Goal: Task Accomplishment & Management: Use online tool/utility

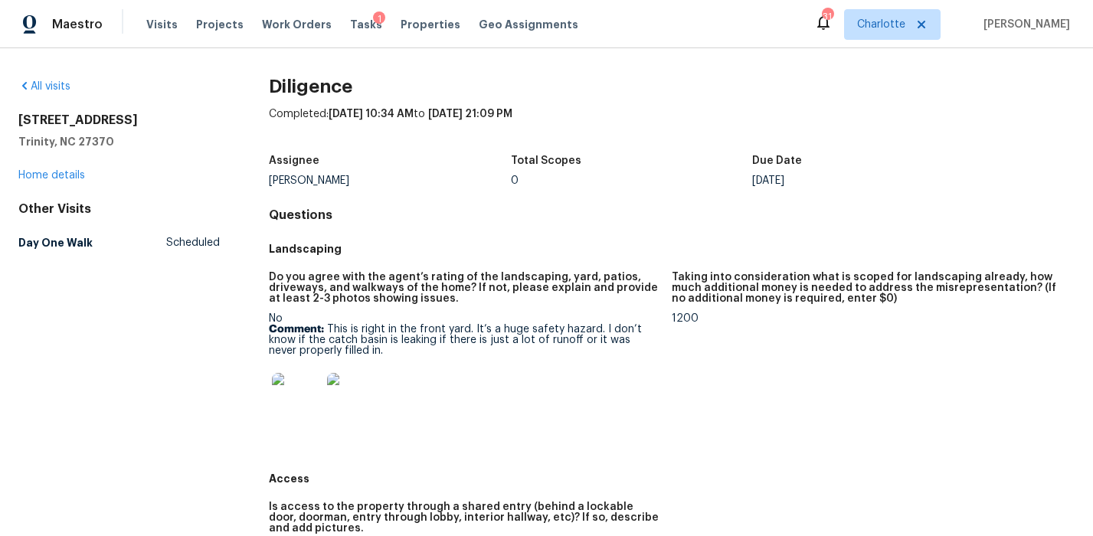
click at [552, 159] on h5 "Total Scopes" at bounding box center [546, 160] width 70 height 11
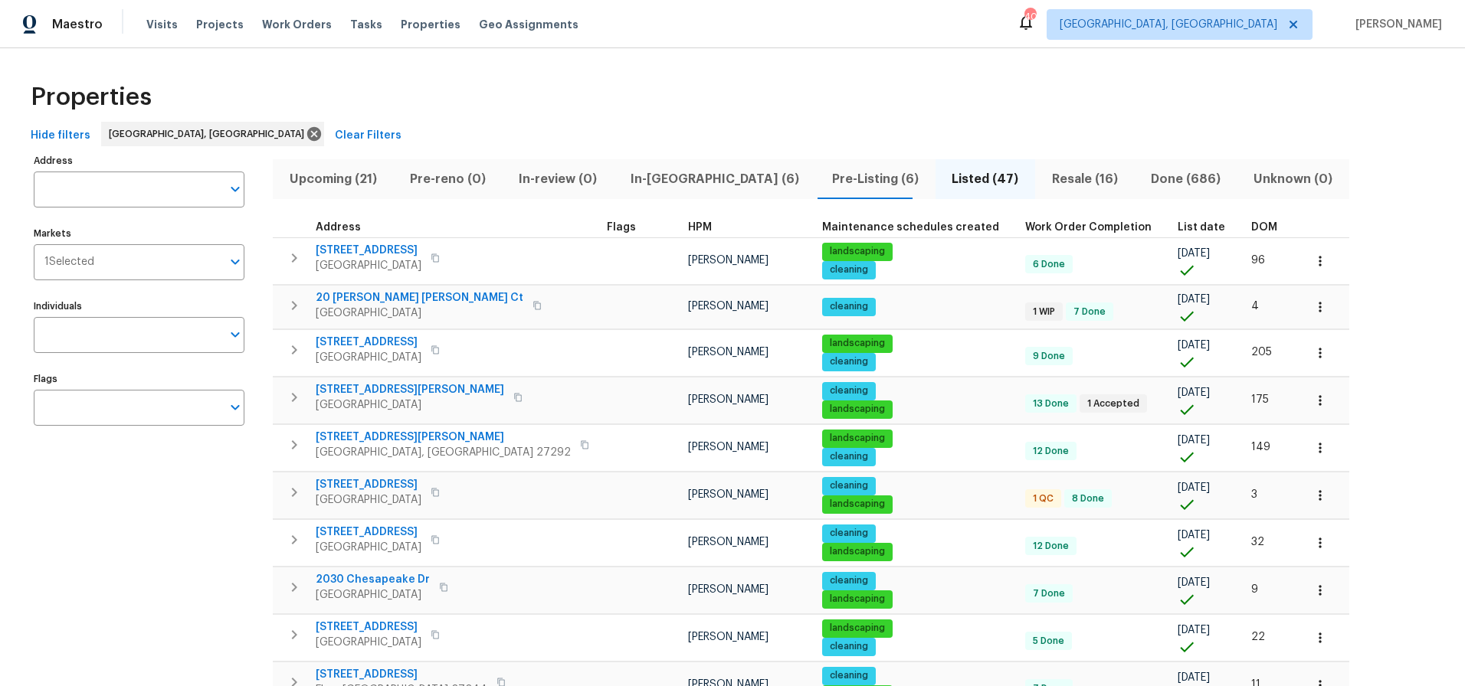
click at [1251, 225] on div "DOM" at bounding box center [1271, 227] width 40 height 11
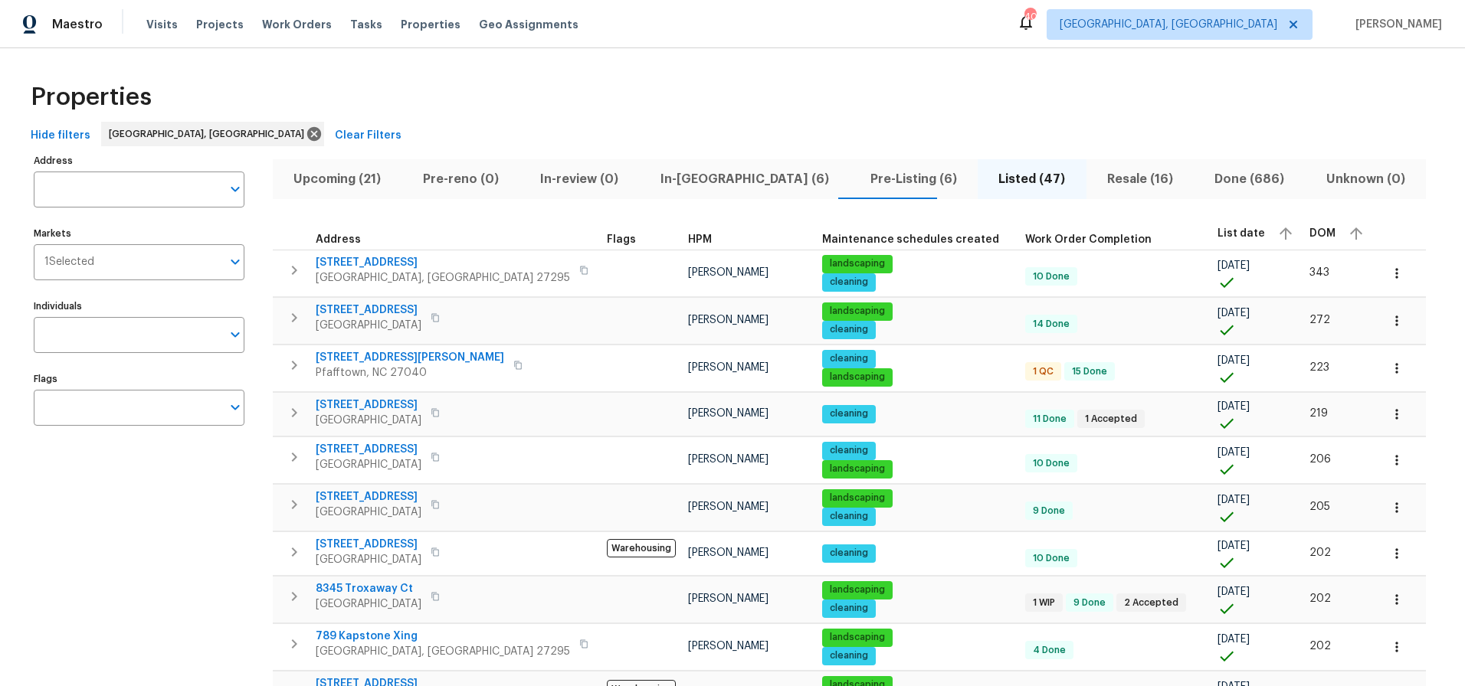
click at [1309, 233] on span "DOM" at bounding box center [1322, 233] width 26 height 11
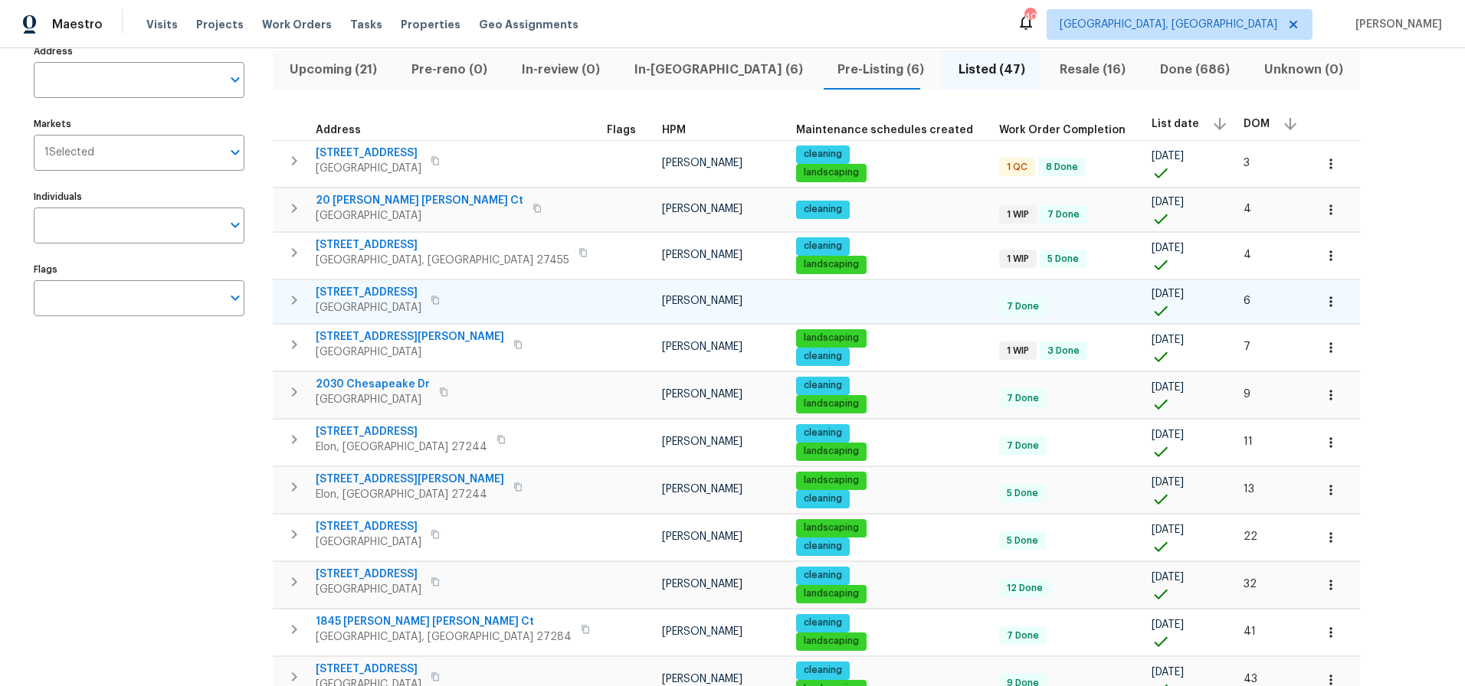
scroll to position [110, 0]
click at [1329, 492] on icon "button" at bounding box center [1330, 489] width 2 height 10
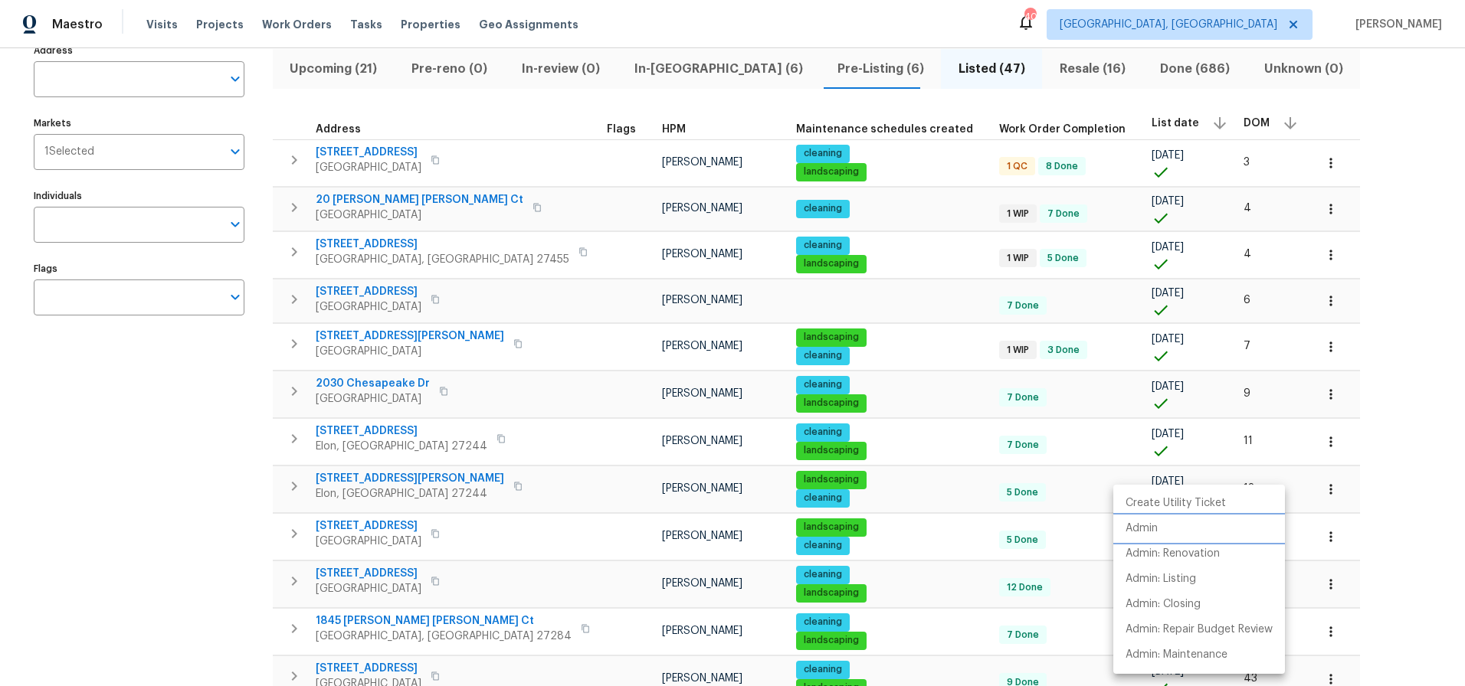
click at [1165, 522] on li "Admin" at bounding box center [1199, 528] width 172 height 25
click at [1310, 227] on div at bounding box center [732, 343] width 1465 height 686
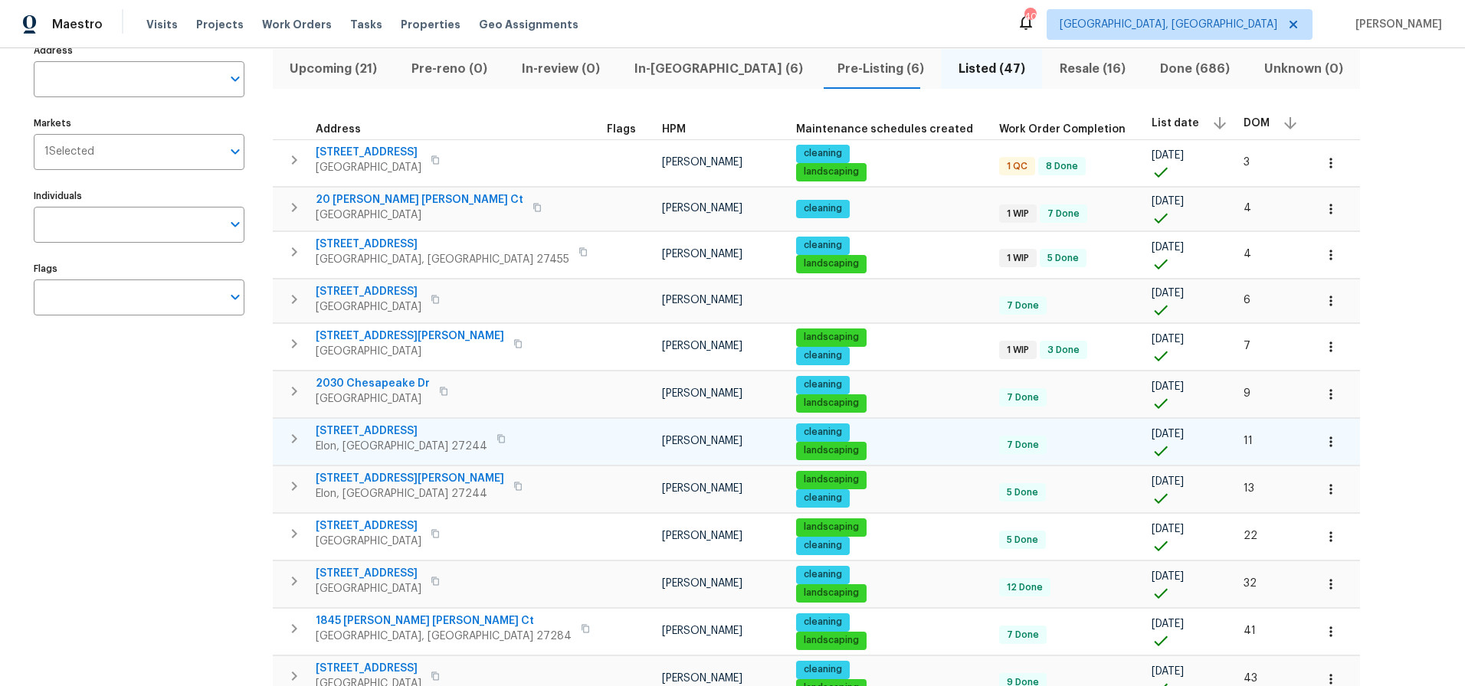
click at [457, 435] on div "400 Brickwalk Ct Elon, NC 27244" at bounding box center [413, 439] width 195 height 31
click at [1323, 435] on icon "button" at bounding box center [1330, 441] width 15 height 15
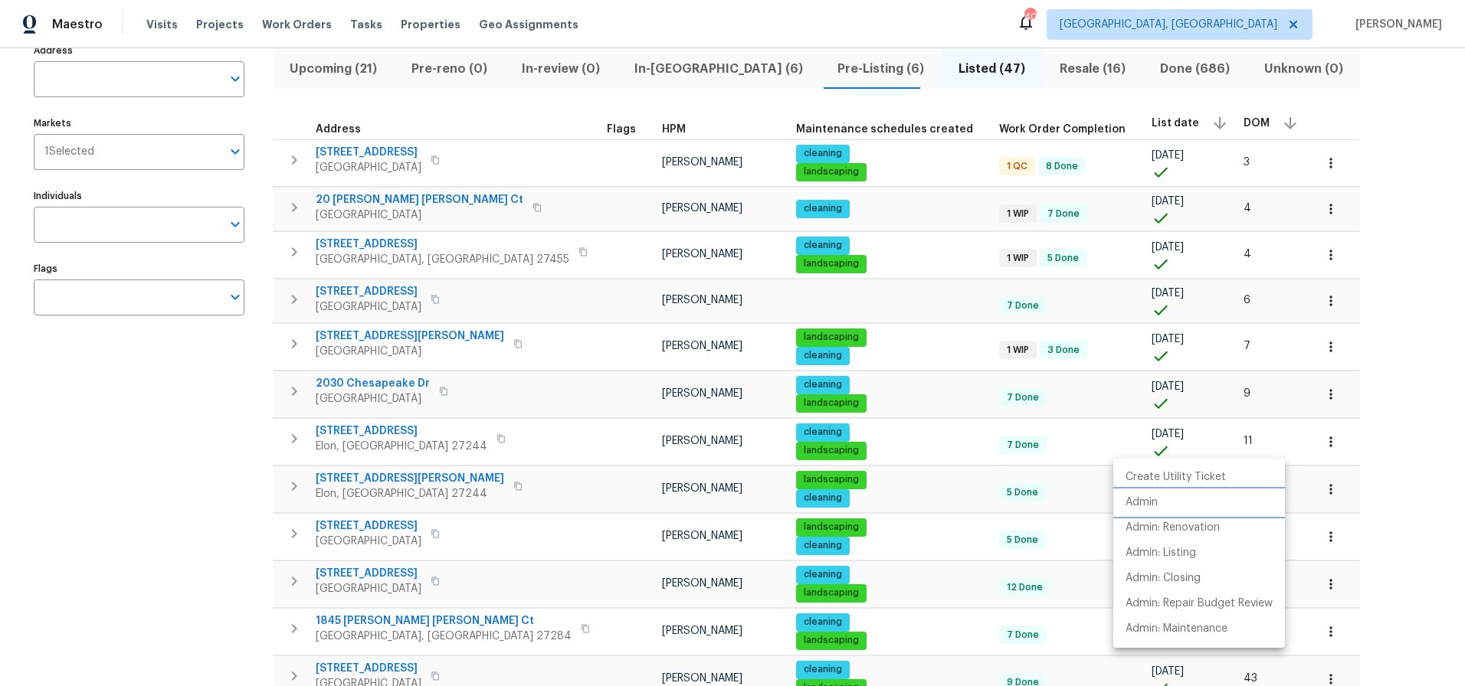
click at [1126, 502] on p "Admin" at bounding box center [1141, 503] width 32 height 16
drag, startPoint x: 1341, startPoint y: 316, endPoint x: 1269, endPoint y: 329, distance: 73.9
click at [1341, 316] on div at bounding box center [732, 343] width 1465 height 686
click at [1329, 389] on icon "button" at bounding box center [1330, 394] width 2 height 10
click at [1149, 452] on p "Admin" at bounding box center [1141, 455] width 32 height 16
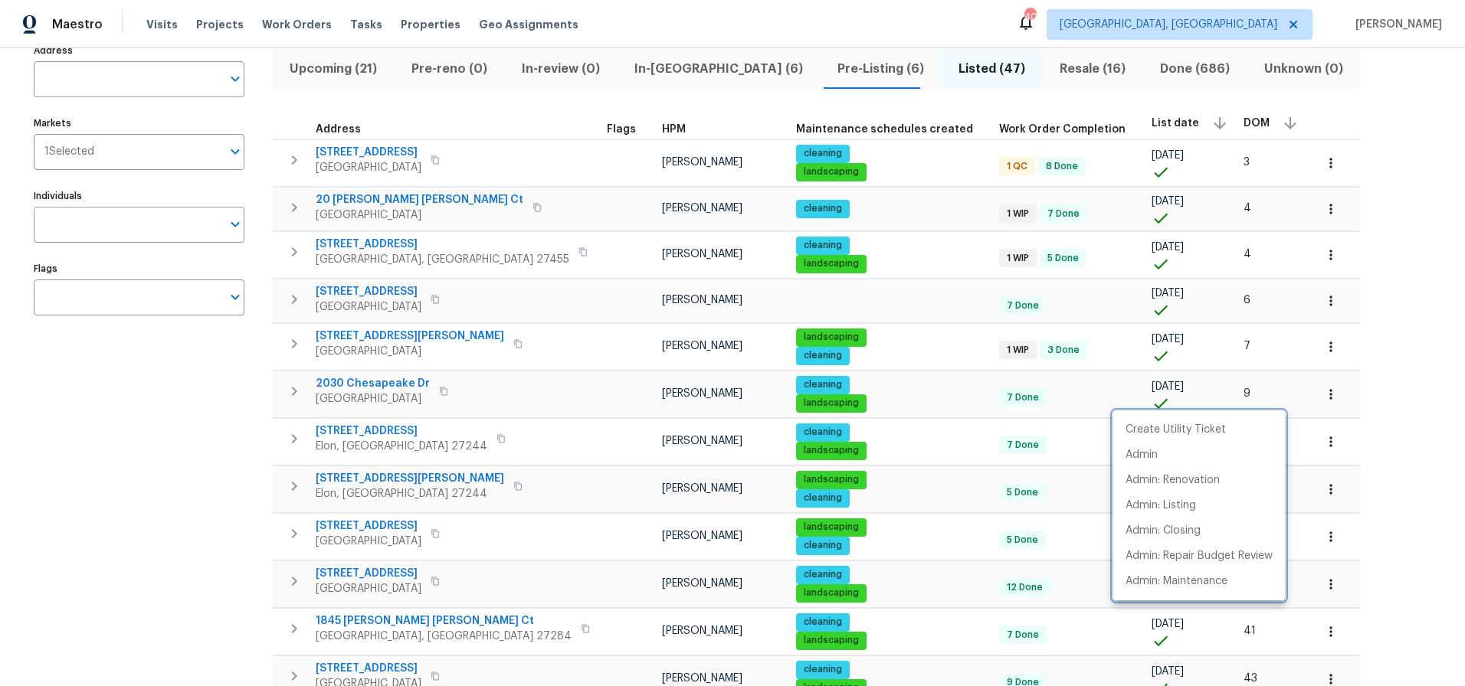
click at [655, 66] on div at bounding box center [732, 343] width 1465 height 686
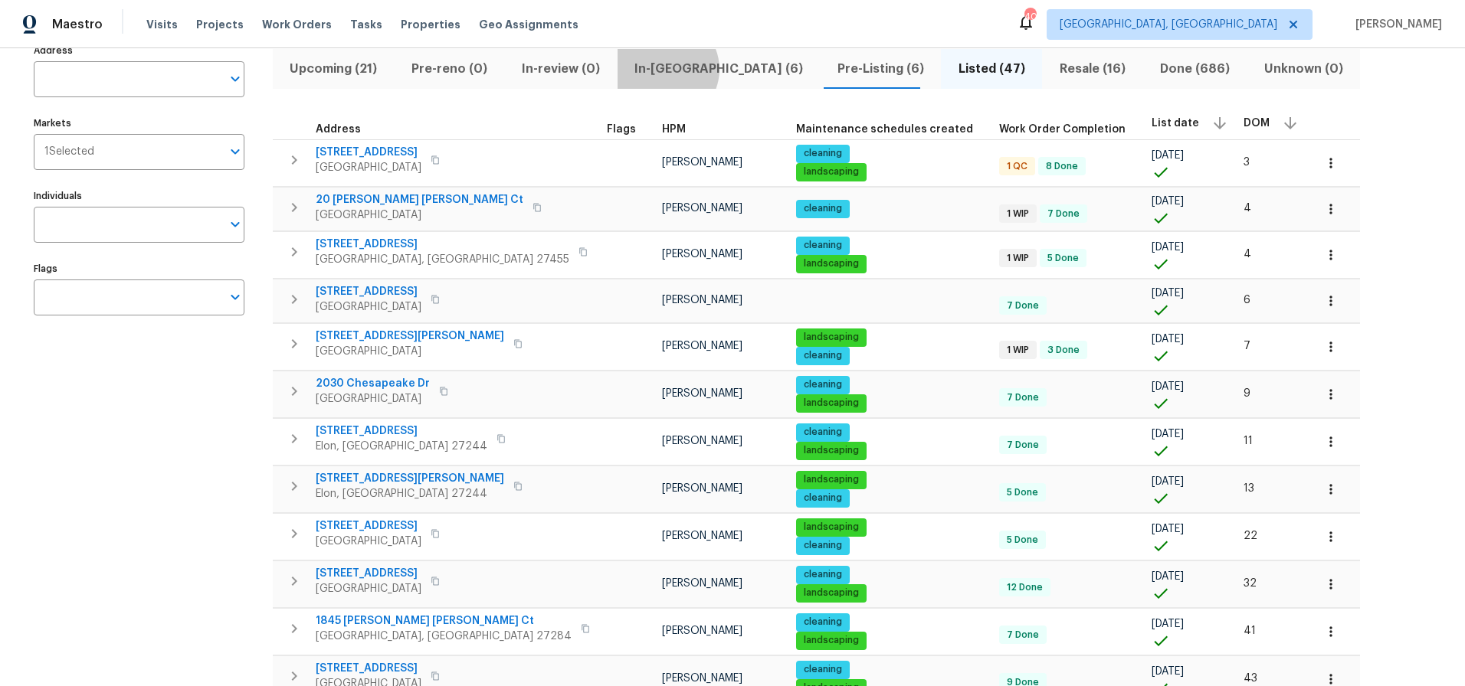
click at [654, 69] on span "In-reno (6)" at bounding box center [719, 68] width 185 height 21
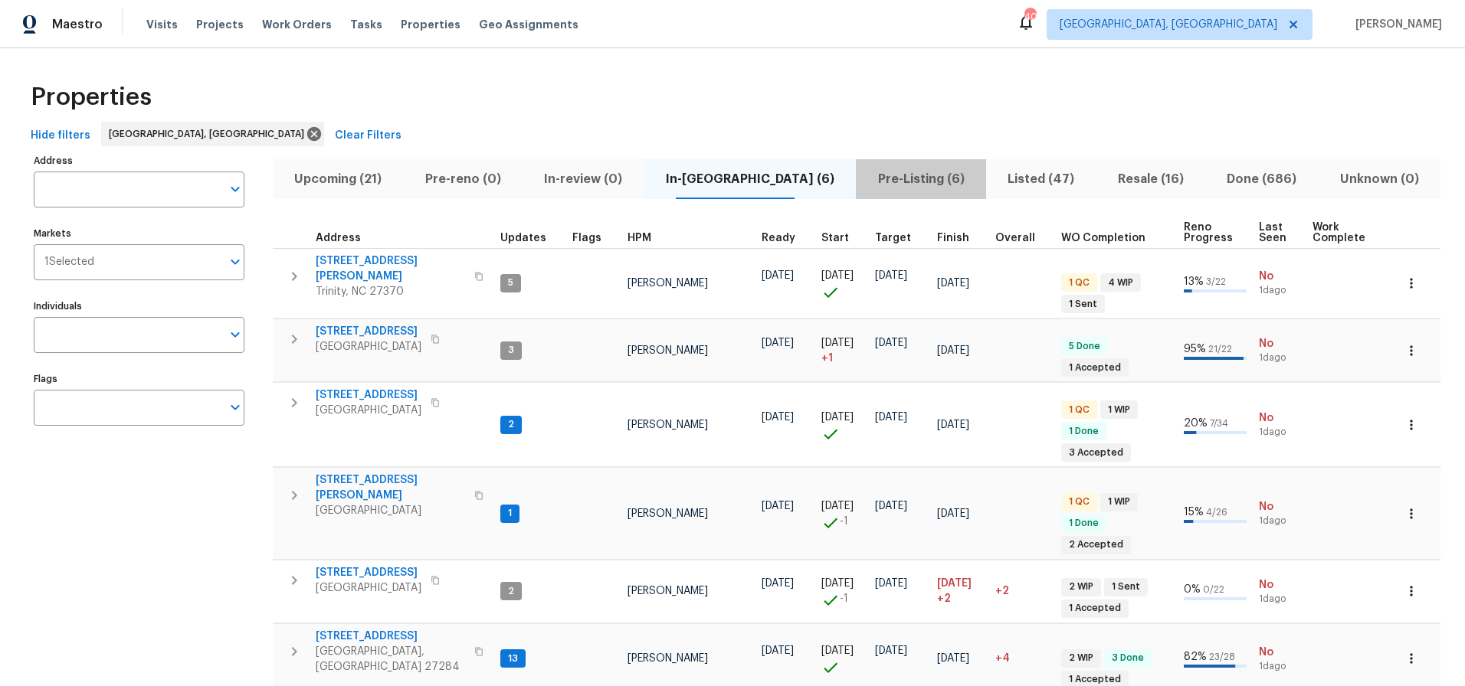
click at [865, 175] on span "Pre-Listing (6)" at bounding box center [921, 179] width 112 height 21
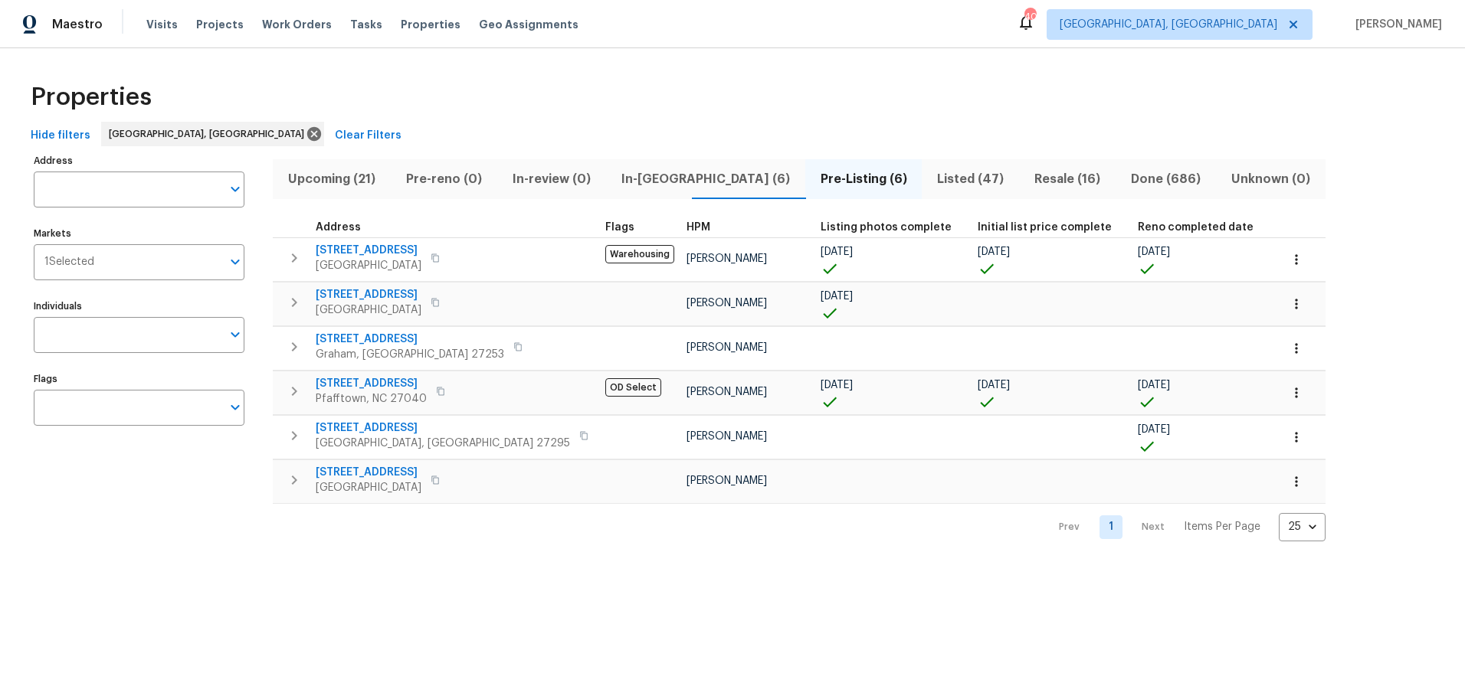
click at [185, 509] on div "Address Address Markets 1 Selected Markets Individuals Individuals Flags Flags" at bounding box center [149, 345] width 230 height 391
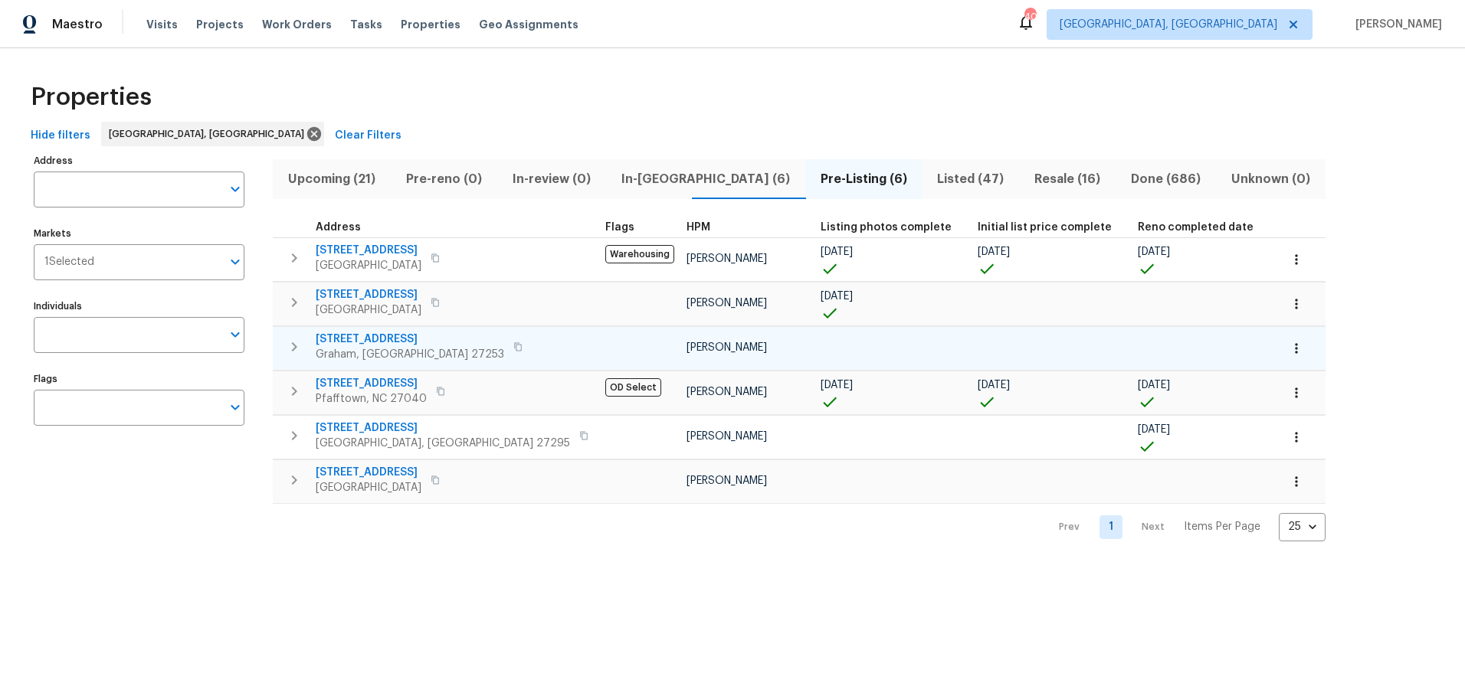
click at [368, 339] on span "516 Wentworth Dr" at bounding box center [410, 339] width 188 height 15
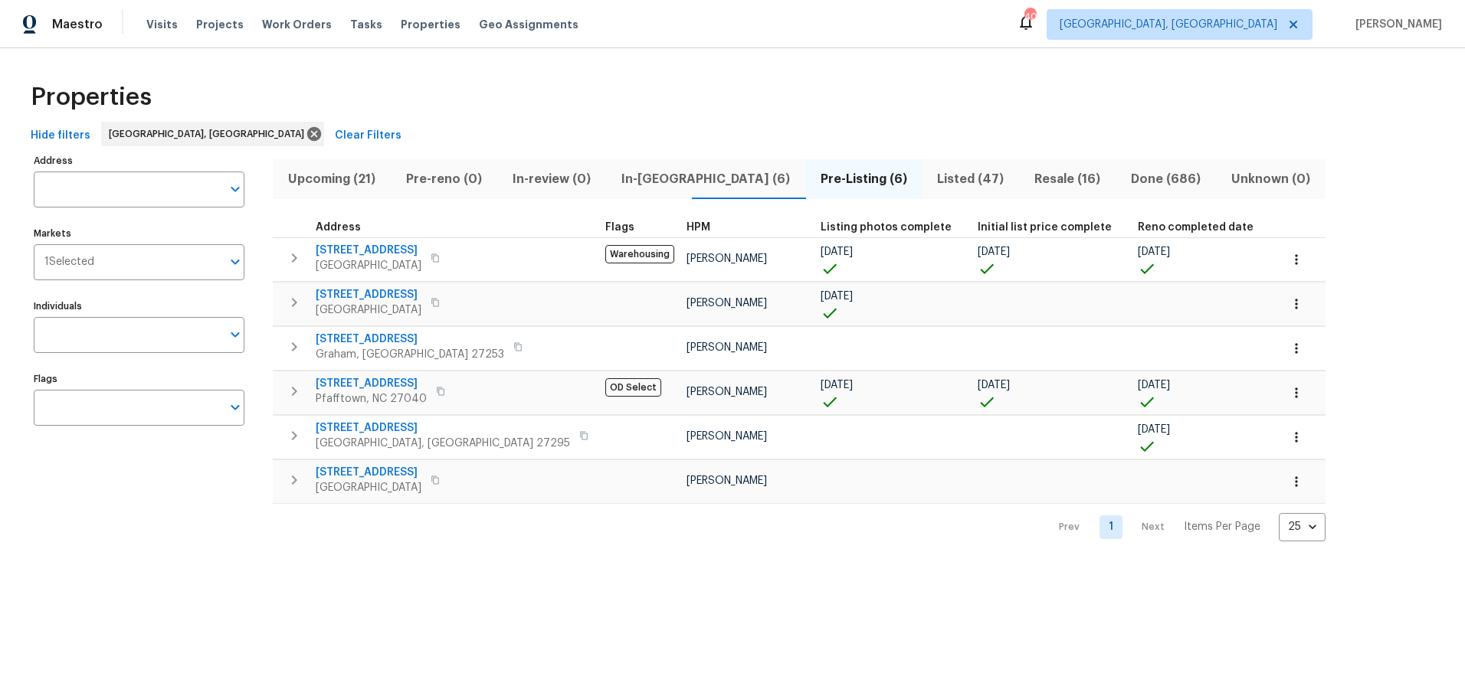
click at [686, 84] on div "Properties" at bounding box center [733, 97] width 1416 height 49
click at [641, 185] on span "In-reno (6)" at bounding box center [705, 179] width 181 height 21
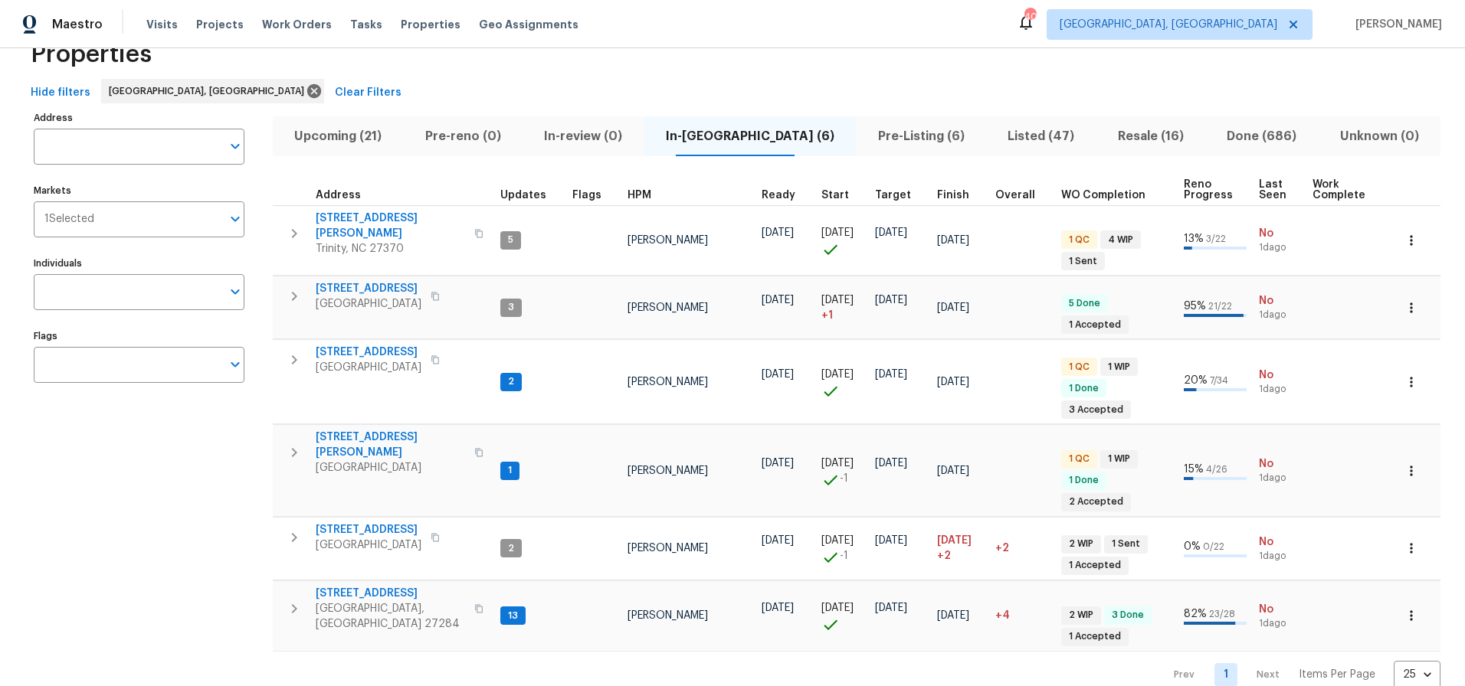
scroll to position [46, 0]
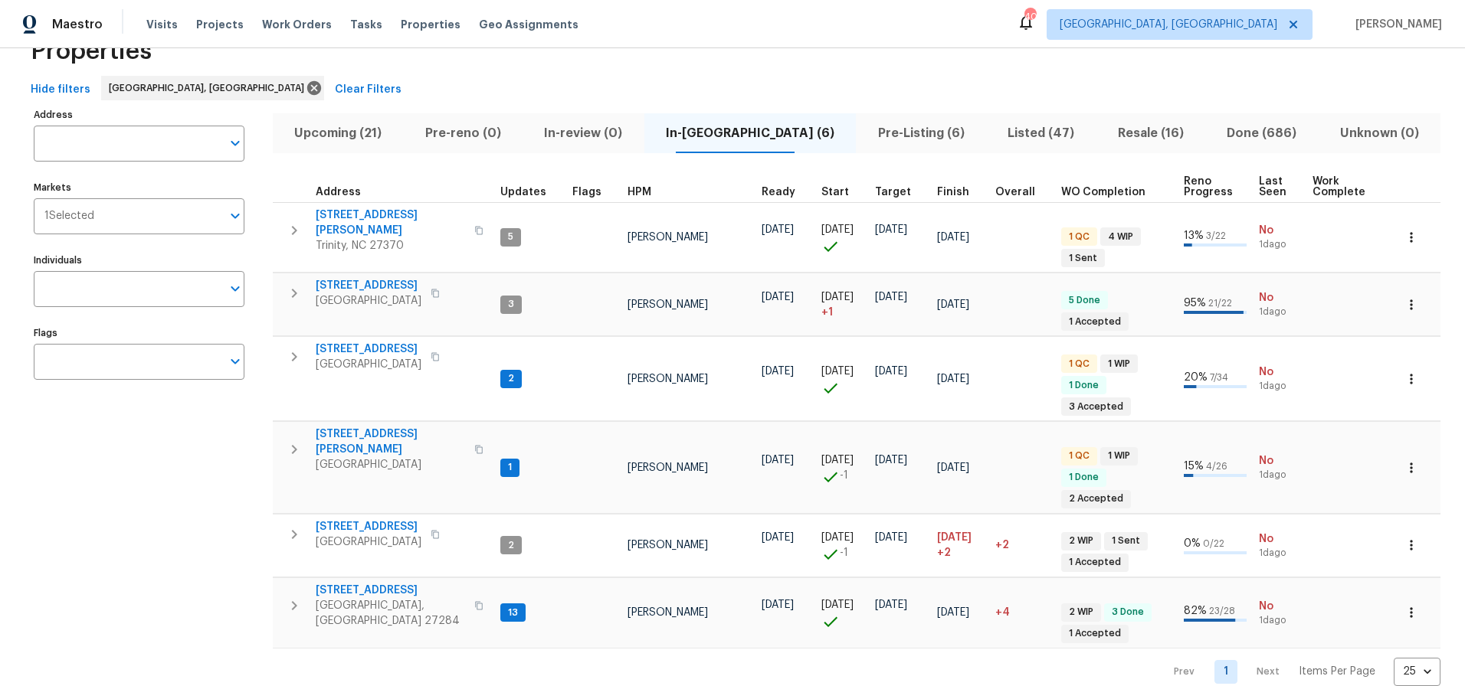
click at [802, 49] on div "Properties" at bounding box center [733, 51] width 1416 height 49
click at [725, 77] on div "Hide filters Greensboro, NC Clear Filters" at bounding box center [733, 90] width 1416 height 28
click at [397, 62] on div "Properties" at bounding box center [733, 51] width 1416 height 49
click at [643, 83] on div "Hide filters Greensboro, NC Clear Filters" at bounding box center [733, 90] width 1416 height 28
click at [362, 131] on span "Upcoming (21)" at bounding box center [338, 133] width 113 height 21
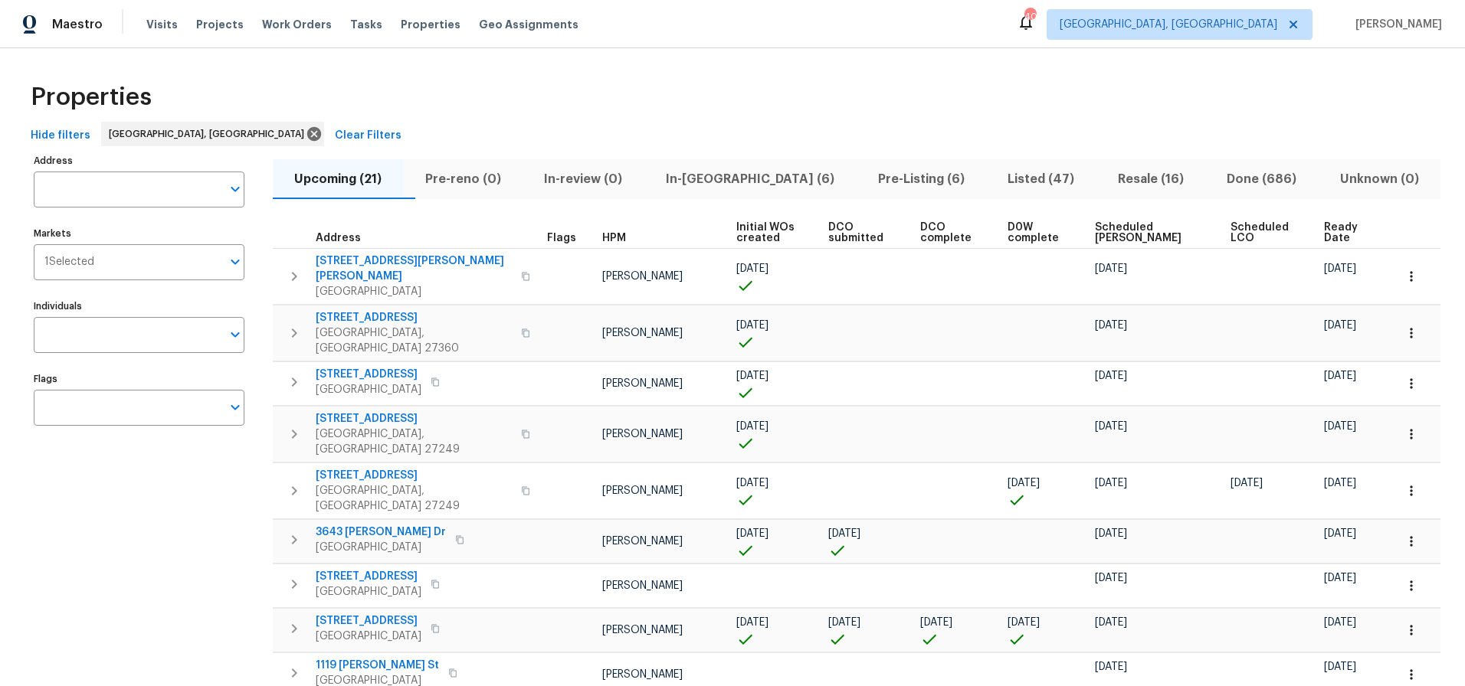
click at [1318, 228] on th "Ready Date" at bounding box center [1353, 233] width 70 height 31
click at [1324, 228] on span "Ready Date" at bounding box center [1346, 232] width 44 height 21
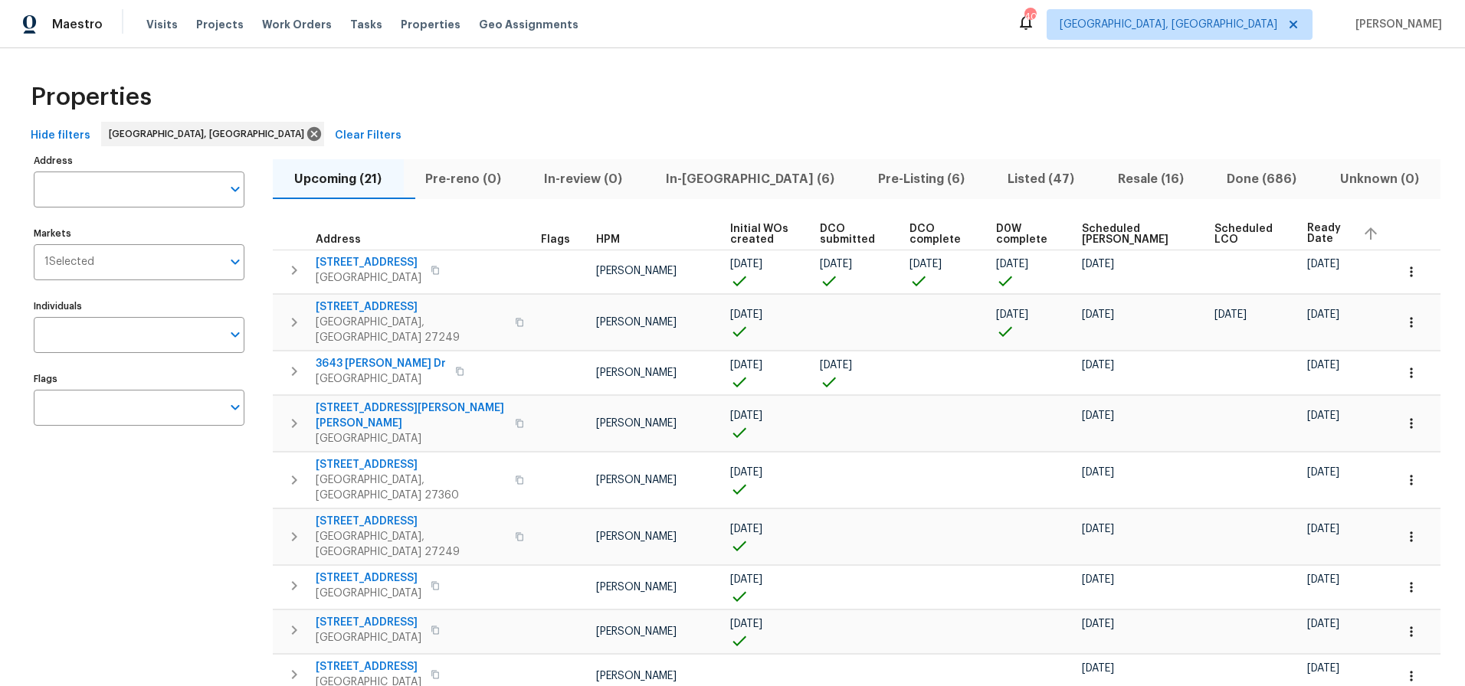
drag, startPoint x: 795, startPoint y: 80, endPoint x: 537, endPoint y: 136, distance: 264.1
click at [793, 80] on div "Properties" at bounding box center [733, 97] width 1416 height 49
click at [441, 106] on div "Properties" at bounding box center [733, 97] width 1416 height 49
click at [483, 106] on div "Properties" at bounding box center [733, 97] width 1416 height 49
drag, startPoint x: 560, startPoint y: 116, endPoint x: 643, endPoint y: 134, distance: 85.5
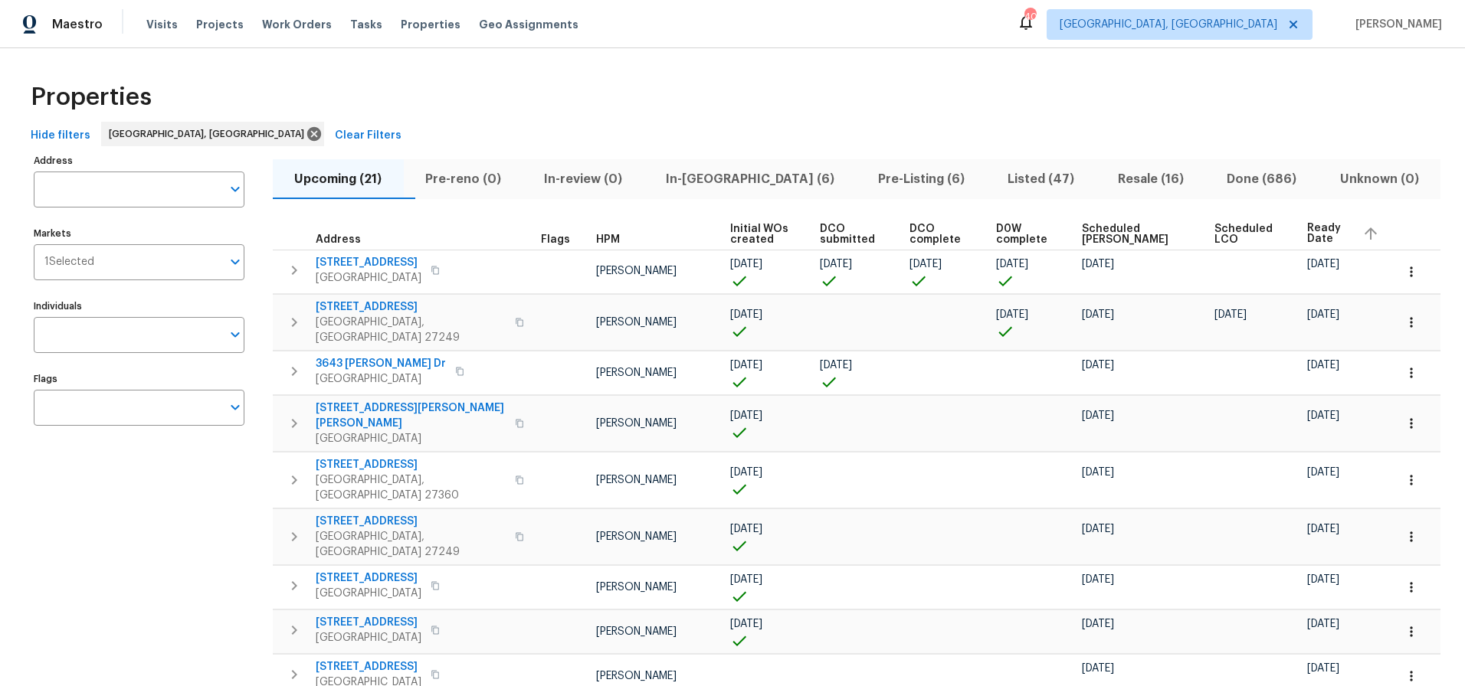
click at [560, 116] on div "Properties" at bounding box center [733, 97] width 1416 height 49
click at [728, 179] on span "In-reno (6)" at bounding box center [750, 179] width 194 height 21
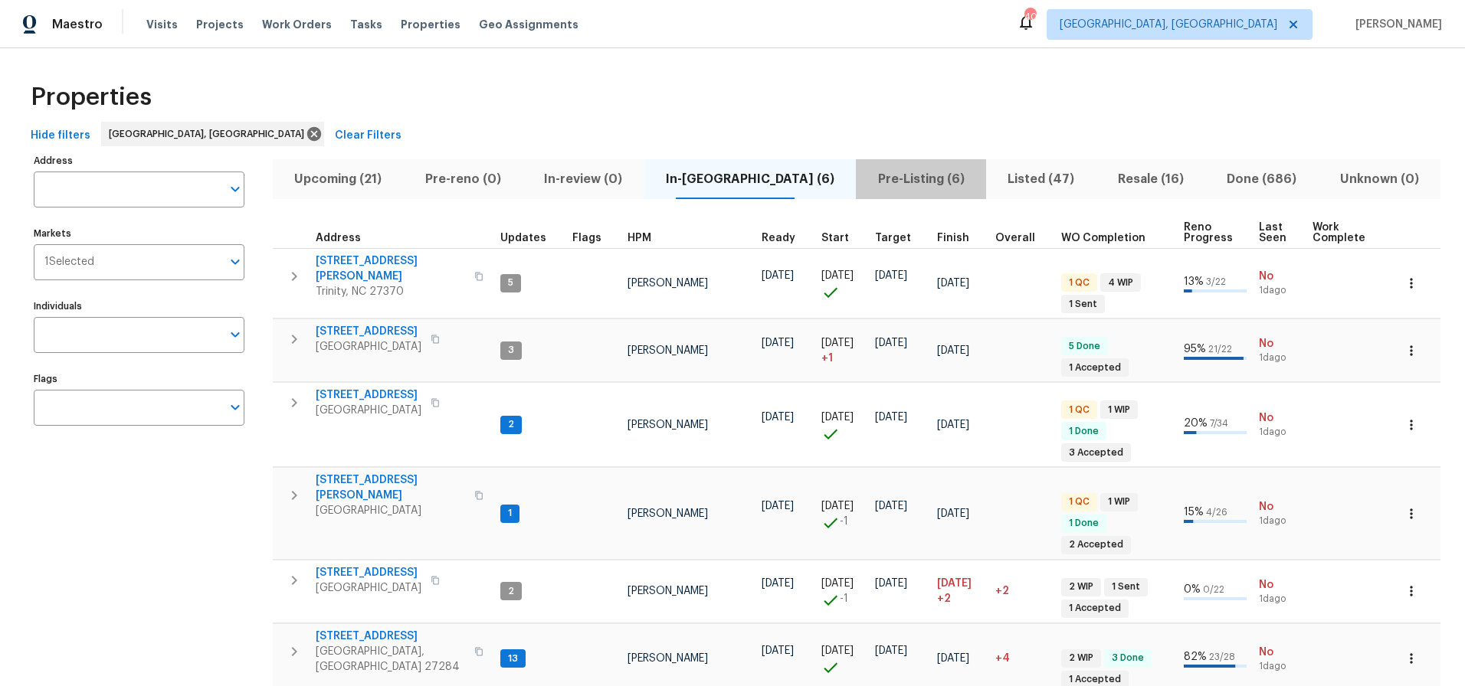
click at [890, 192] on button "Pre-Listing (6)" at bounding box center [921, 179] width 130 height 40
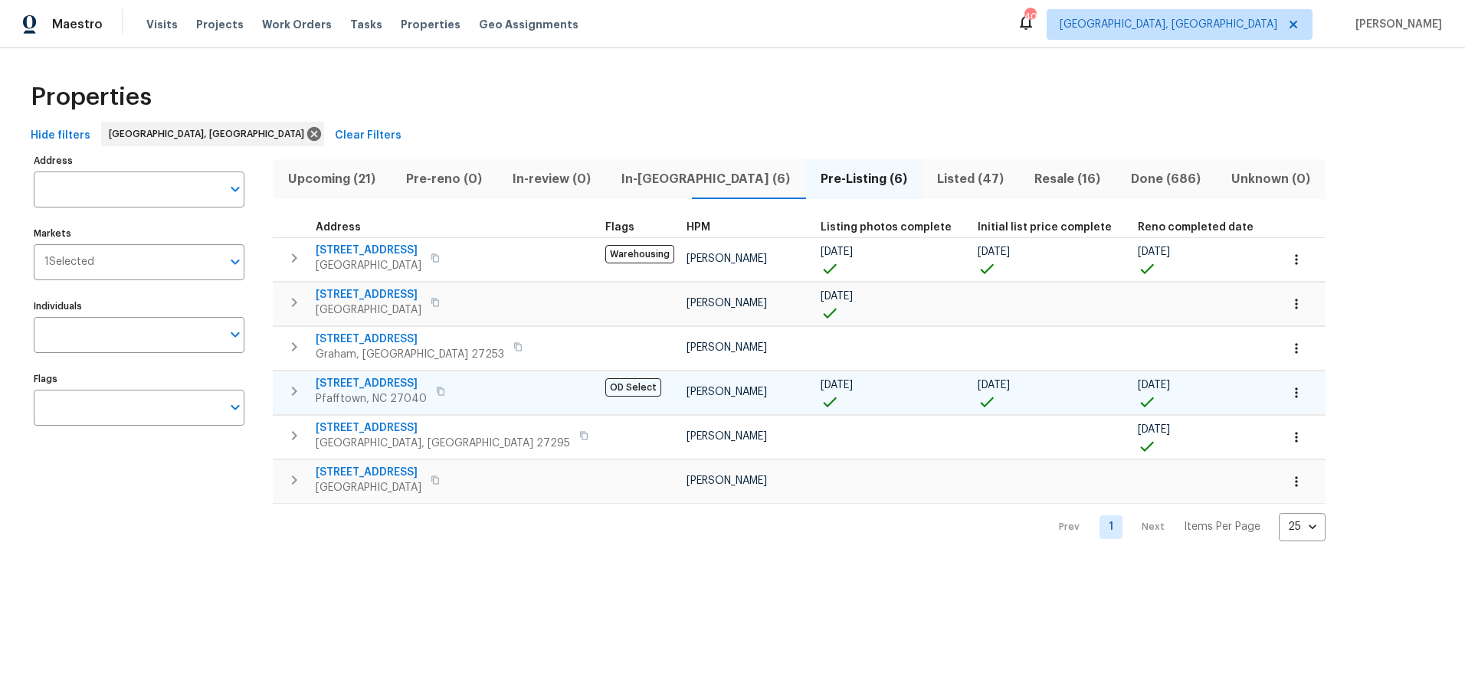
click at [356, 378] on span "4436 Lochurst Dr" at bounding box center [371, 383] width 111 height 15
click at [1333, 150] on div "Address Address Markets 1 Selected Markets Individuals Individuals Flags Flags …" at bounding box center [733, 345] width 1416 height 391
click at [784, 70] on div "Properties Hide filters Greensboro, NC Clear Filters Address Address Markets 1 …" at bounding box center [732, 307] width 1465 height 518
click at [1295, 389] on icon "button" at bounding box center [1296, 393] width 2 height 10
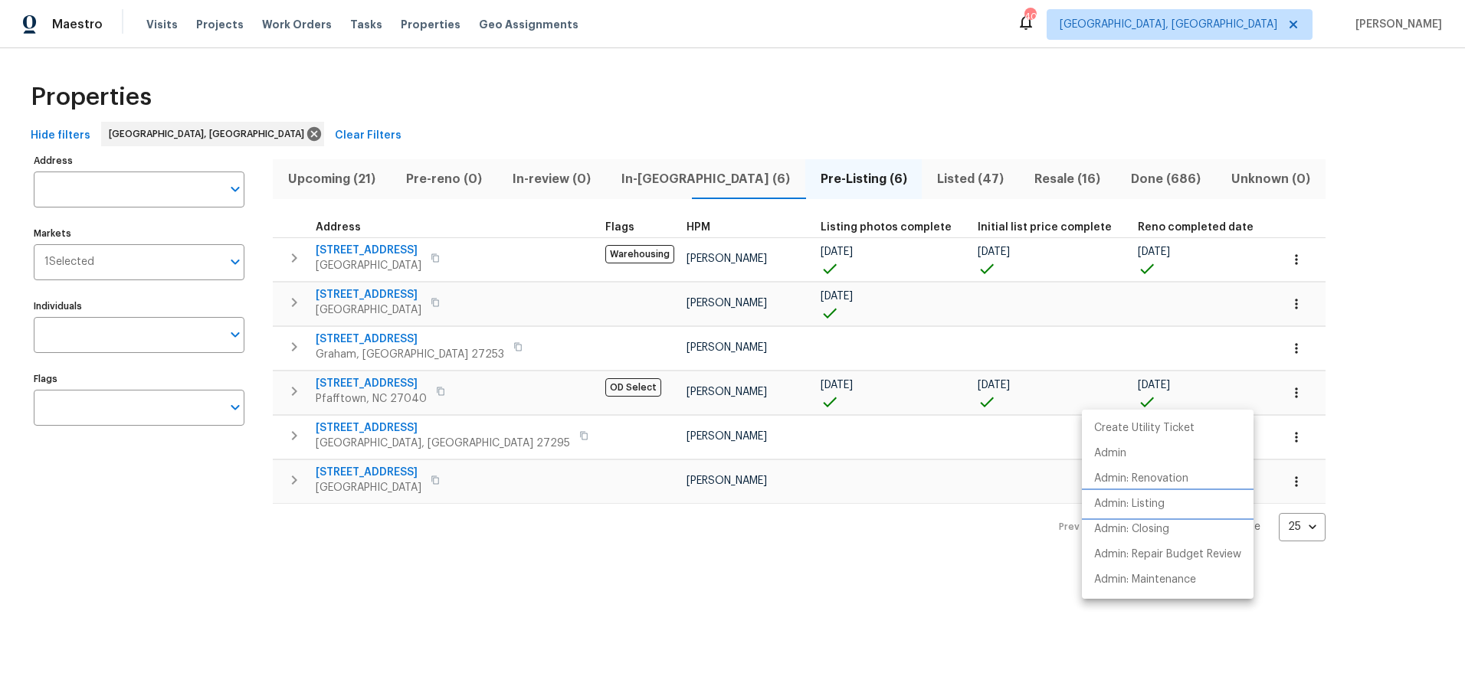
click at [1144, 507] on p "Admin: Listing" at bounding box center [1129, 504] width 70 height 16
click at [202, 463] on div at bounding box center [732, 343] width 1465 height 686
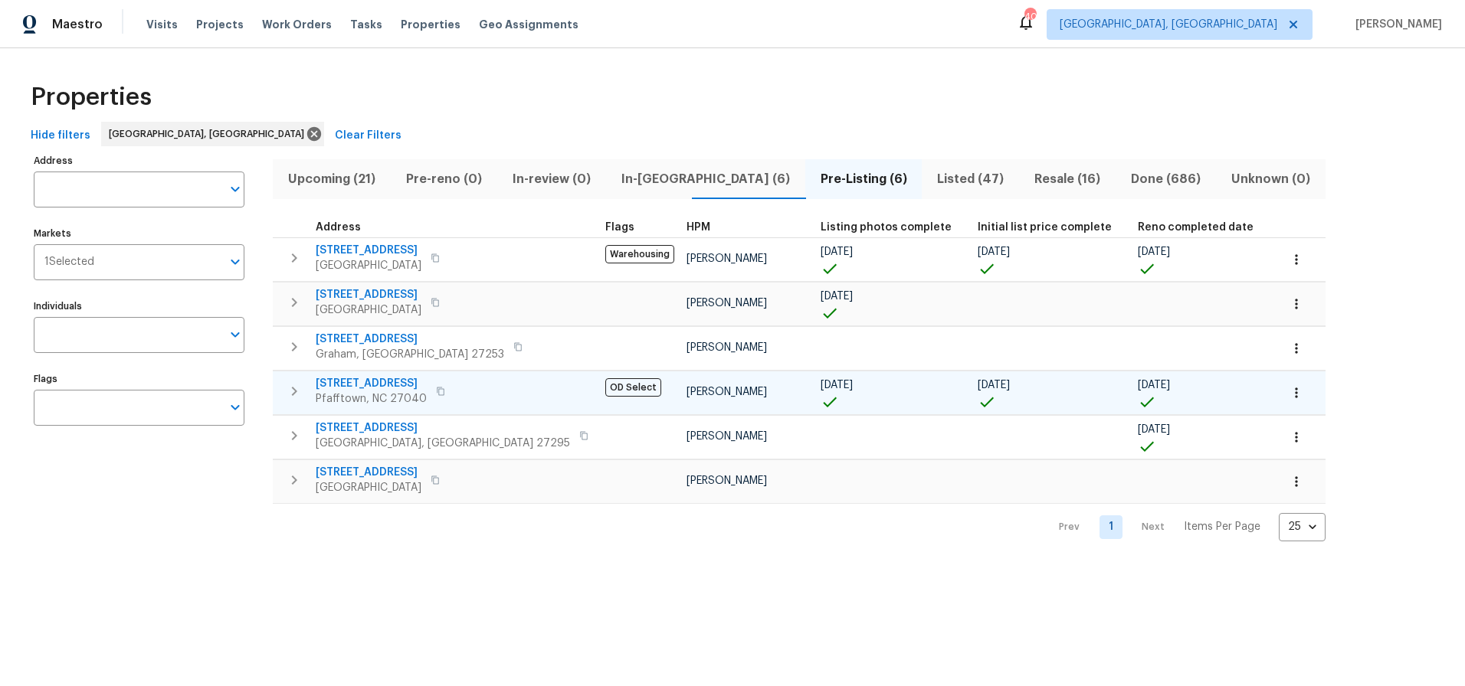
drag, startPoint x: 1301, startPoint y: 149, endPoint x: 738, endPoint y: 375, distance: 606.0
click at [1299, 150] on div "Address Address Markets 1 Selected Markets Individuals Individuals Flags Flags …" at bounding box center [733, 345] width 1416 height 391
click at [667, 169] on span "In-reno (6)" at bounding box center [705, 179] width 181 height 21
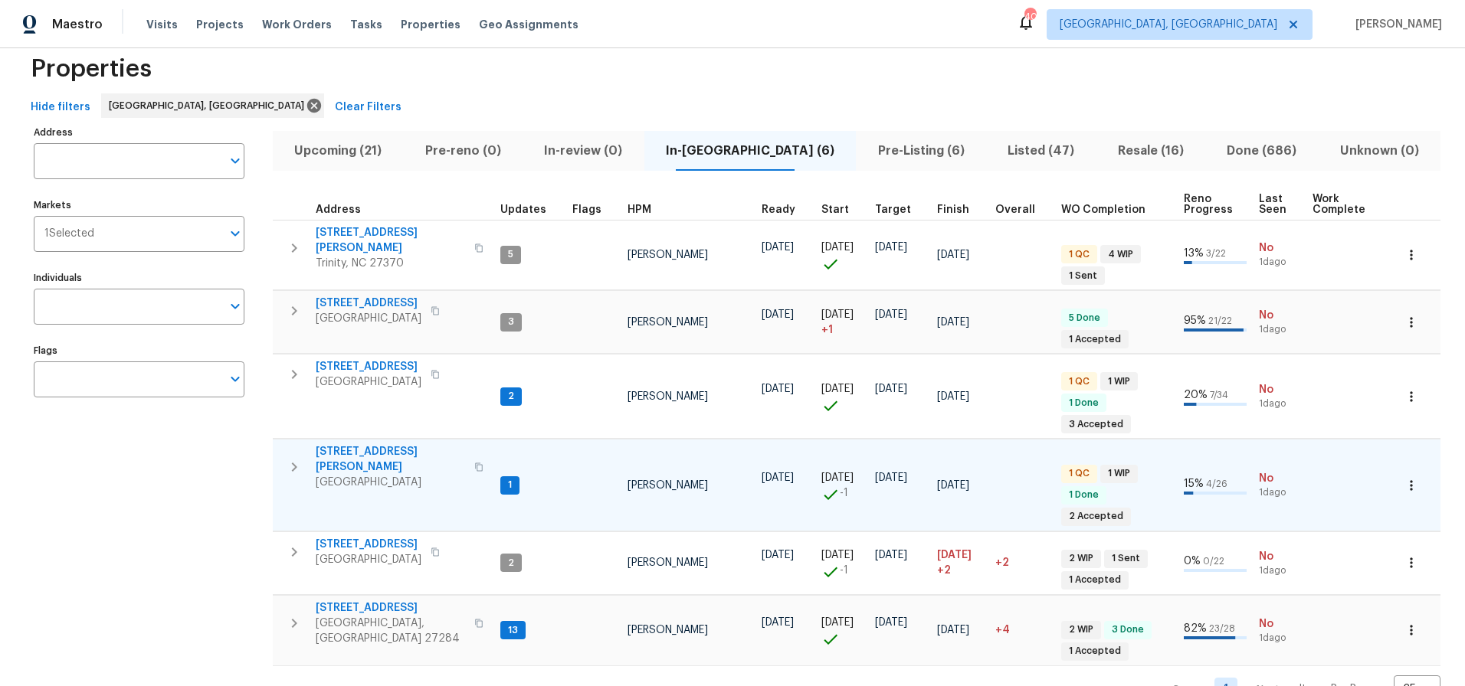
scroll to position [25, 0]
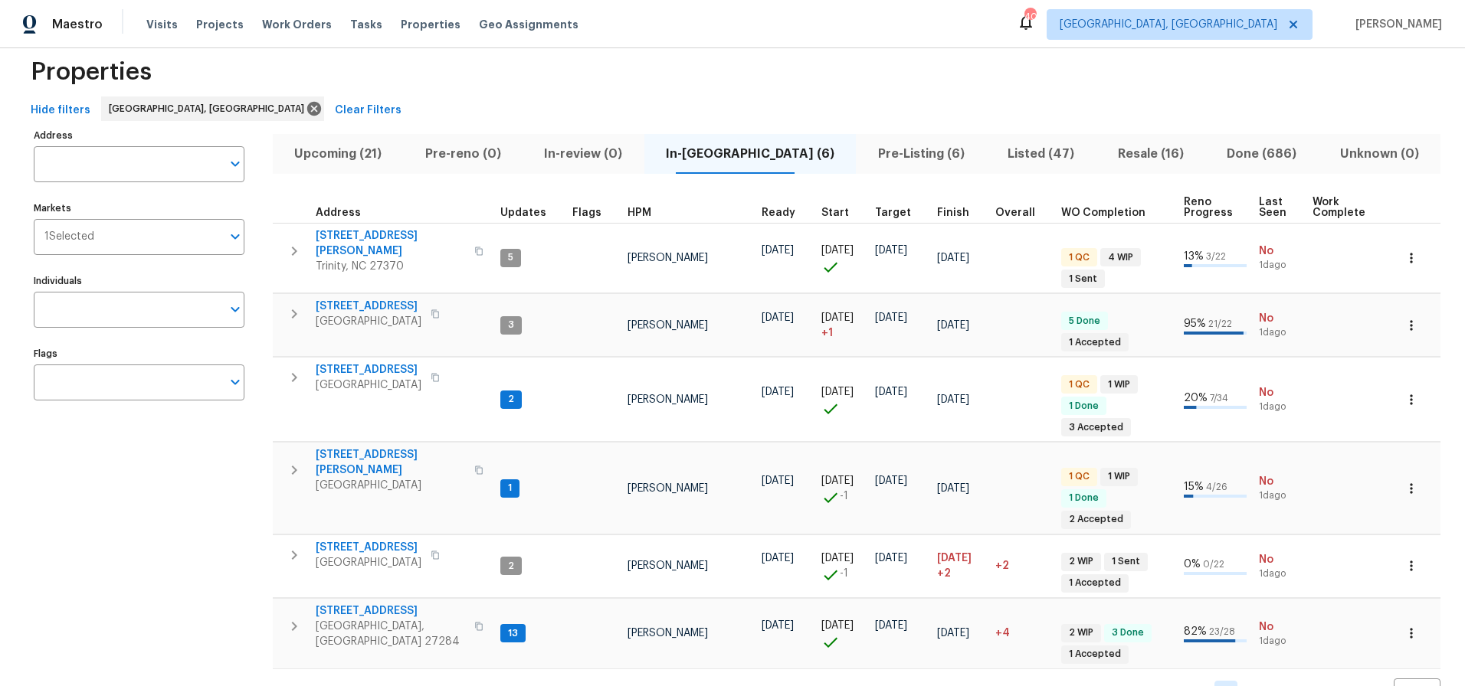
click at [221, 568] on div "Address Address Markets 1 Selected Markets Individuals Individuals Flags Flags" at bounding box center [149, 416] width 230 height 582
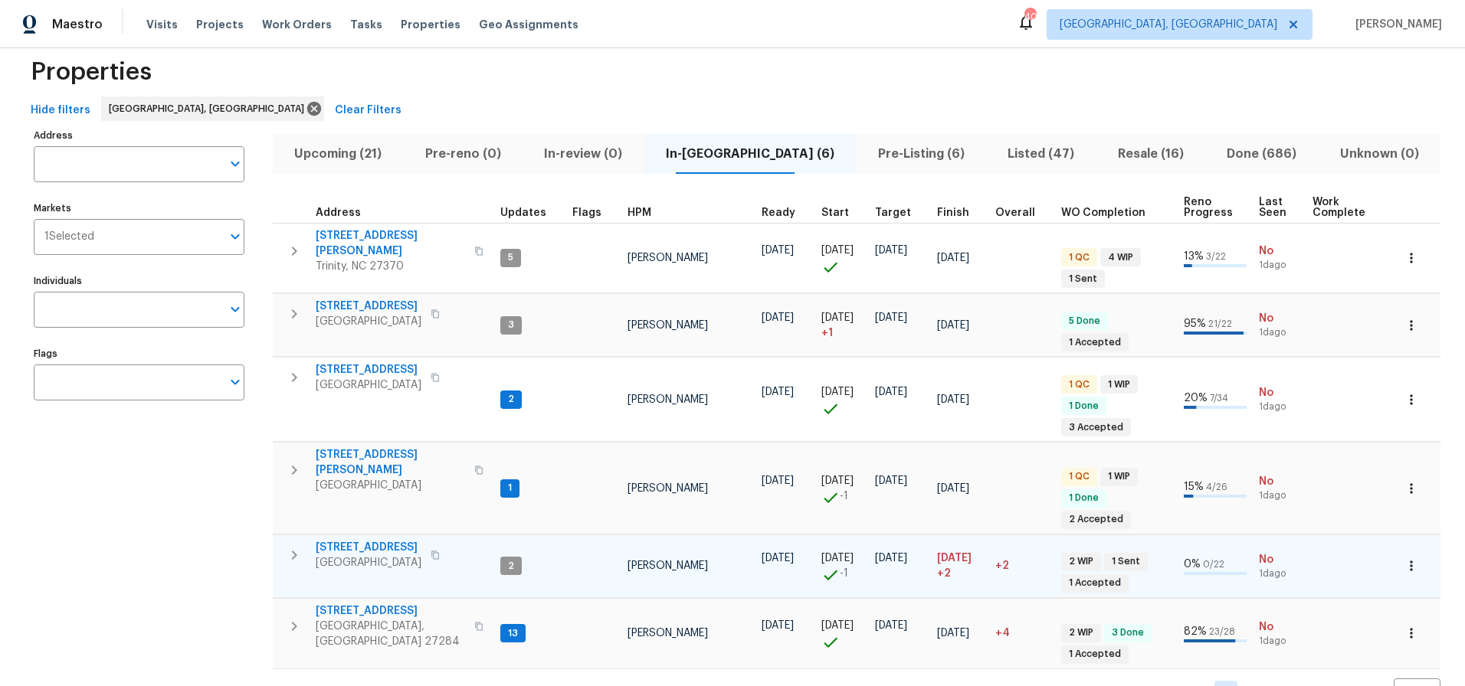
scroll to position [70, 0]
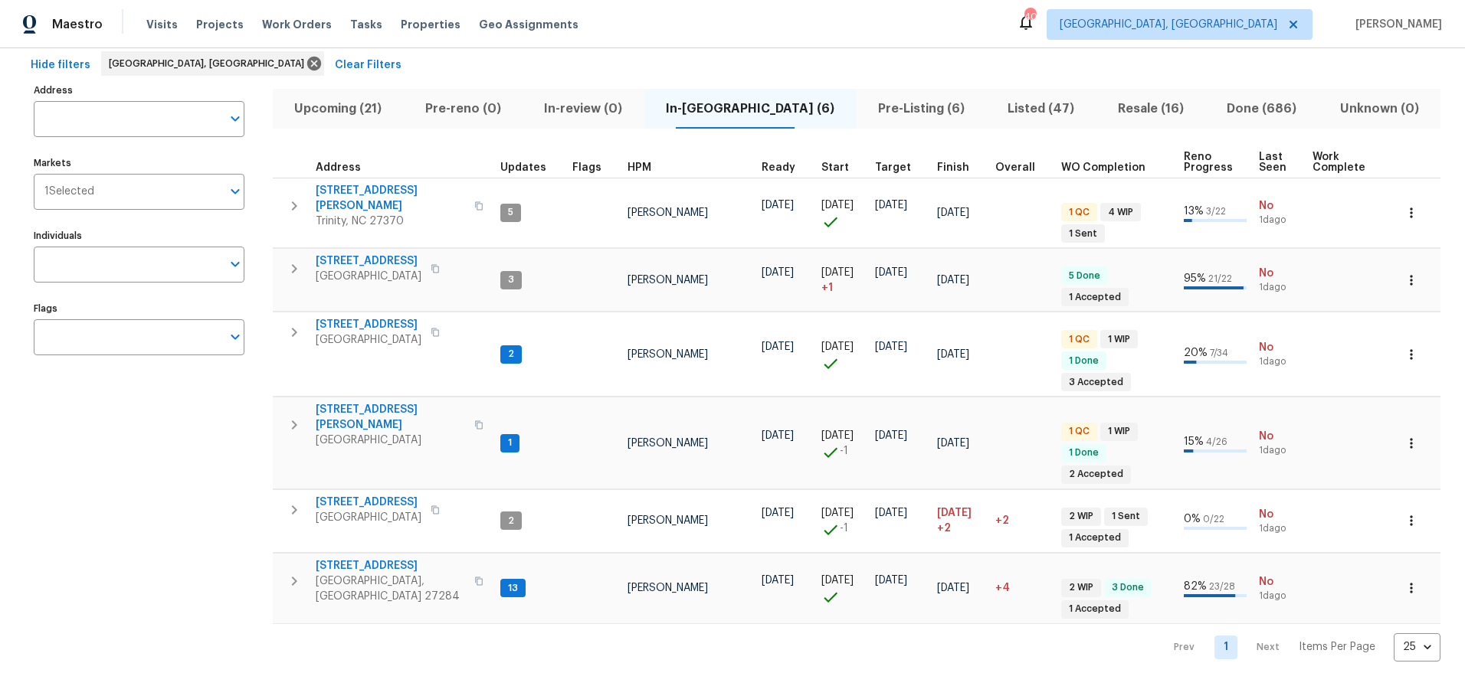
drag, startPoint x: 125, startPoint y: 466, endPoint x: 136, endPoint y: 448, distance: 20.6
click at [125, 466] on div "Address Address Markets 1 Selected Markets Individuals Individuals Flags Flags" at bounding box center [149, 371] width 230 height 582
click at [717, 54] on div "Hide filters Greensboro, NC Clear Filters" at bounding box center [733, 65] width 1416 height 28
click at [385, 254] on span "6010 Morganshire Dr" at bounding box center [369, 261] width 106 height 15
click at [348, 115] on span "Upcoming (21)" at bounding box center [338, 108] width 113 height 21
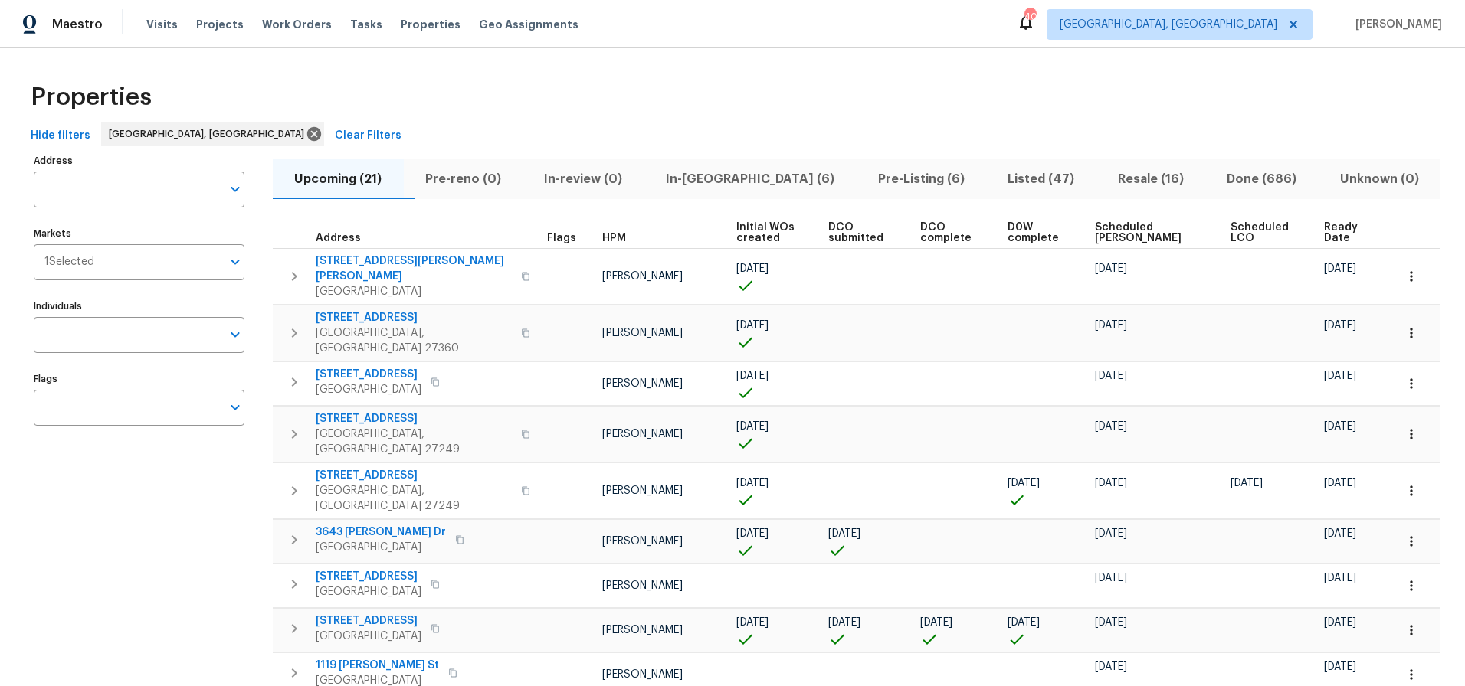
click at [1324, 239] on span "Ready Date" at bounding box center [1346, 232] width 44 height 21
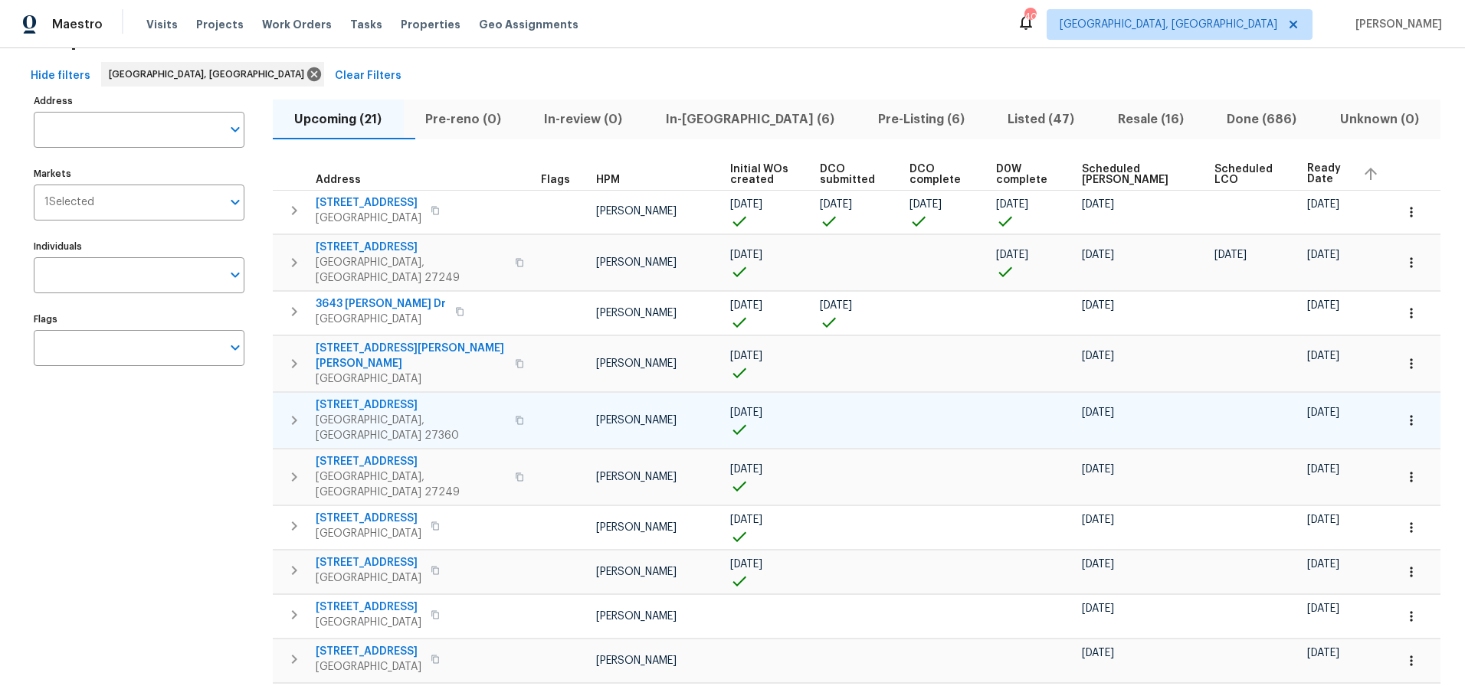
scroll to position [102, 0]
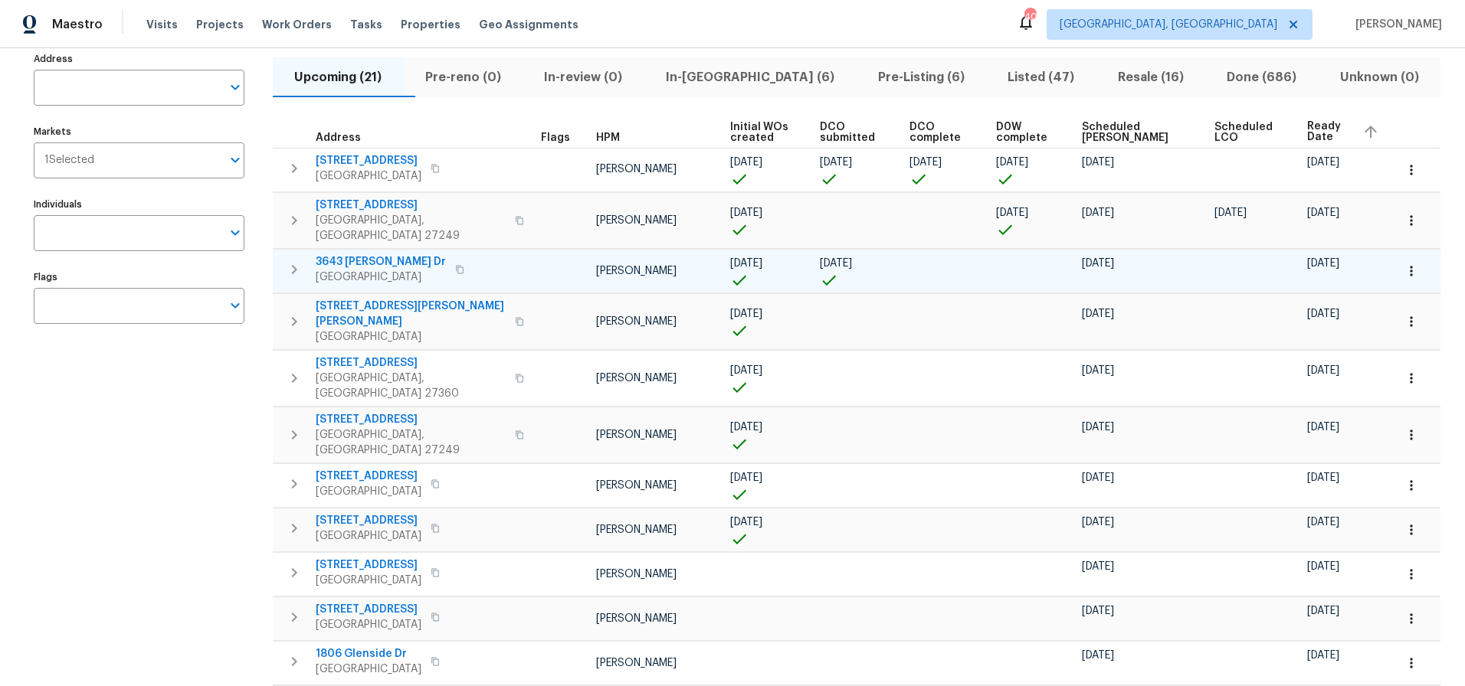
click at [1416, 258] on td at bounding box center [1414, 271] width 52 height 44
click at [1414, 258] on button "button" at bounding box center [1411, 271] width 34 height 34
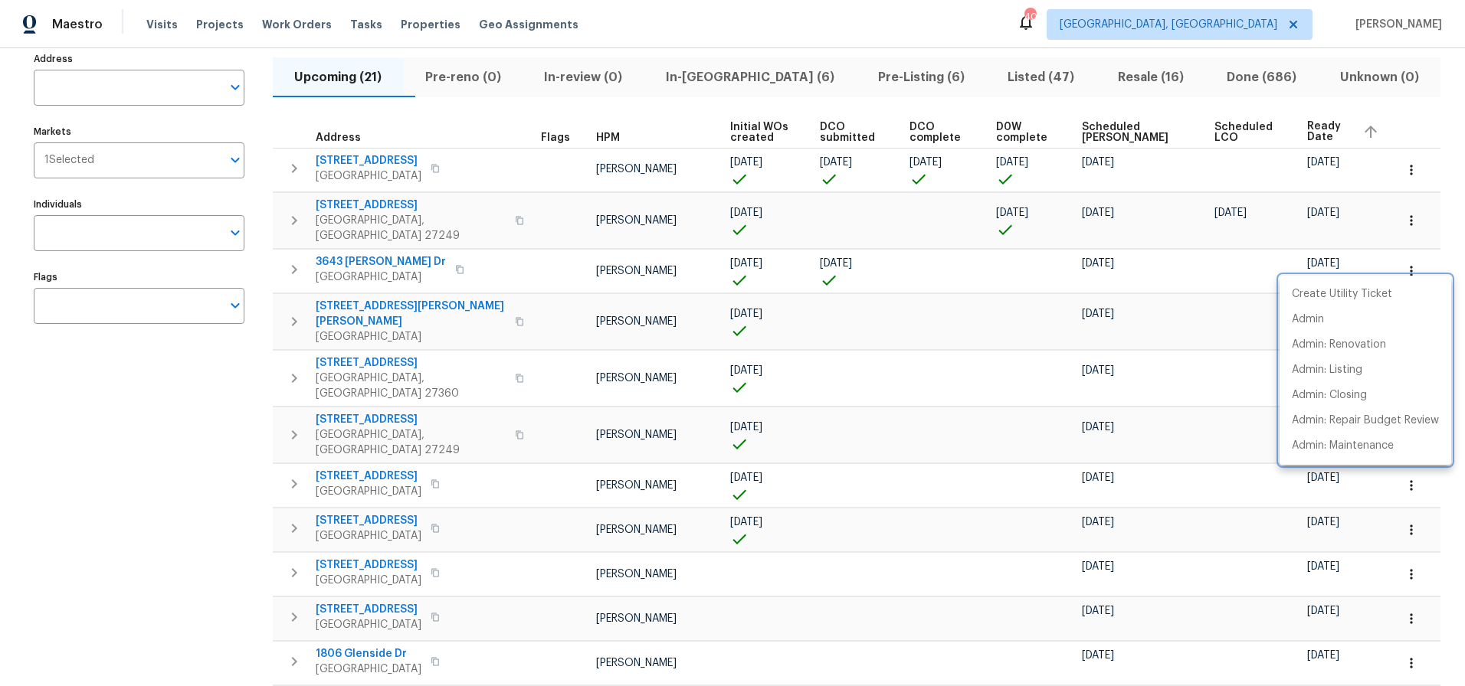
click at [949, 244] on div at bounding box center [732, 343] width 1465 height 686
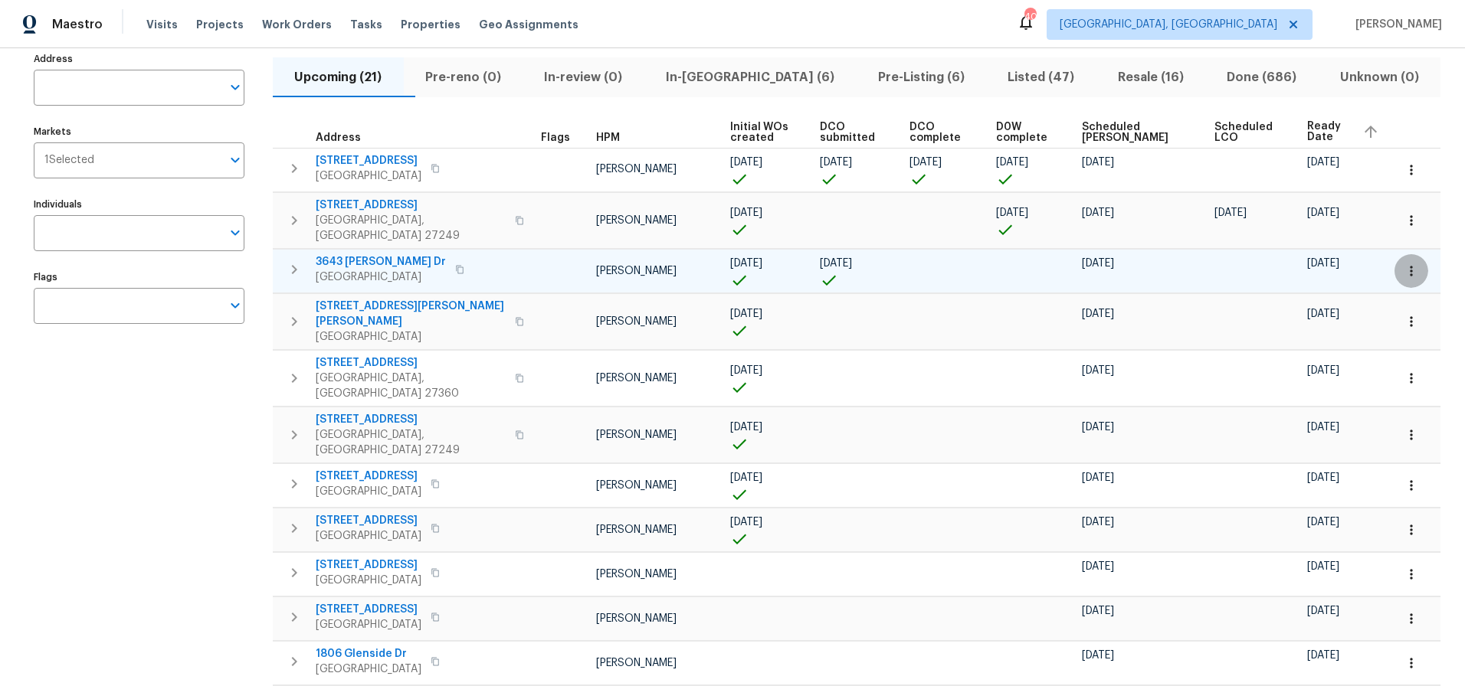
click at [1403, 265] on icon "button" at bounding box center [1410, 271] width 15 height 15
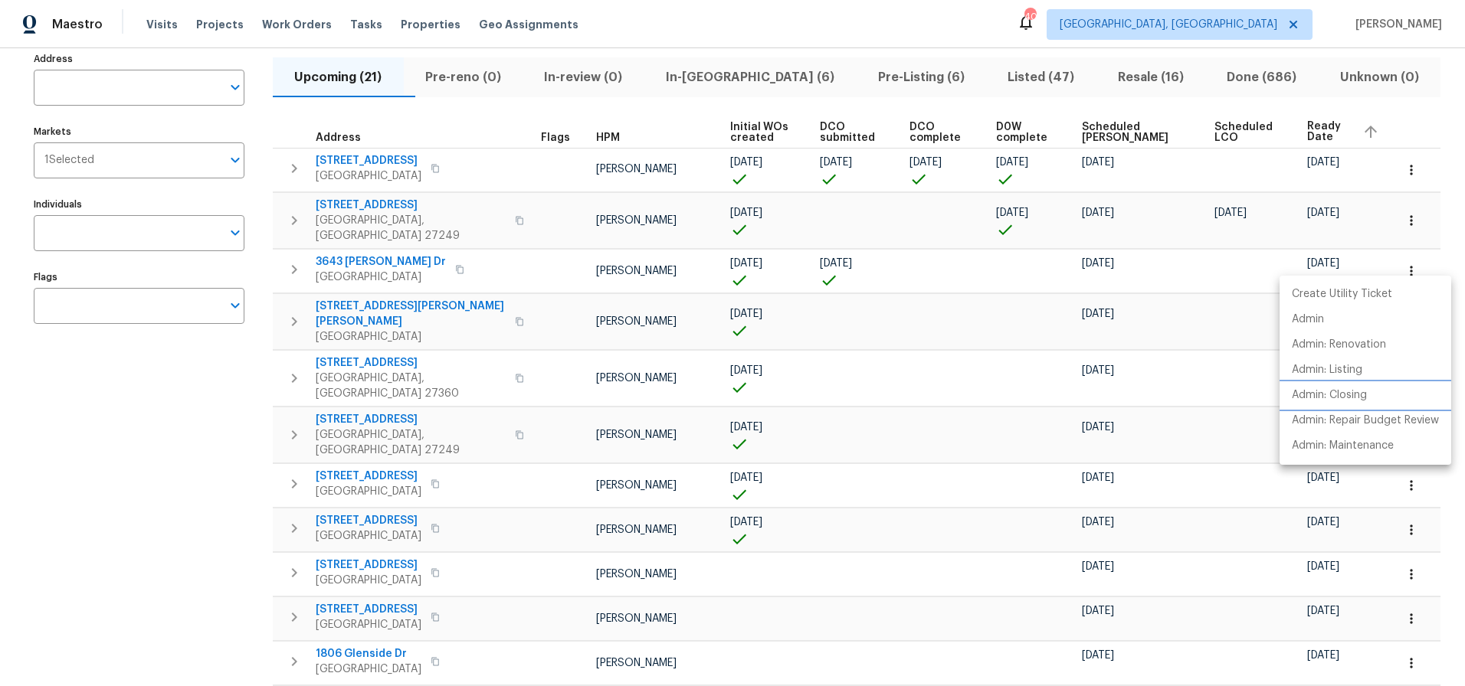
click at [1331, 400] on p "Admin: Closing" at bounding box center [1328, 396] width 75 height 16
click at [999, 40] on div at bounding box center [732, 343] width 1465 height 686
click at [152, 434] on div "Address Address Markets 1 Selected Markets Individuals Individuals Flags Flags" at bounding box center [149, 613] width 230 height 1131
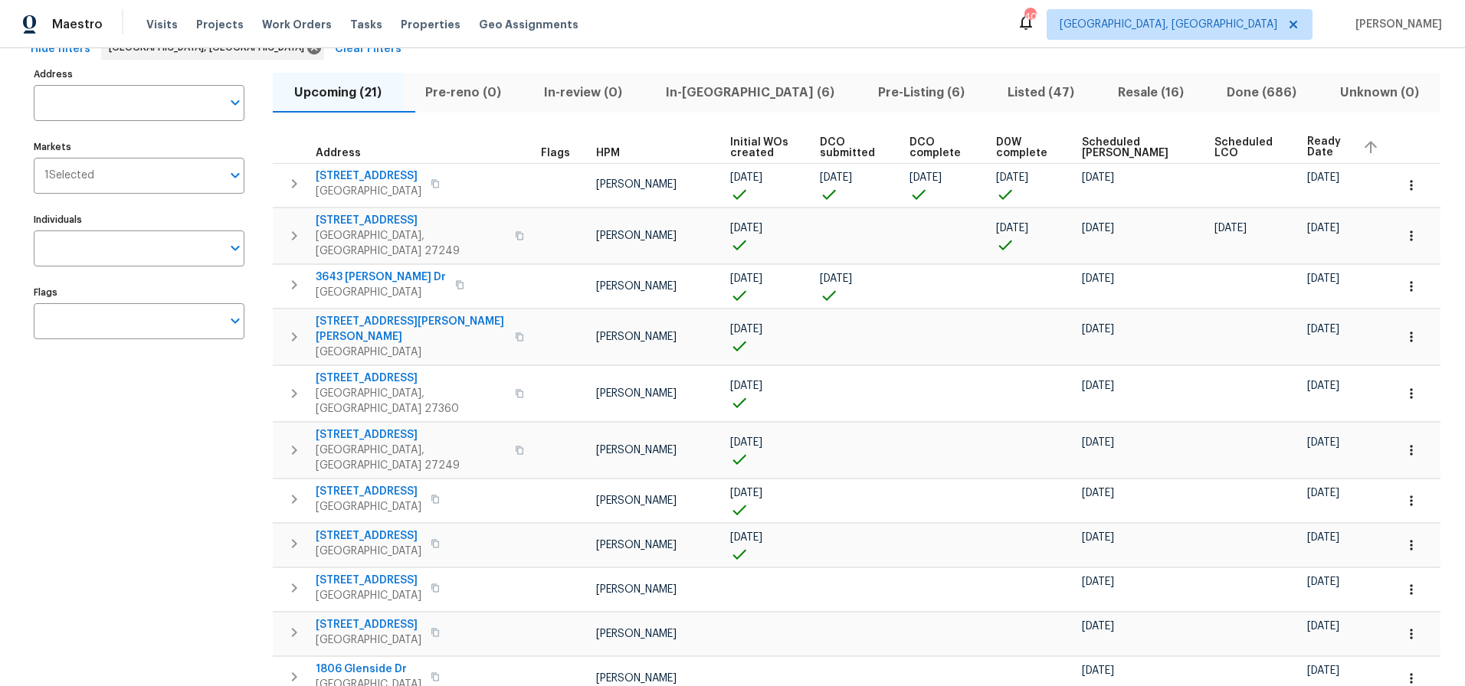
scroll to position [0, 0]
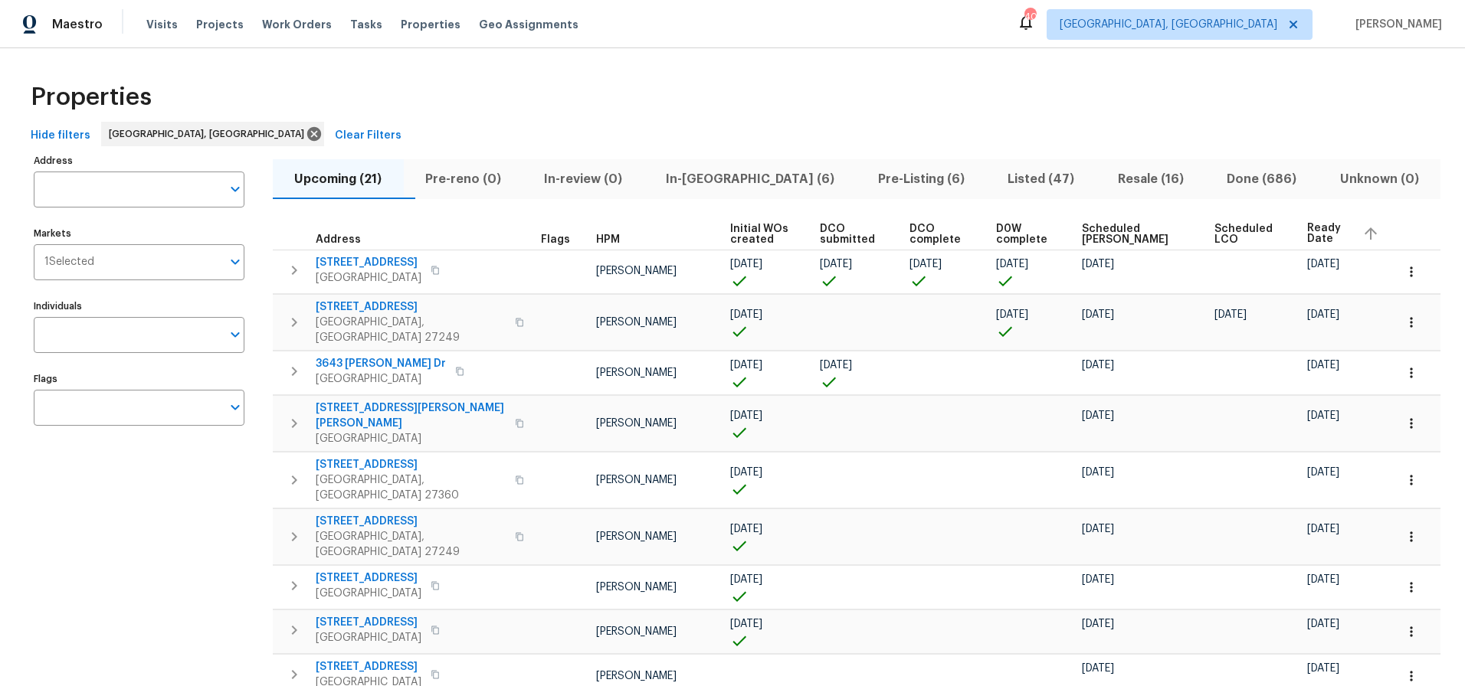
drag, startPoint x: 176, startPoint y: 500, endPoint x: 181, endPoint y: 483, distance: 18.2
click at [1035, 79] on div "Properties" at bounding box center [733, 97] width 1416 height 49
drag, startPoint x: 987, startPoint y: 77, endPoint x: 1003, endPoint y: 77, distance: 15.3
click at [988, 77] on div "Properties" at bounding box center [733, 97] width 1416 height 49
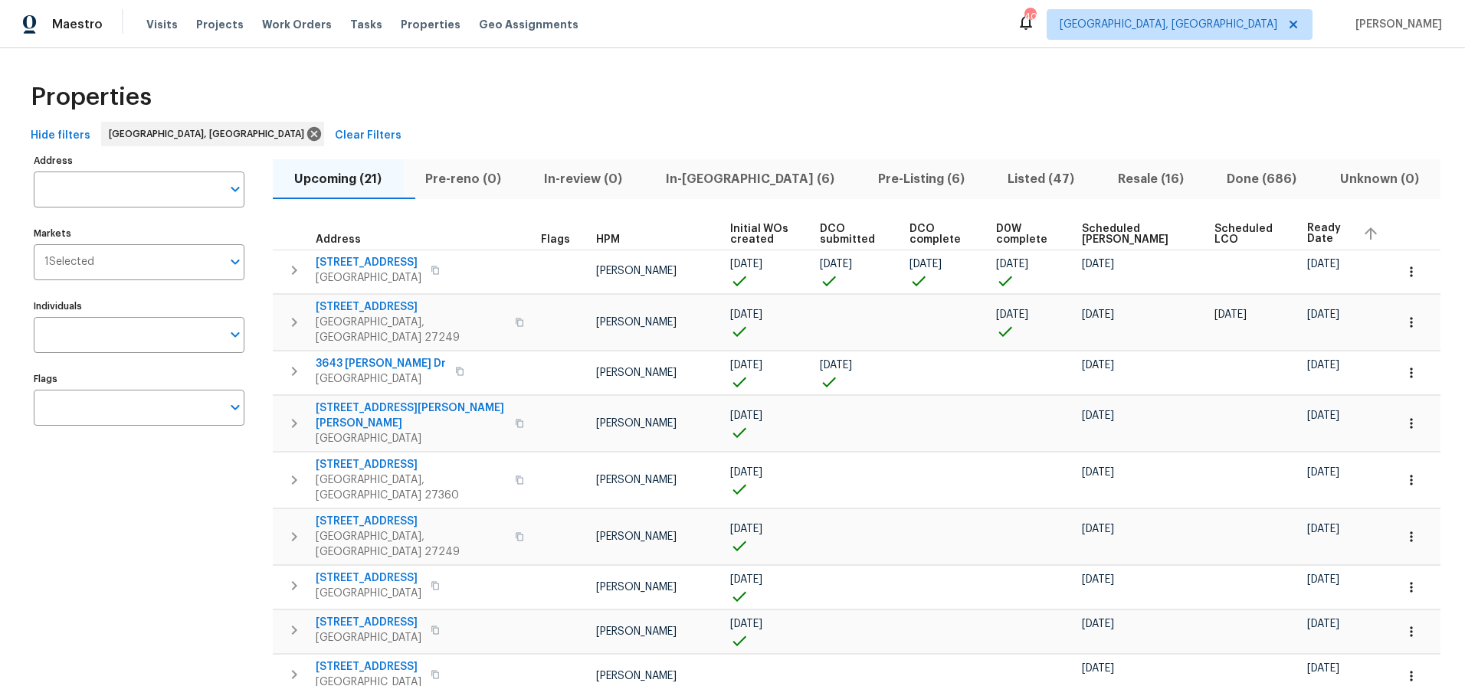
click at [972, 130] on div "Hide filters Greensboro, NC Clear Filters" at bounding box center [733, 136] width 1416 height 28
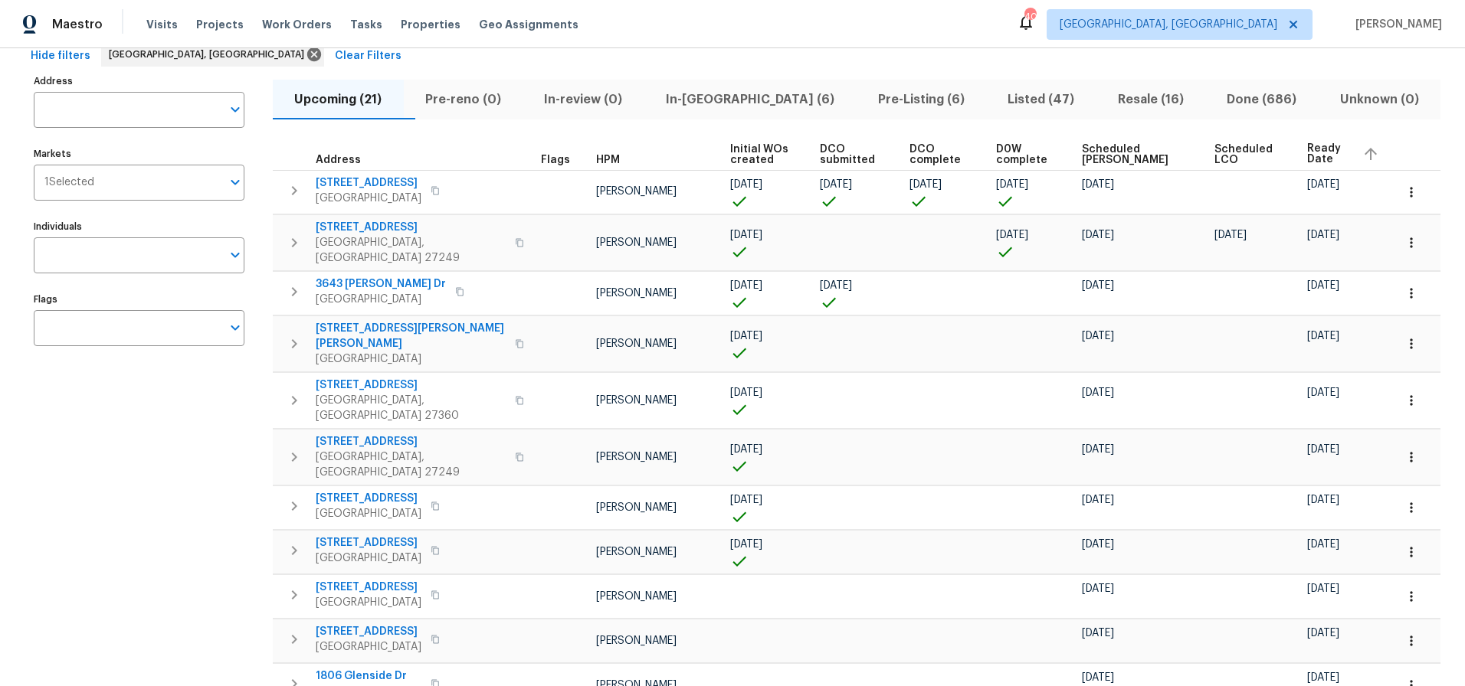
scroll to position [80, 0]
click at [813, 24] on div "Maestro Visits Projects Work Orders Tasks Properties Geo Assignments 40 Greensb…" at bounding box center [732, 24] width 1465 height 48
click at [1142, 103] on span "Resale (16)" at bounding box center [1150, 98] width 91 height 21
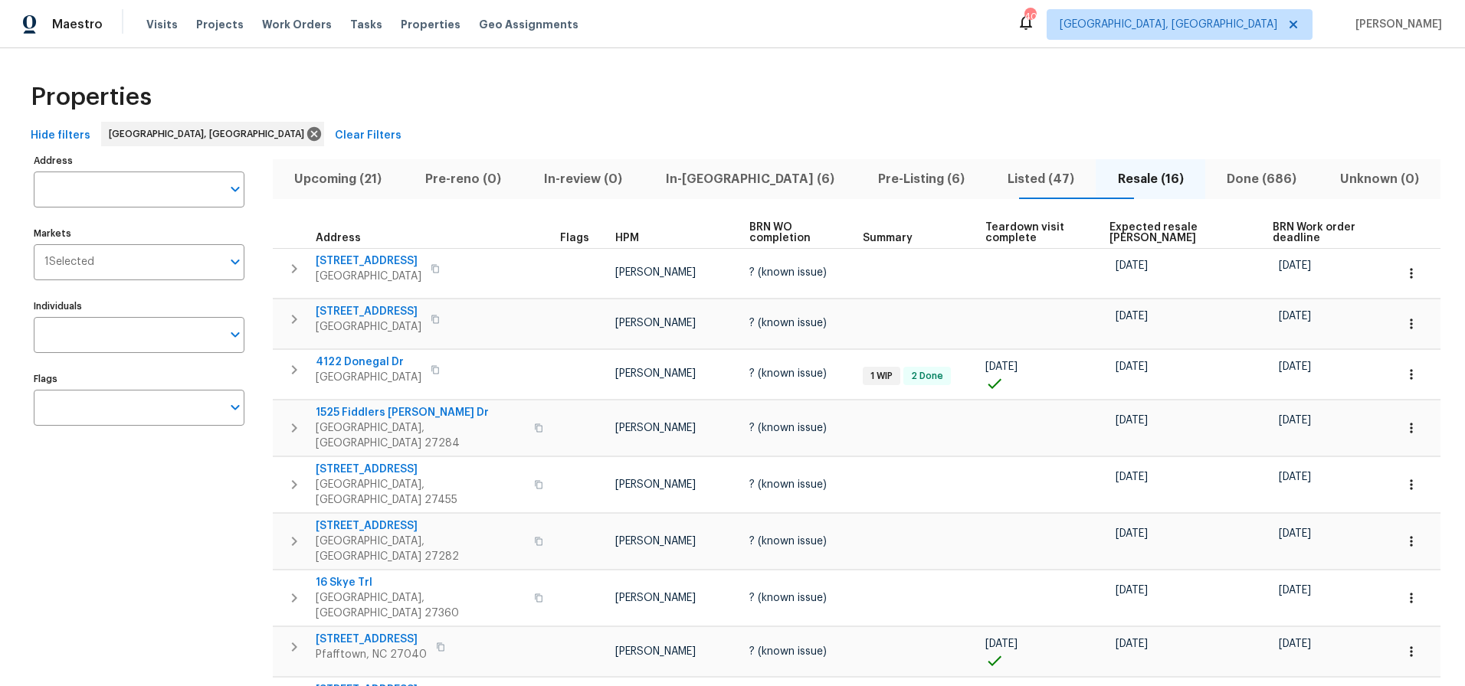
click at [1120, 224] on span "Expected resale COE" at bounding box center [1178, 232] width 138 height 21
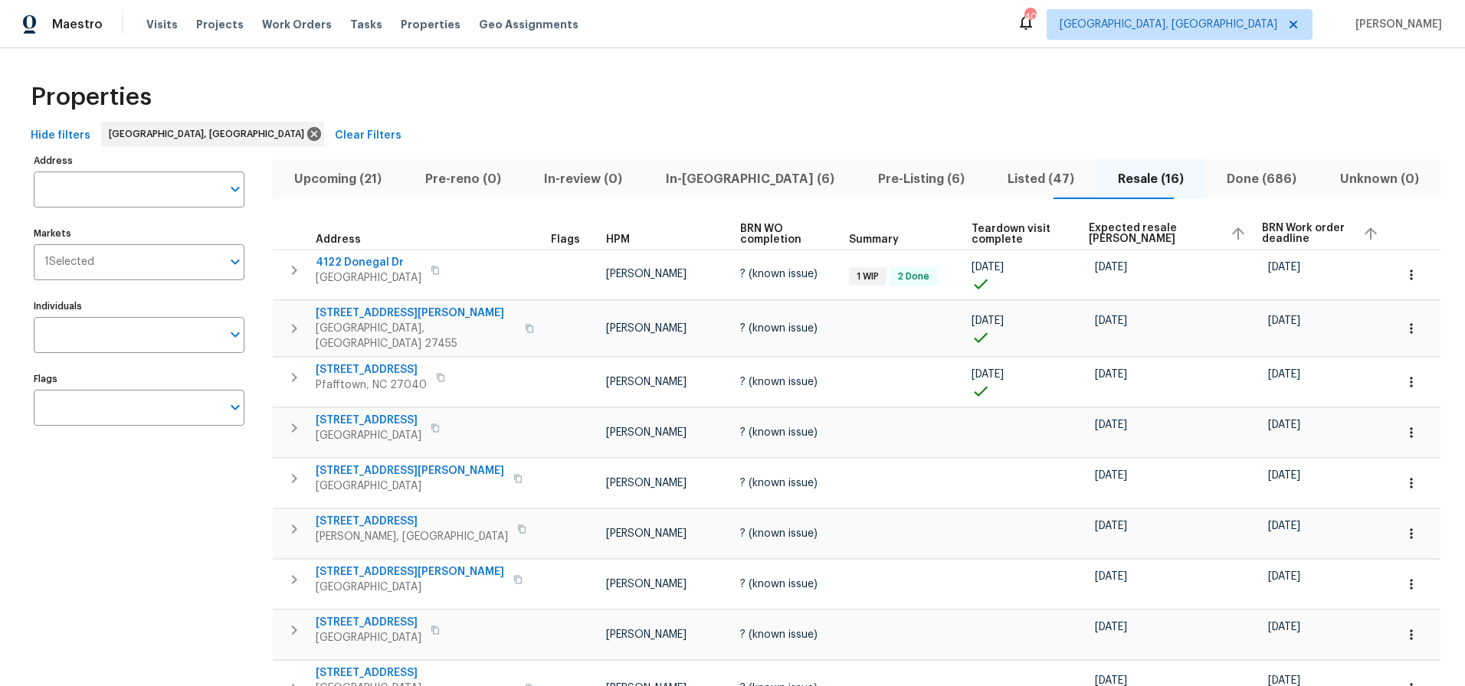
click at [1120, 224] on span "Expected resale COE" at bounding box center [1152, 233] width 129 height 21
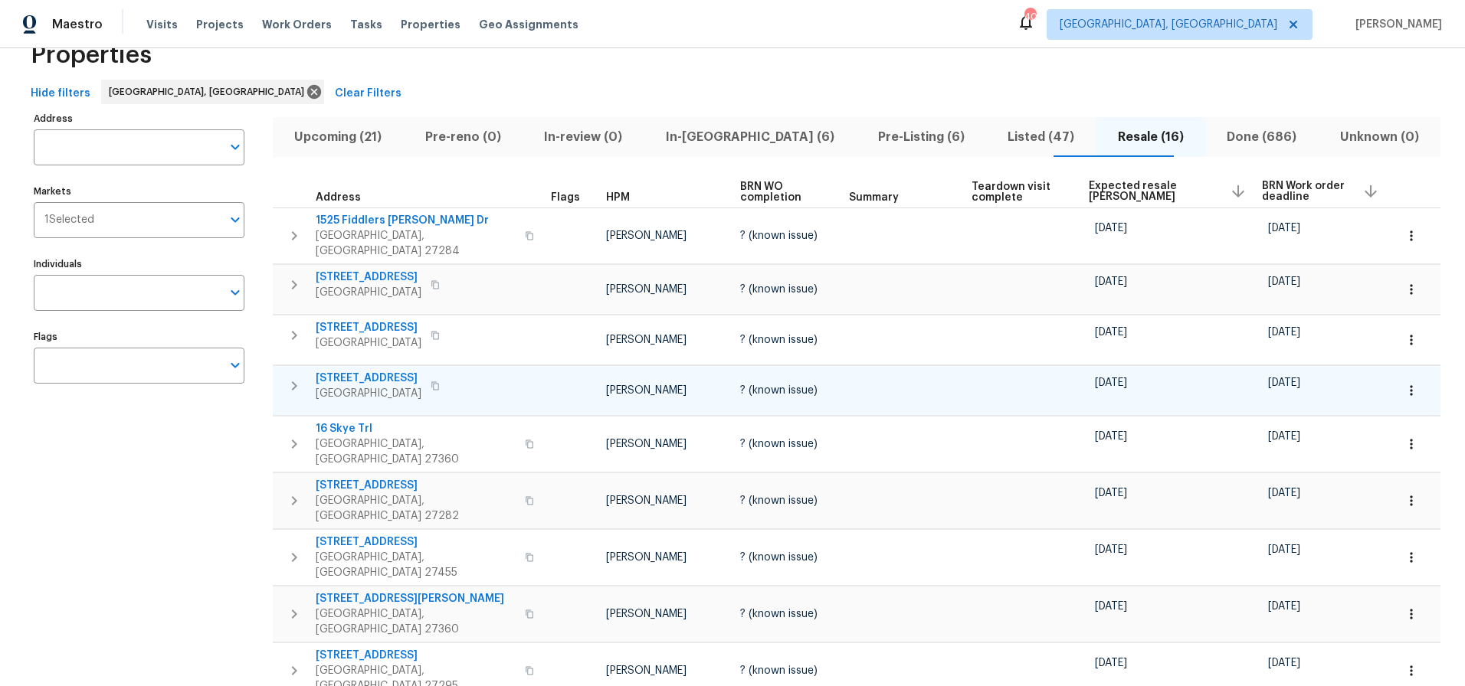
scroll to position [2, 0]
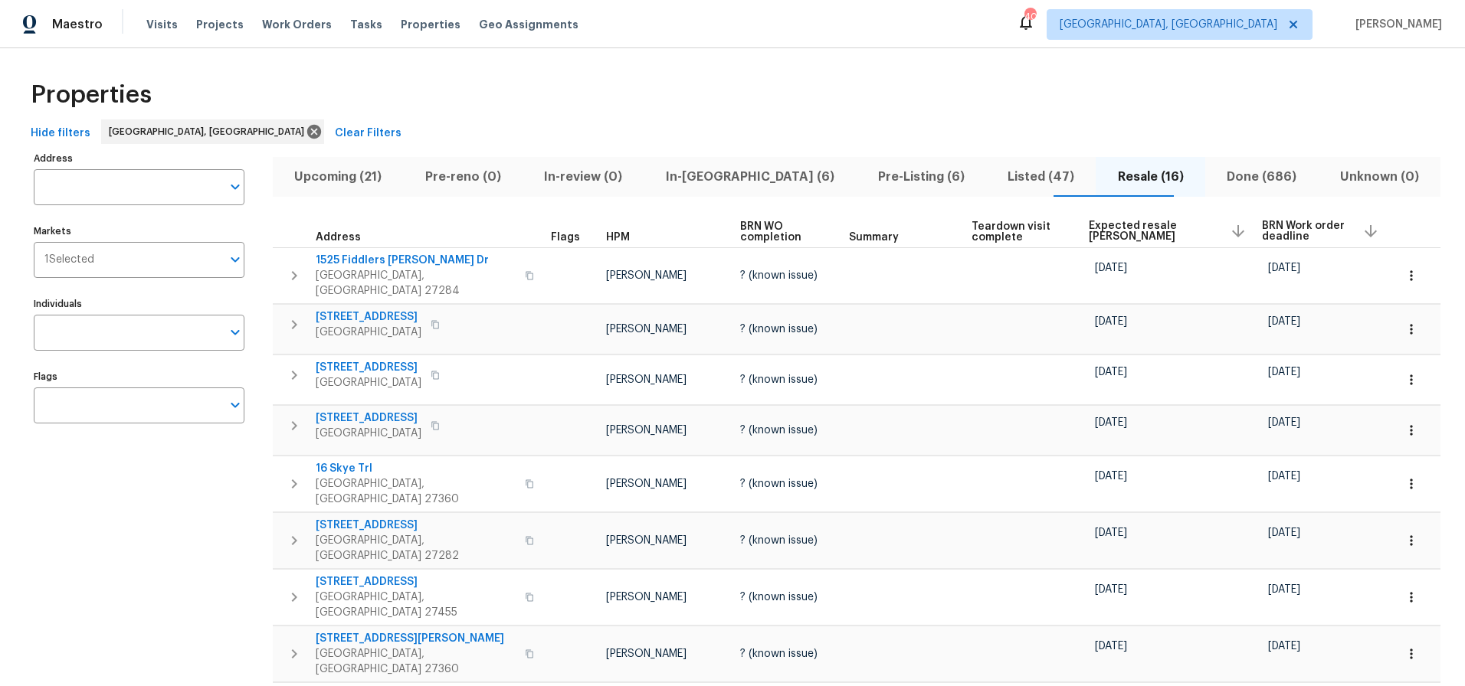
click at [995, 173] on span "Listed (47)" at bounding box center [1041, 176] width 92 height 21
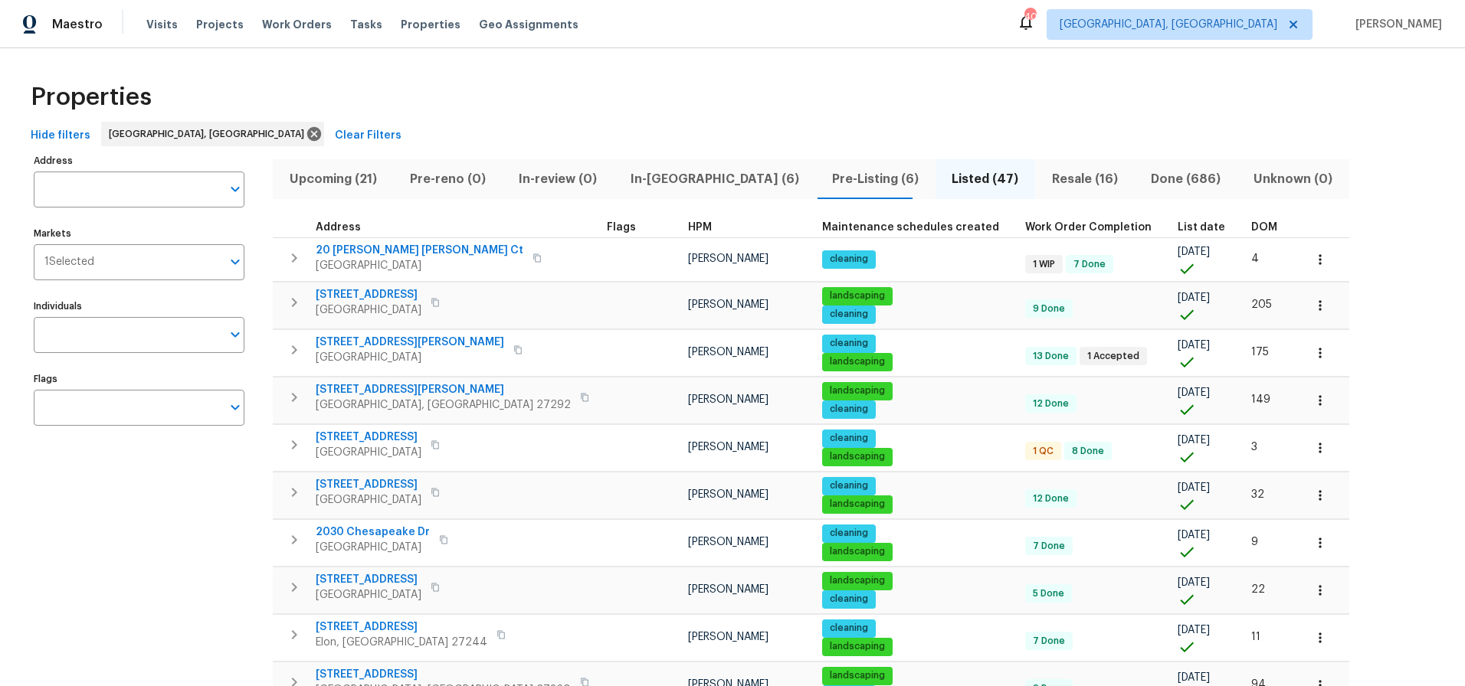
click at [1245, 221] on th "DOM" at bounding box center [1271, 228] width 52 height 21
click at [1251, 224] on span "DOM" at bounding box center [1264, 227] width 26 height 11
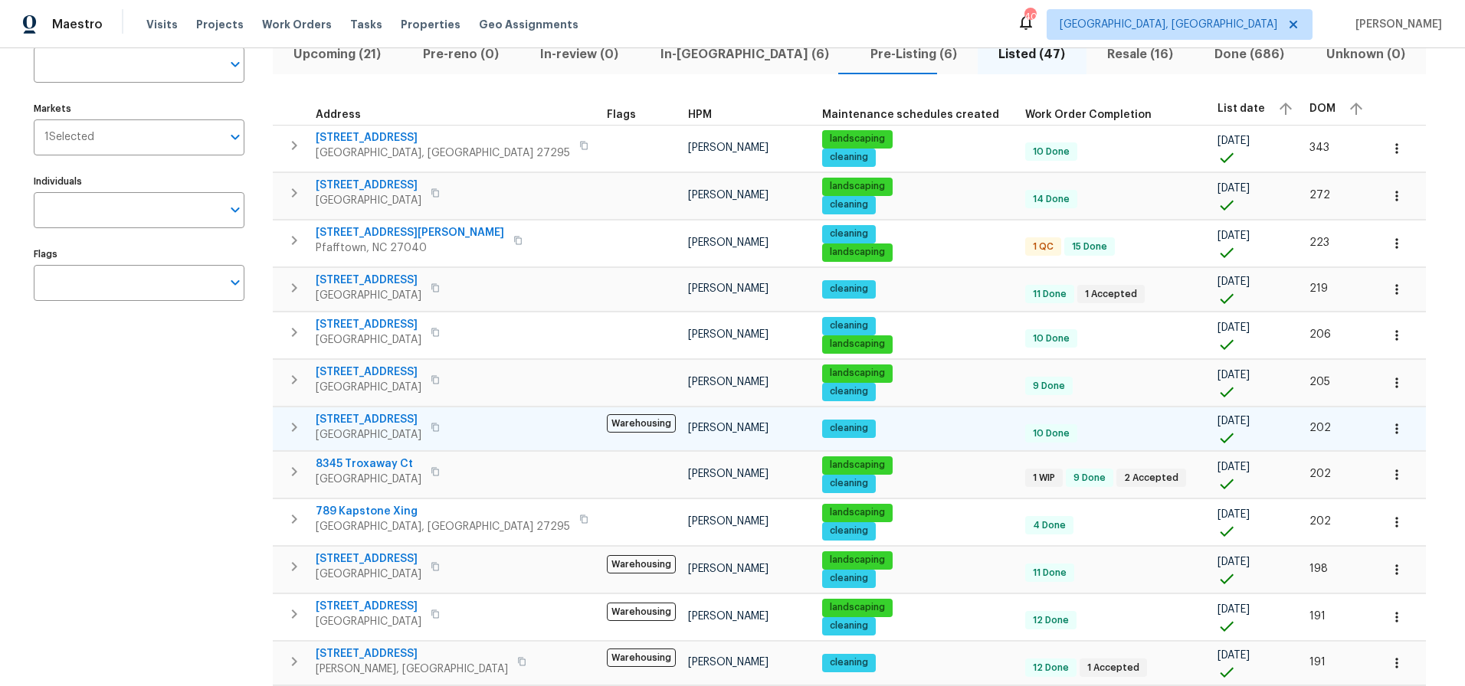
scroll to position [122, 0]
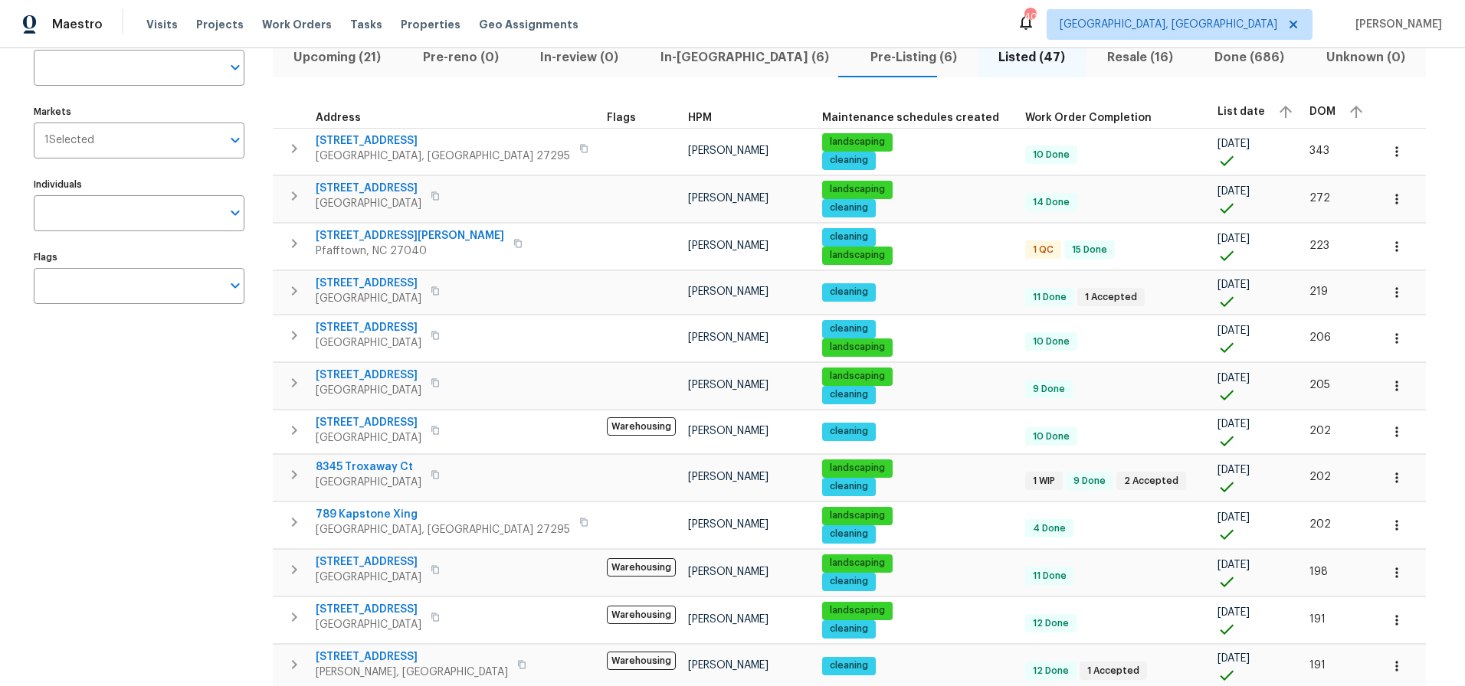
drag, startPoint x: 191, startPoint y: 377, endPoint x: 206, endPoint y: 372, distance: 16.2
click at [191, 377] on div "Address Address Markets 1 Selected Markets Individuals Individuals Flags Flags" at bounding box center [149, 684] width 230 height 1312
click at [859, 60] on span "Pre-Listing (6)" at bounding box center [914, 57] width 110 height 21
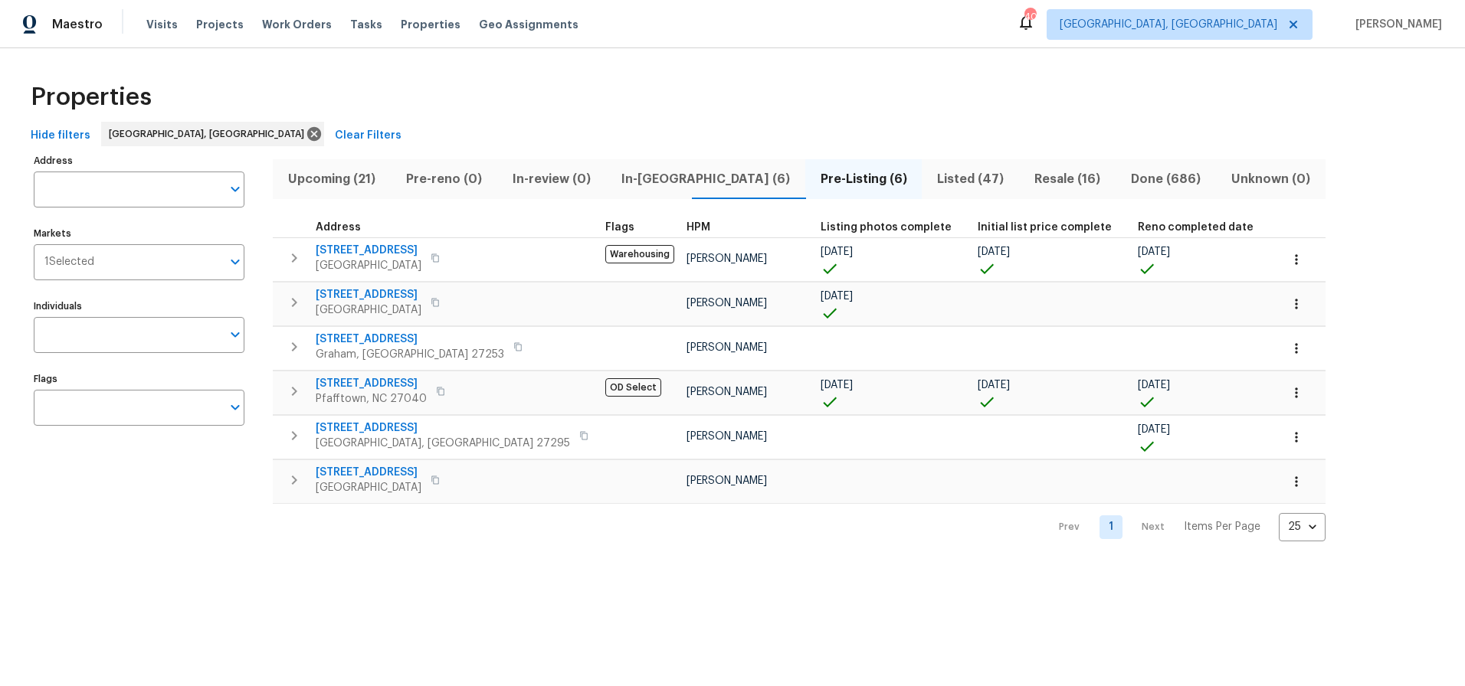
click at [1322, 242] on div "Address Address Markets 1 Selected Markets Individuals Individuals Flags Flags …" at bounding box center [733, 345] width 1416 height 391
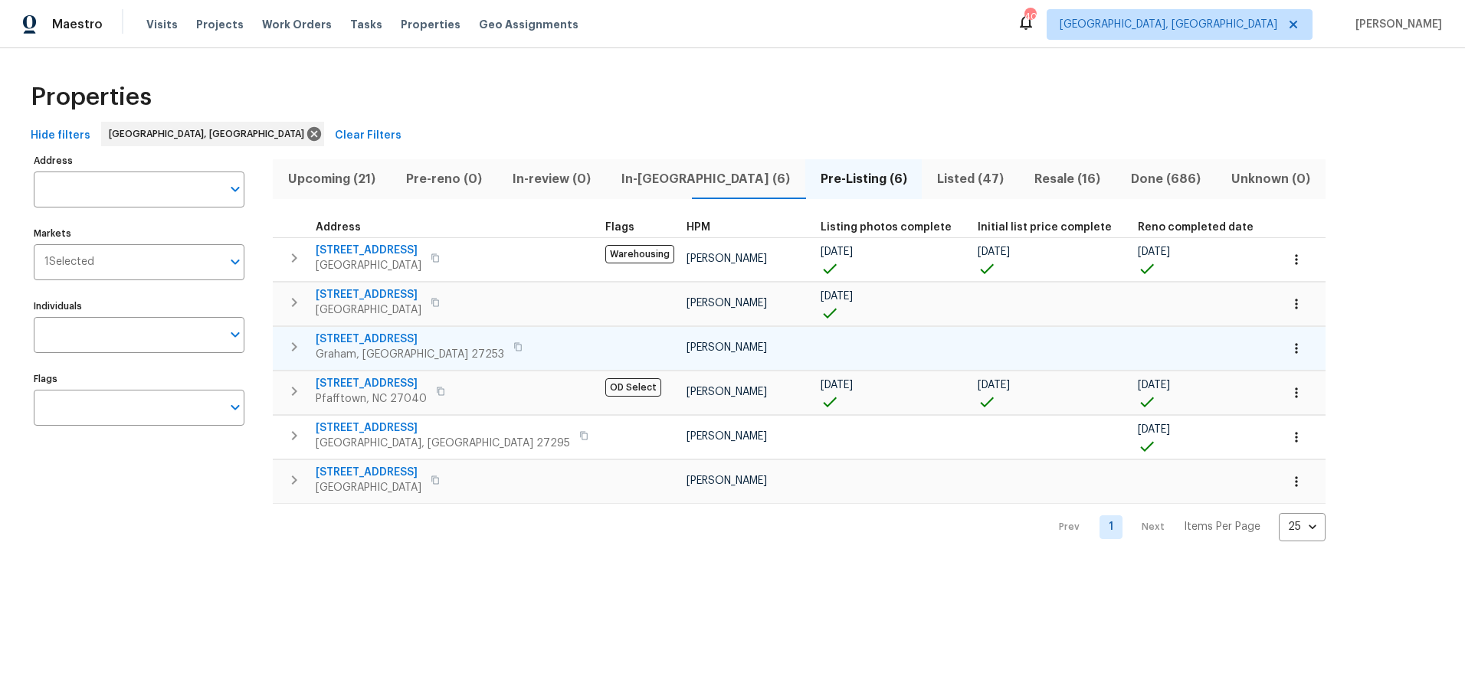
click at [372, 339] on span "516 Wentworth Dr" at bounding box center [410, 339] width 188 height 15
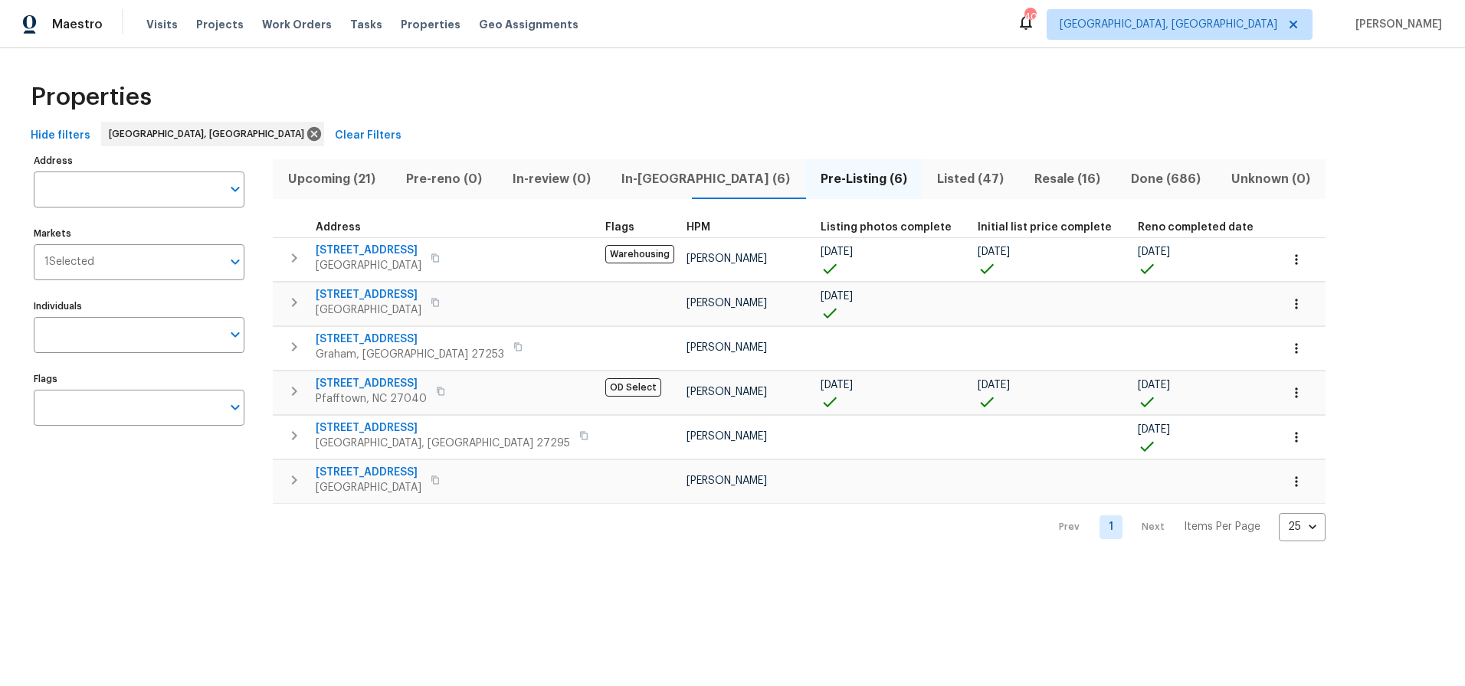
click at [648, 177] on span "In-reno (6)" at bounding box center [705, 179] width 181 height 21
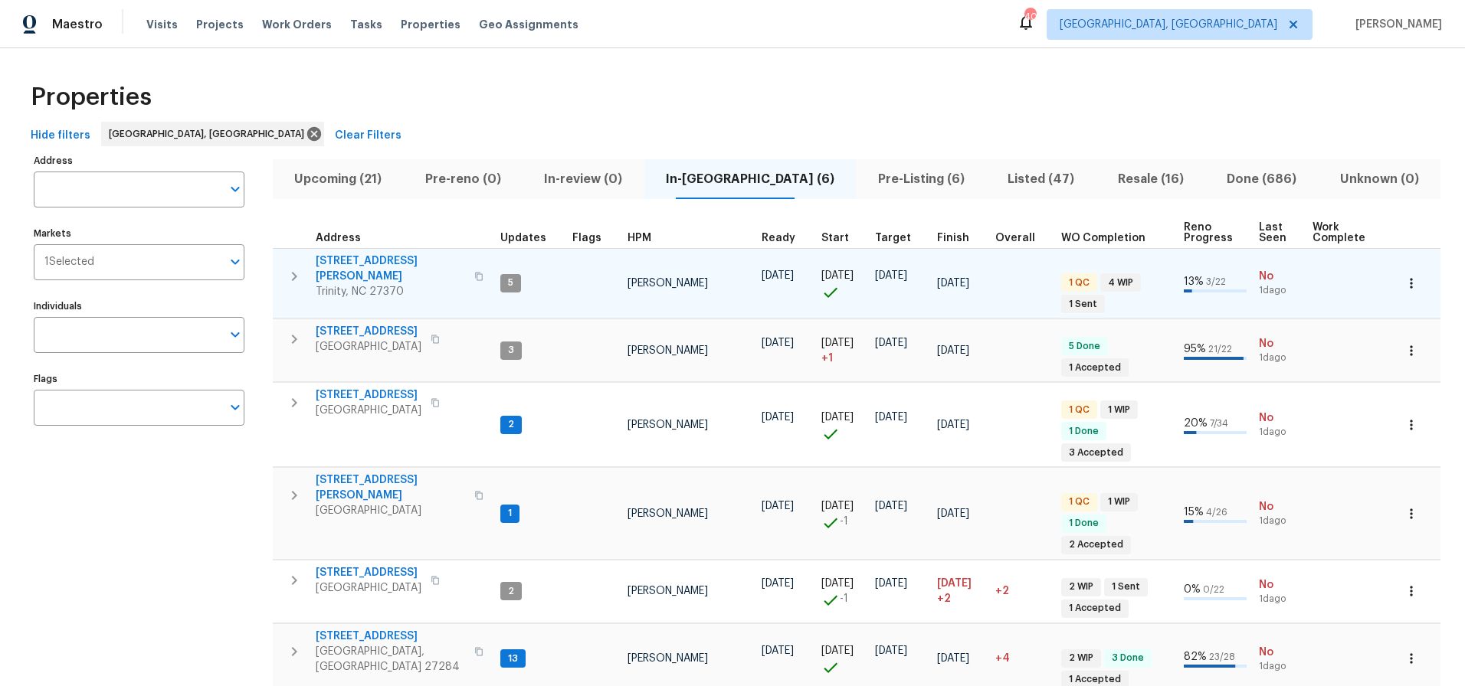
click at [362, 263] on span "2286 Lynn Cir E" at bounding box center [390, 269] width 149 height 31
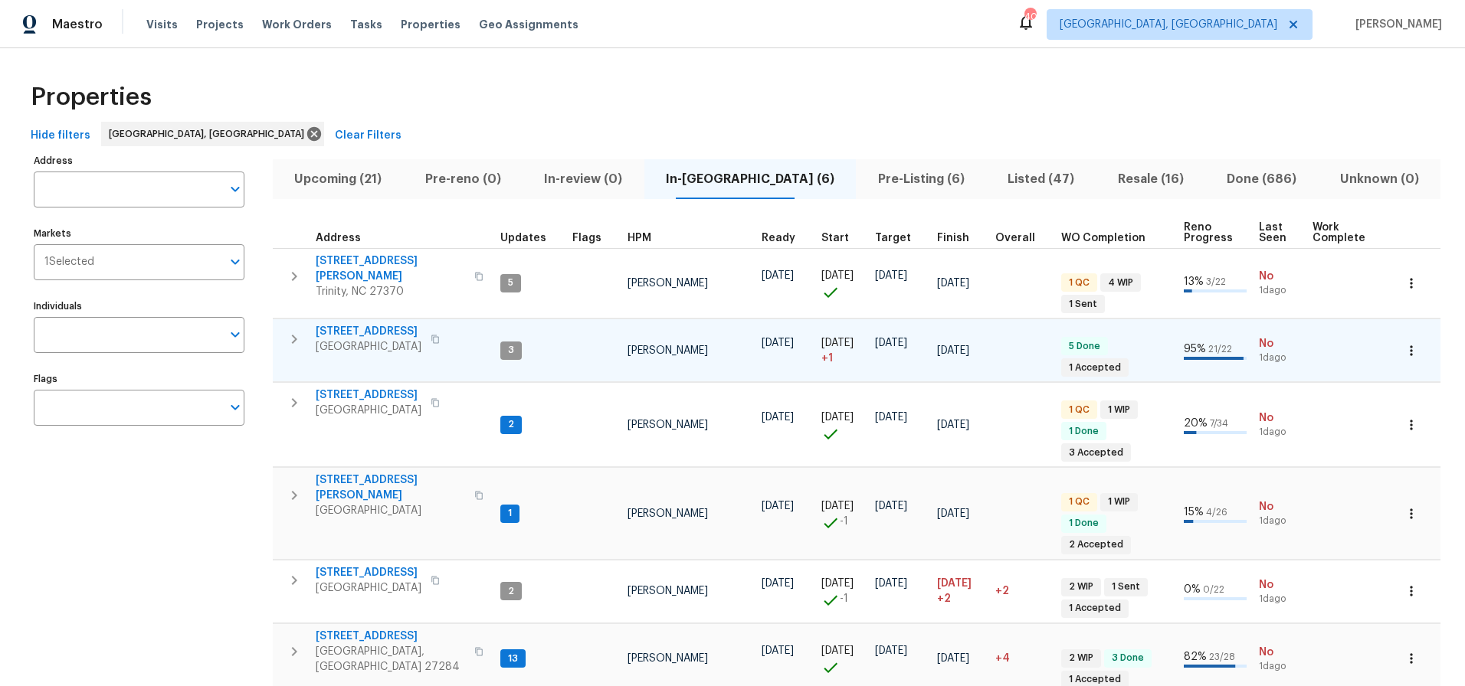
click at [381, 326] on span "6010 Morganshire Dr" at bounding box center [369, 331] width 106 height 15
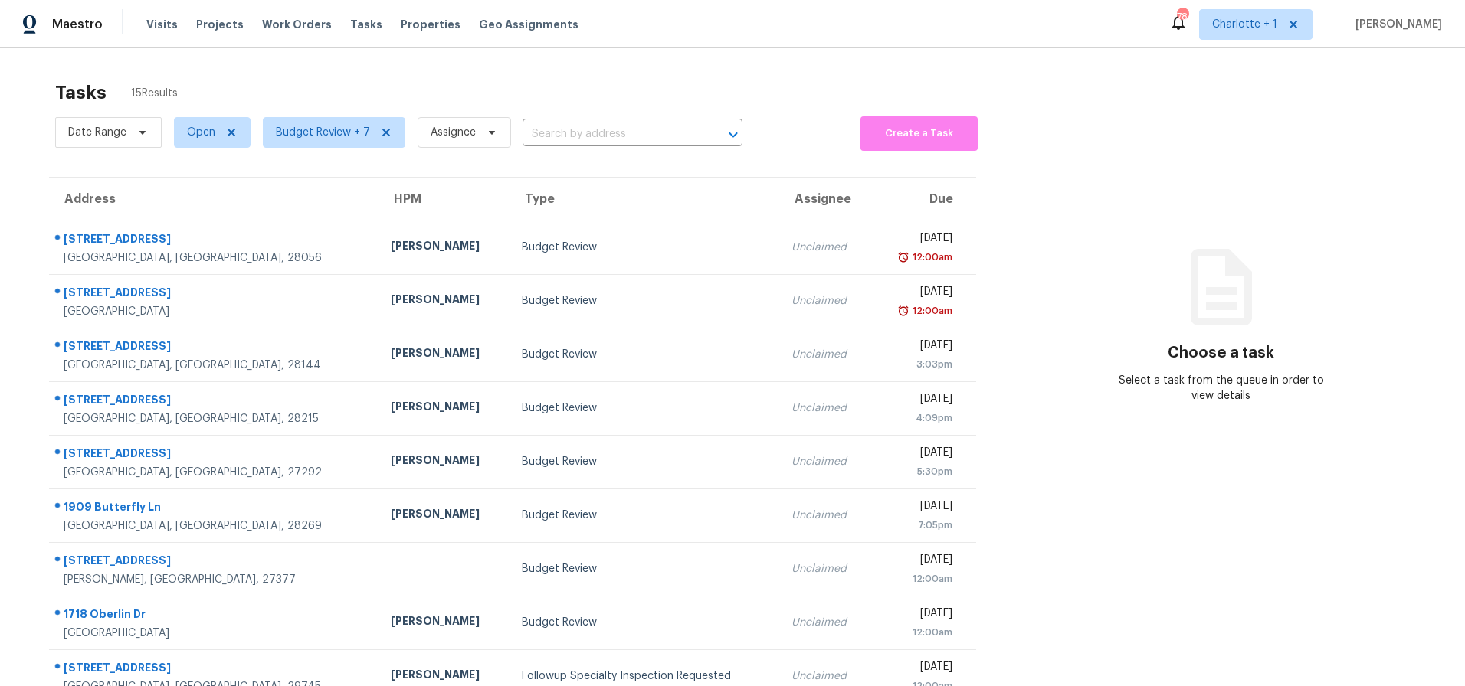
click at [211, 54] on div "Tasks 15 Results Date Range Open Budget Review + 7 Assignee ​ Create a Task Add…" at bounding box center [732, 423] width 1465 height 750
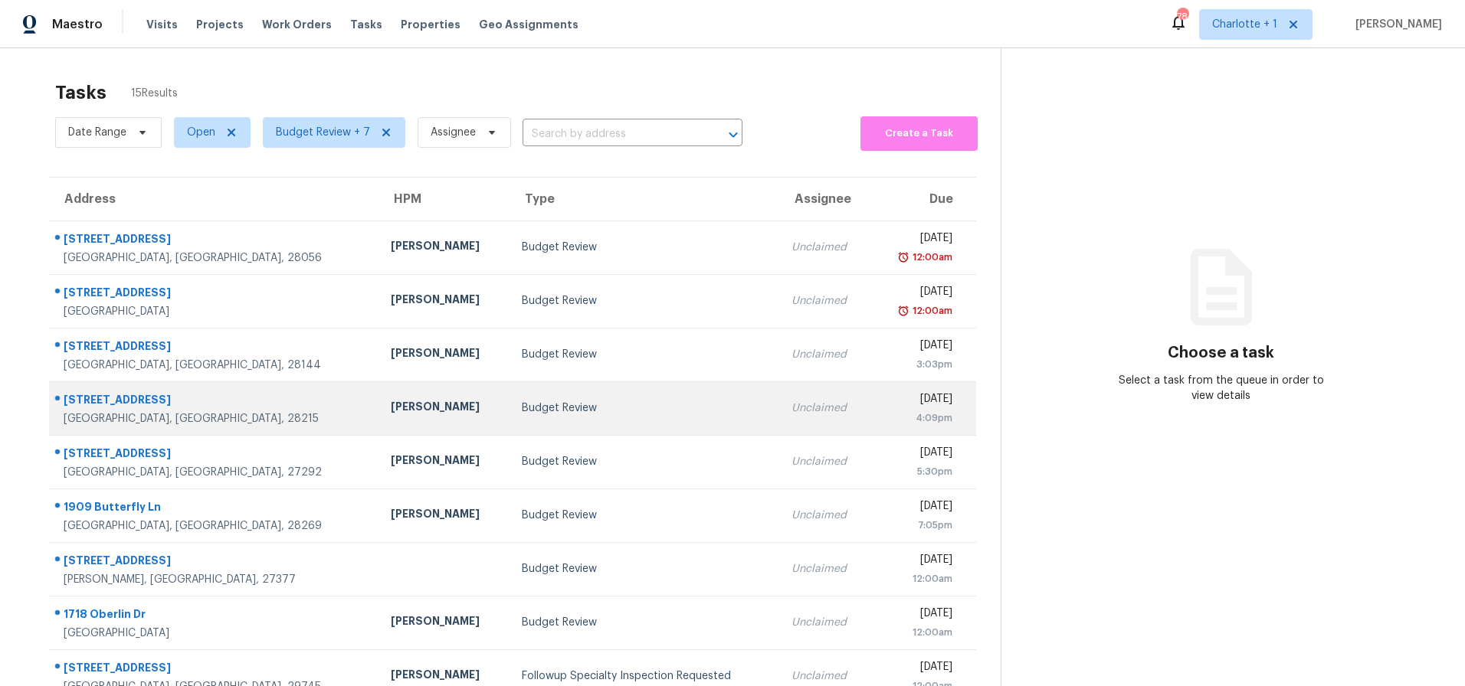
scroll to position [123, 0]
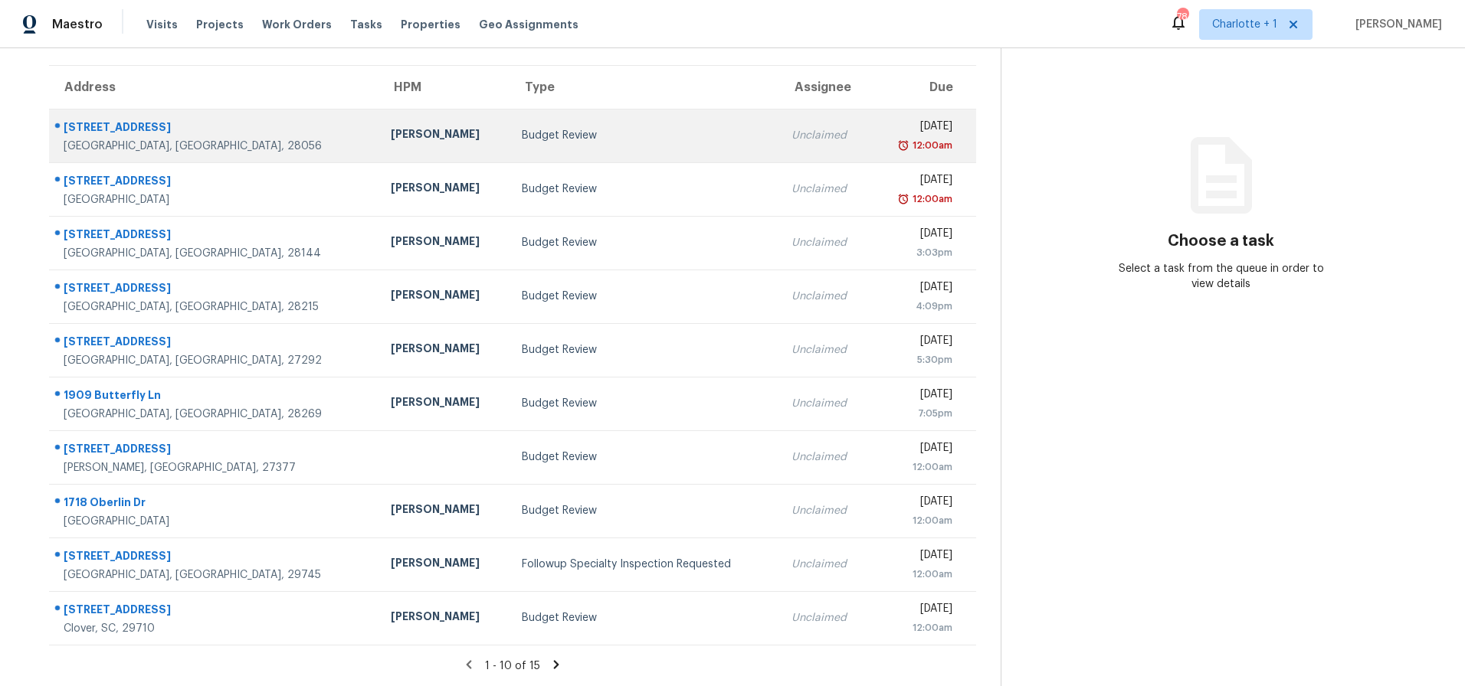
click at [509, 133] on td "Budget Review" at bounding box center [644, 136] width 270 height 54
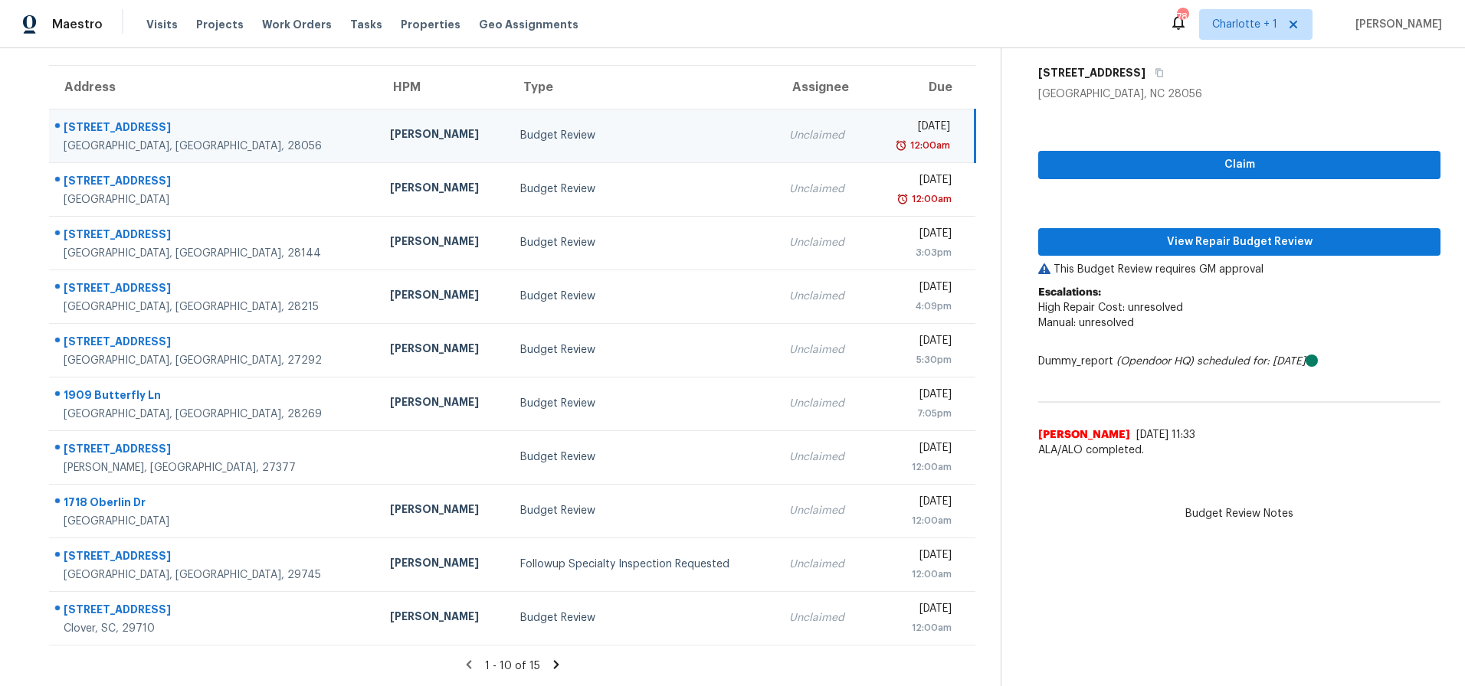
drag, startPoint x: 531, startPoint y: 114, endPoint x: 573, endPoint y: 123, distance: 43.1
click at [531, 114] on td "Budget Review" at bounding box center [642, 136] width 269 height 54
click at [1161, 233] on span "View Repair Budget Review" at bounding box center [1239, 242] width 378 height 19
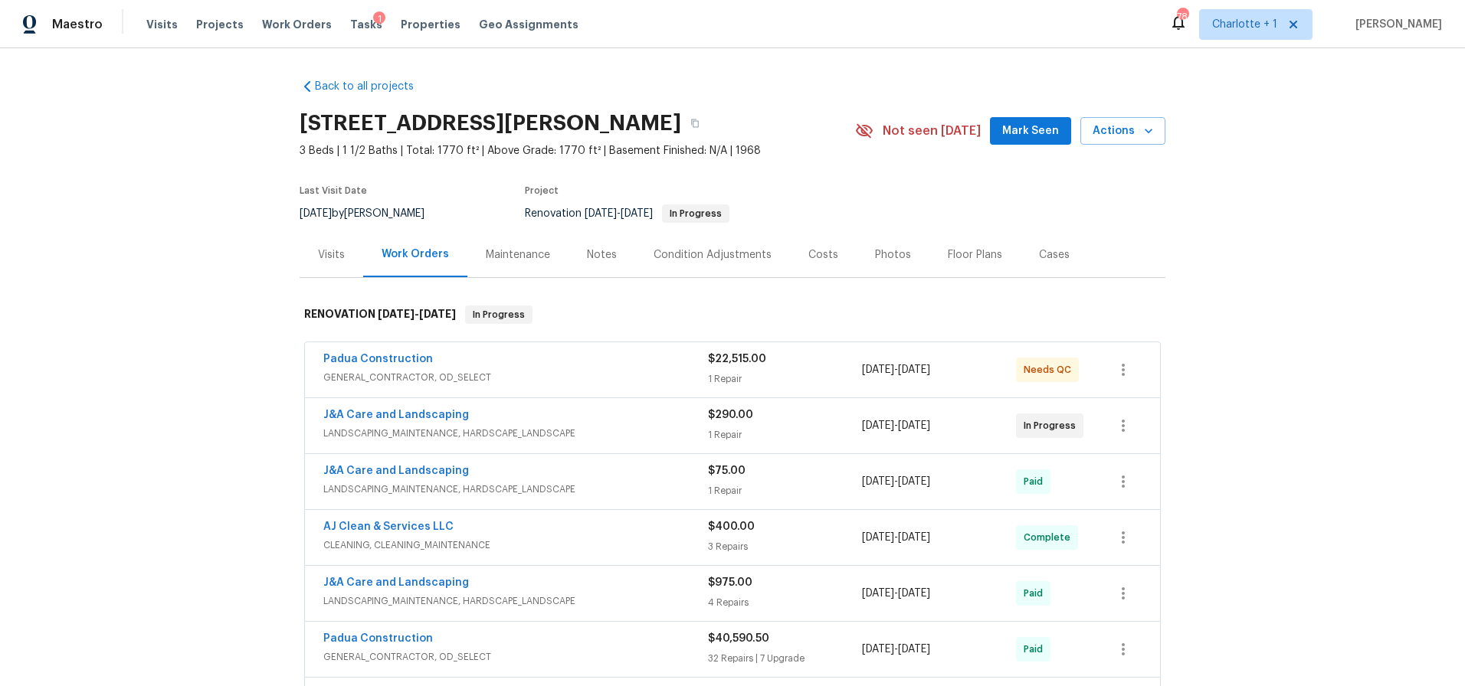
click at [875, 250] on div "Photos" at bounding box center [893, 254] width 36 height 15
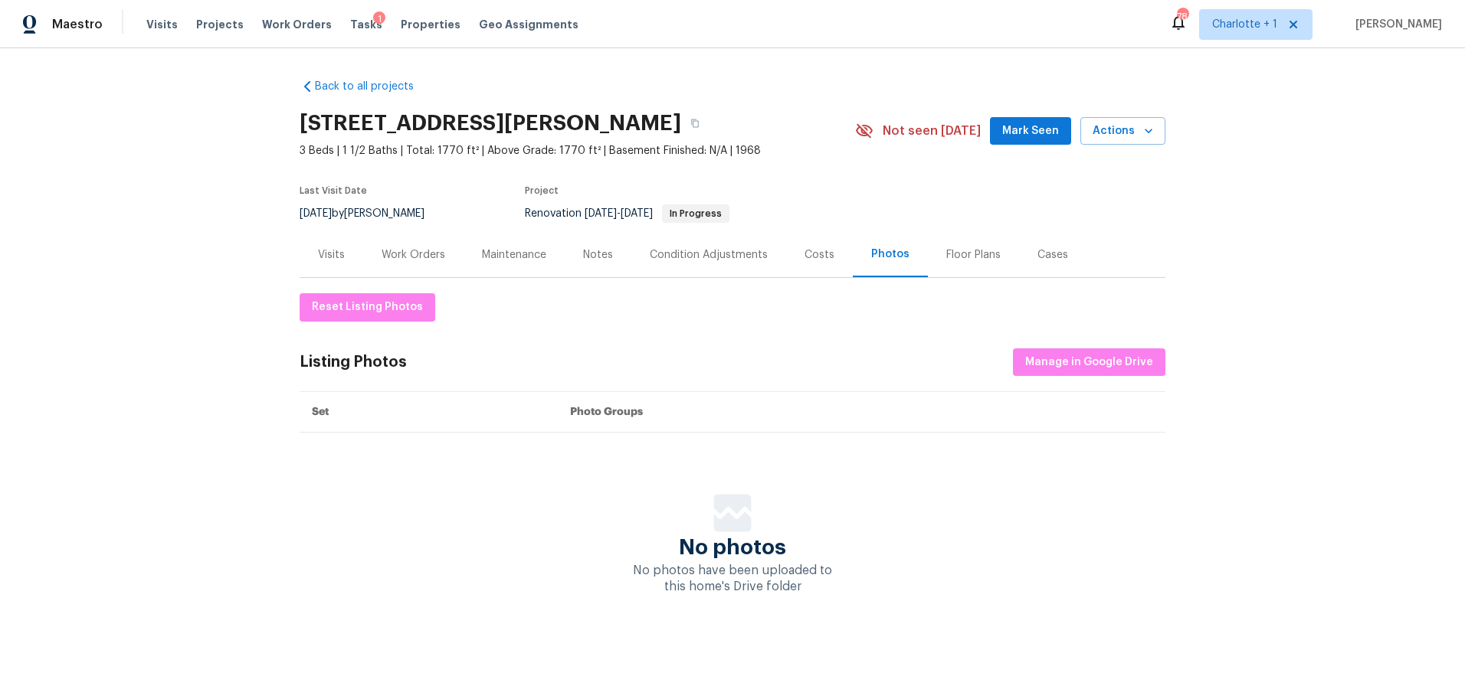
click at [1286, 190] on div "Back to all projects [STREET_ADDRESS] 3 Beds | 1 1/2 Baths | Total: 1770 ft² | …" at bounding box center [732, 367] width 1465 height 638
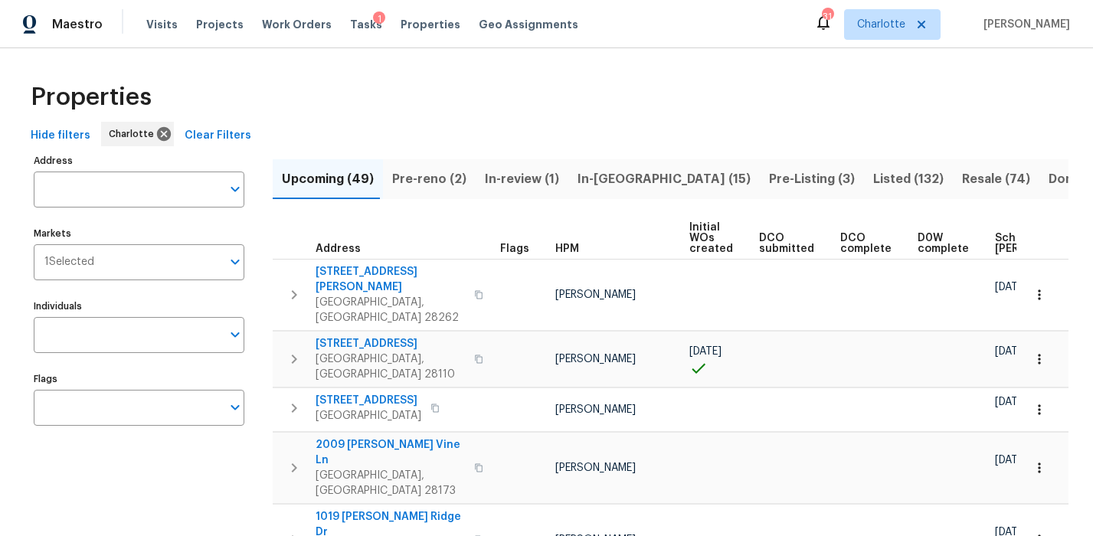
click at [463, 113] on div "Properties" at bounding box center [547, 97] width 1044 height 49
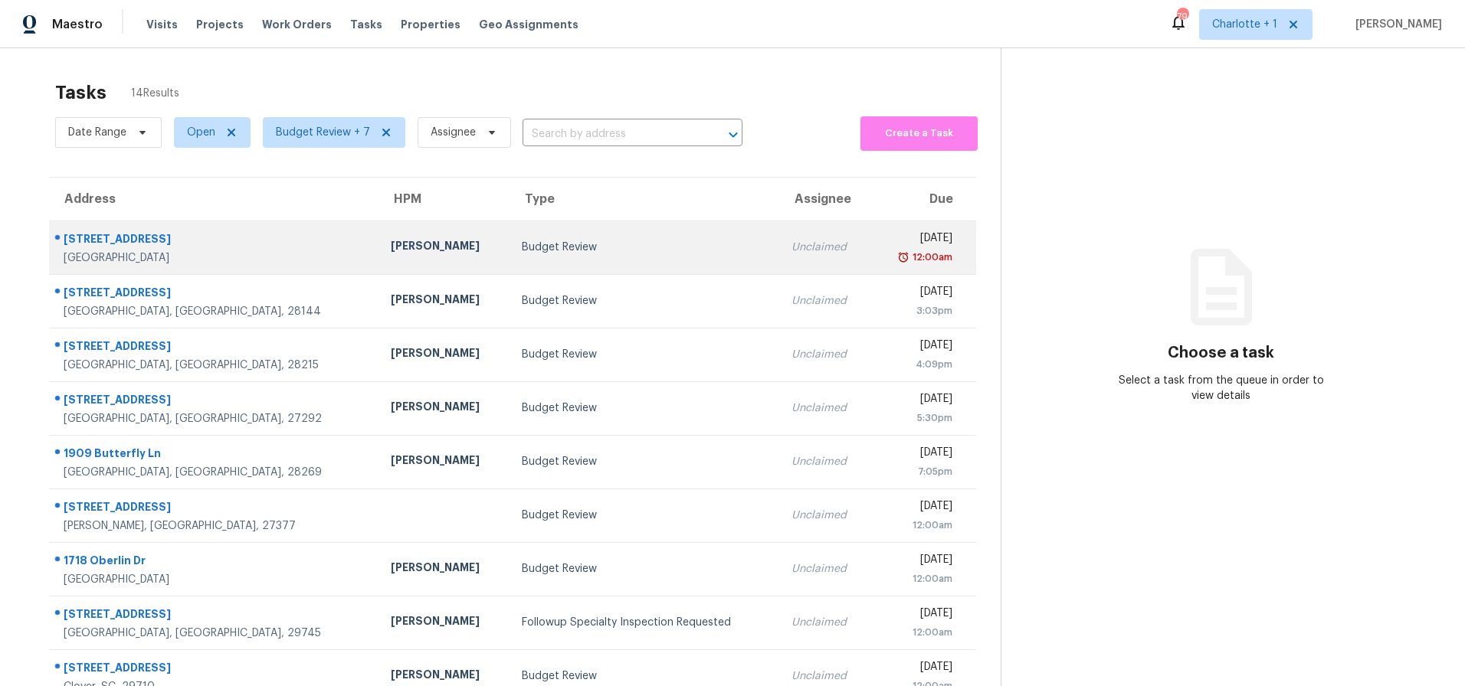
click at [509, 255] on td "Budget Review" at bounding box center [644, 248] width 270 height 54
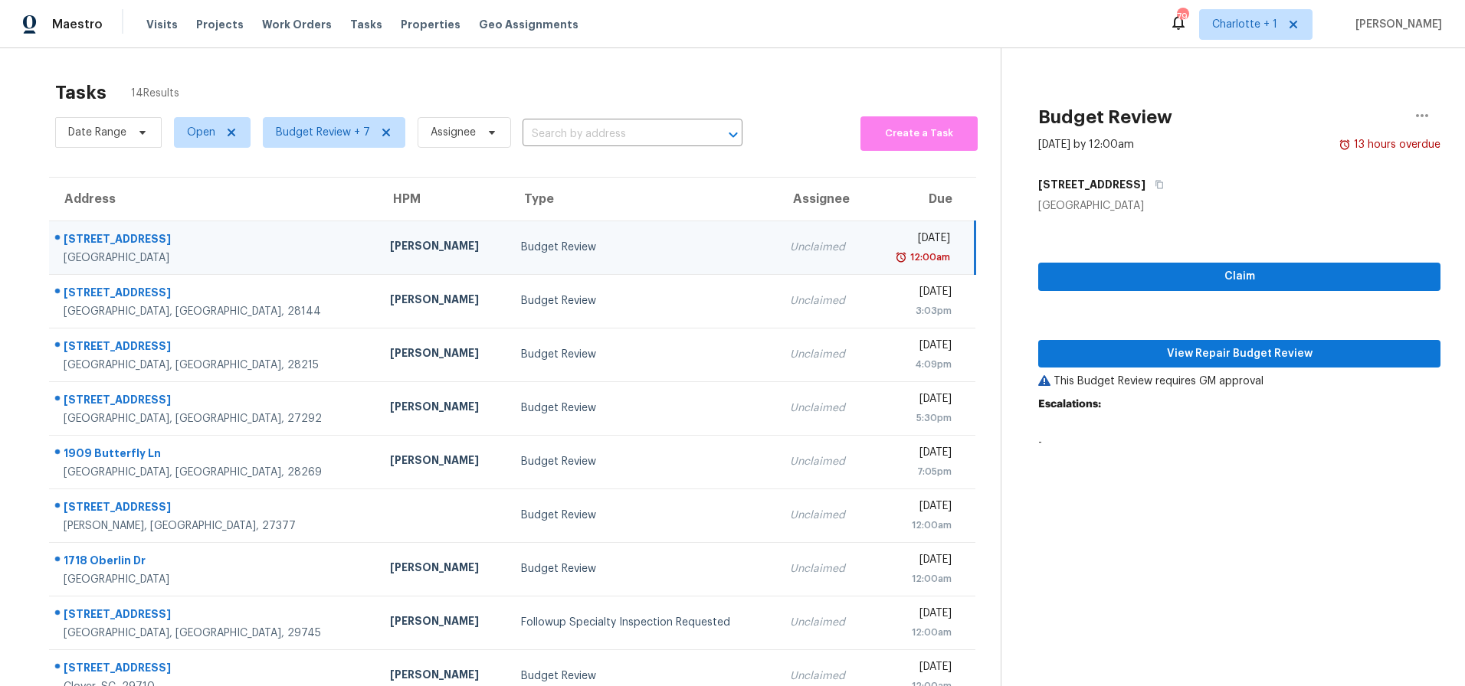
drag, startPoint x: 270, startPoint y: 83, endPoint x: 275, endPoint y: 90, distance: 9.4
click at [270, 83] on div "Tasks 14 Results" at bounding box center [527, 93] width 945 height 40
click at [1210, 358] on span "View Repair Budget Review" at bounding box center [1239, 354] width 378 height 19
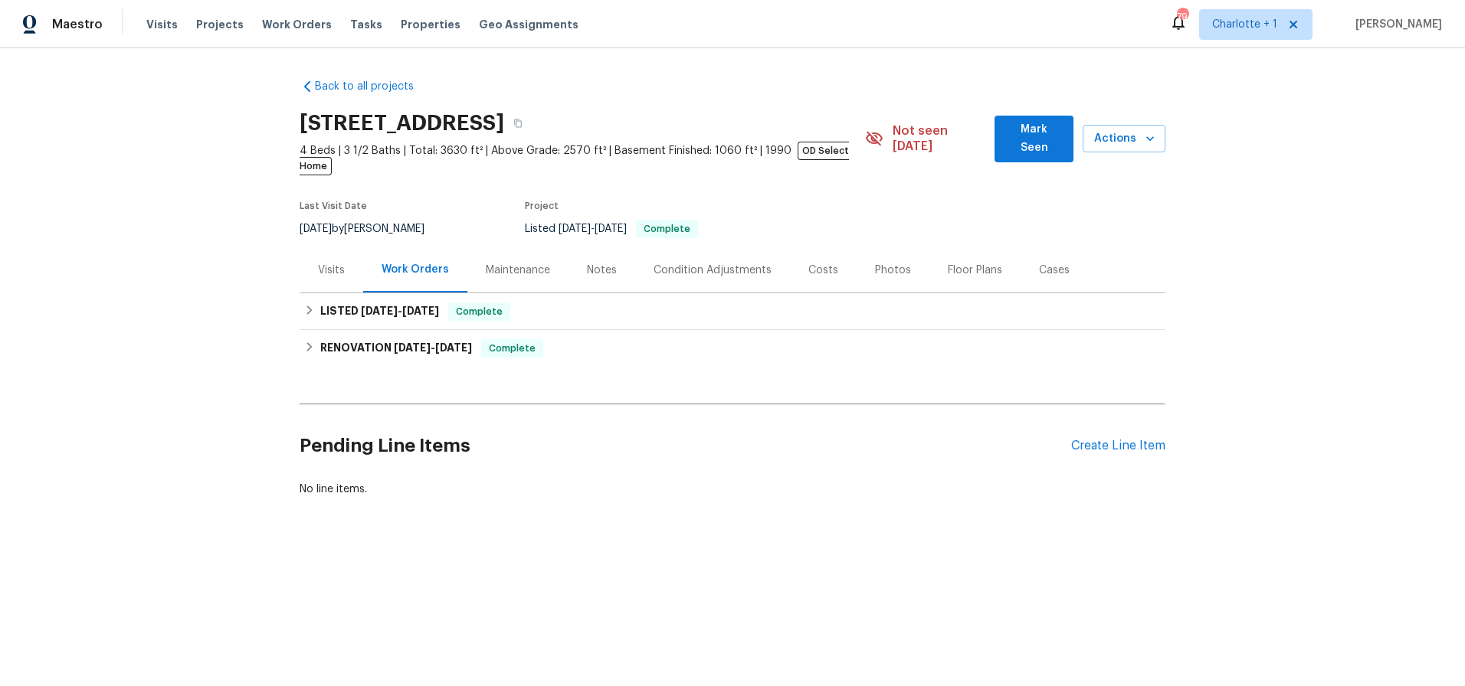
click at [884, 263] on div "Photos" at bounding box center [893, 270] width 36 height 15
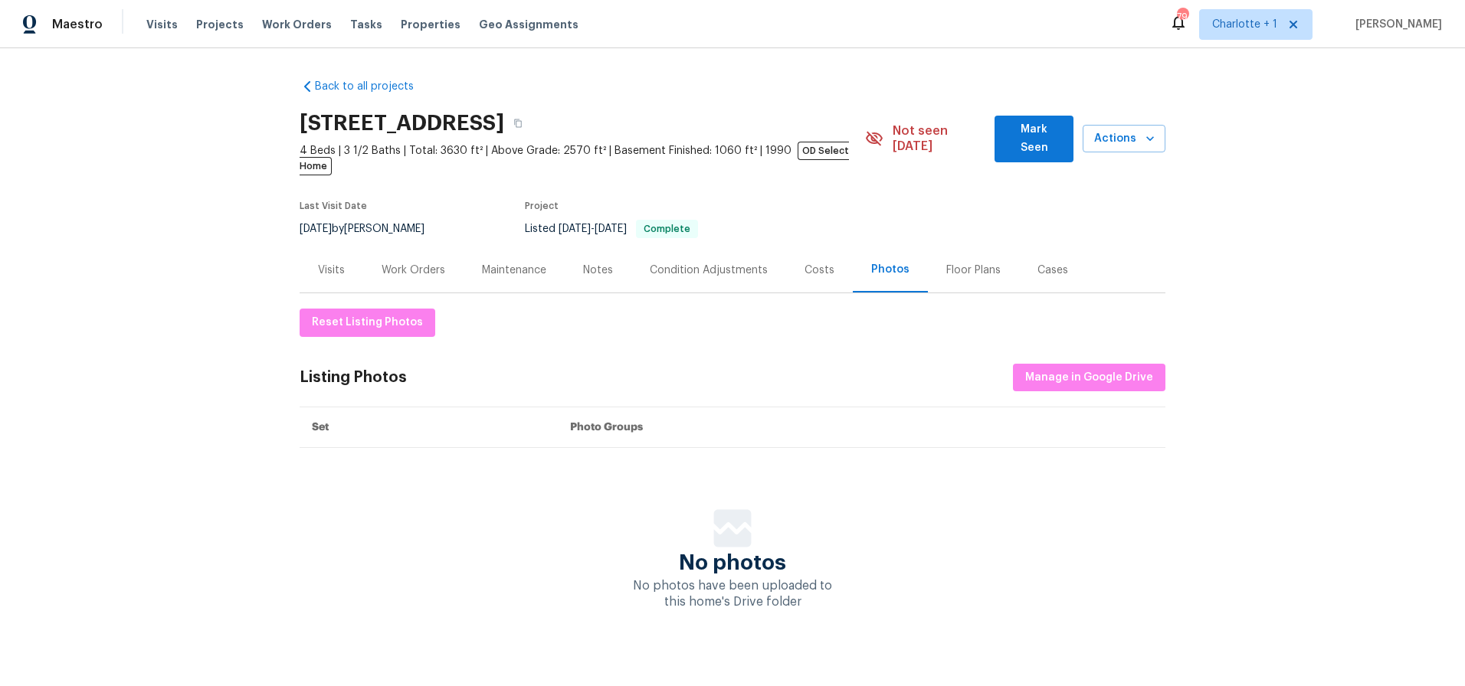
drag, startPoint x: 209, startPoint y: 273, endPoint x: 221, endPoint y: 276, distance: 12.5
click at [209, 273] on div "Back to all projects 4436 Lochurst Dr, Pfafftown, NC 27040 4 Beds | 3 1/2 Baths…" at bounding box center [732, 367] width 1465 height 638
drag, startPoint x: 1382, startPoint y: 173, endPoint x: 947, endPoint y: 193, distance: 435.5
click at [1381, 173] on div "Back to all projects 4436 Lochurst Dr, Pfafftown, NC 27040 4 Beds | 3 1/2 Baths…" at bounding box center [732, 367] width 1465 height 638
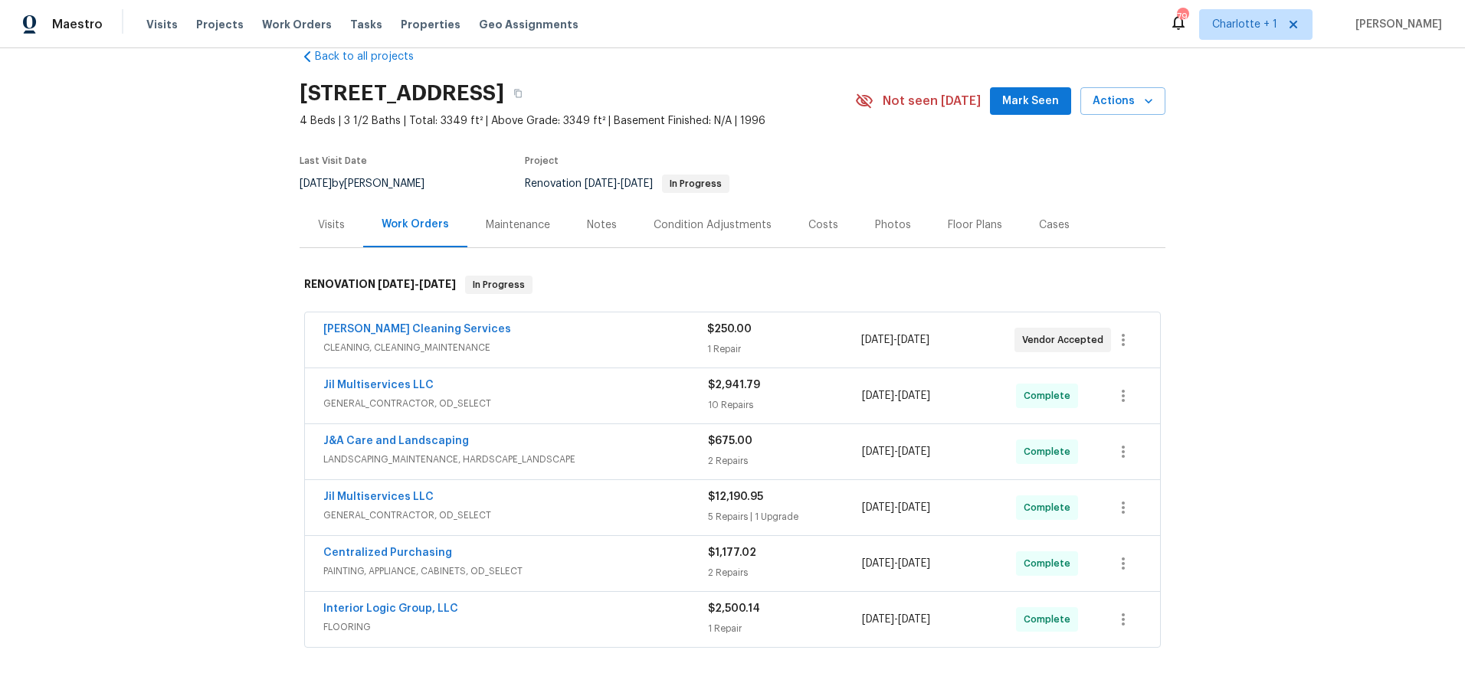
scroll to position [39, 0]
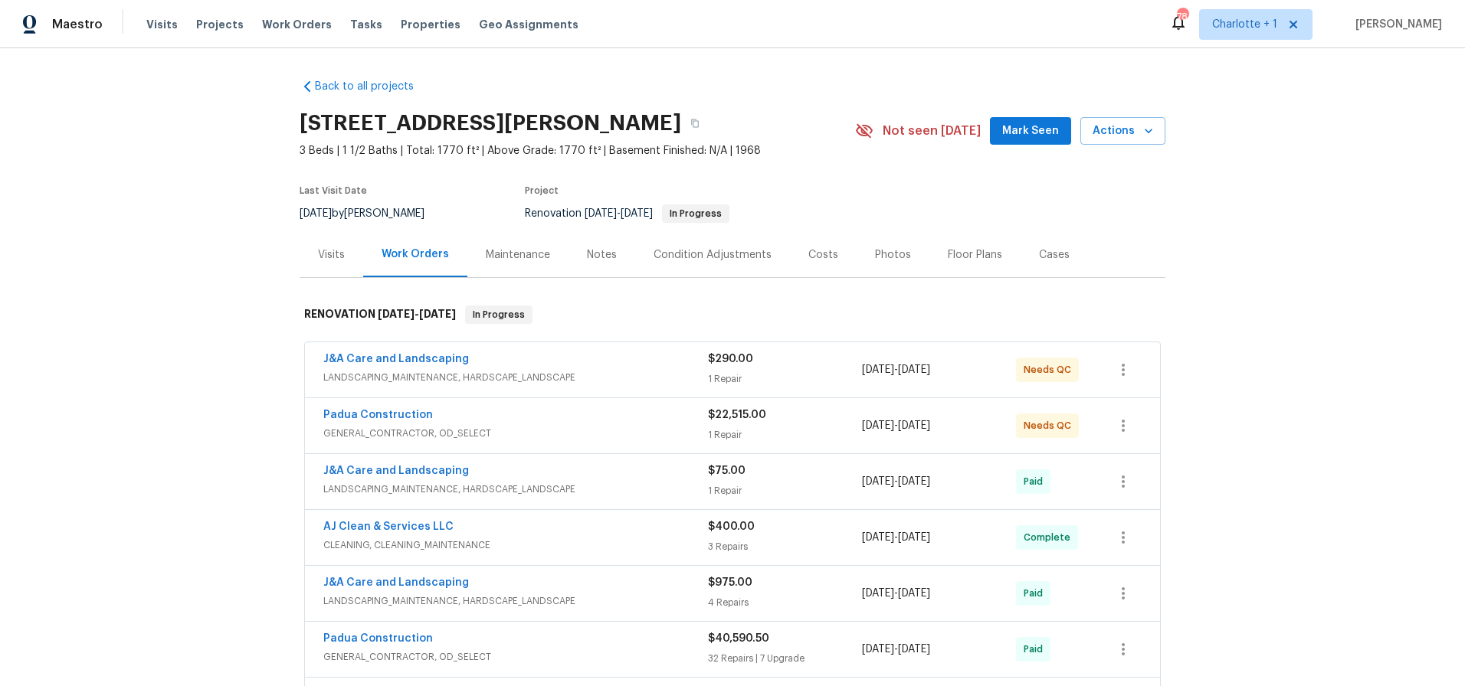
click at [611, 364] on div "J&A Care and Landscaping" at bounding box center [515, 361] width 385 height 18
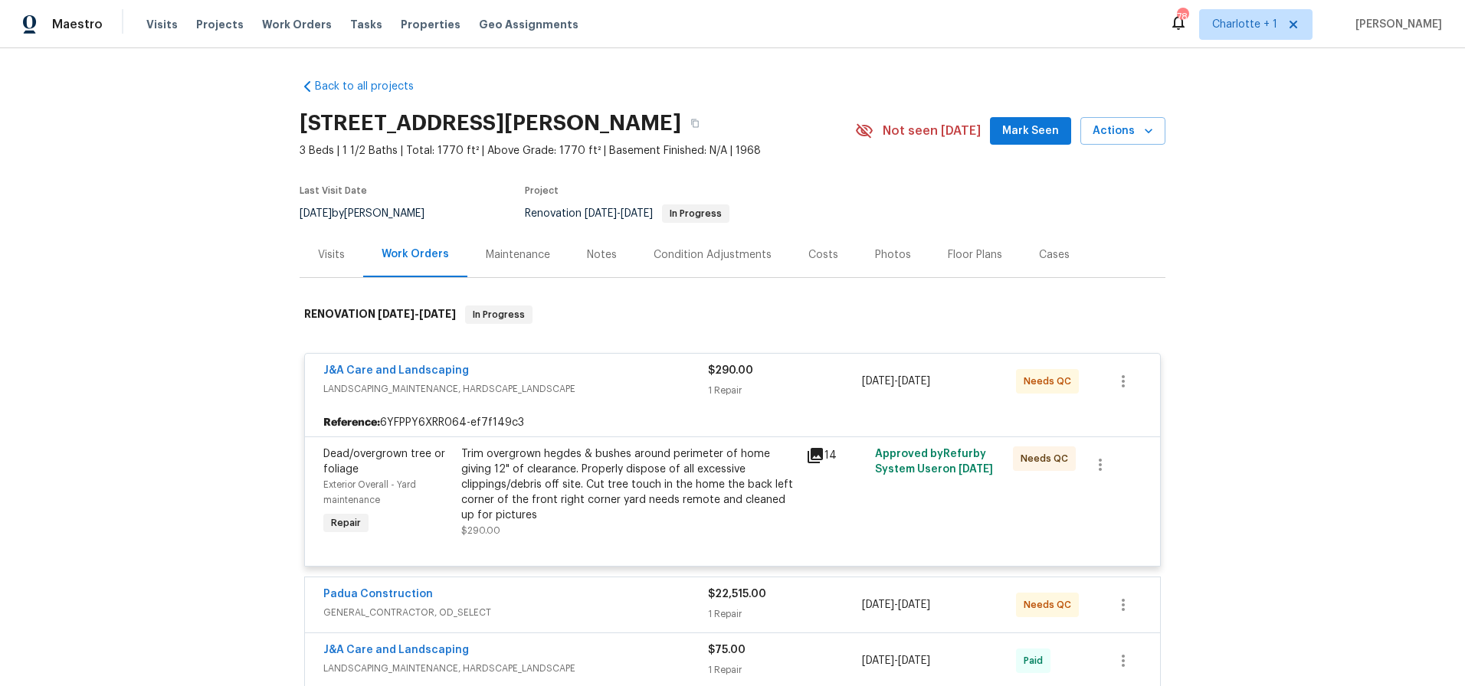
scroll to position [111, 0]
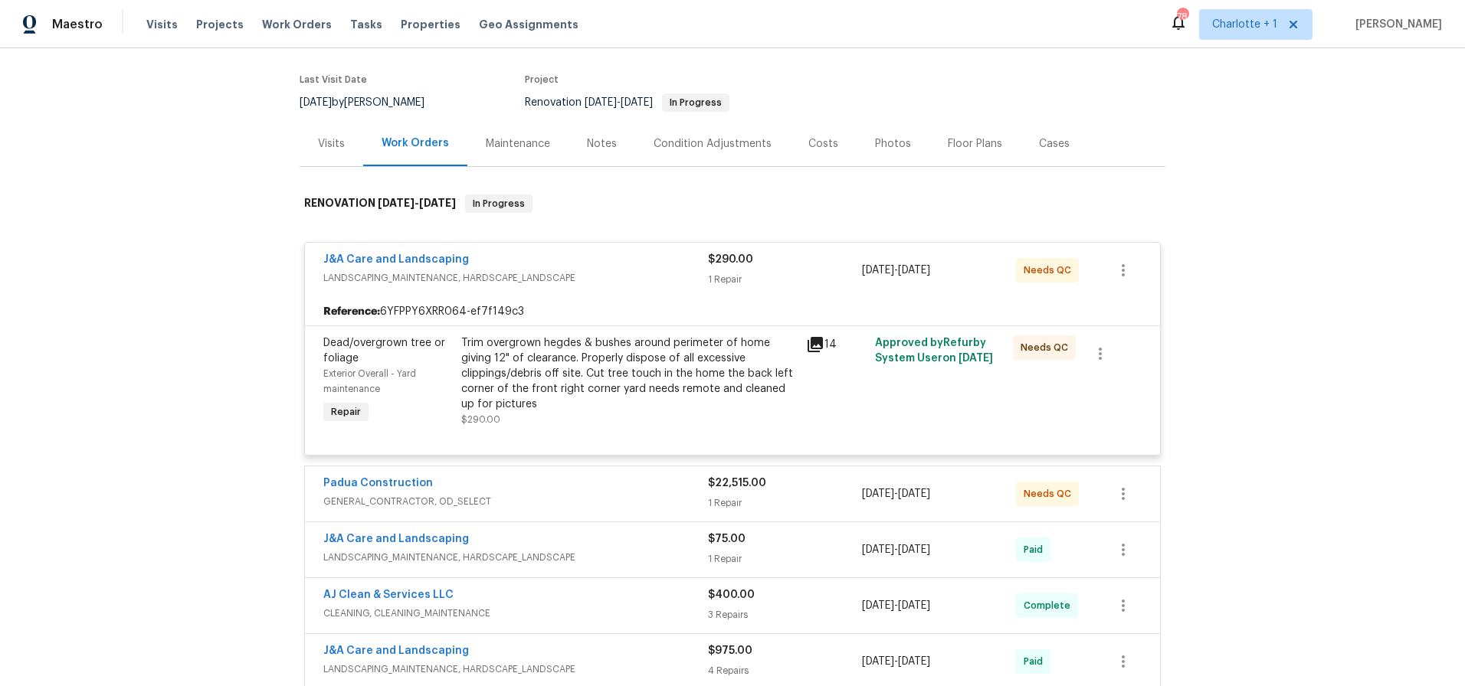
click at [551, 381] on div "Trim overgrown hegdes & bushes around perimeter of home giving 12" of clearance…" at bounding box center [629, 374] width 336 height 77
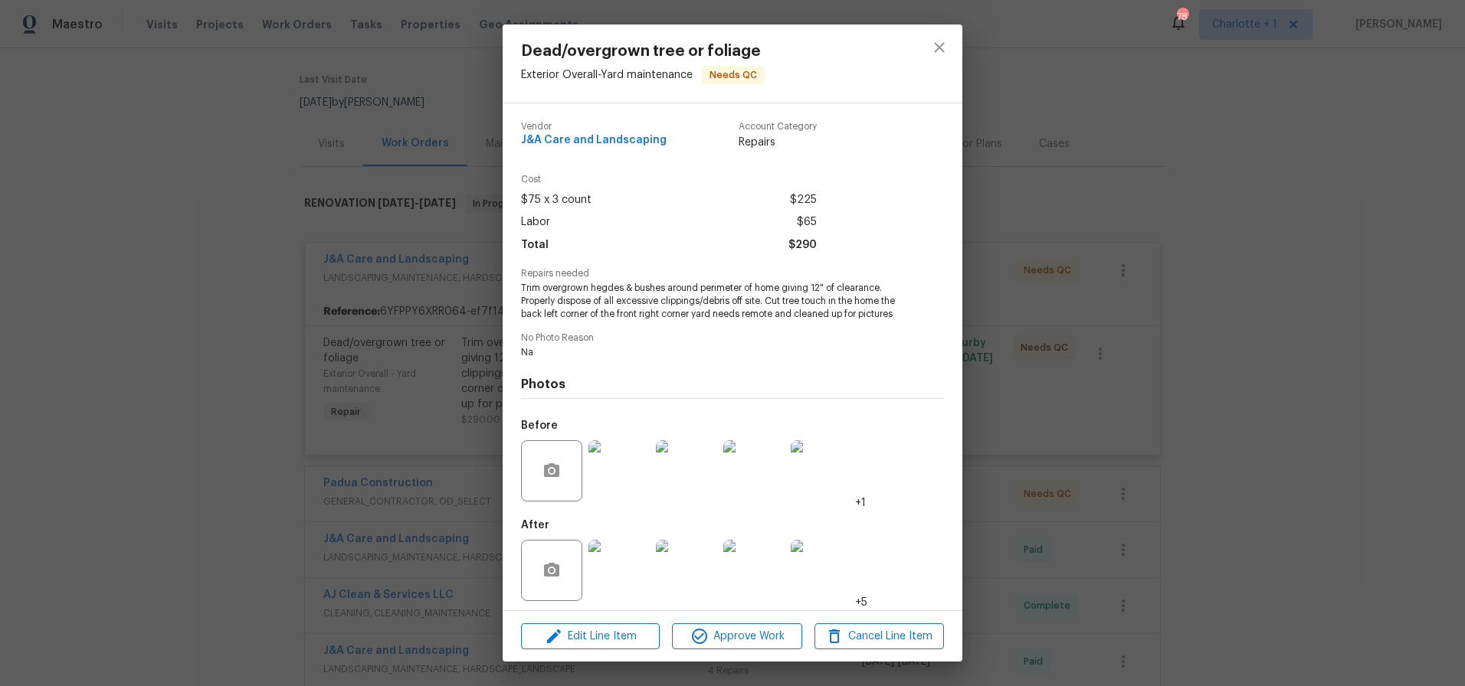
click at [612, 546] on div at bounding box center [618, 571] width 67 height 80
click at [609, 597] on img at bounding box center [618, 570] width 61 height 61
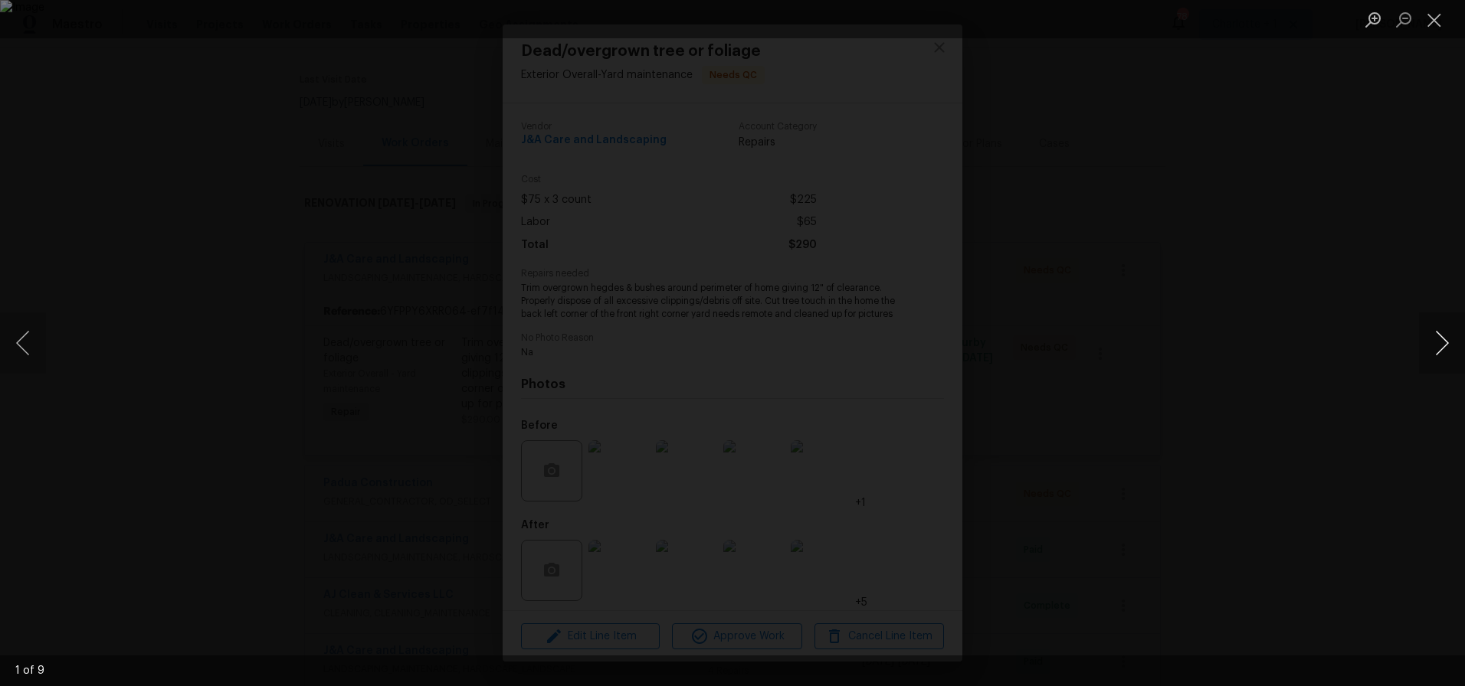
click at [1442, 345] on button "Next image" at bounding box center [1442, 343] width 46 height 61
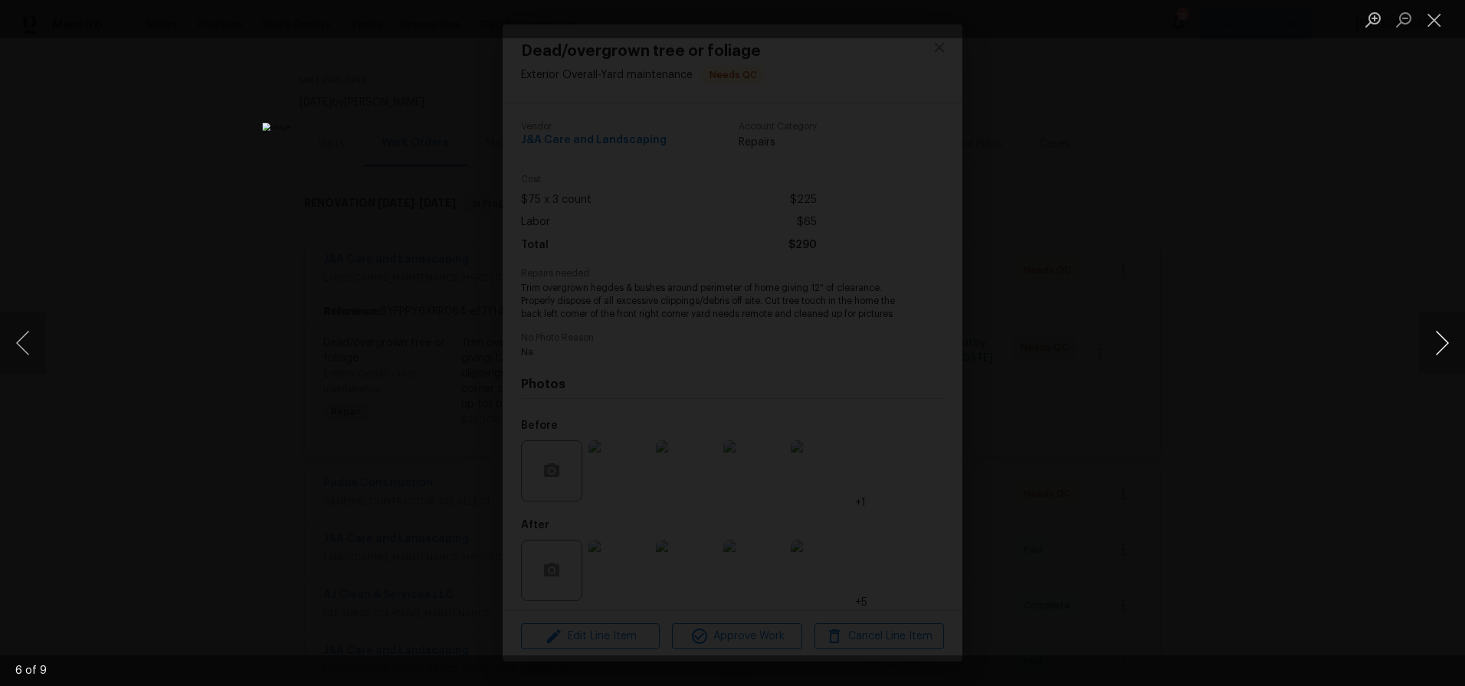
click at [1442, 345] on button "Next image" at bounding box center [1442, 343] width 46 height 61
click at [1210, 296] on div "Lightbox" at bounding box center [732, 343] width 1465 height 686
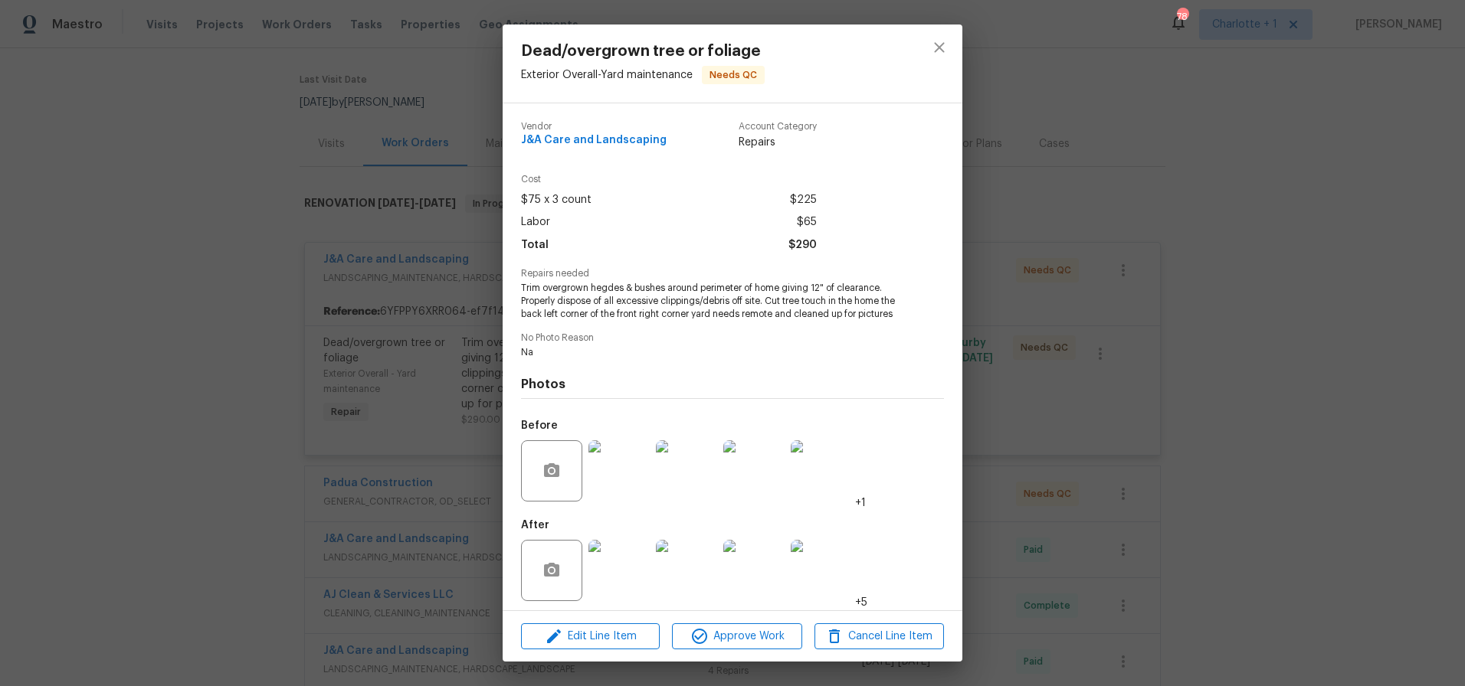
click at [943, 65] on div at bounding box center [939, 64] width 46 height 78
click at [936, 56] on icon "close" at bounding box center [939, 47] width 18 height 18
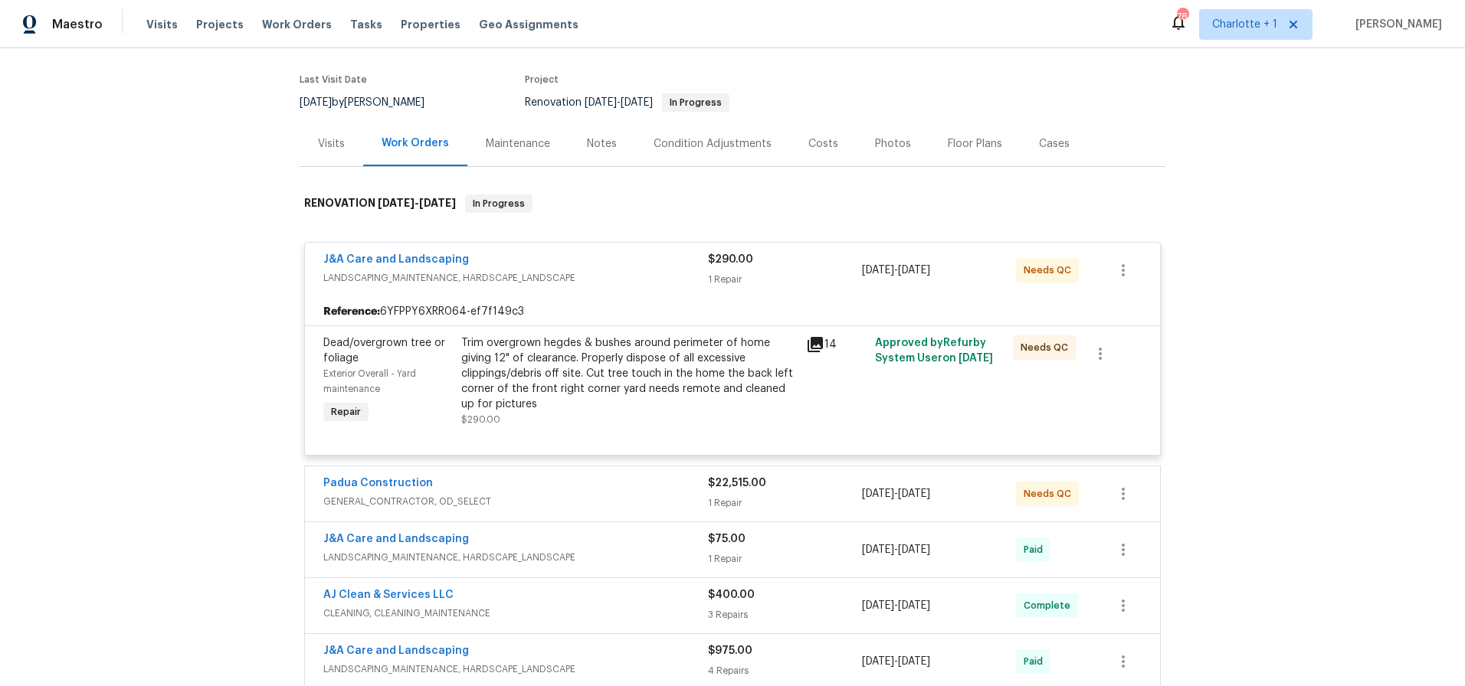
click at [627, 273] on span "LANDSCAPING_MAINTENANCE, HARDSCAPE_LANDSCAPE" at bounding box center [515, 277] width 385 height 15
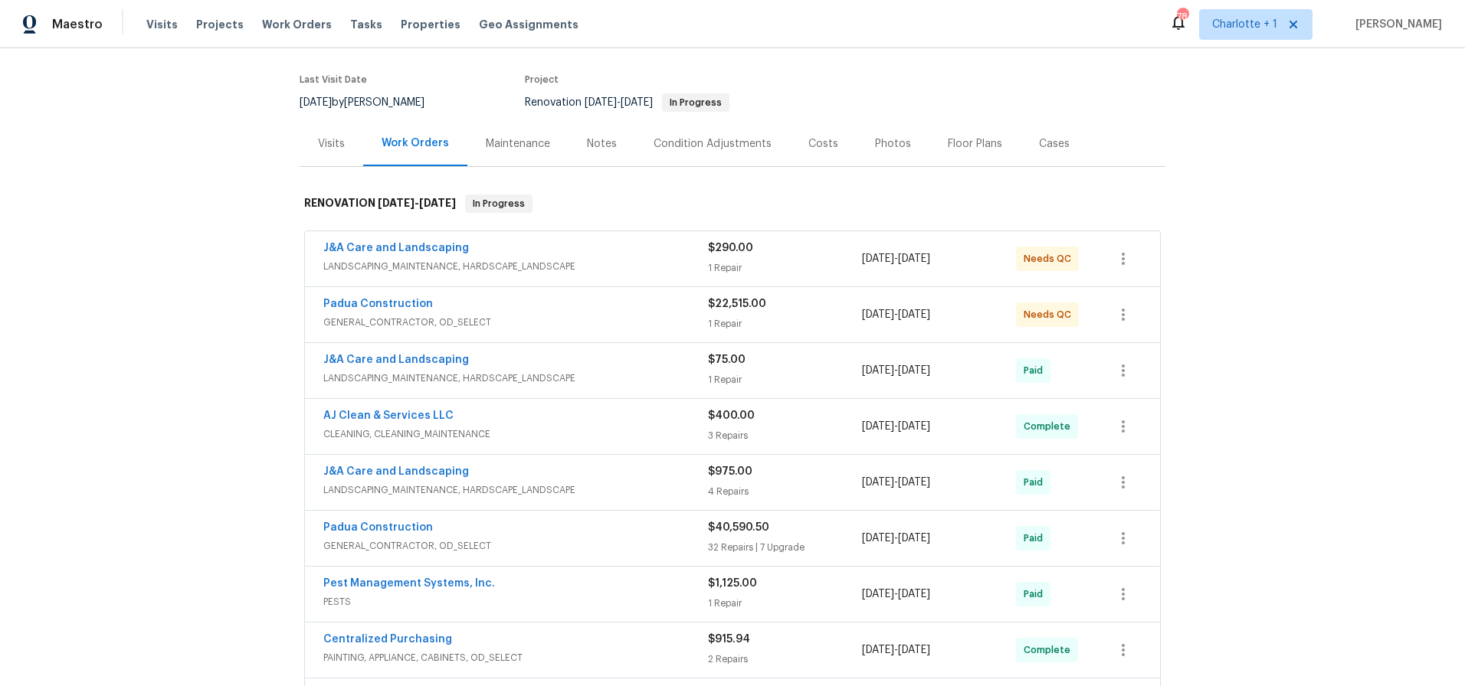
drag, startPoint x: 1230, startPoint y: 309, endPoint x: 1172, endPoint y: 300, distance: 58.8
click at [1230, 309] on div "Back to all projects 516 Wentworth Dr, Graham, NC 27253 3 Beds | 1 1/2 Baths | …" at bounding box center [732, 367] width 1465 height 638
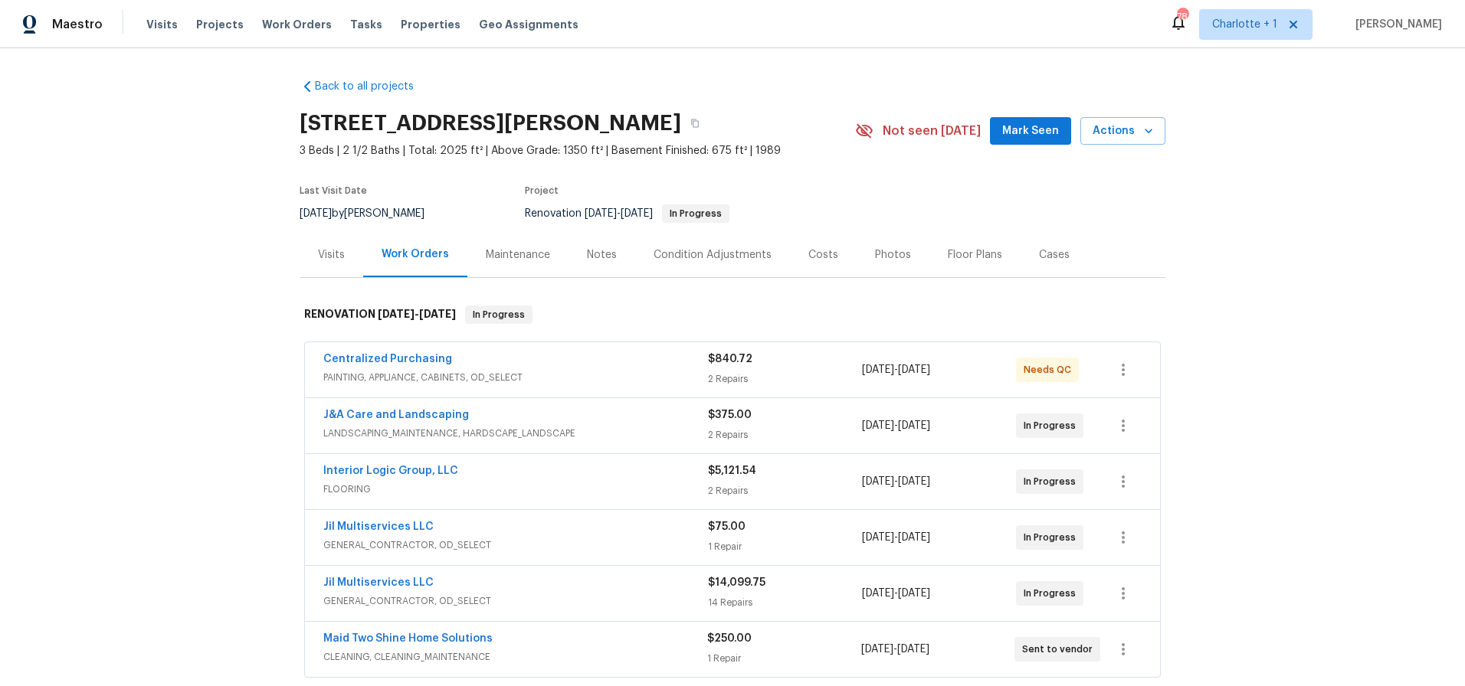
click at [820, 259] on div "Costs" at bounding box center [823, 254] width 30 height 15
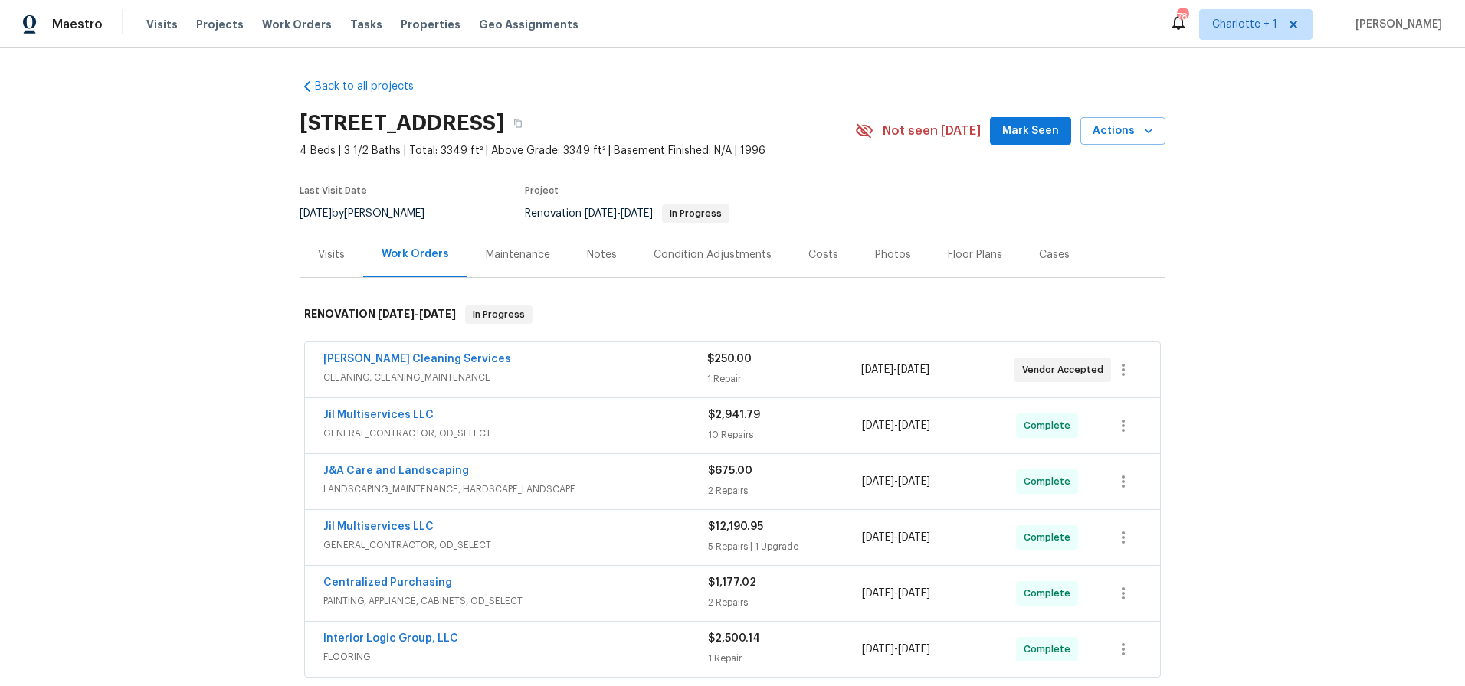
click at [808, 254] on div "Costs" at bounding box center [823, 254] width 30 height 15
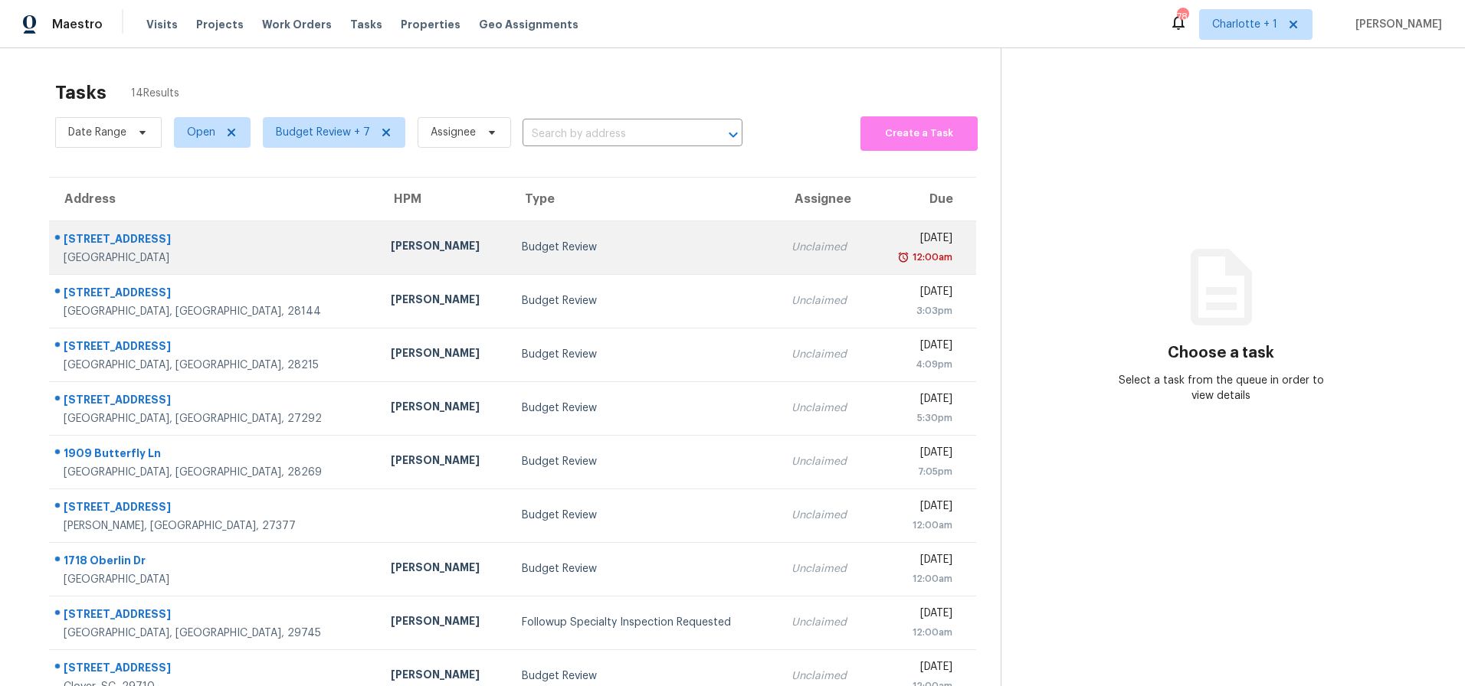
click at [199, 246] on div "[STREET_ADDRESS]" at bounding box center [215, 240] width 303 height 19
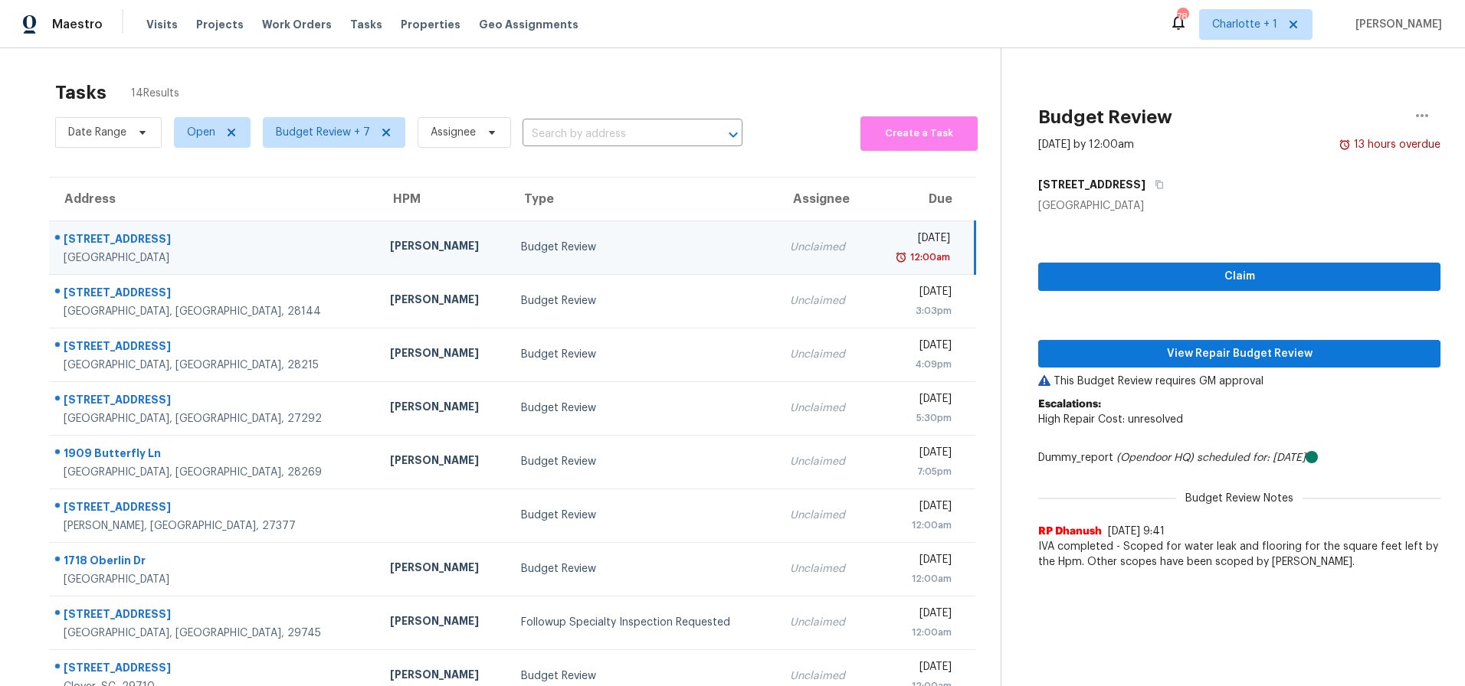
click at [378, 237] on td "[PERSON_NAME]" at bounding box center [443, 248] width 130 height 54
click at [1113, 359] on span "View Repair Budget Review" at bounding box center [1239, 354] width 378 height 19
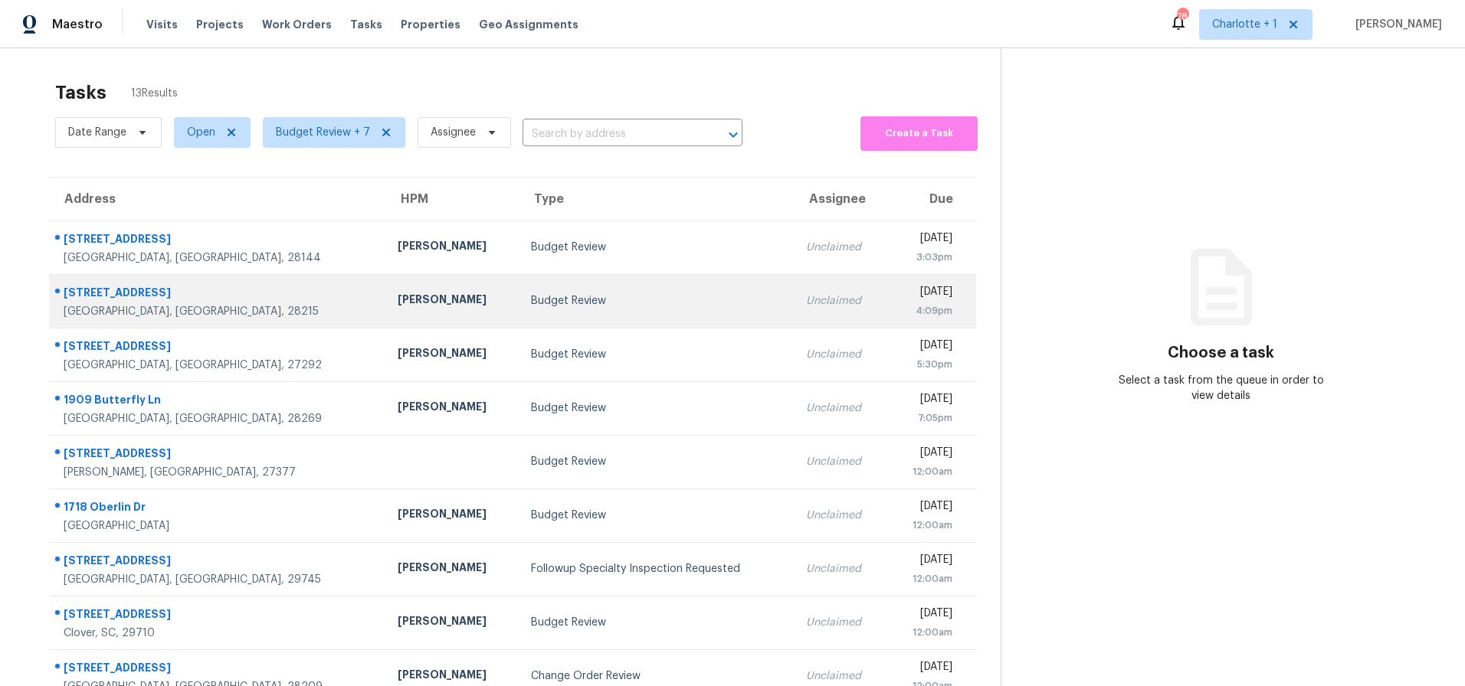
scroll to position [123, 0]
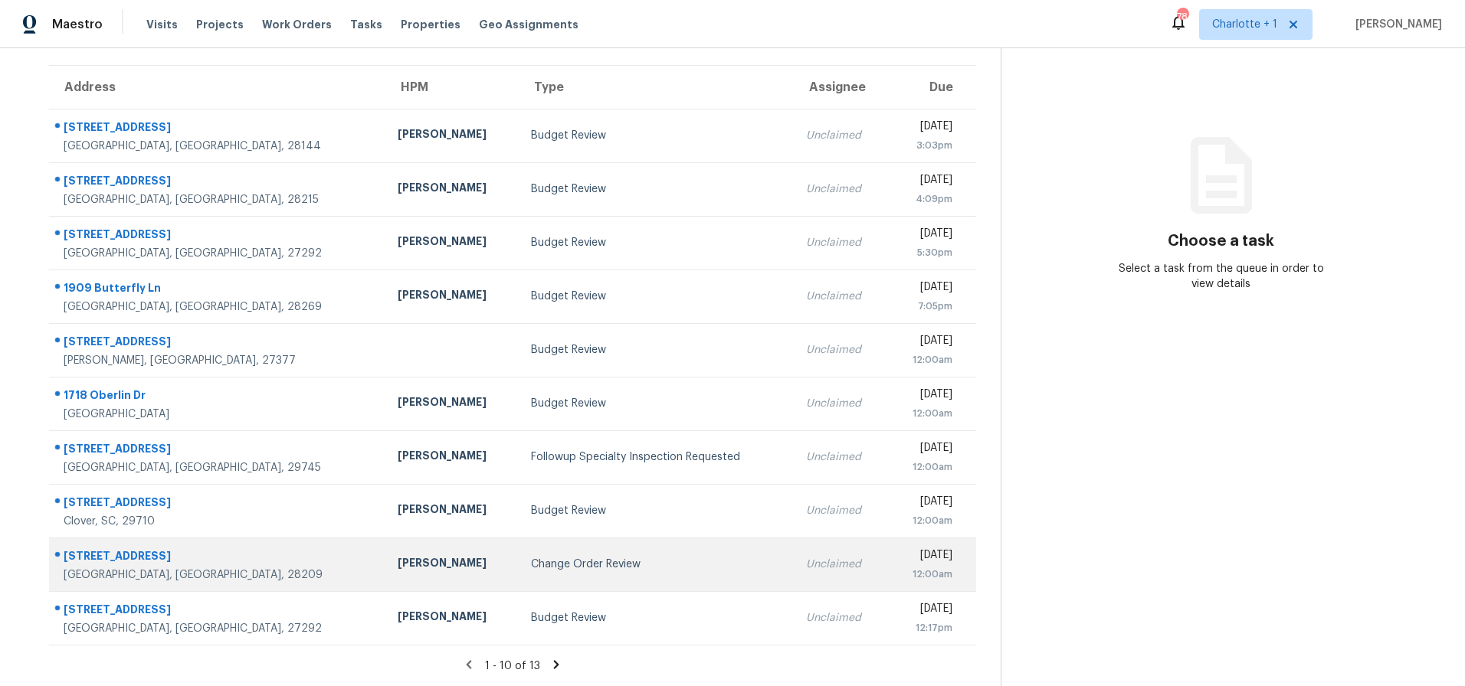
click at [519, 564] on td "Change Order Review" at bounding box center [656, 565] width 275 height 54
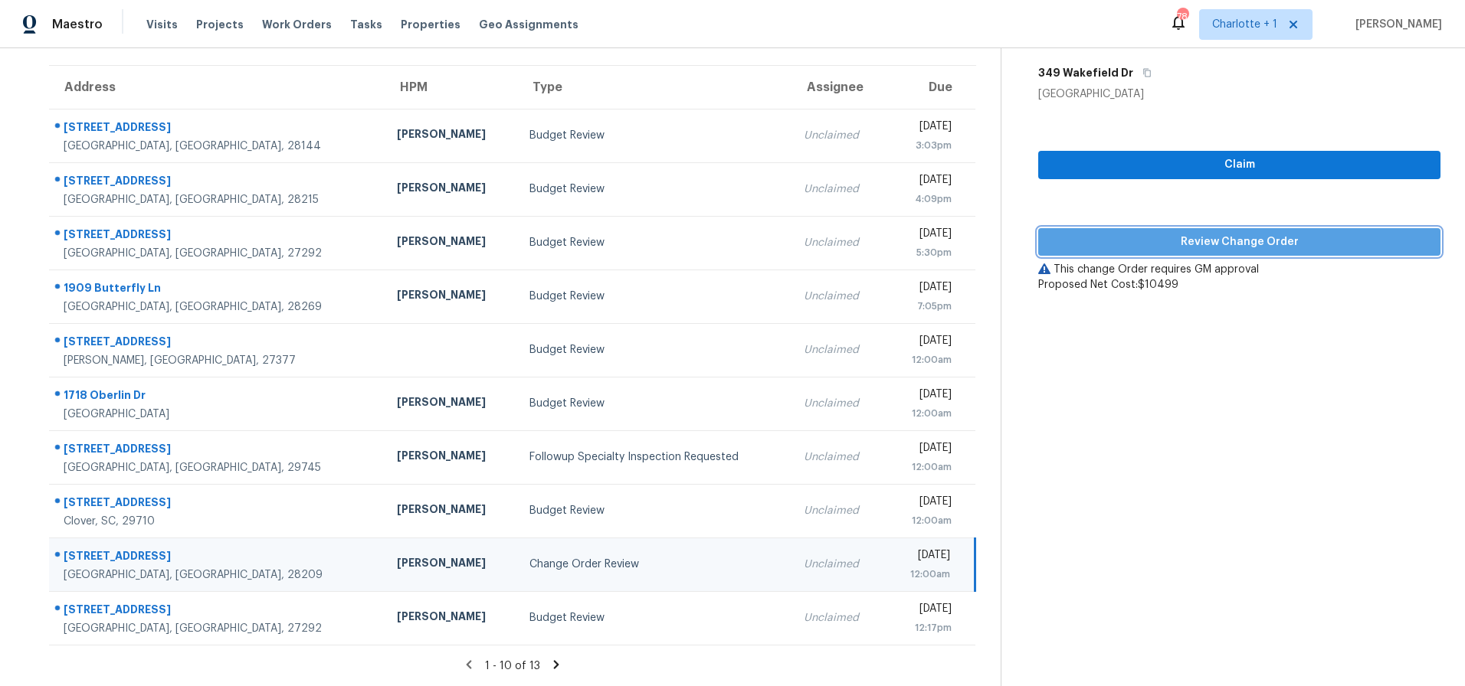
click at [1181, 228] on button "Review Change Order" at bounding box center [1239, 242] width 402 height 28
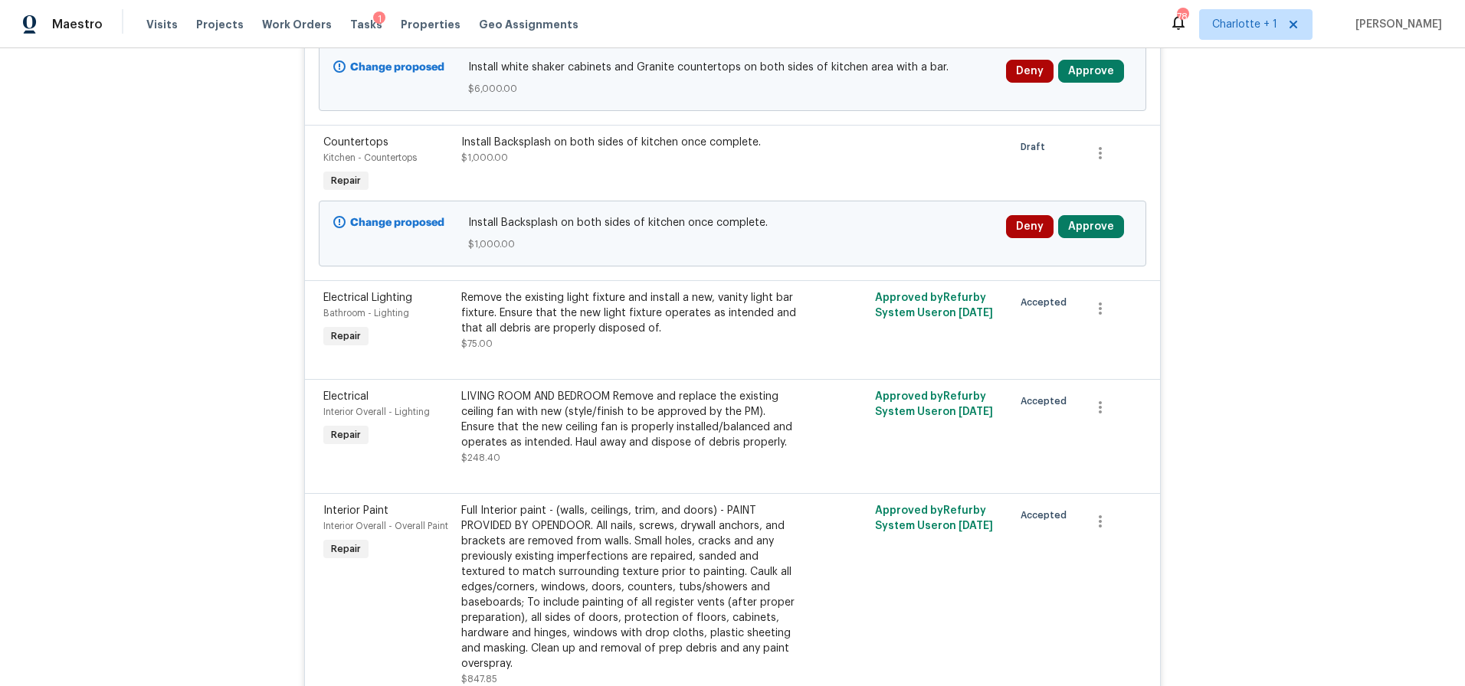
scroll to position [309, 0]
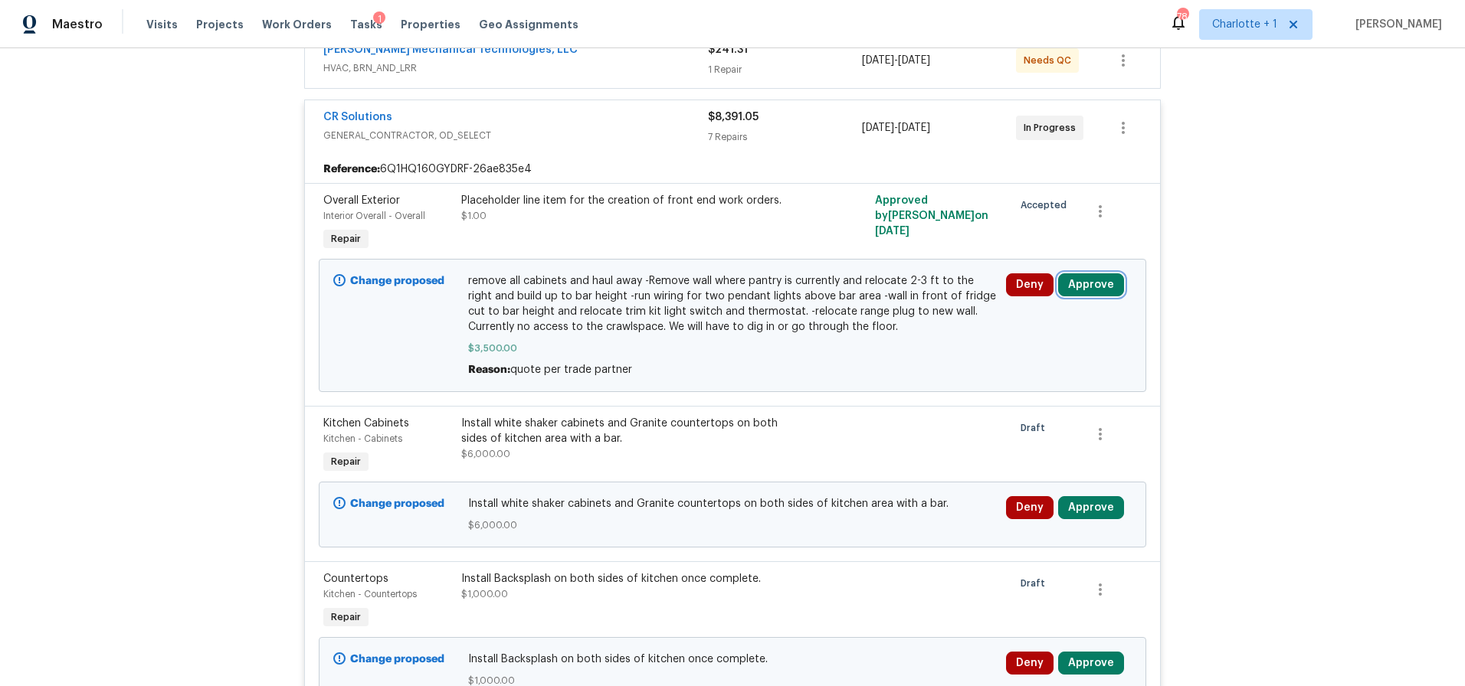
click at [1076, 288] on button "Approve" at bounding box center [1091, 284] width 66 height 23
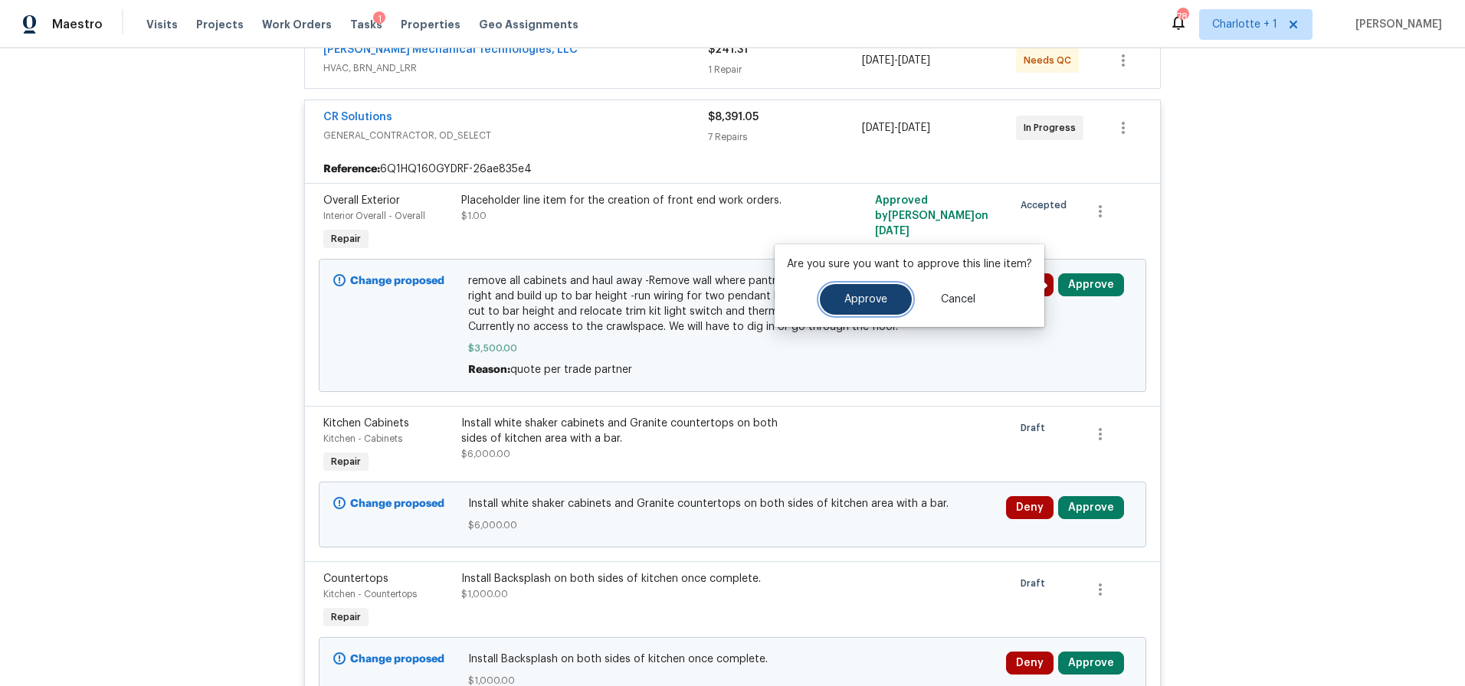
click at [870, 302] on span "Approve" at bounding box center [865, 299] width 43 height 11
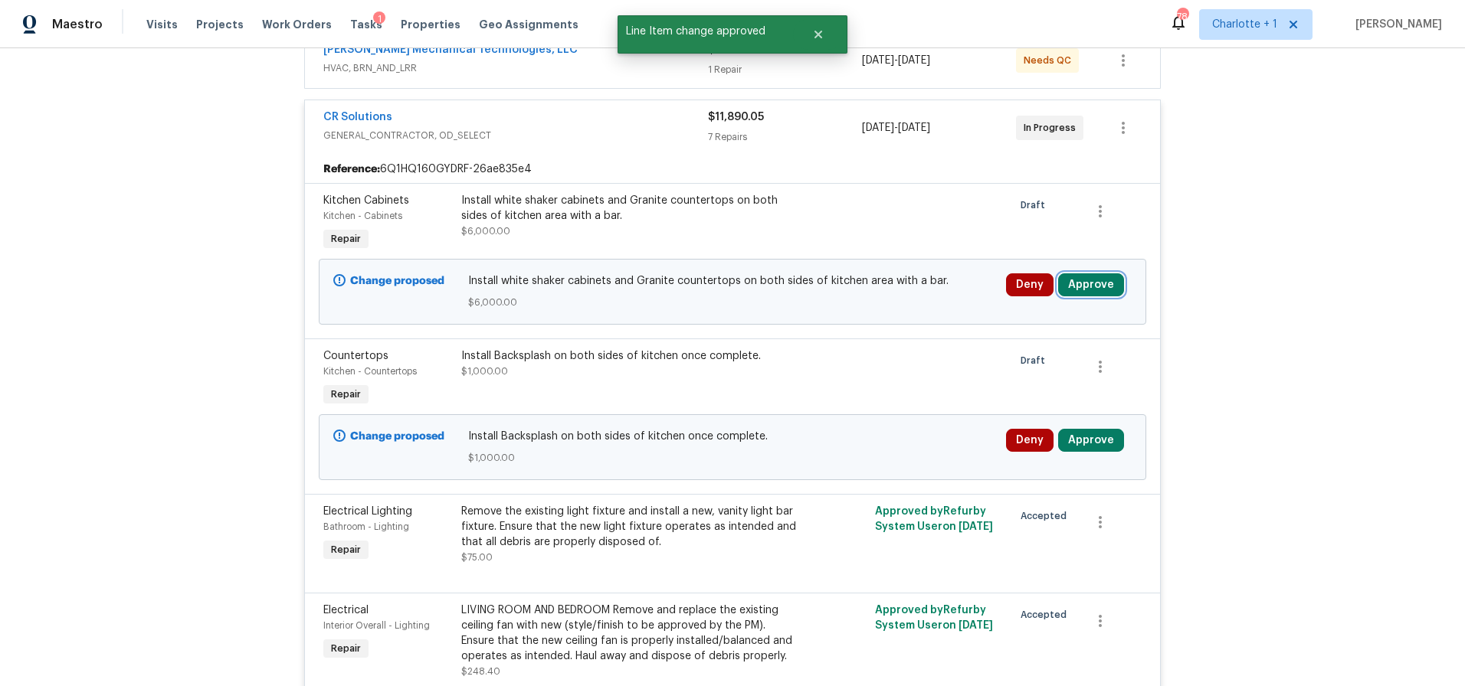
click at [1084, 280] on button "Approve" at bounding box center [1091, 284] width 66 height 23
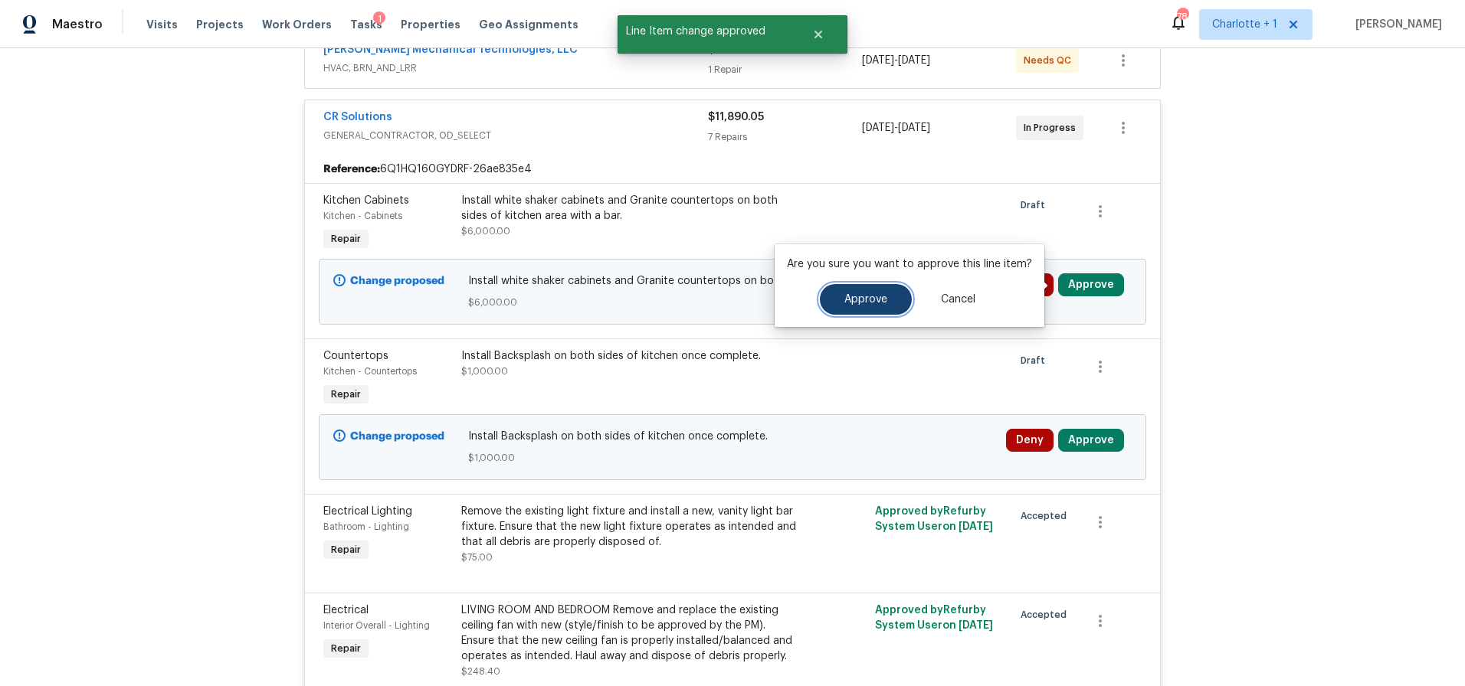
click at [872, 298] on span "Approve" at bounding box center [865, 299] width 43 height 11
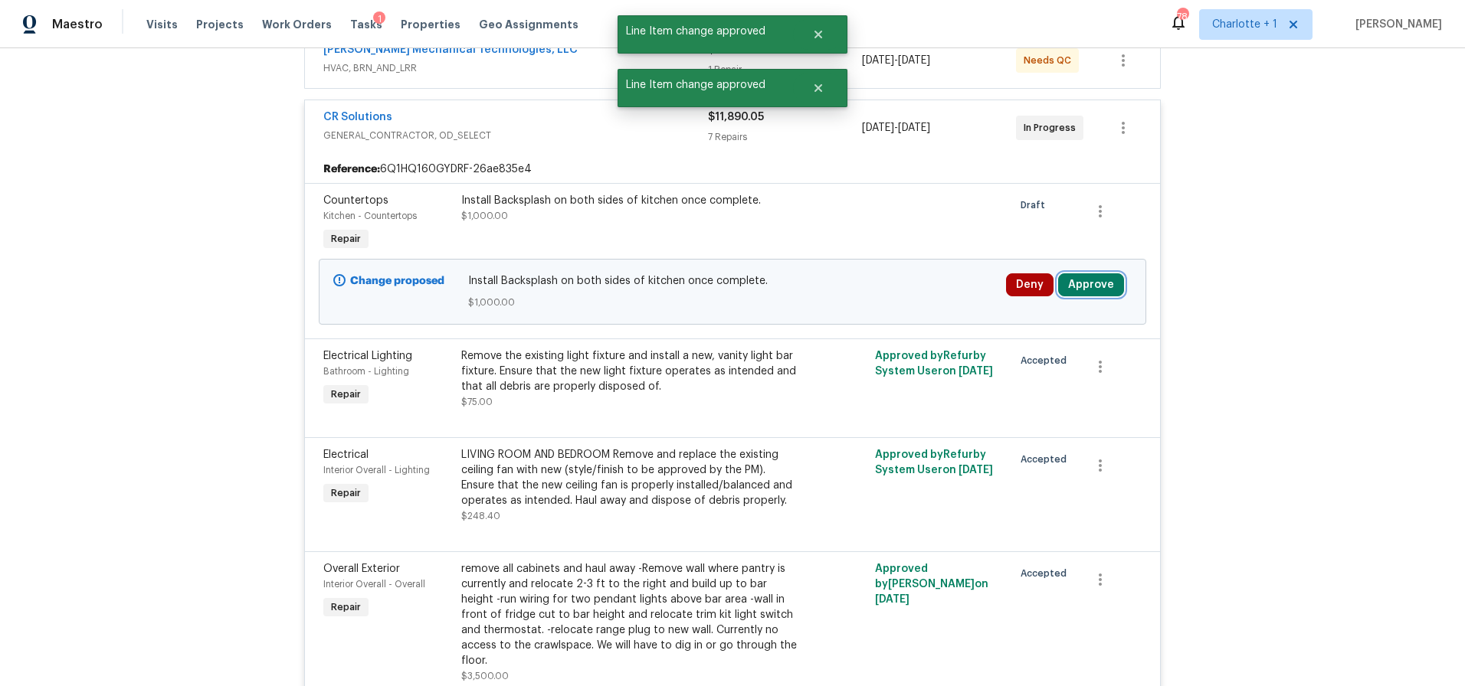
click at [1084, 287] on button "Approve" at bounding box center [1091, 284] width 66 height 23
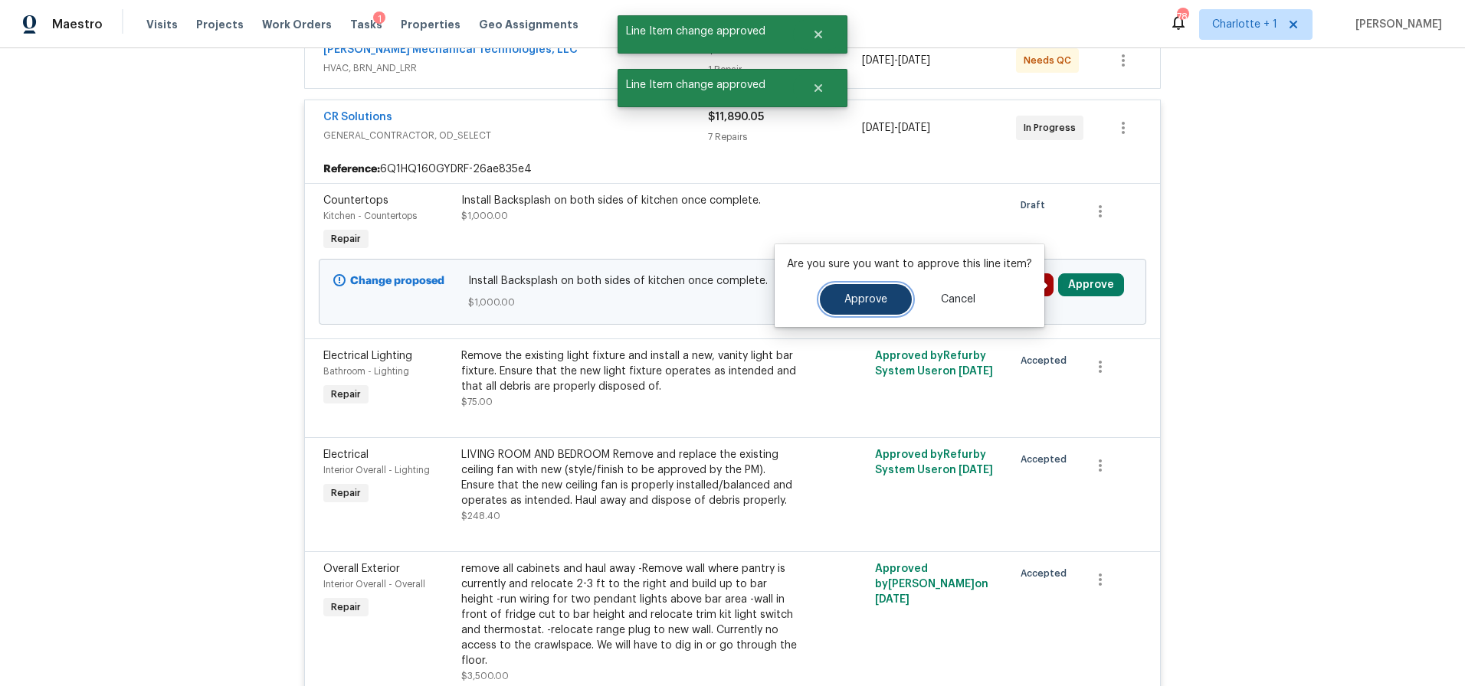
click at [824, 306] on button "Approve" at bounding box center [866, 299] width 92 height 31
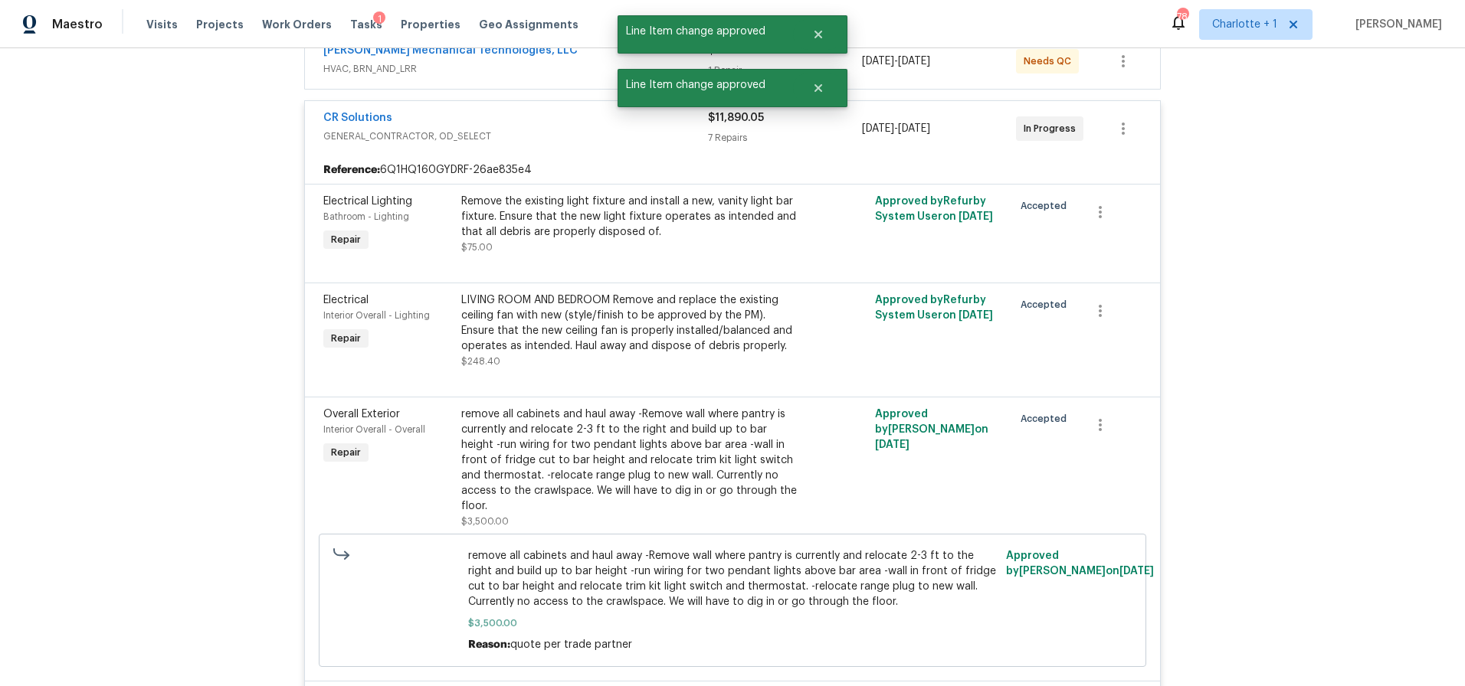
scroll to position [0, 0]
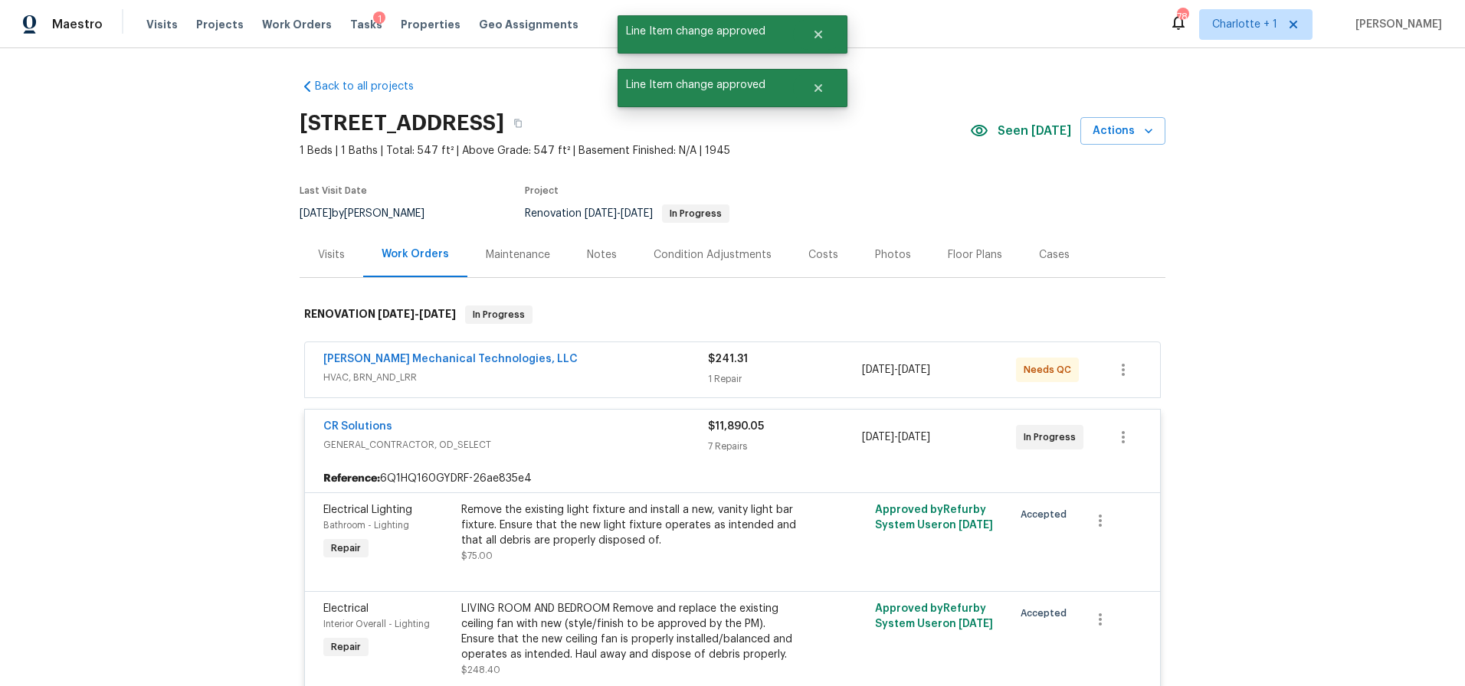
click at [808, 257] on div "Costs" at bounding box center [823, 254] width 30 height 15
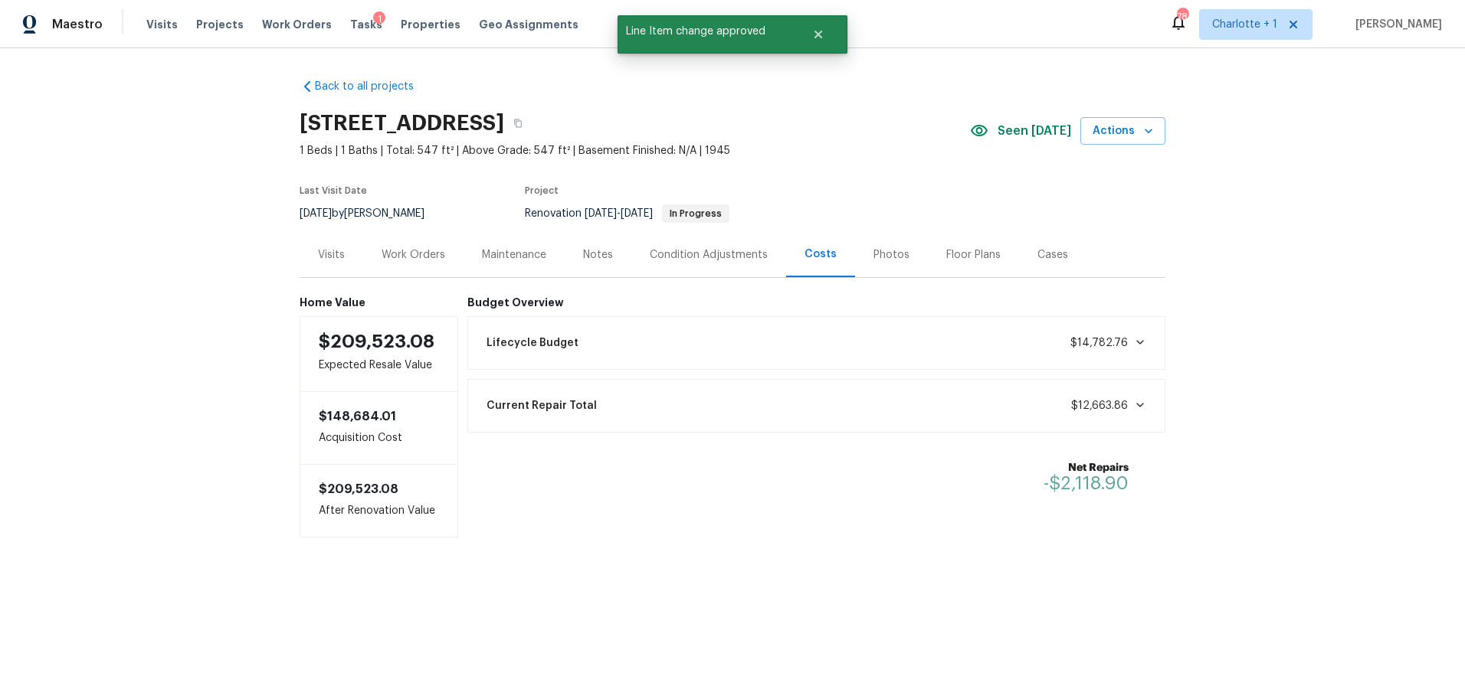
click at [418, 250] on div "Work Orders" at bounding box center [413, 254] width 64 height 15
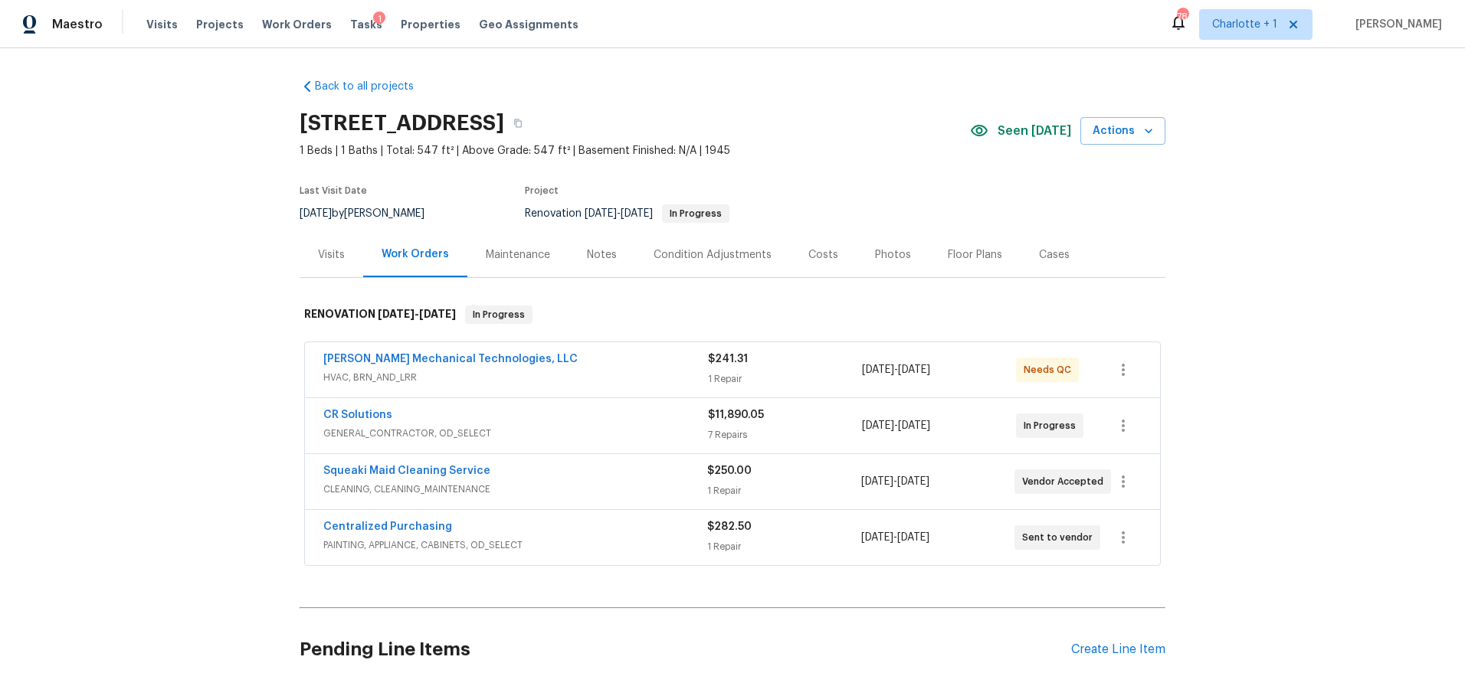
click at [629, 360] on div "Johnson's Mechanical Technologies, LLC" at bounding box center [515, 361] width 385 height 18
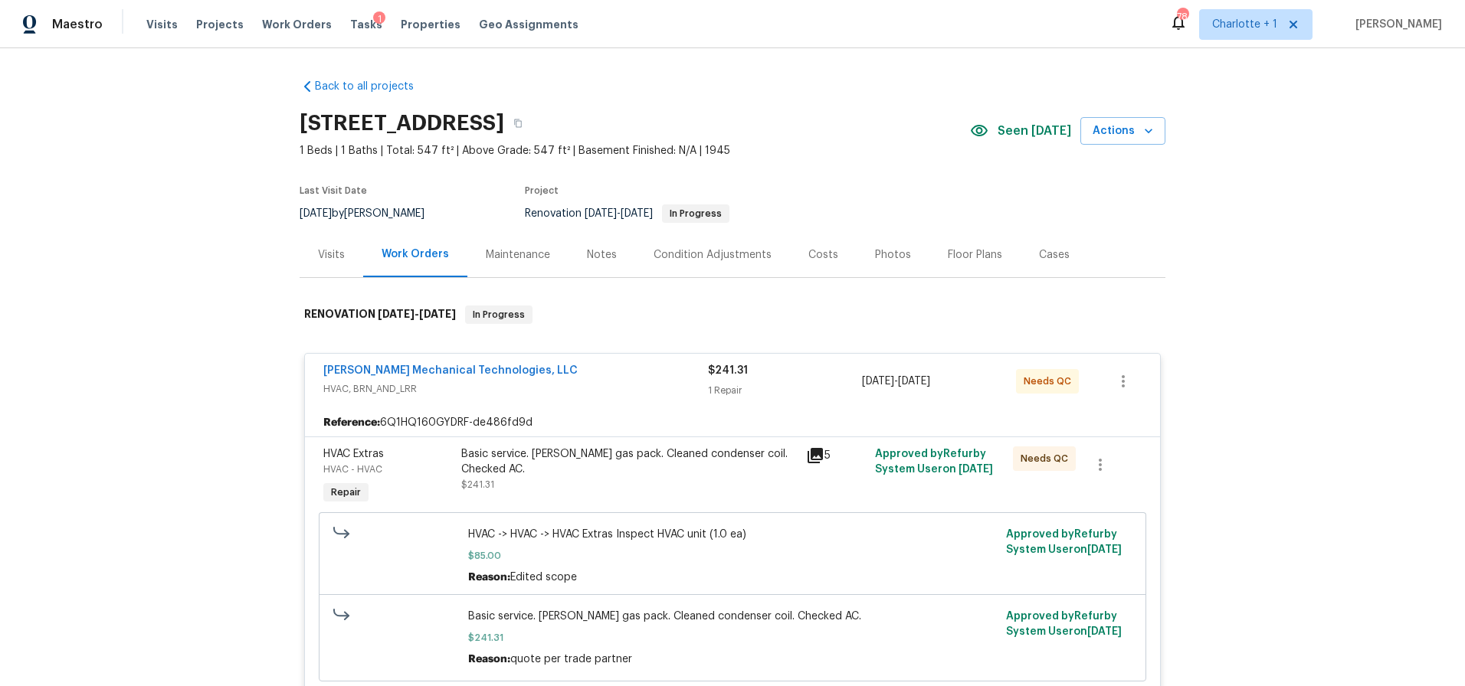
click at [649, 363] on div "Johnson's Mechanical Technologies, LLC" at bounding box center [515, 372] width 385 height 18
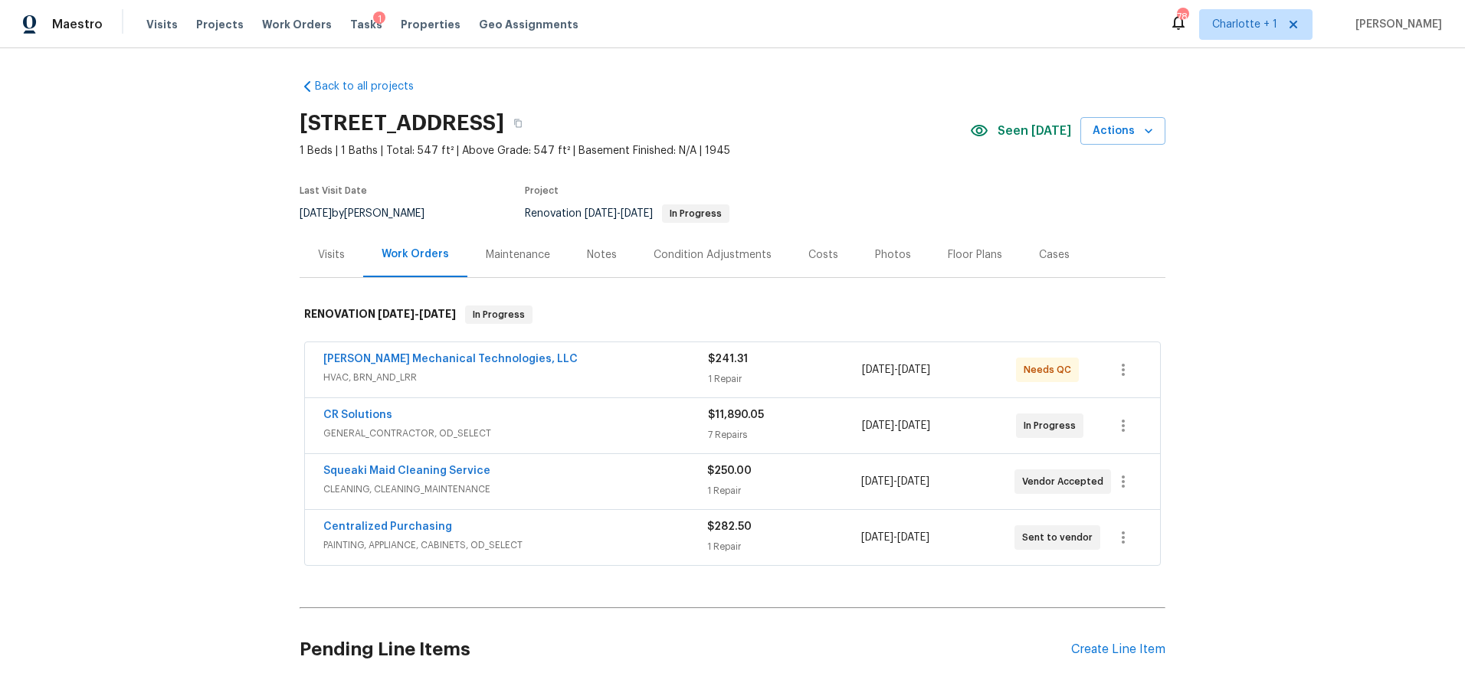
click at [226, 165] on div "Back to all projects 349 Wakefield Dr Apt A, Charlotte, NC 28209 1 Beds | 1 Bat…" at bounding box center [732, 367] width 1465 height 638
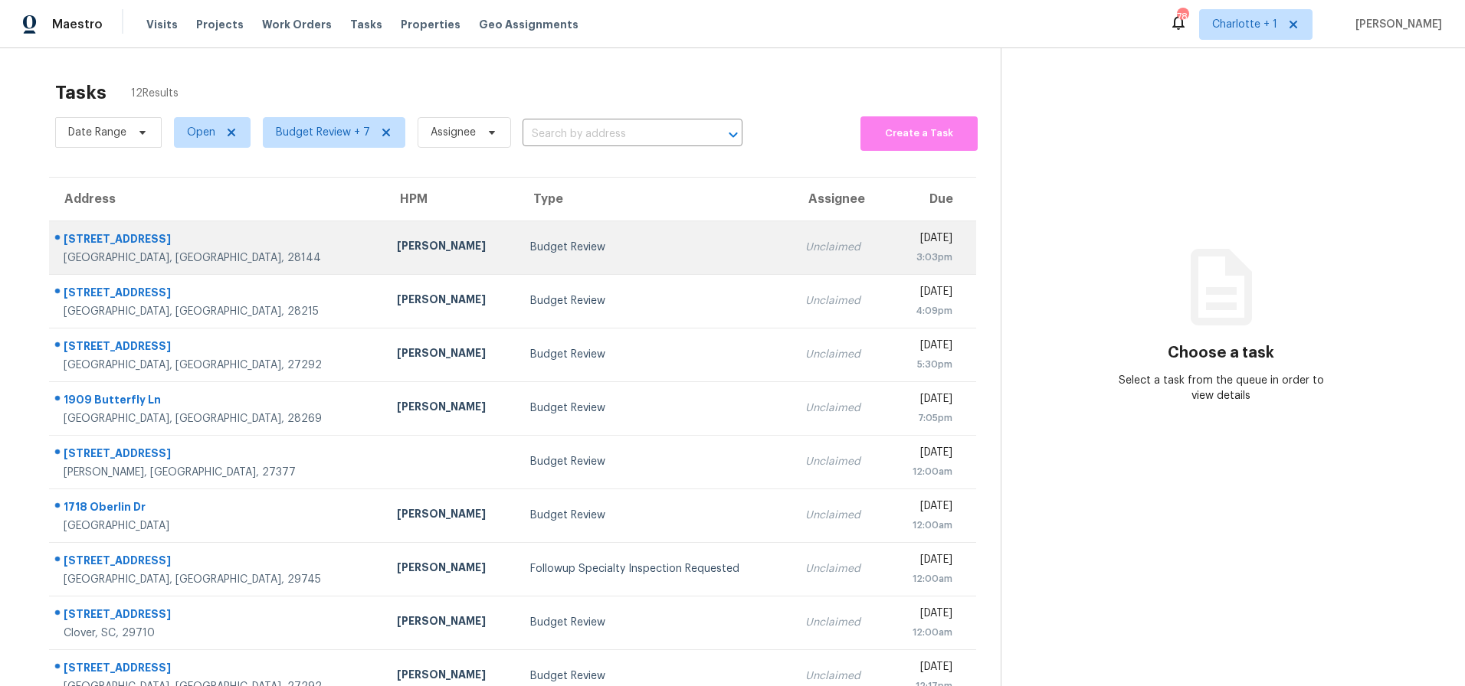
scroll to position [123, 0]
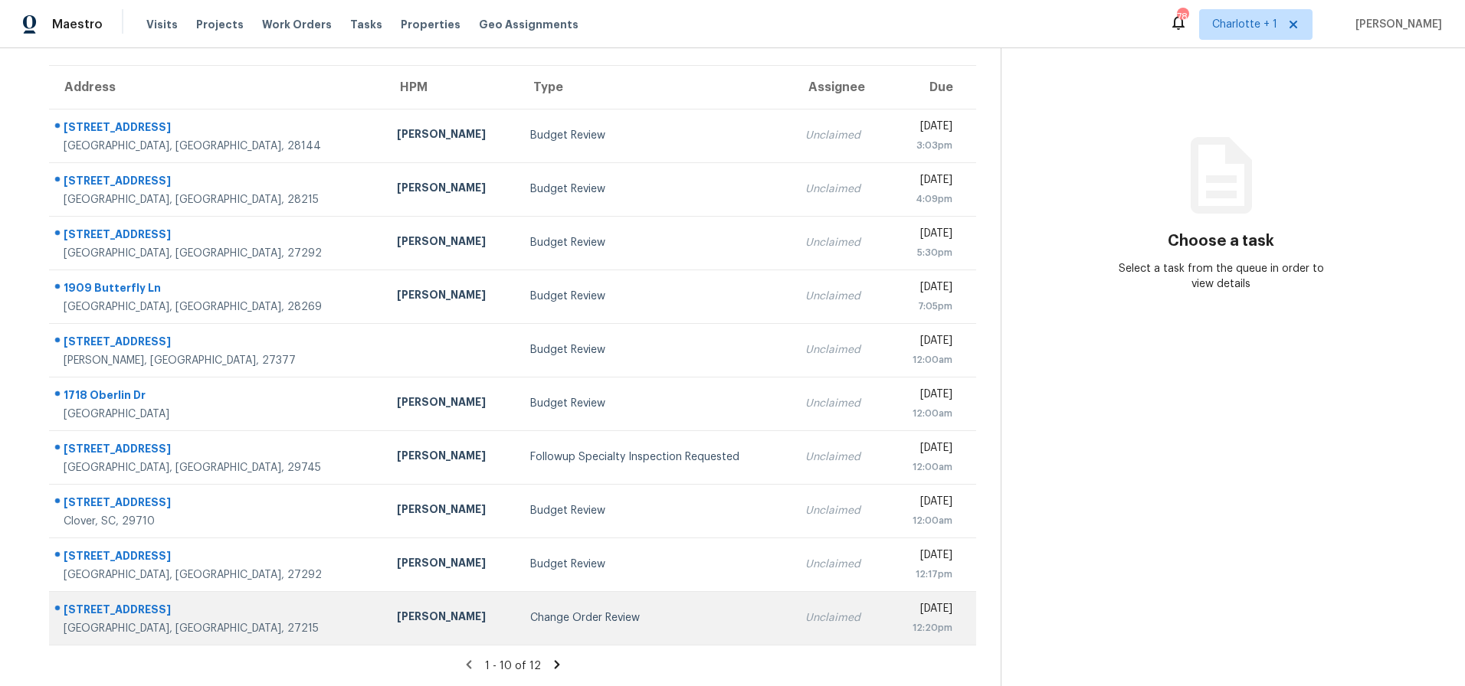
click at [518, 615] on td "Change Order Review" at bounding box center [655, 618] width 275 height 54
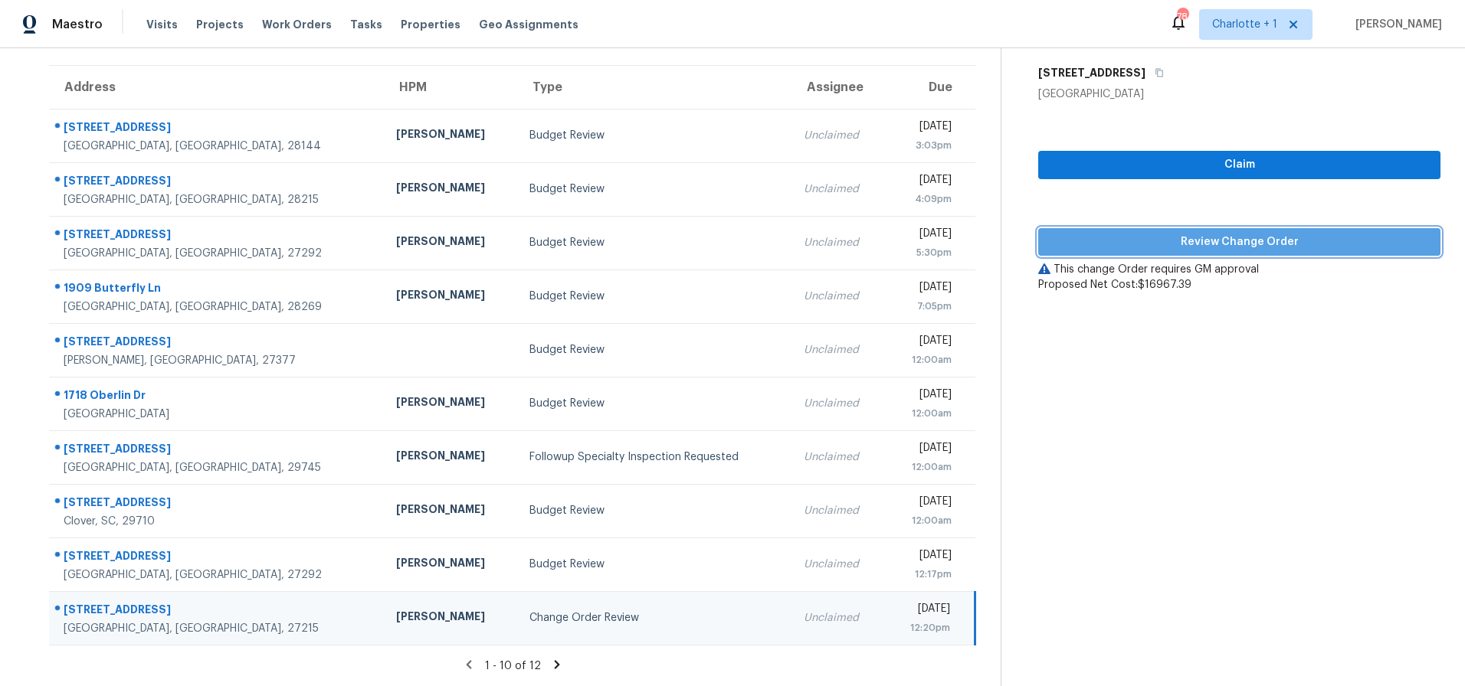
click at [1259, 233] on span "Review Change Order" at bounding box center [1239, 242] width 378 height 19
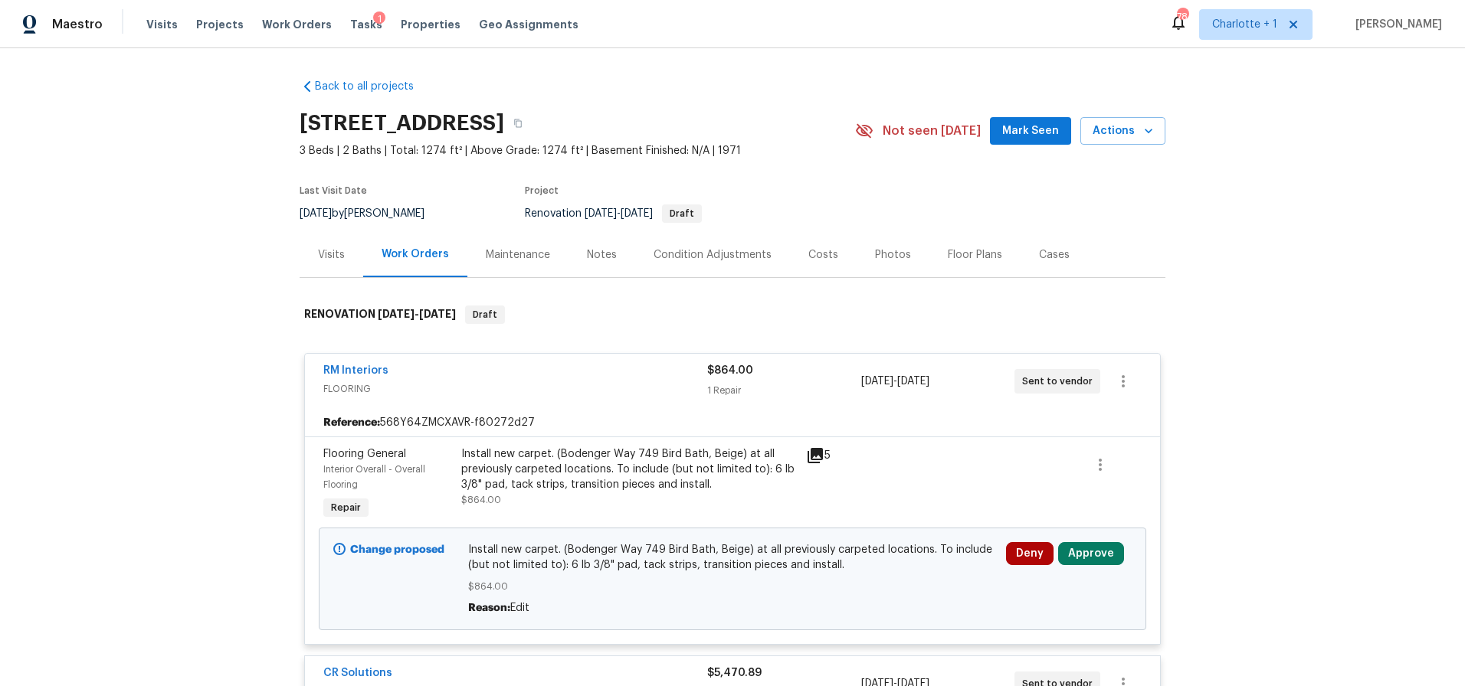
click at [1111, 543] on span "Approve" at bounding box center [1091, 553] width 66 height 23
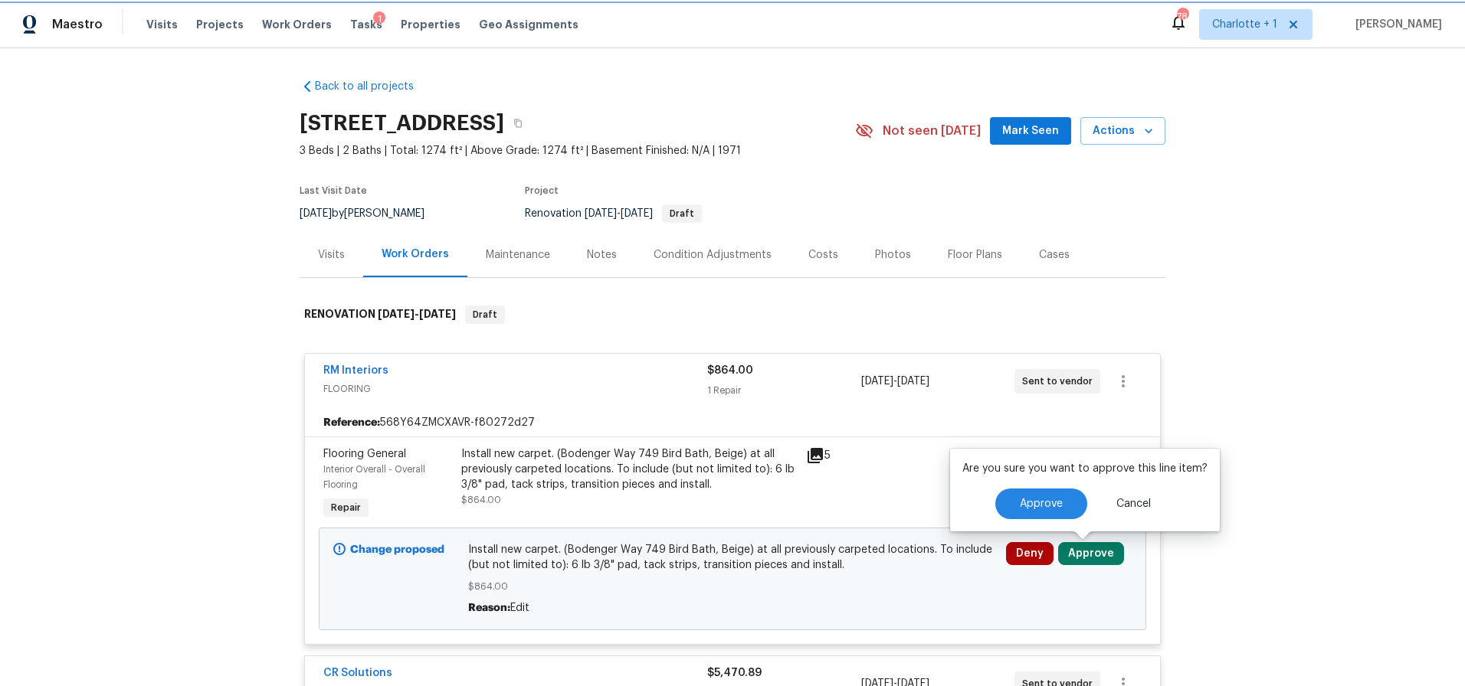
click at [1102, 554] on button "Approve" at bounding box center [1091, 553] width 66 height 23
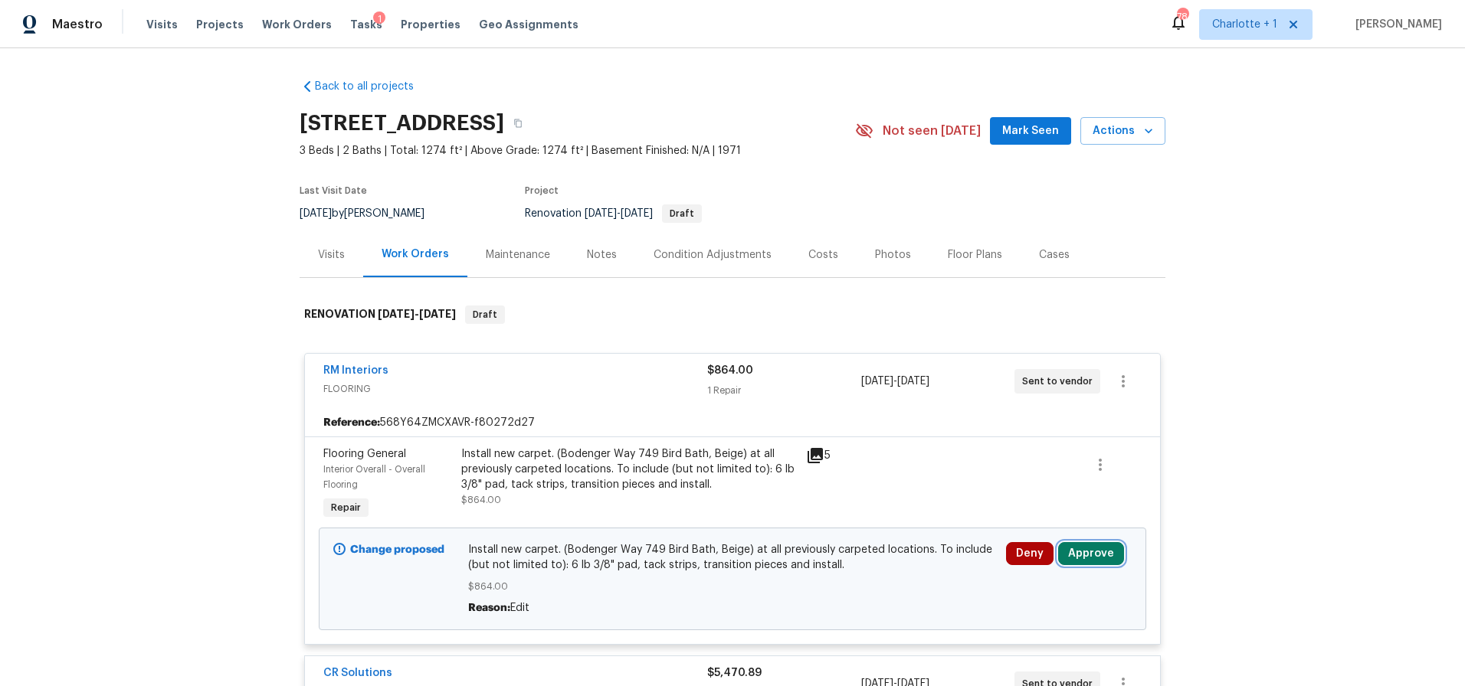
click at [1102, 554] on button "Approve" at bounding box center [1091, 553] width 66 height 23
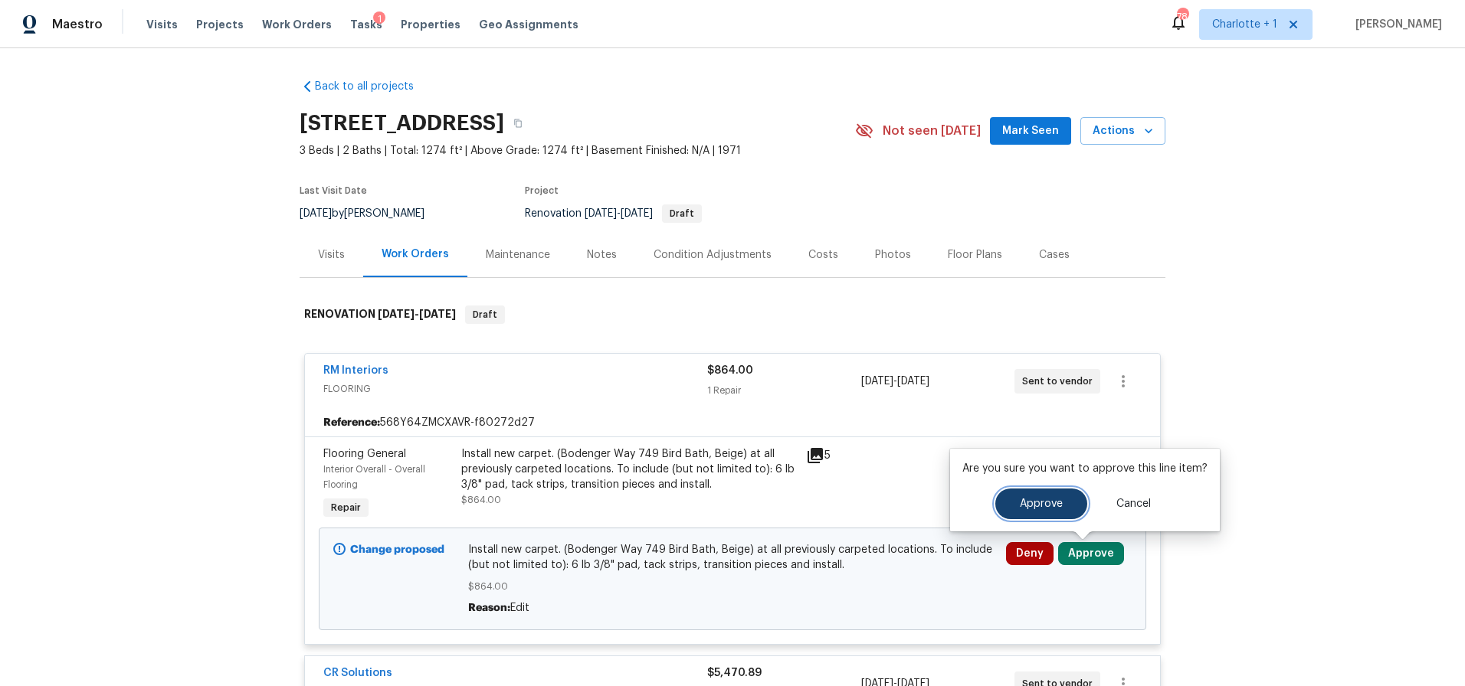
click at [1056, 519] on button "Approve" at bounding box center [1041, 504] width 92 height 31
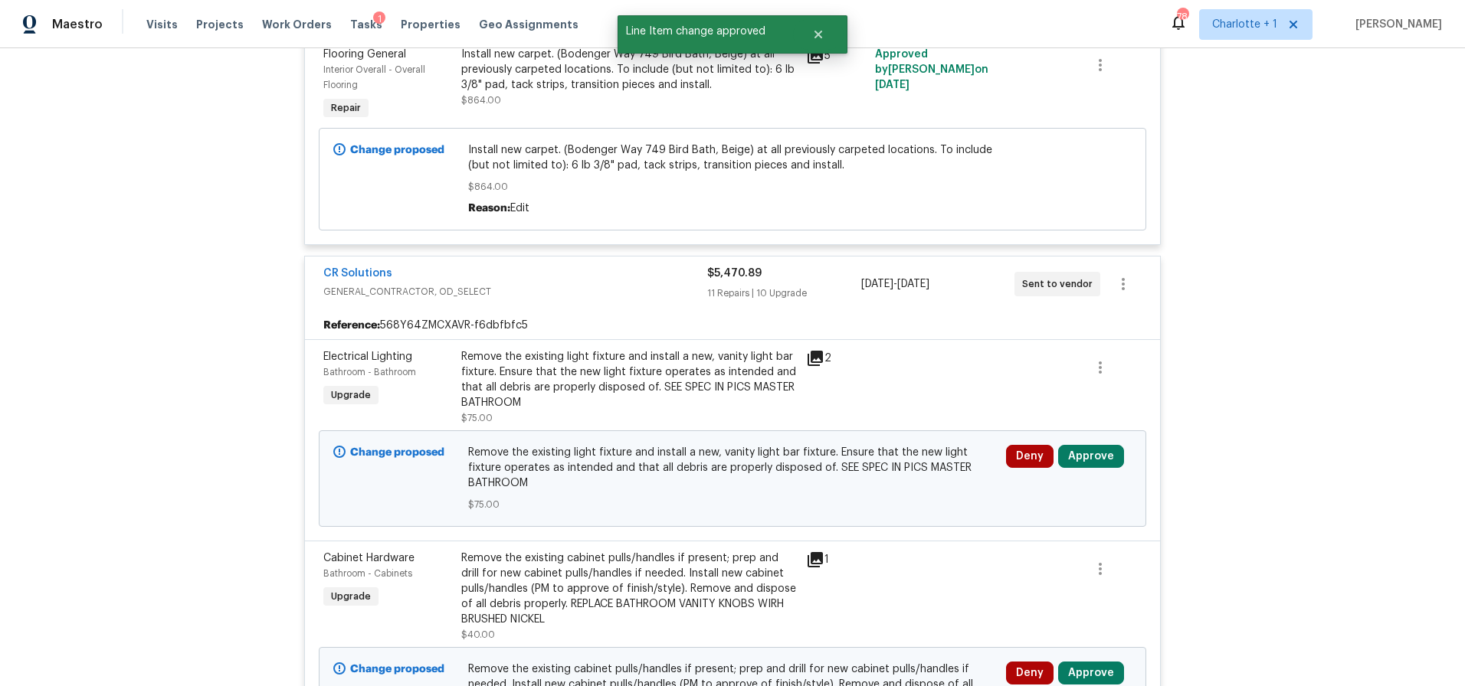
scroll to position [401, 0]
click at [1069, 458] on button "Approve" at bounding box center [1091, 455] width 66 height 23
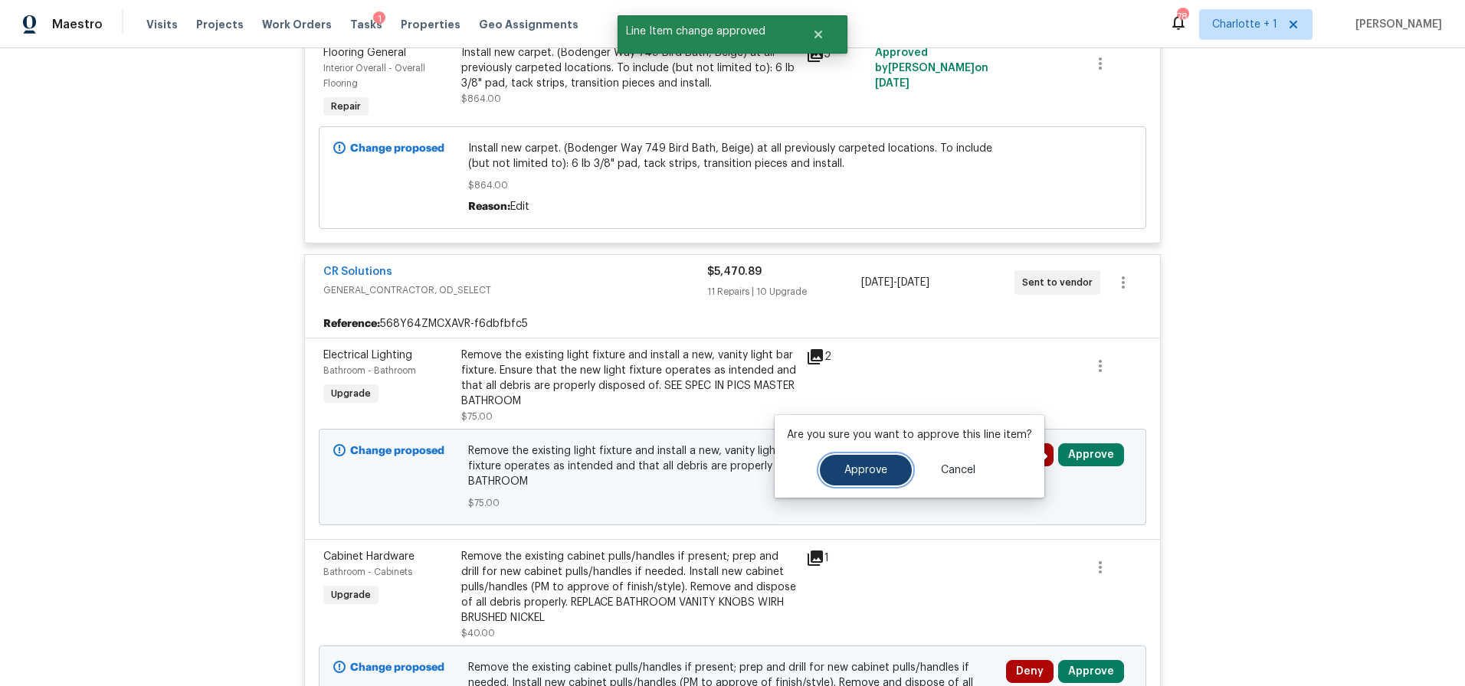
click at [860, 476] on button "Approve" at bounding box center [866, 470] width 92 height 31
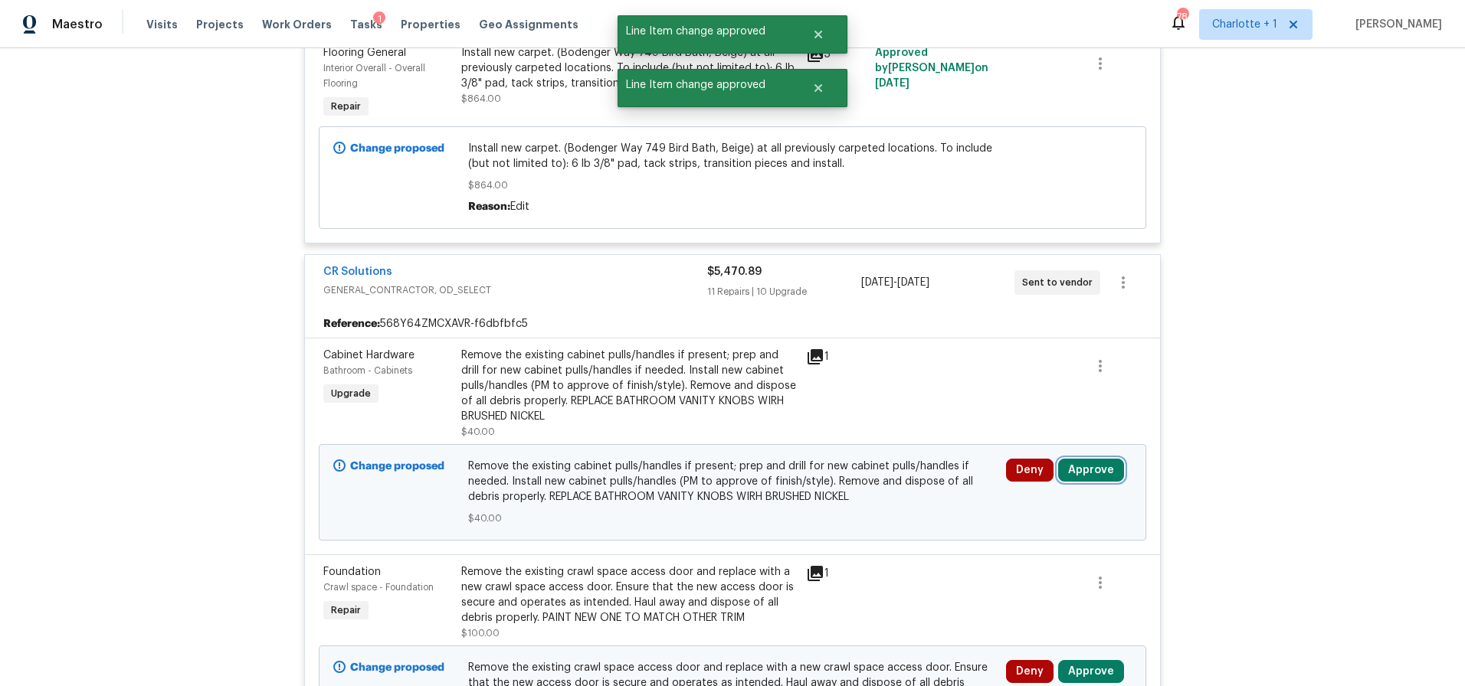
click at [1097, 463] on button "Approve" at bounding box center [1091, 470] width 66 height 23
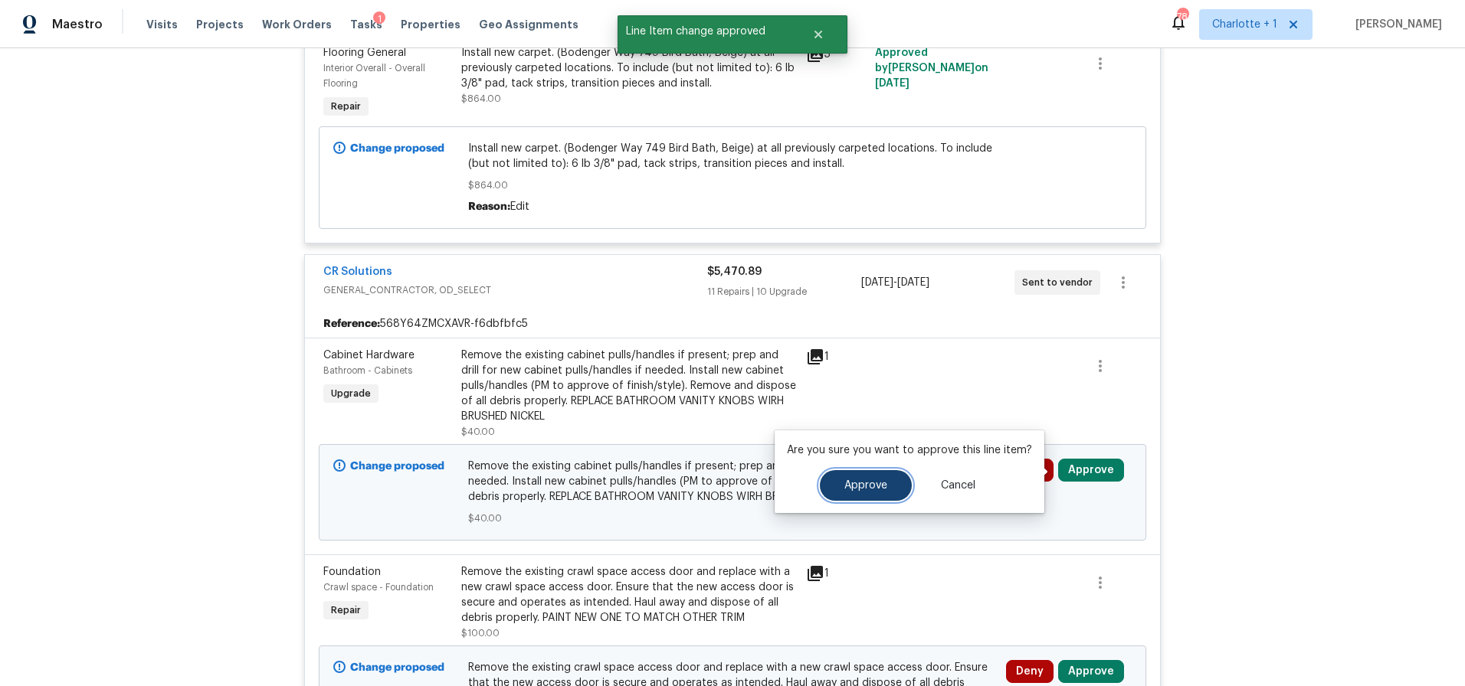
click at [882, 486] on span "Approve" at bounding box center [865, 485] width 43 height 11
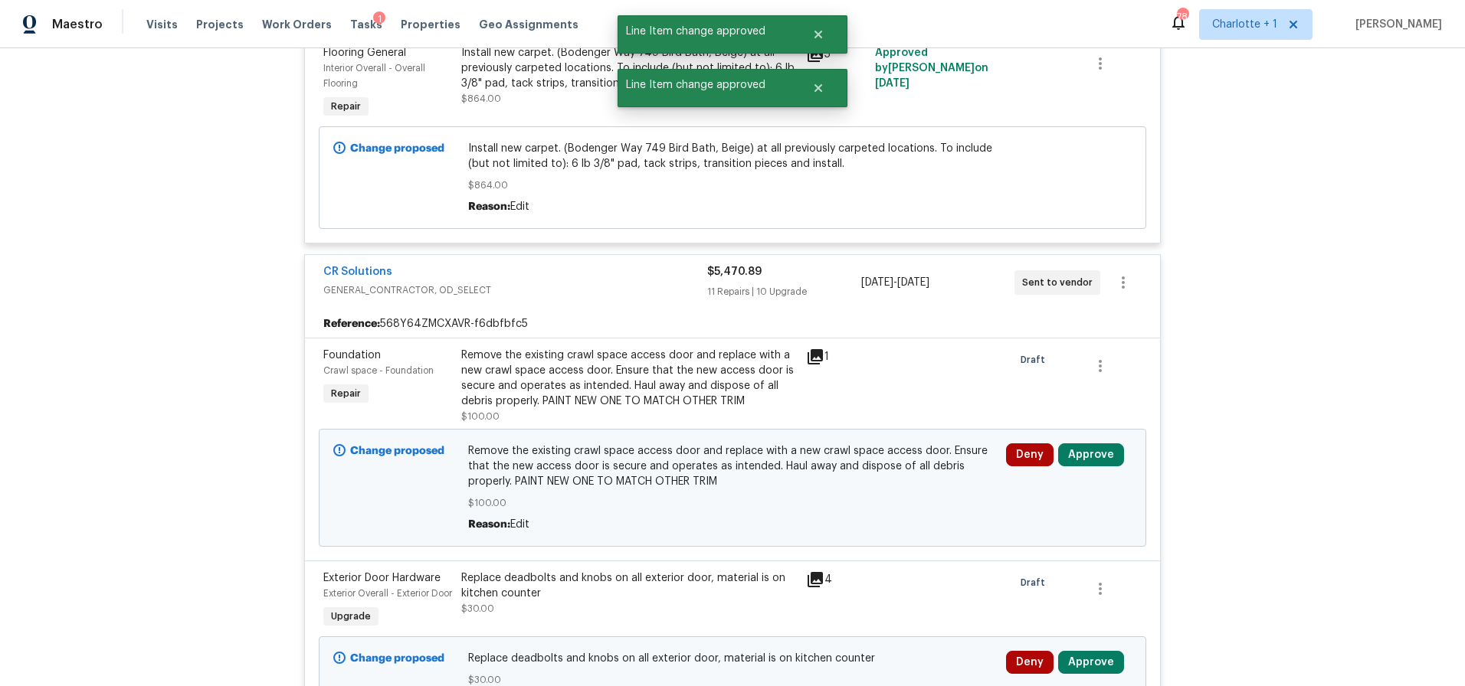
scroll to position [585, 0]
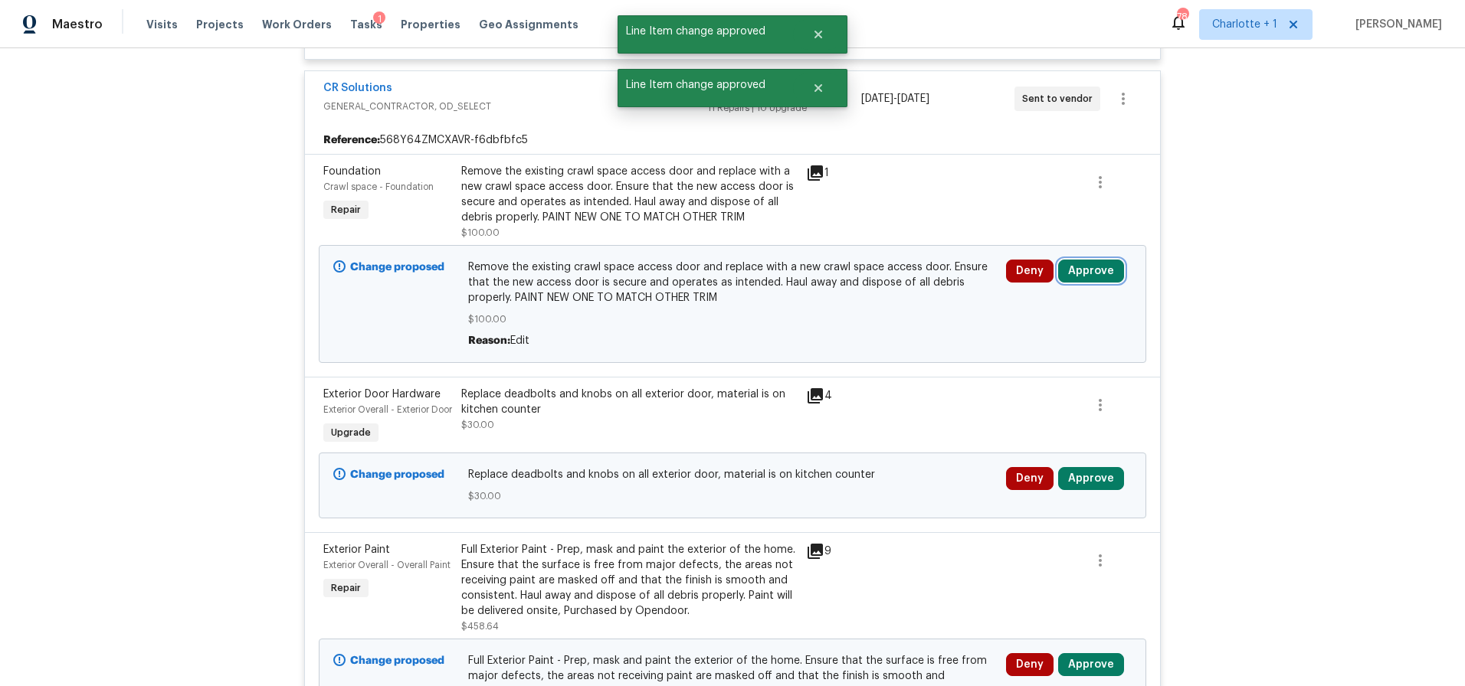
click at [1088, 269] on button "Approve" at bounding box center [1091, 271] width 66 height 23
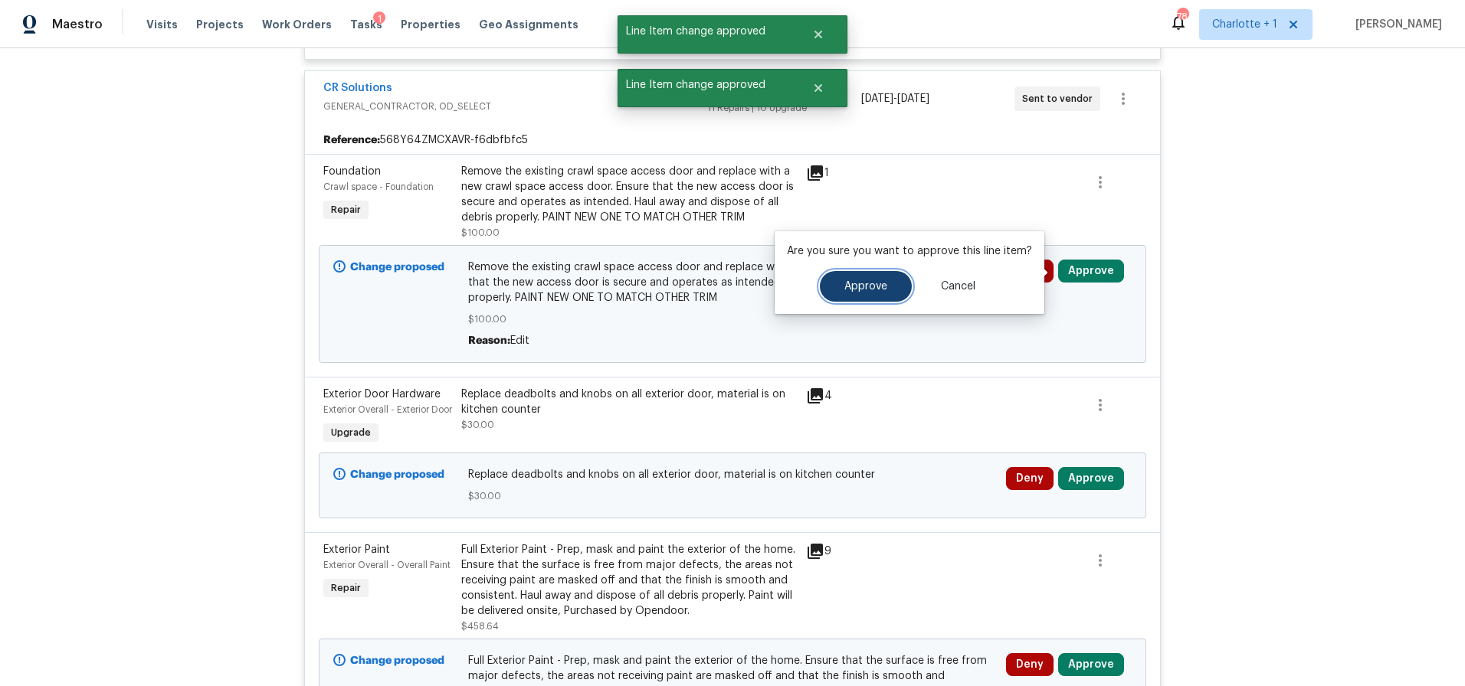
click at [881, 293] on button "Approve" at bounding box center [866, 286] width 92 height 31
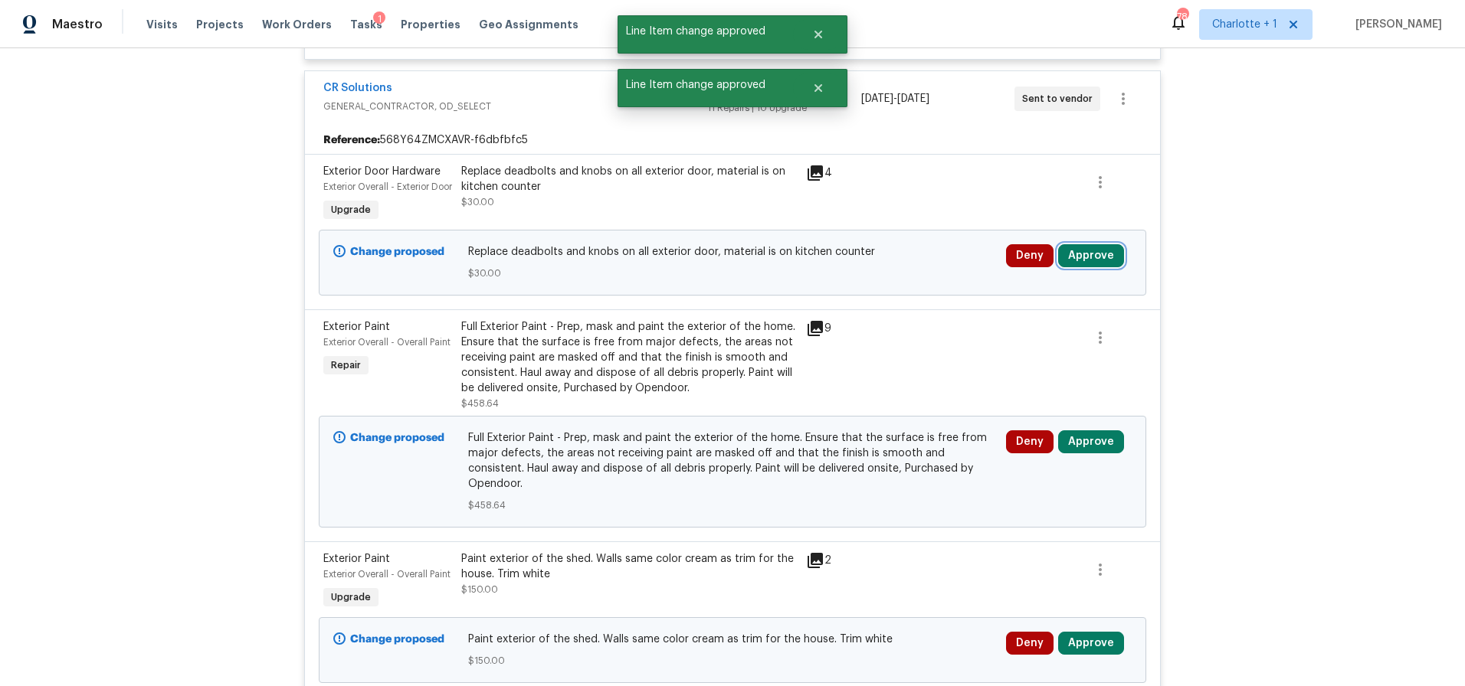
click at [1094, 267] on button "Approve" at bounding box center [1091, 255] width 66 height 23
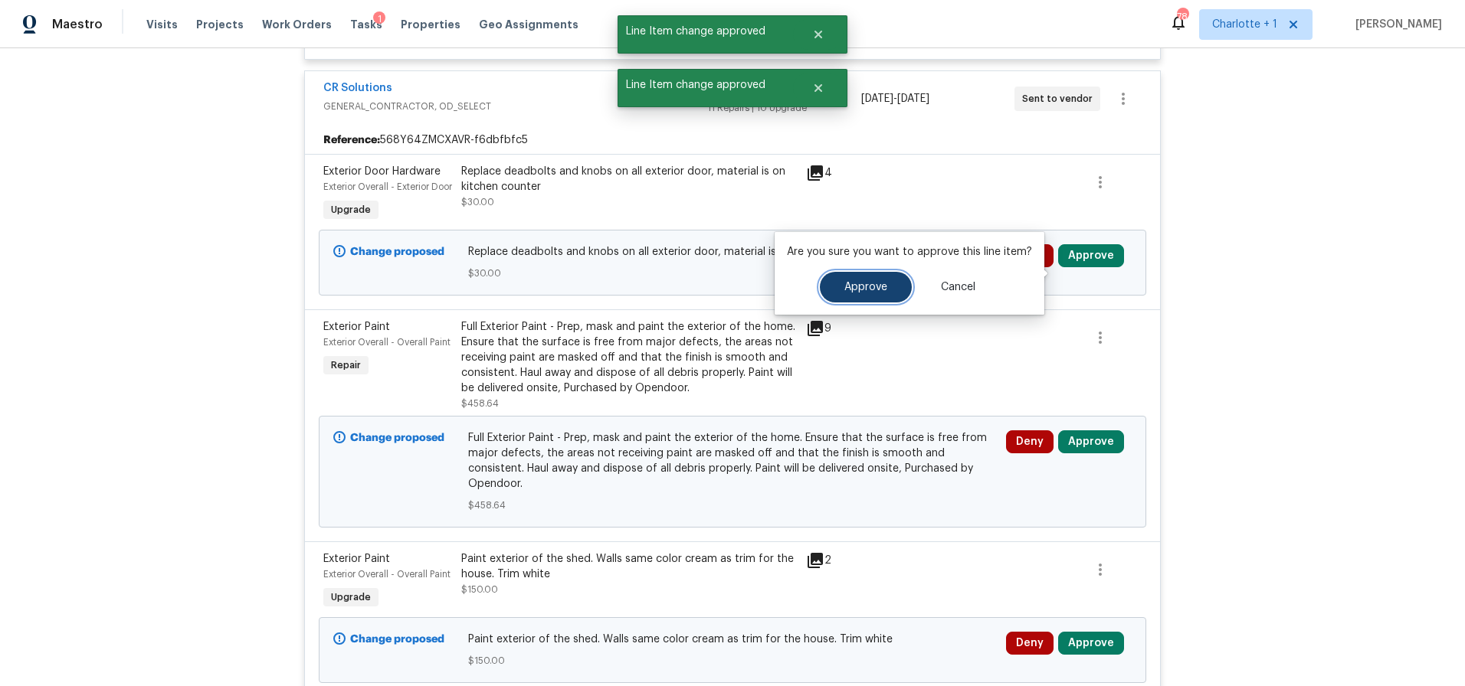
click at [902, 287] on button "Approve" at bounding box center [866, 287] width 92 height 31
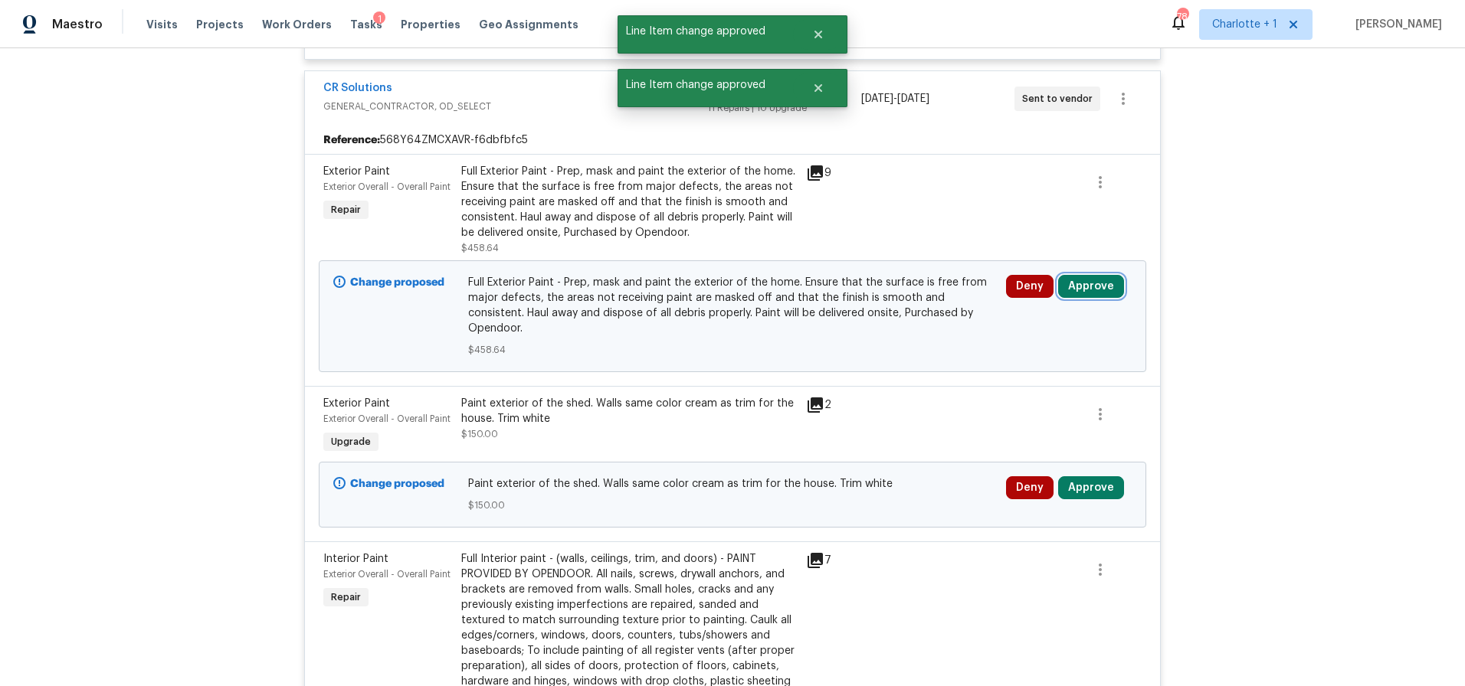
click at [1087, 281] on button "Approve" at bounding box center [1091, 286] width 66 height 23
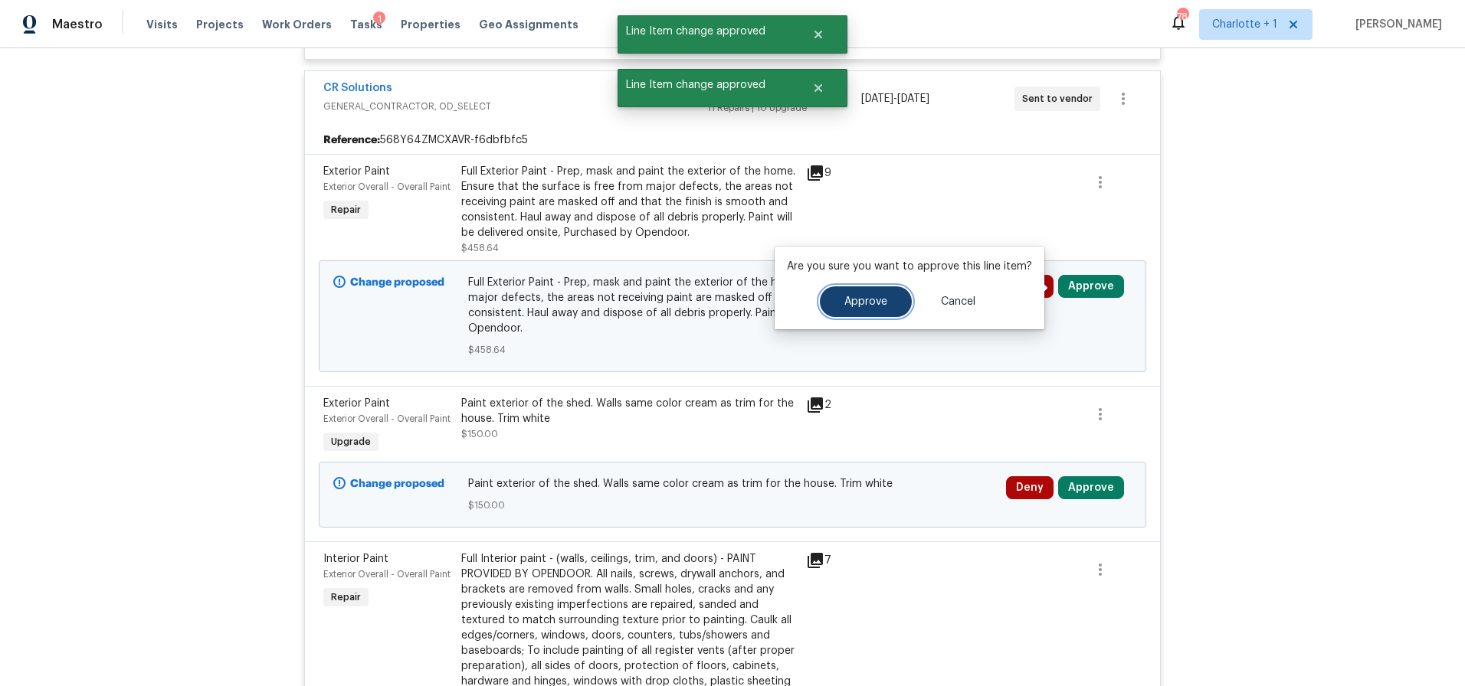
click at [906, 303] on button "Approve" at bounding box center [866, 301] width 92 height 31
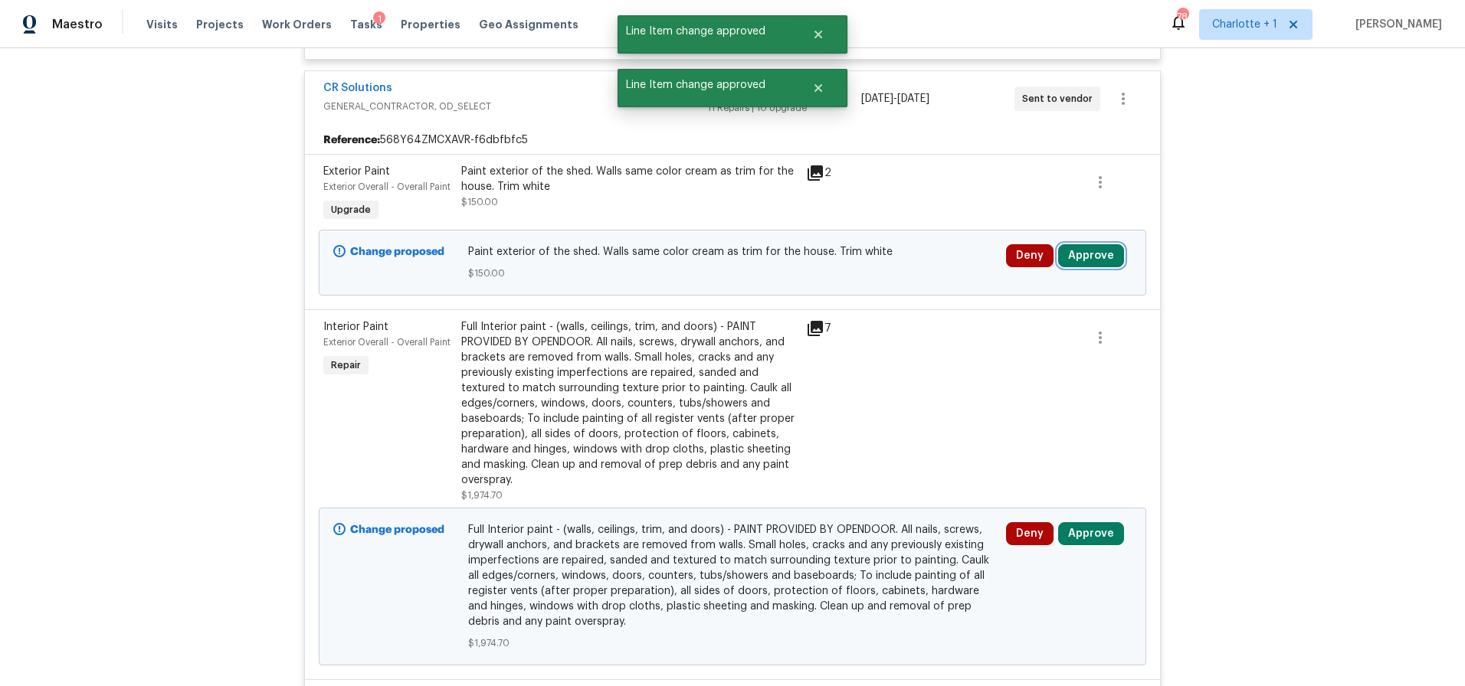
click at [1081, 267] on button "Approve" at bounding box center [1091, 255] width 66 height 23
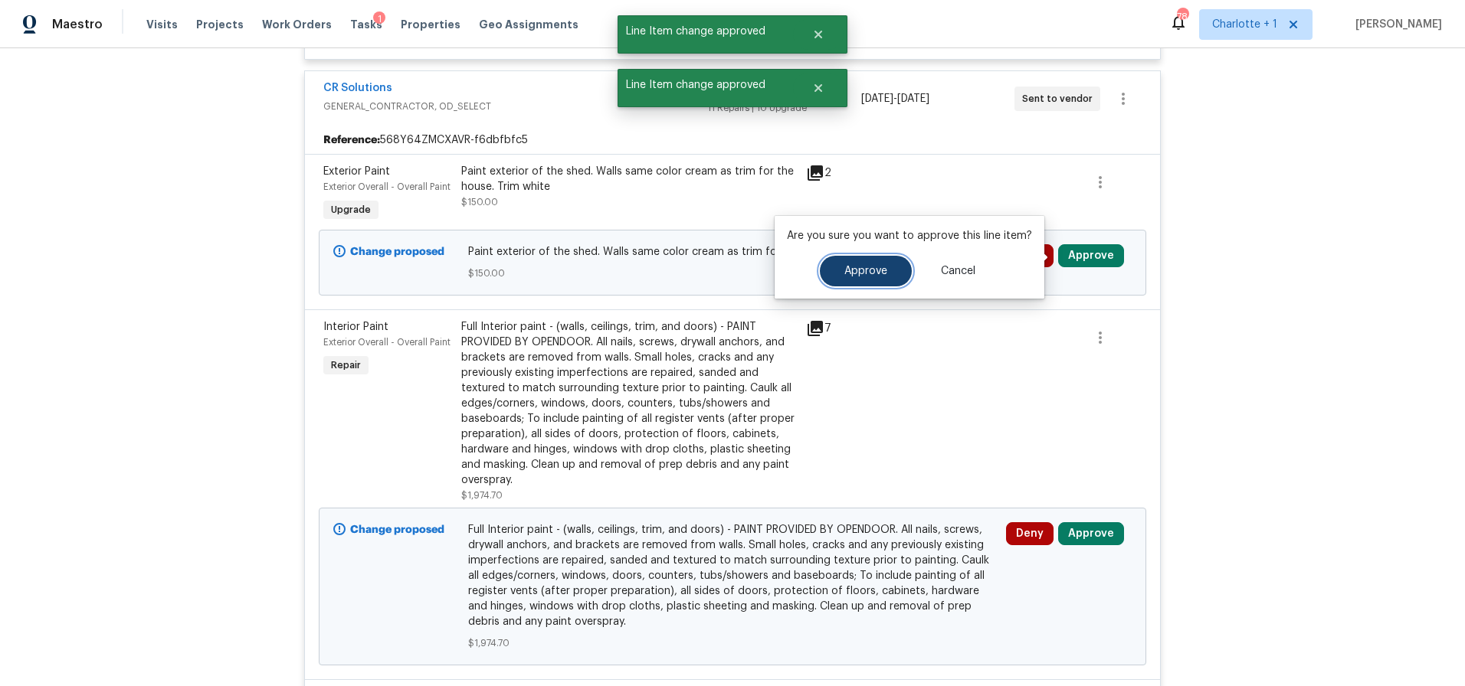
click at [889, 278] on button "Approve" at bounding box center [866, 271] width 92 height 31
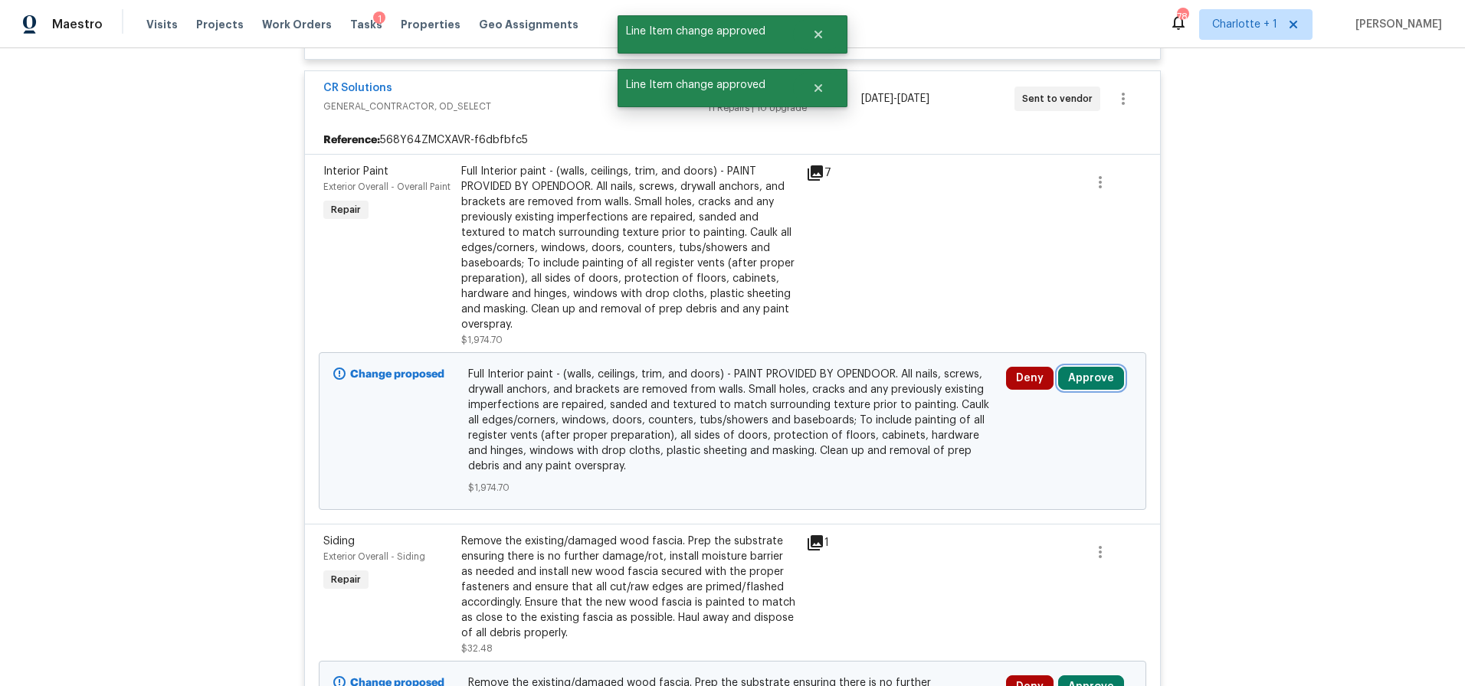
click at [1081, 379] on button "Approve" at bounding box center [1091, 378] width 66 height 23
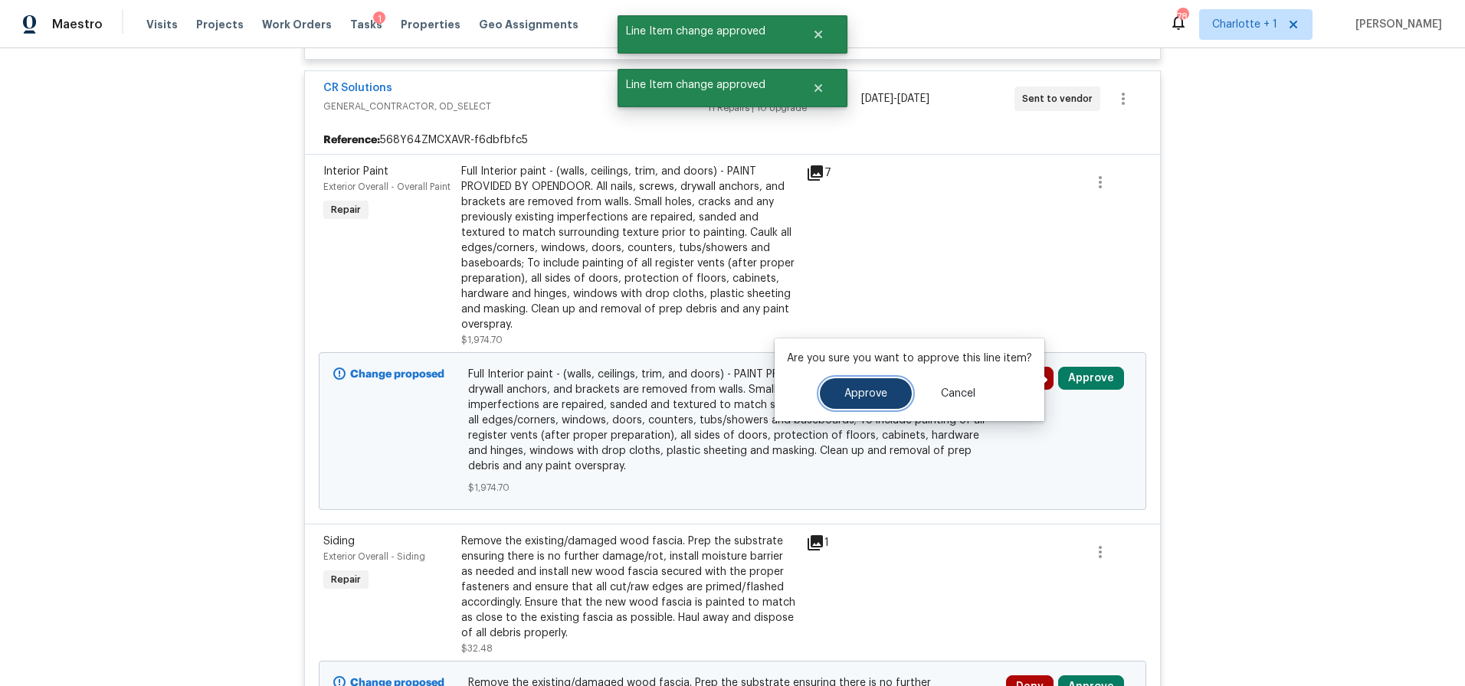
click at [868, 379] on button "Approve" at bounding box center [866, 393] width 92 height 31
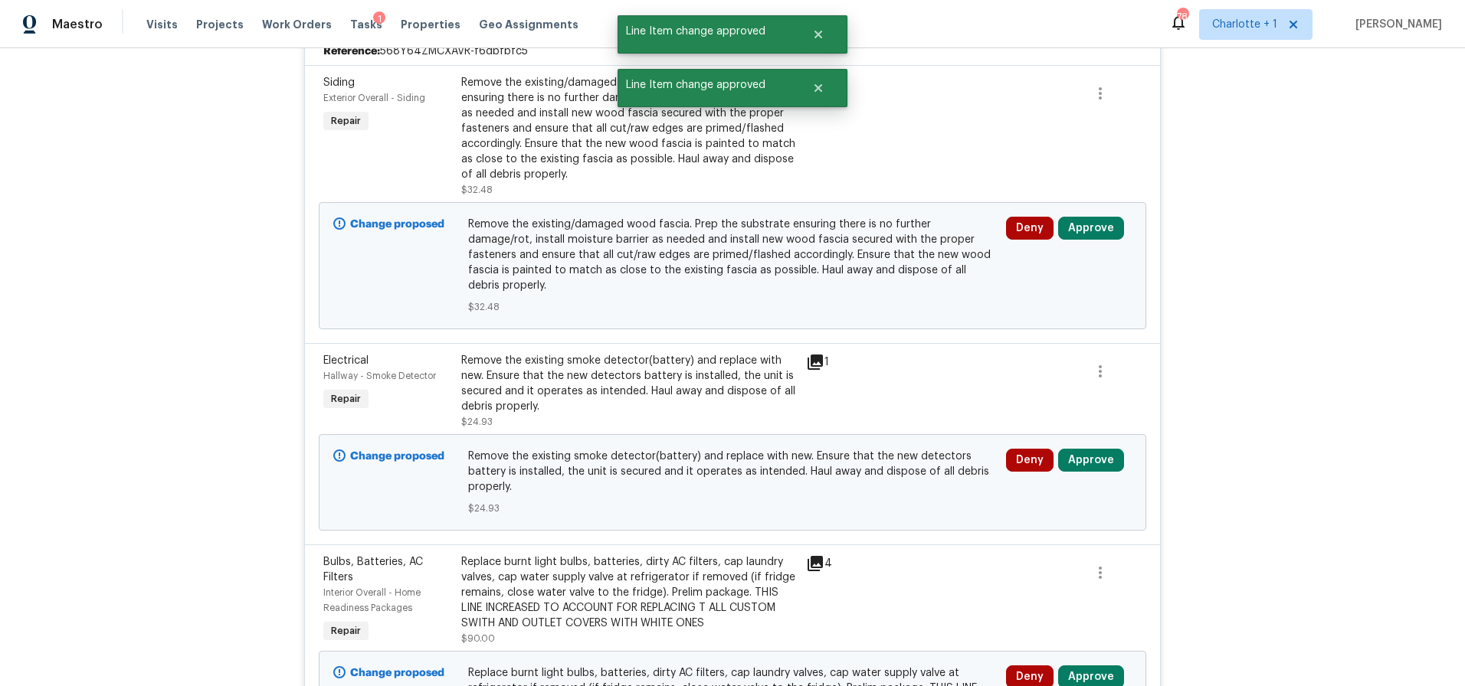
scroll to position [680, 0]
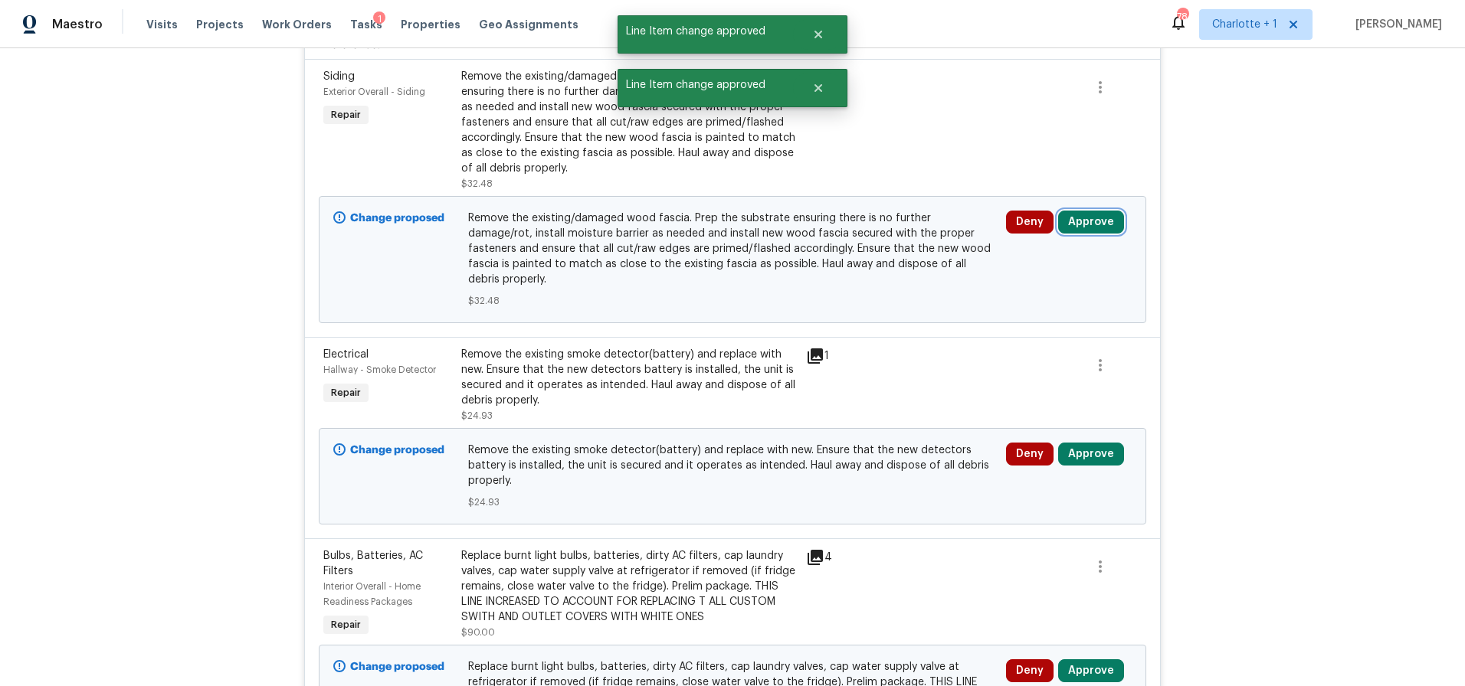
click at [1102, 228] on button "Approve" at bounding box center [1091, 222] width 66 height 23
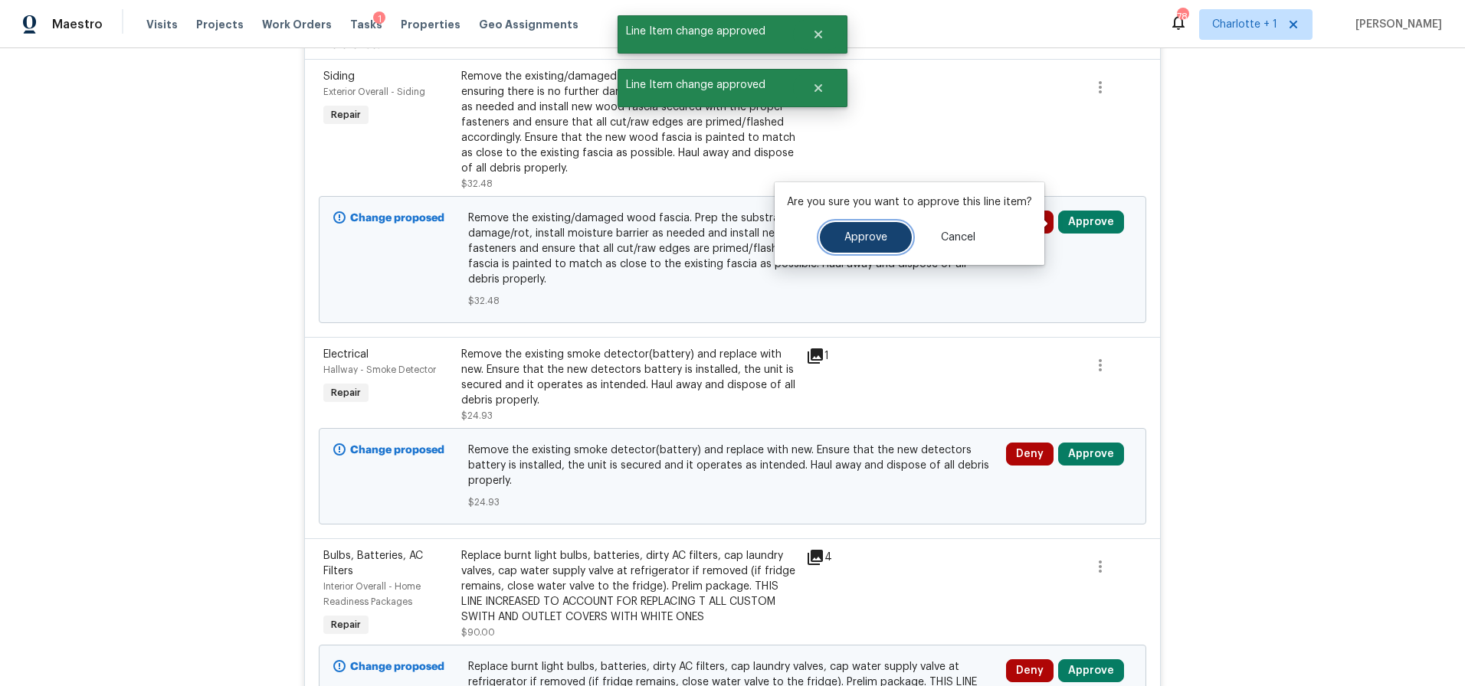
click at [872, 241] on span "Approve" at bounding box center [865, 237] width 43 height 11
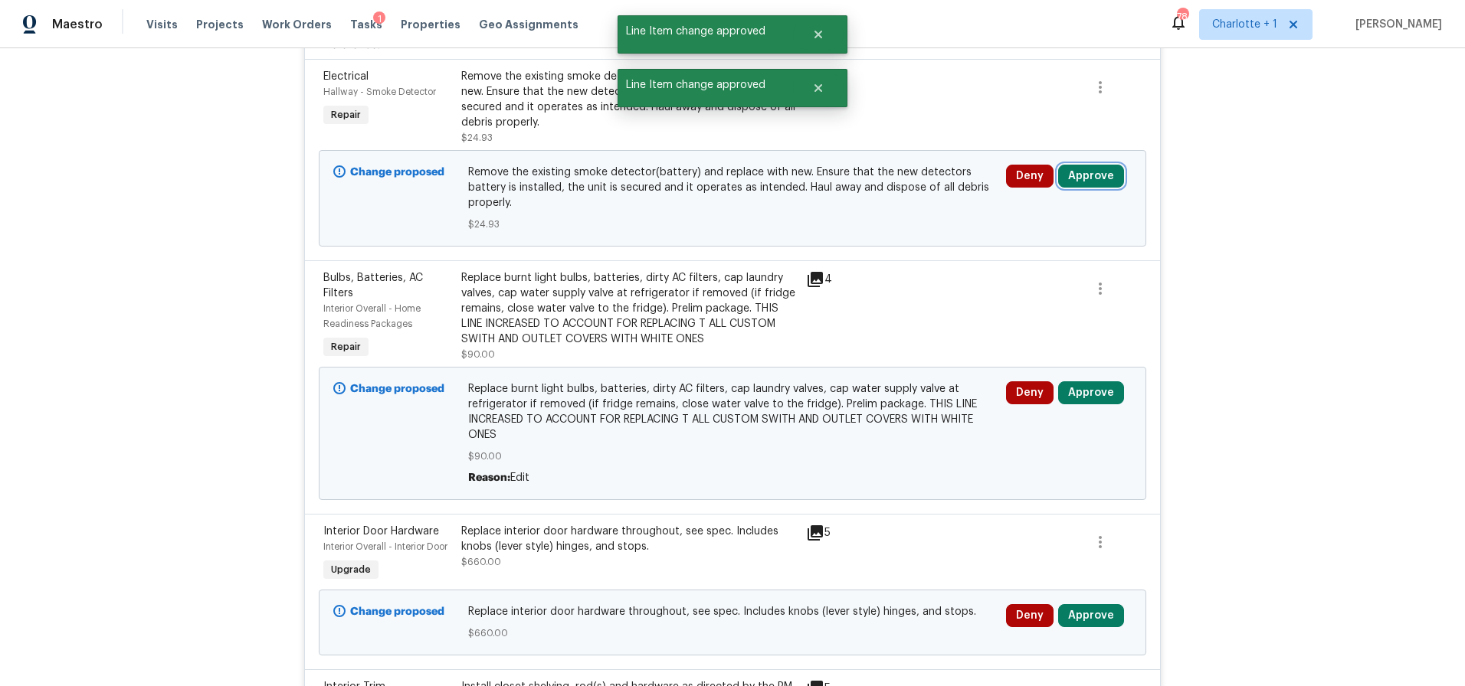
click at [1066, 174] on button "Approve" at bounding box center [1091, 176] width 66 height 23
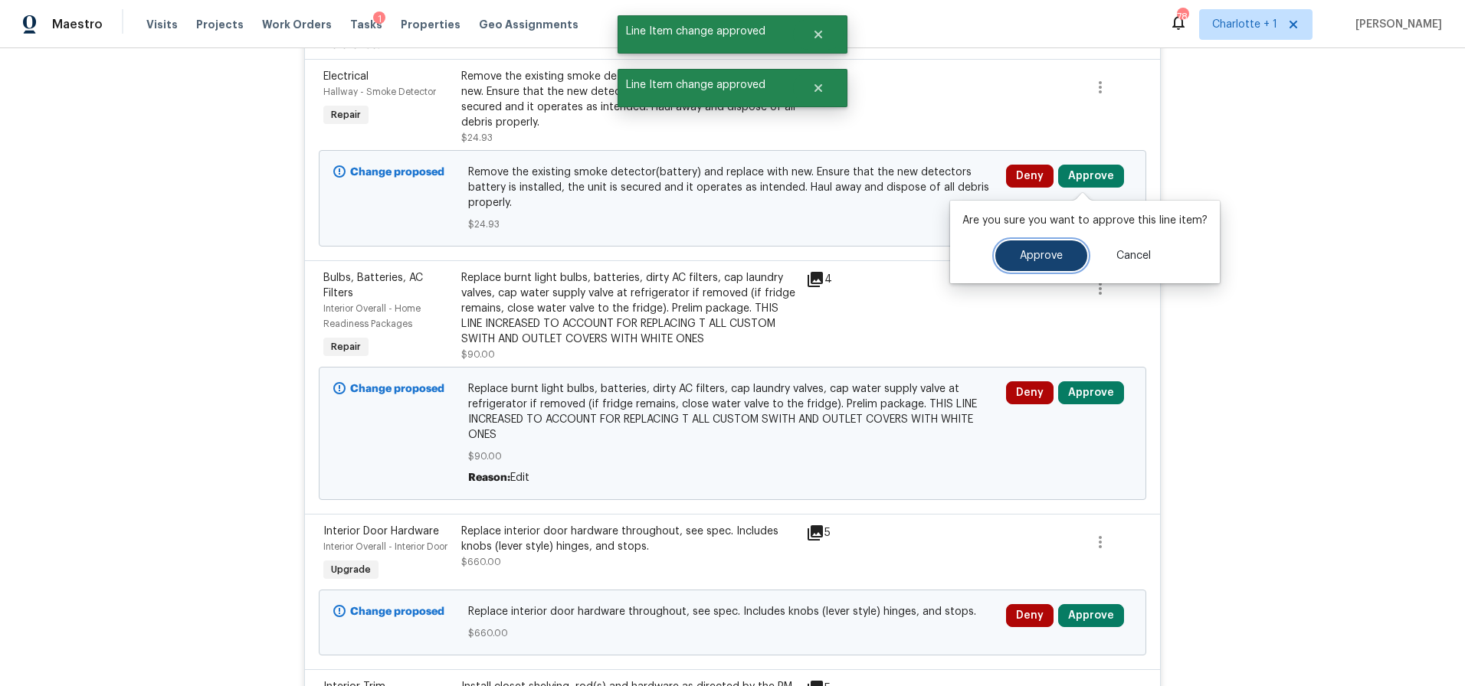
click at [1013, 253] on button "Approve" at bounding box center [1041, 256] width 92 height 31
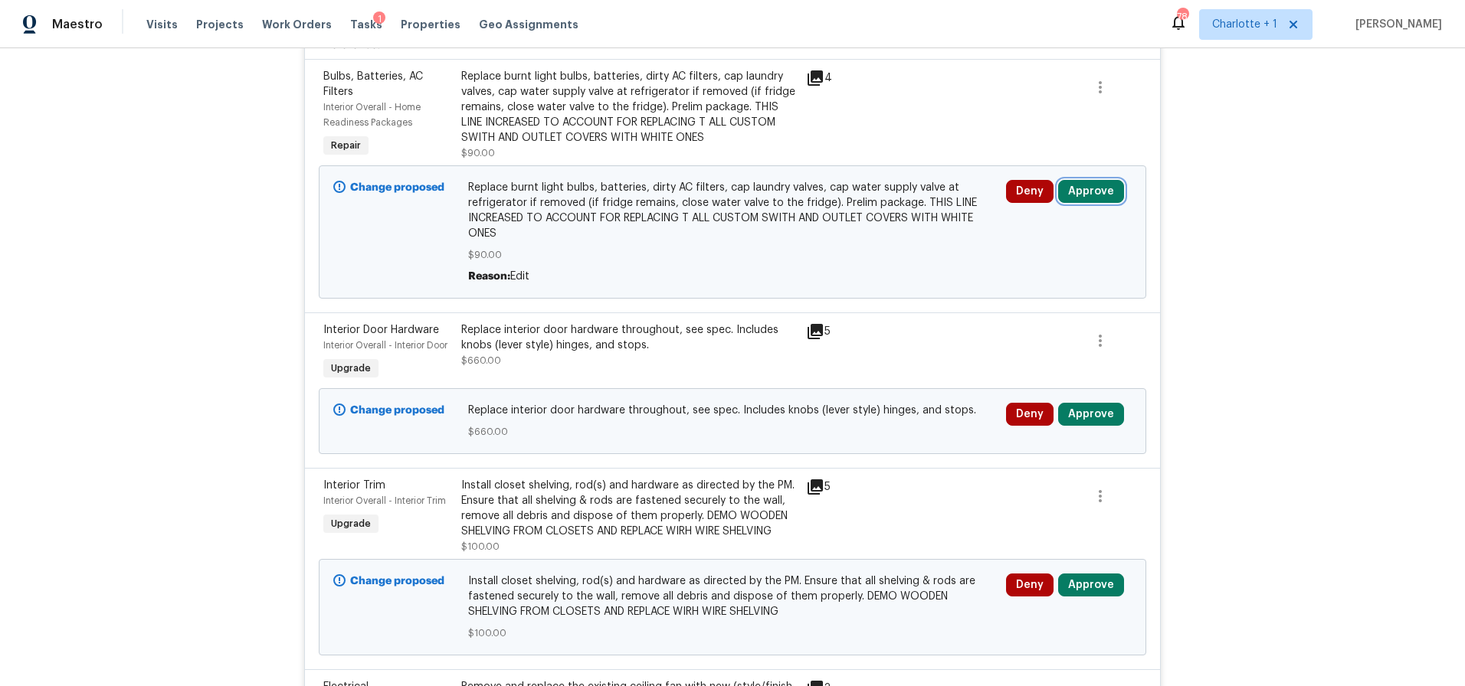
click at [1082, 191] on button "Approve" at bounding box center [1091, 191] width 66 height 23
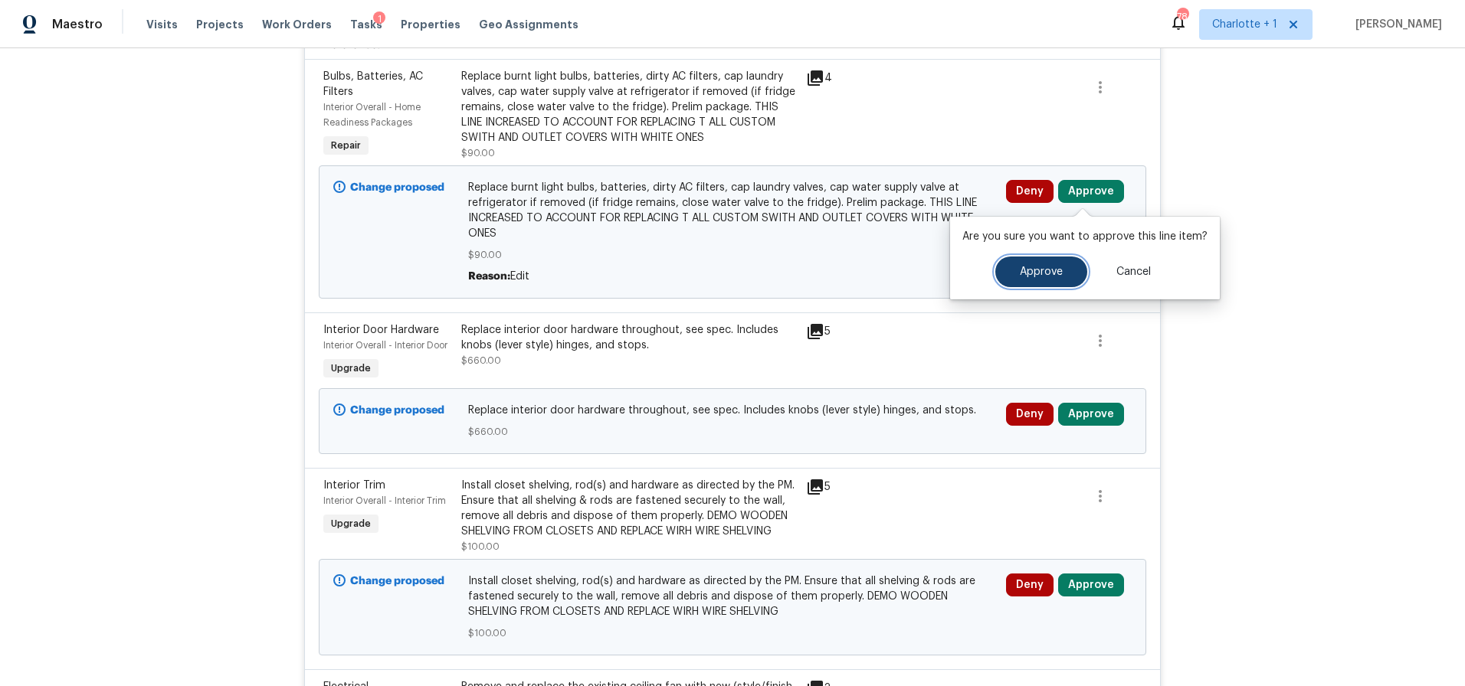
click at [1020, 267] on span "Approve" at bounding box center [1041, 272] width 43 height 11
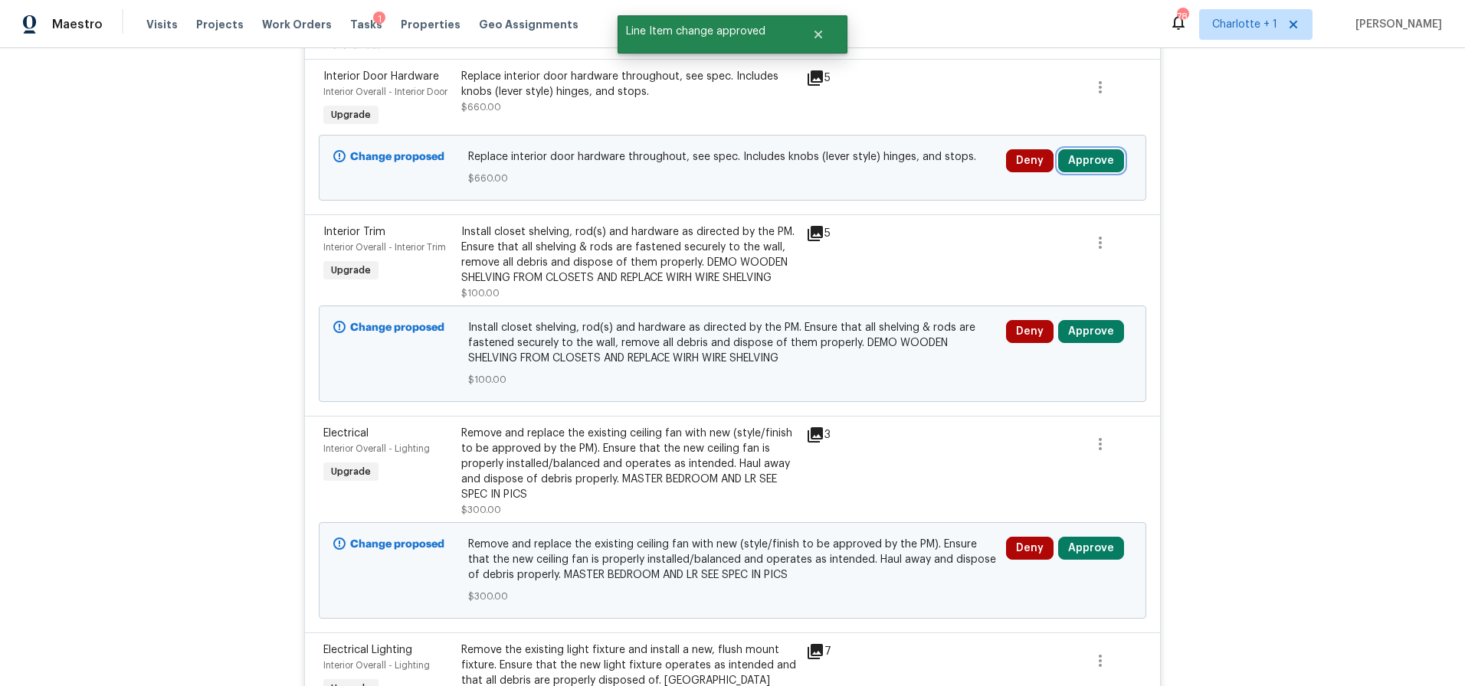
click at [1098, 160] on button "Approve" at bounding box center [1091, 160] width 66 height 23
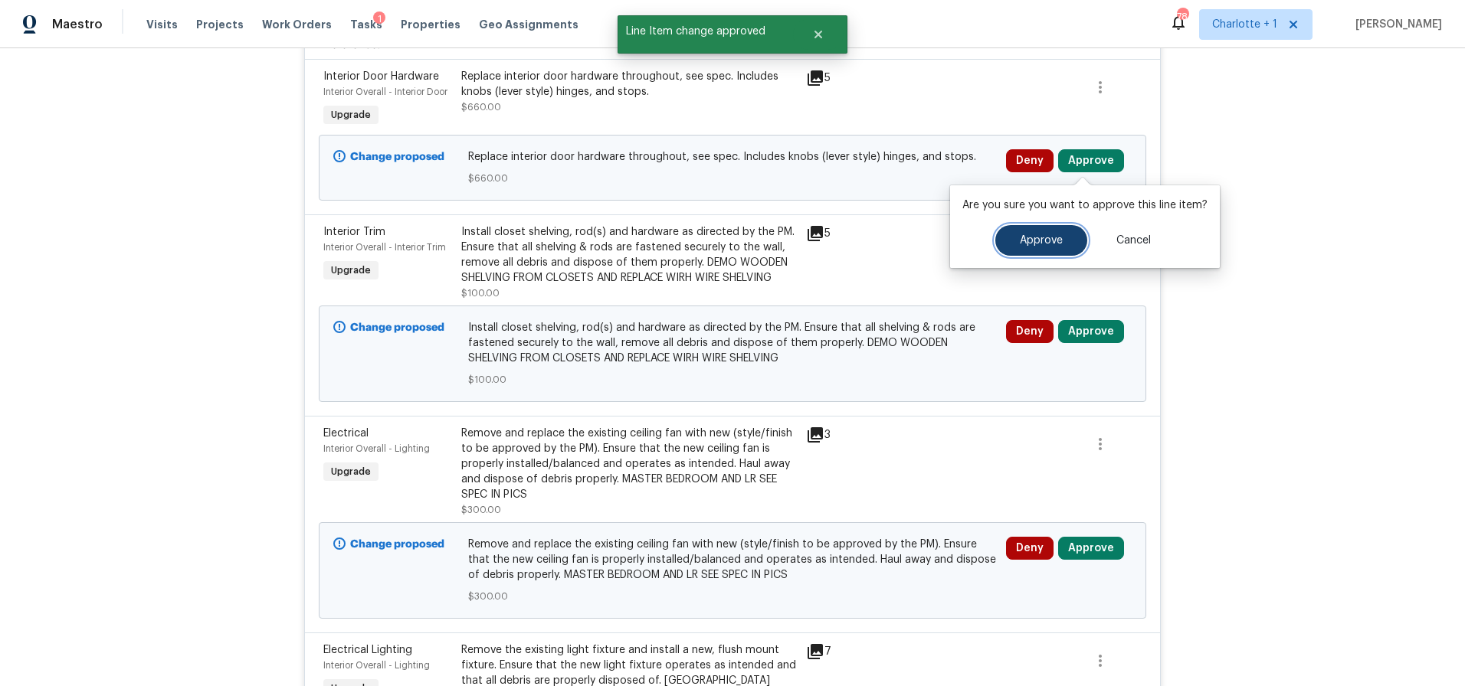
click at [1016, 233] on button "Approve" at bounding box center [1041, 240] width 92 height 31
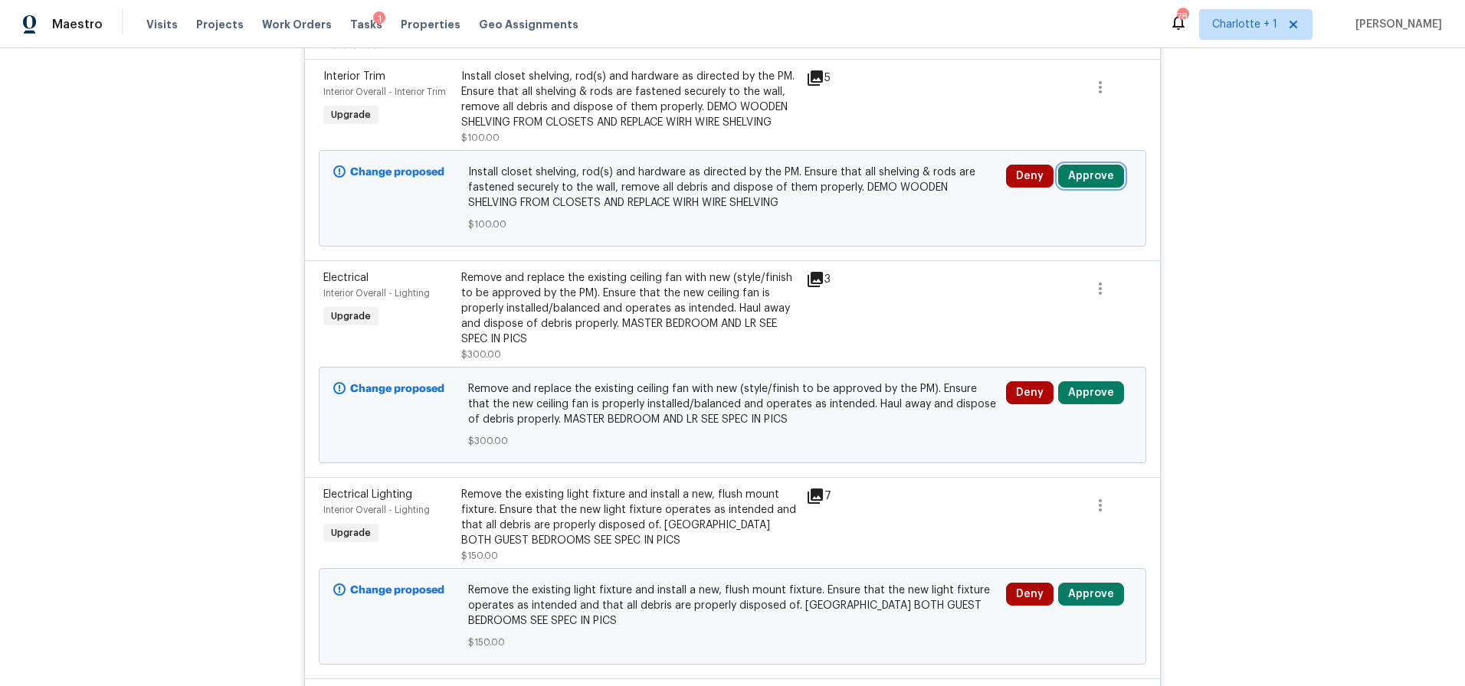
click at [1076, 180] on button "Approve" at bounding box center [1091, 176] width 66 height 23
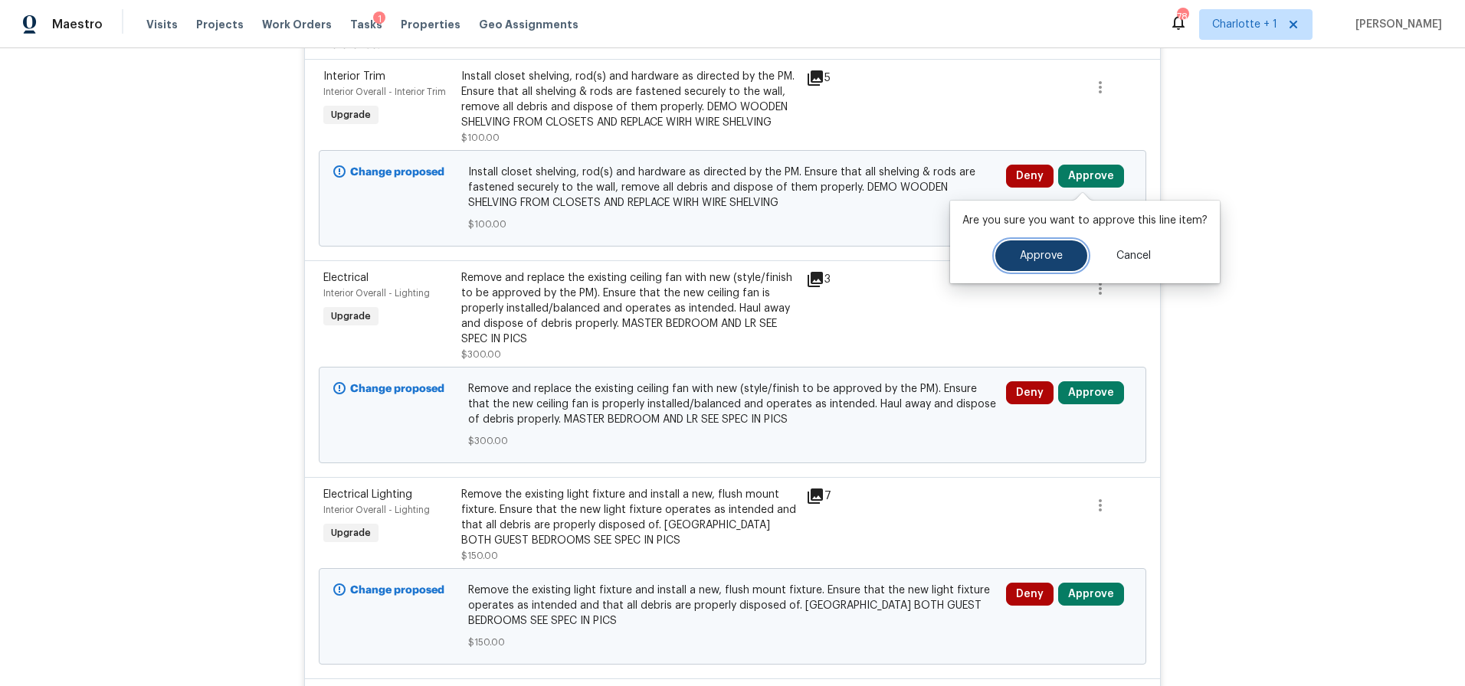
click at [995, 254] on button "Approve" at bounding box center [1041, 256] width 92 height 31
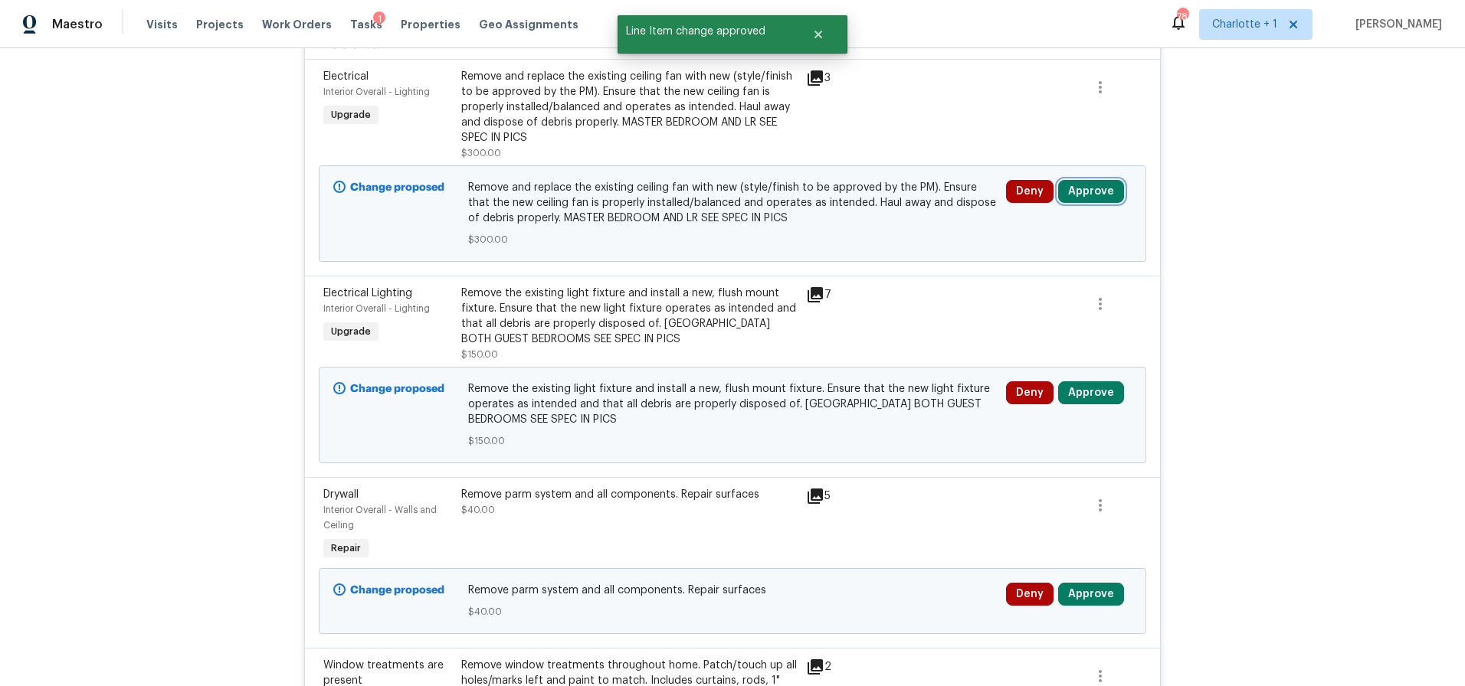
click at [1093, 187] on button "Approve" at bounding box center [1091, 191] width 66 height 23
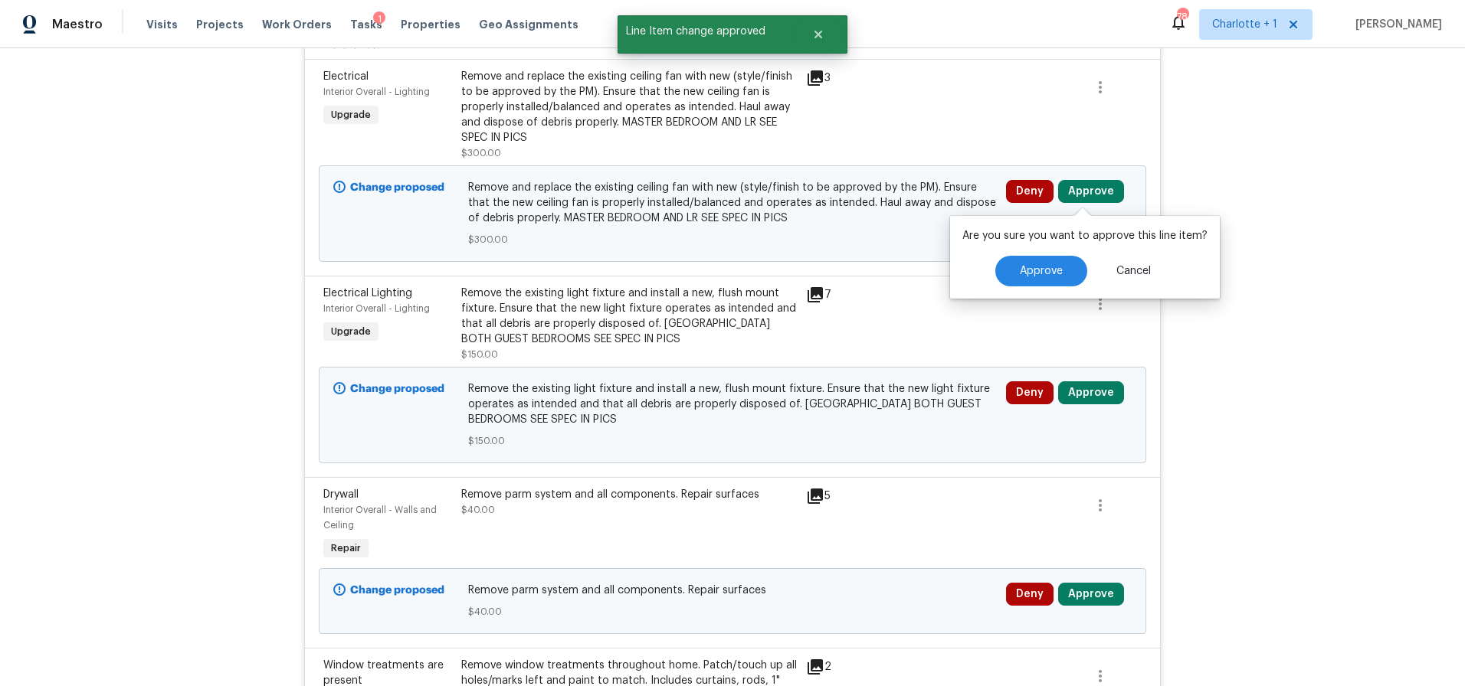
click at [1013, 254] on div "Are you sure you want to approve this line item? Approve Cancel" at bounding box center [1085, 257] width 270 height 83
click at [1013, 259] on button "Approve" at bounding box center [1041, 271] width 92 height 31
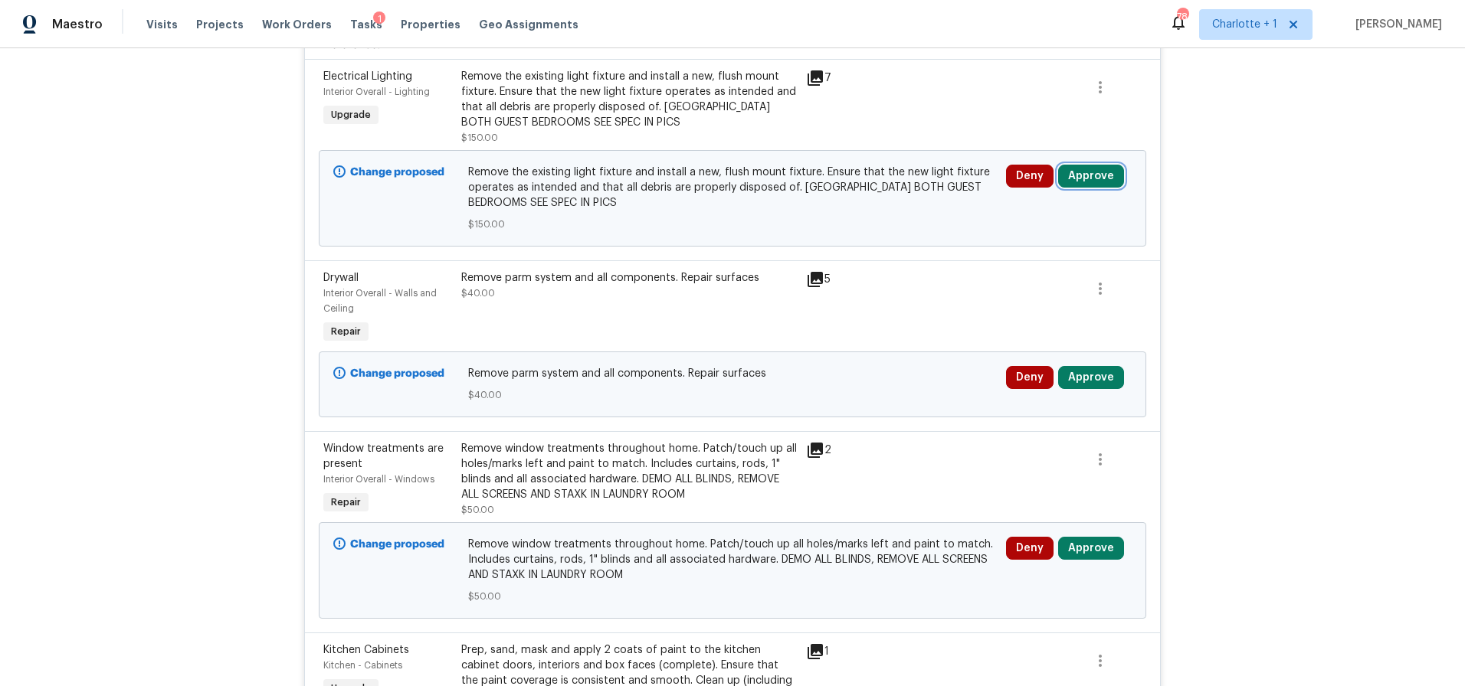
click at [1085, 185] on button "Approve" at bounding box center [1091, 176] width 66 height 23
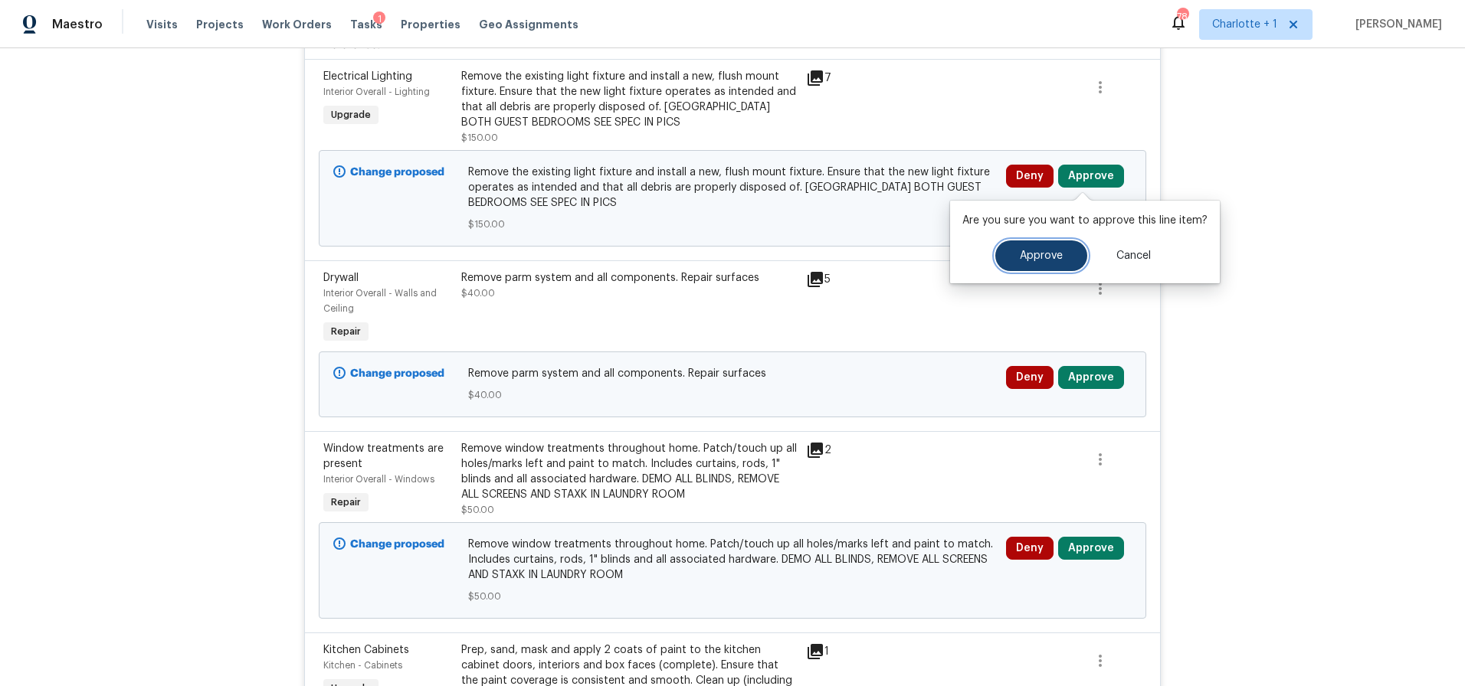
click at [1020, 268] on button "Approve" at bounding box center [1041, 256] width 92 height 31
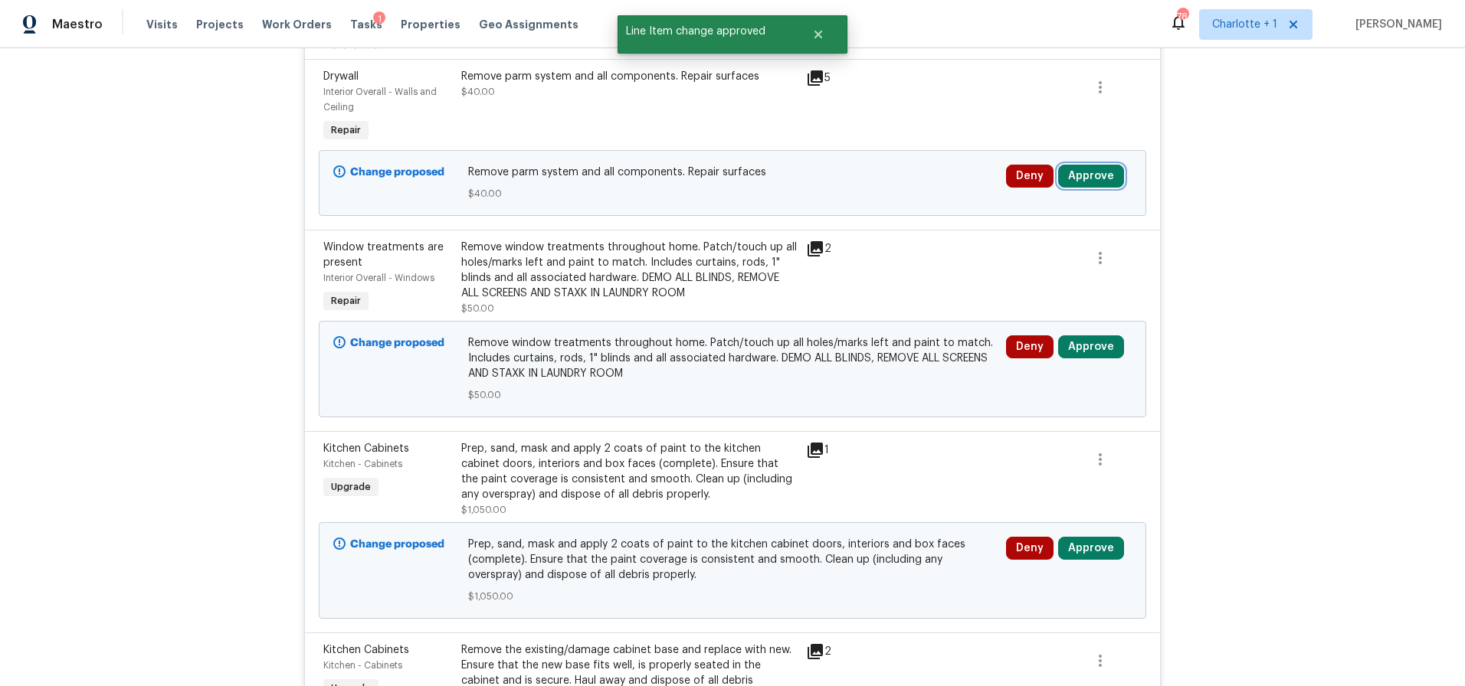
click at [1088, 181] on button "Approve" at bounding box center [1091, 176] width 66 height 23
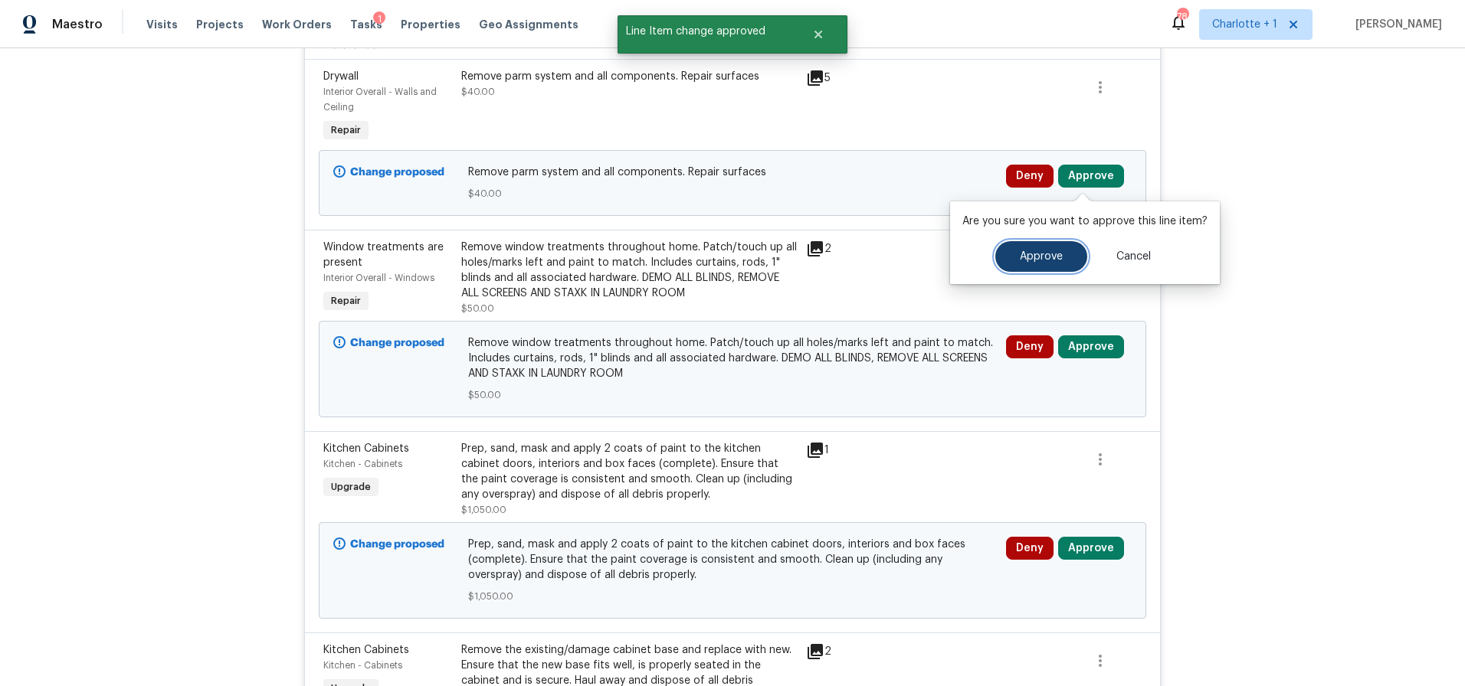
click at [1016, 264] on button "Approve" at bounding box center [1041, 256] width 92 height 31
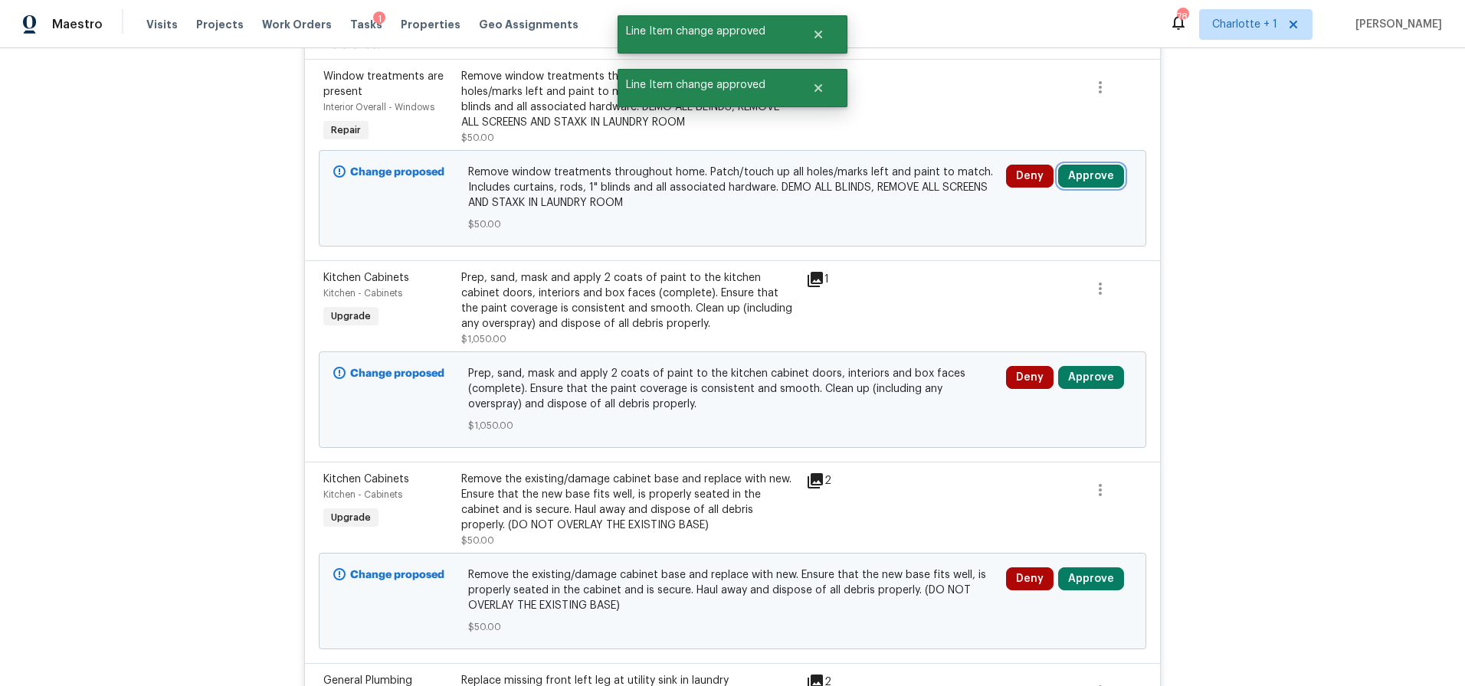
click at [1082, 184] on button "Approve" at bounding box center [1091, 176] width 66 height 23
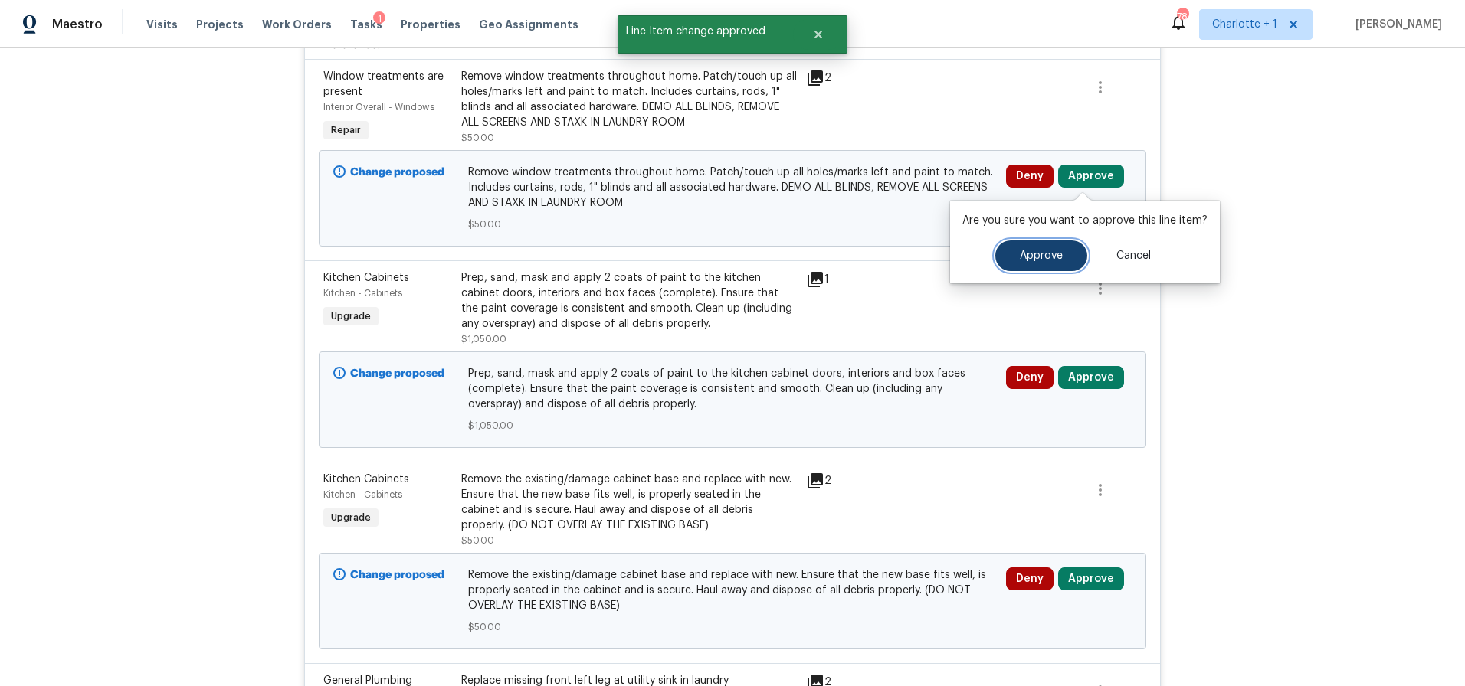
click at [1030, 250] on span "Approve" at bounding box center [1041, 255] width 43 height 11
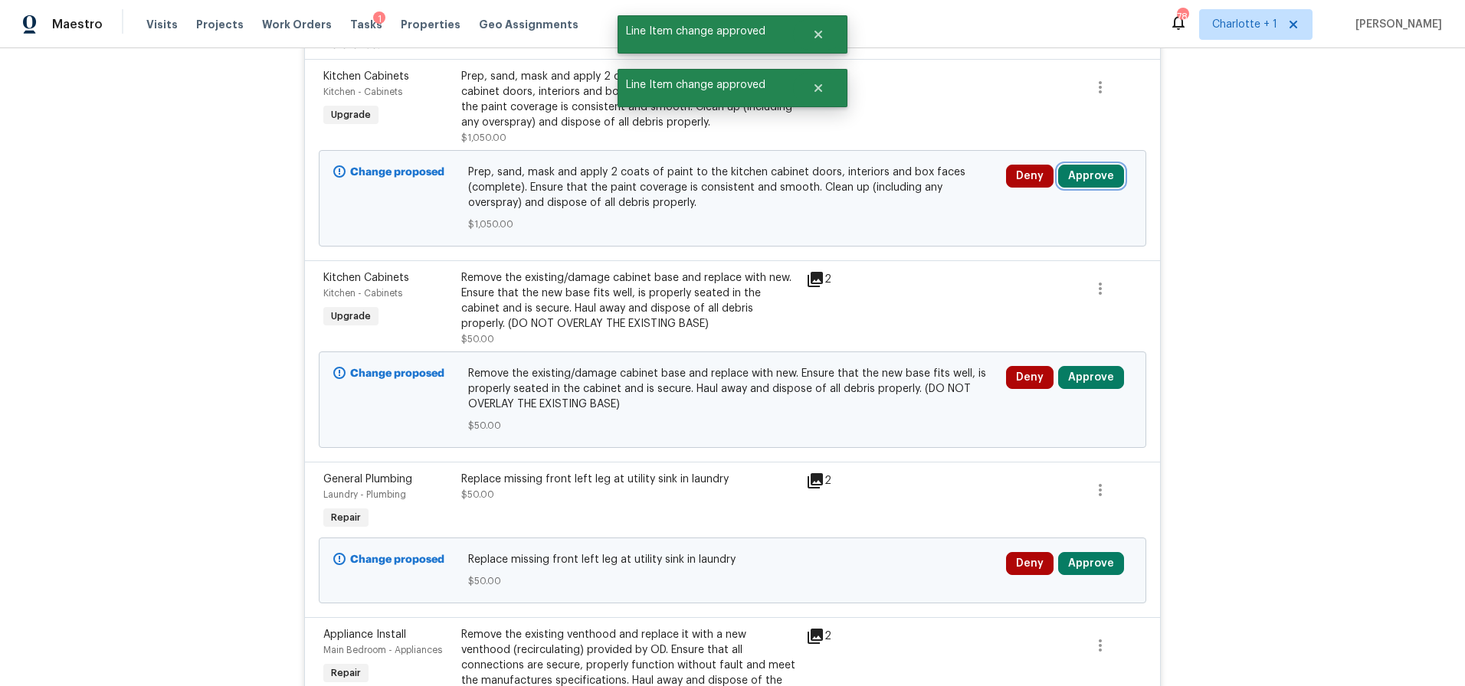
click at [1072, 170] on button "Approve" at bounding box center [1091, 176] width 66 height 23
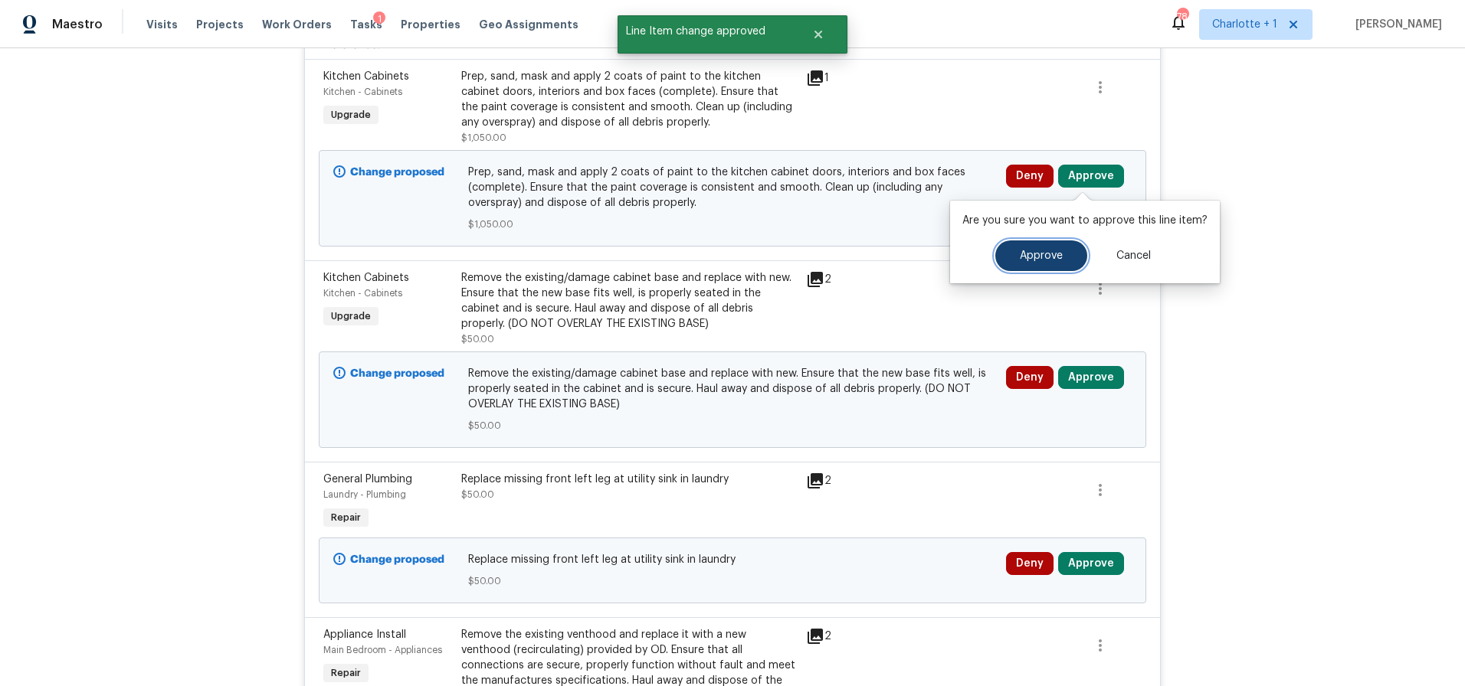
click at [1020, 258] on span "Approve" at bounding box center [1041, 255] width 43 height 11
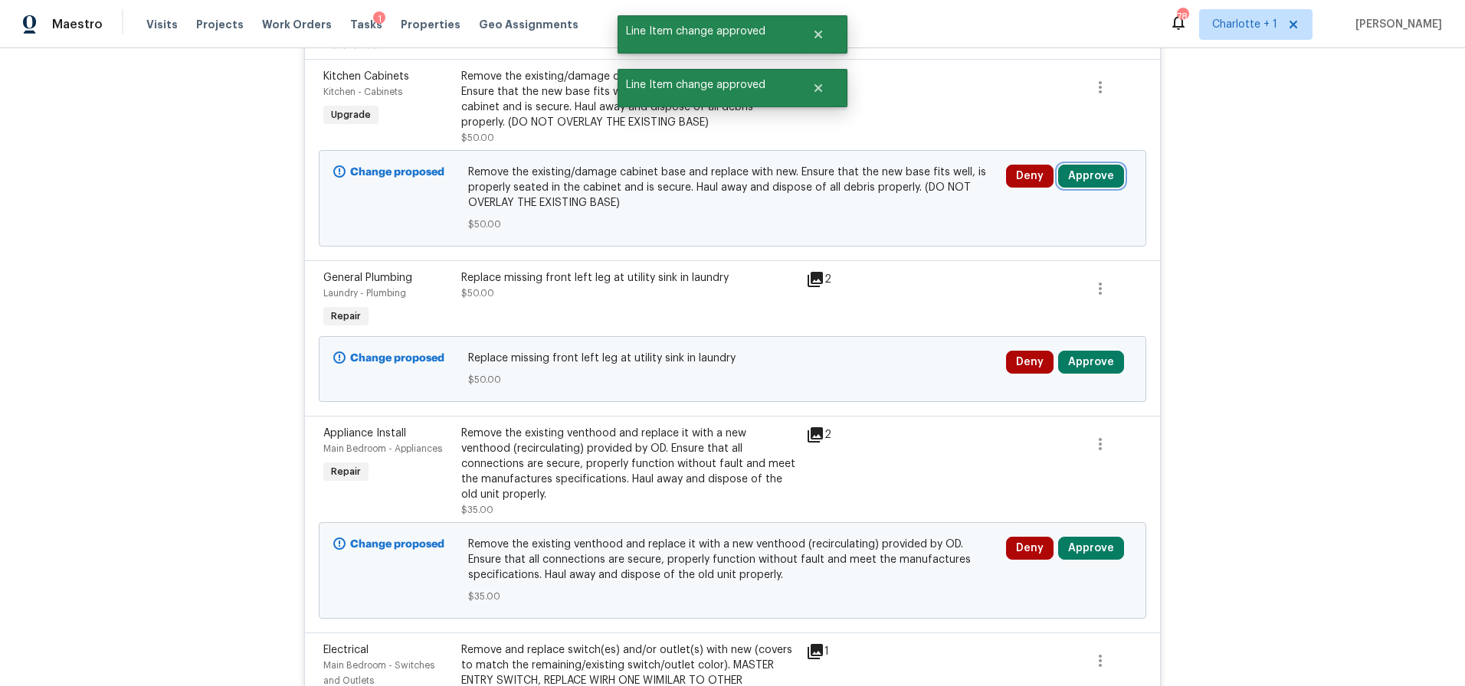
drag, startPoint x: 1078, startPoint y: 173, endPoint x: 1056, endPoint y: 176, distance: 21.7
click at [1077, 173] on button "Approve" at bounding box center [1091, 176] width 66 height 23
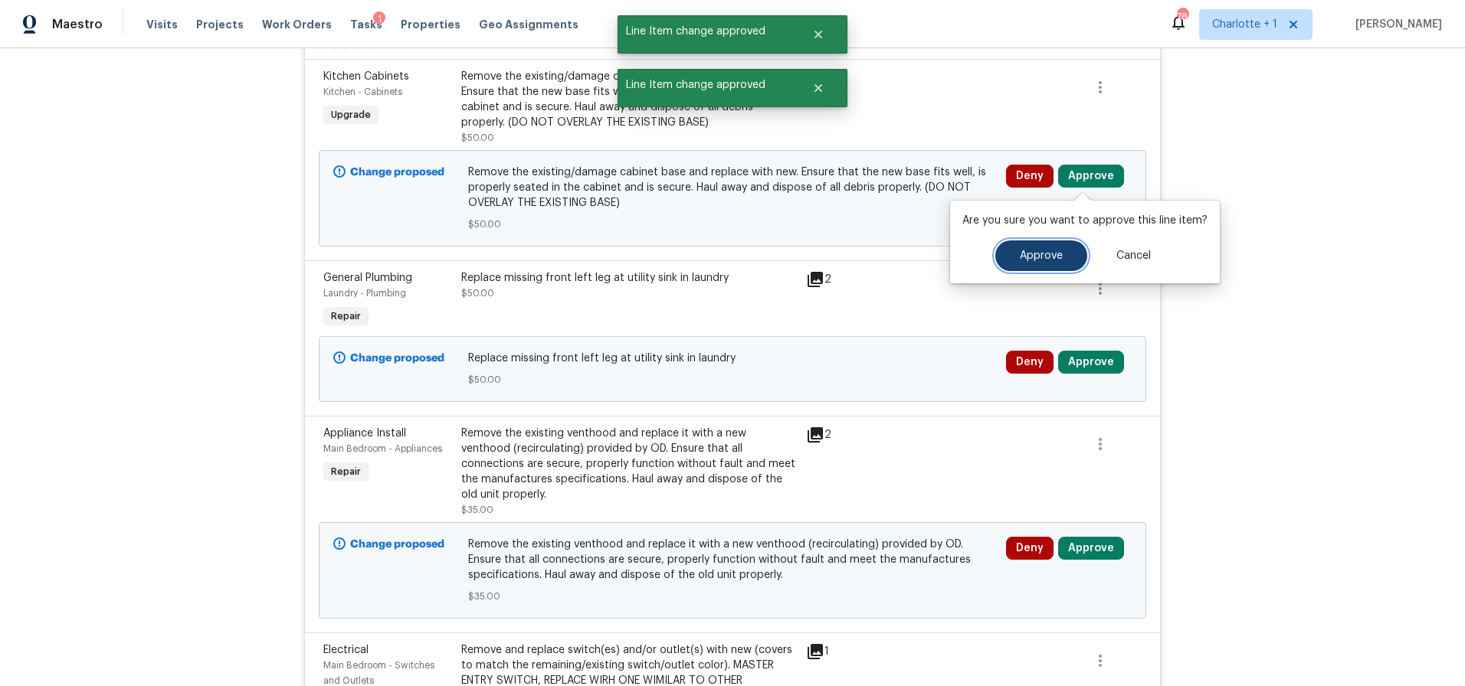
click at [1015, 250] on button "Approve" at bounding box center [1041, 256] width 92 height 31
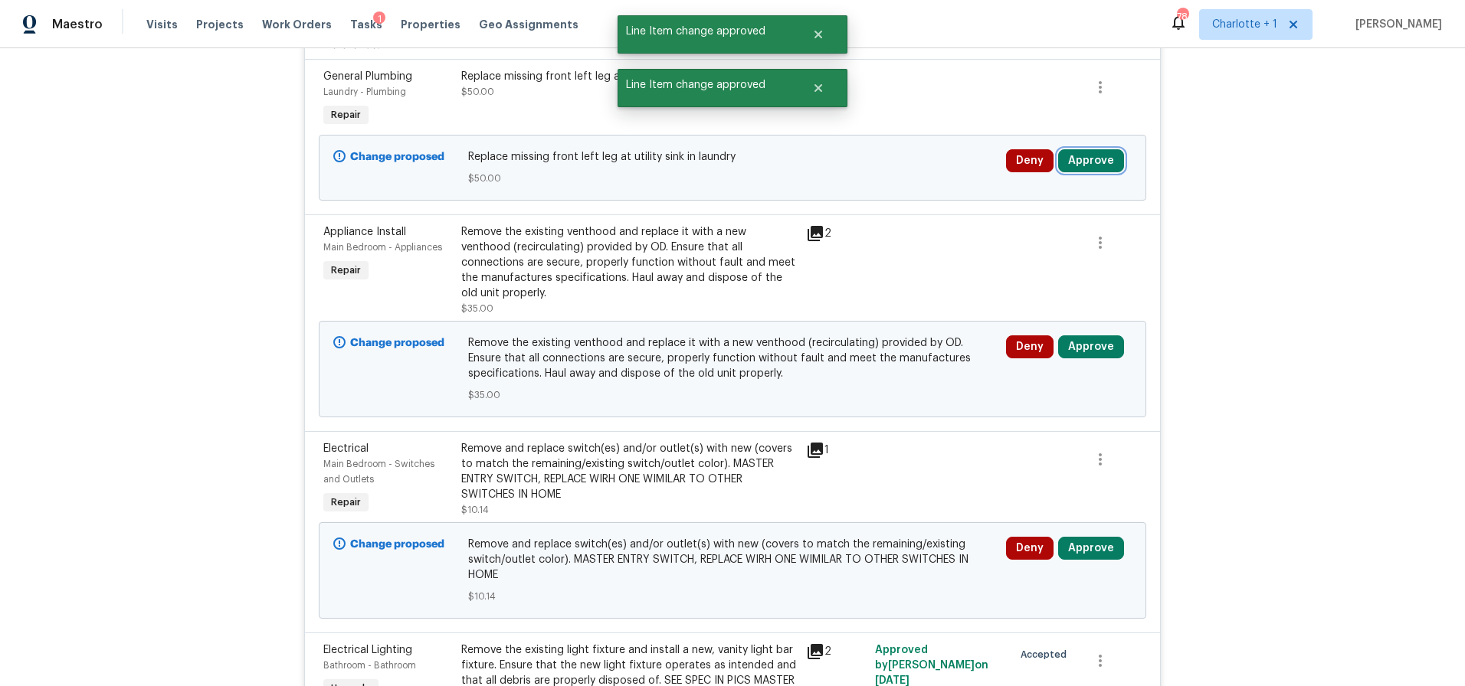
click at [1083, 158] on button "Approve" at bounding box center [1091, 160] width 66 height 23
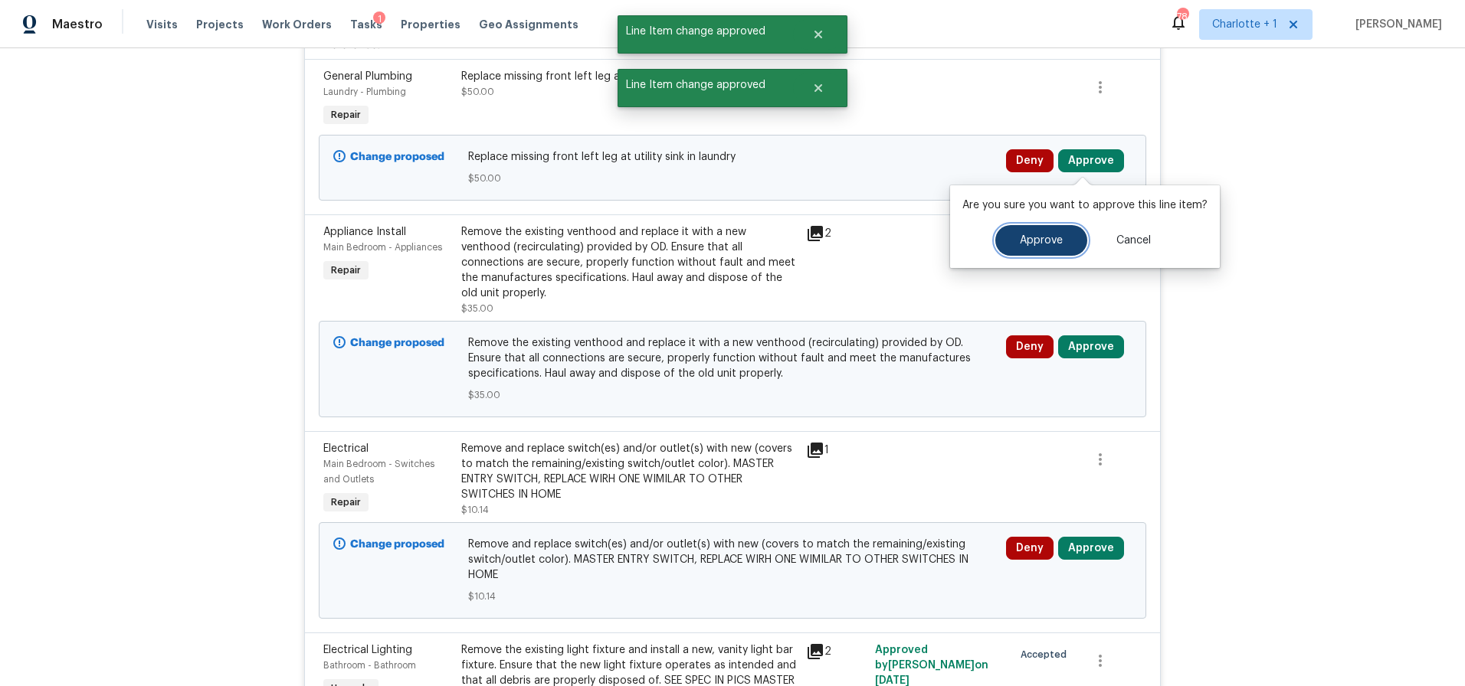
click at [1006, 241] on button "Approve" at bounding box center [1041, 240] width 92 height 31
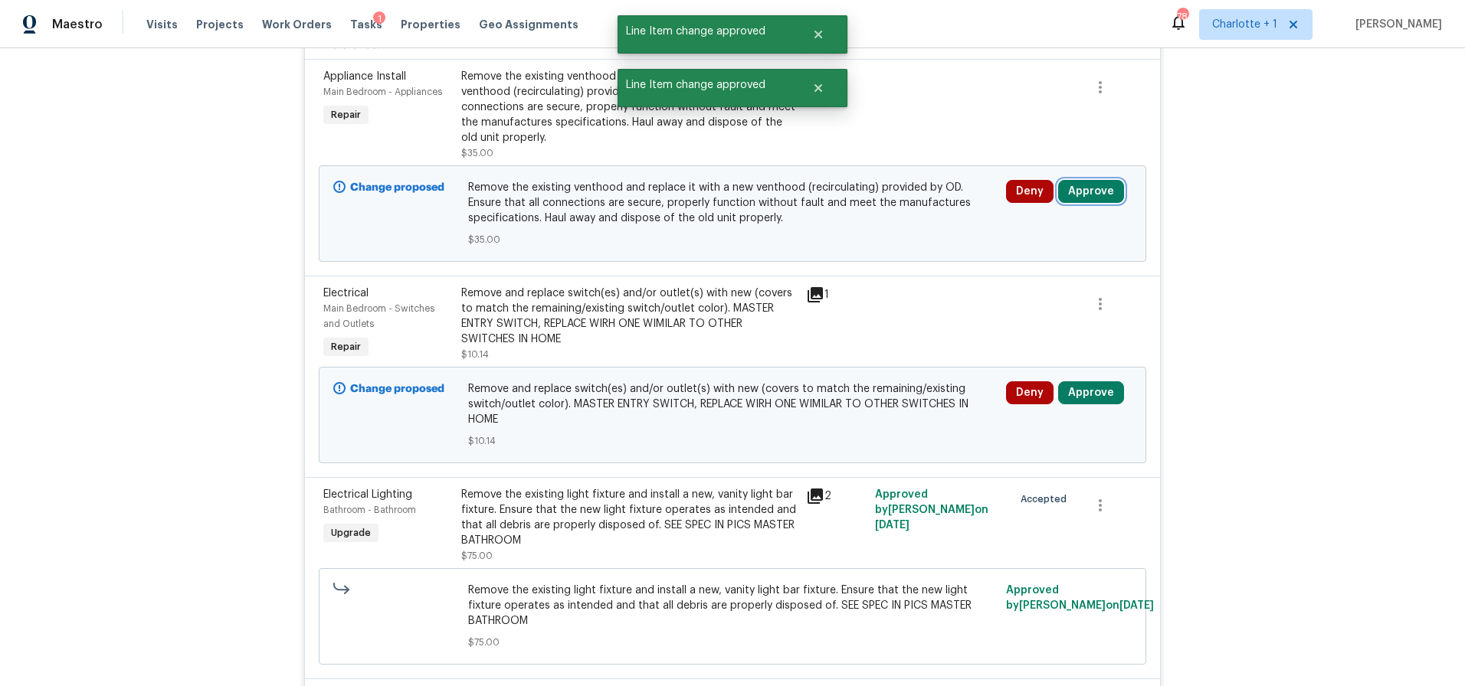
click at [1088, 180] on button "Approve" at bounding box center [1091, 191] width 66 height 23
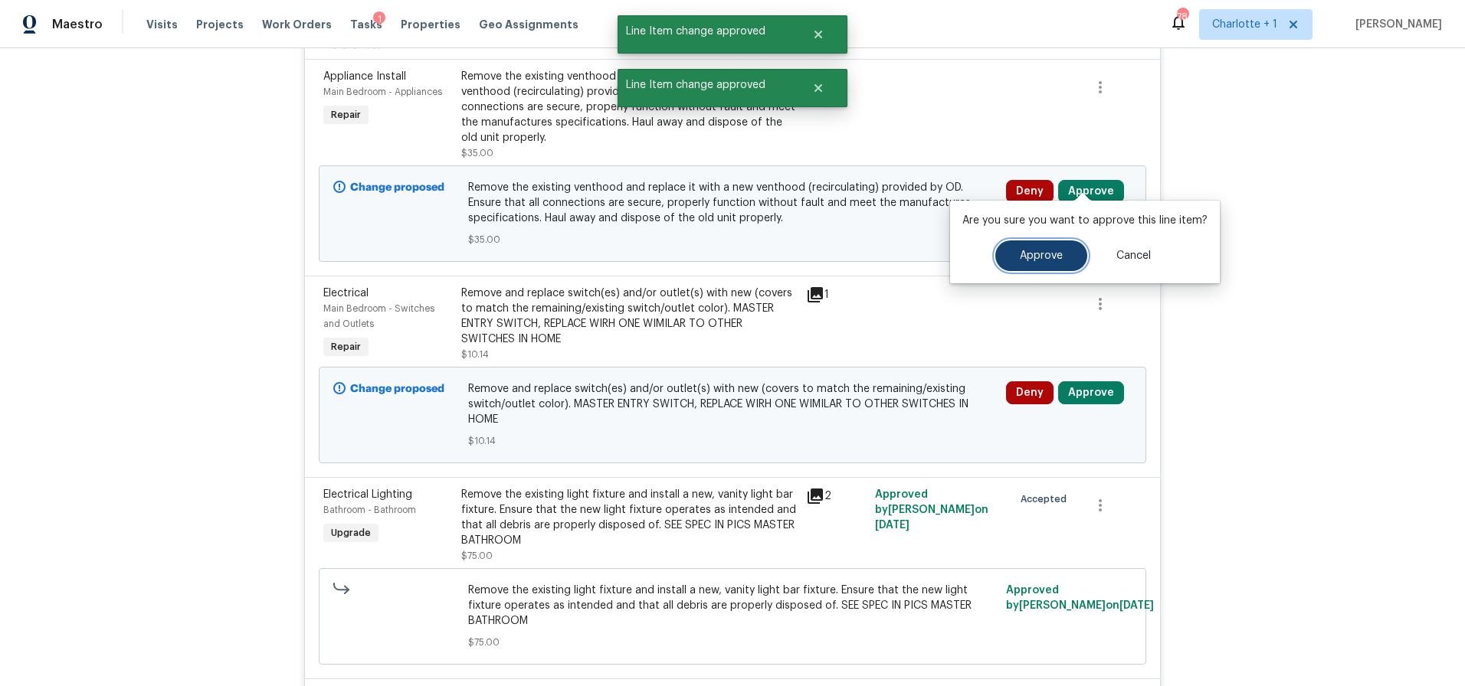
click at [1021, 241] on button "Approve" at bounding box center [1041, 256] width 92 height 31
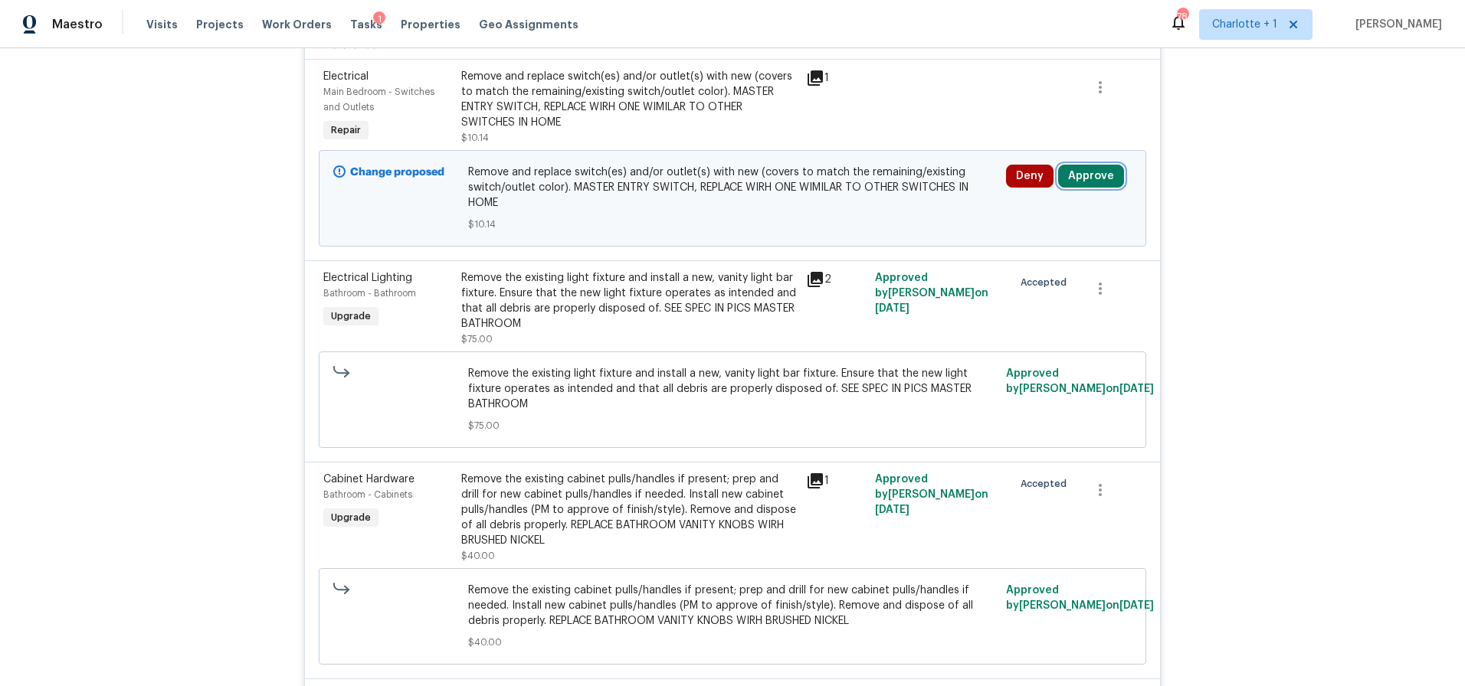
click at [1086, 176] on button "Approve" at bounding box center [1091, 176] width 66 height 23
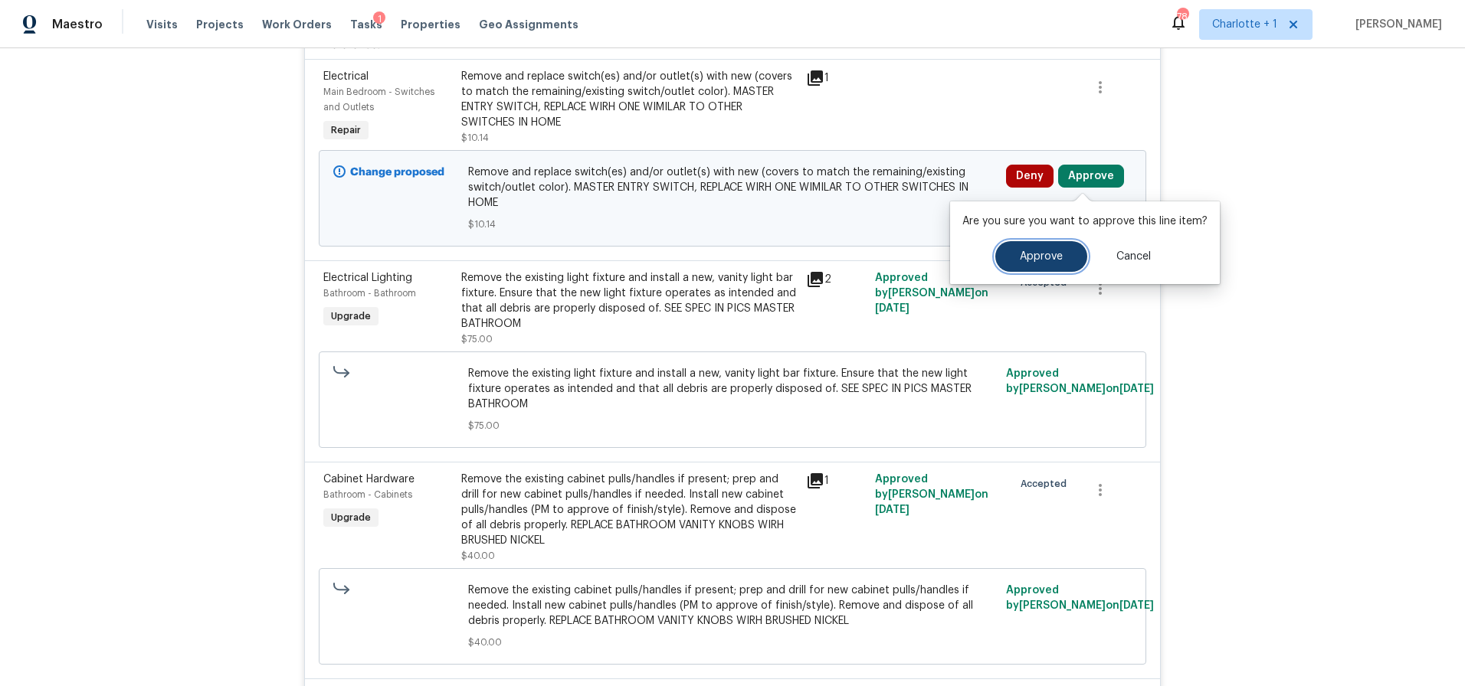
click at [1023, 269] on button "Approve" at bounding box center [1041, 256] width 92 height 31
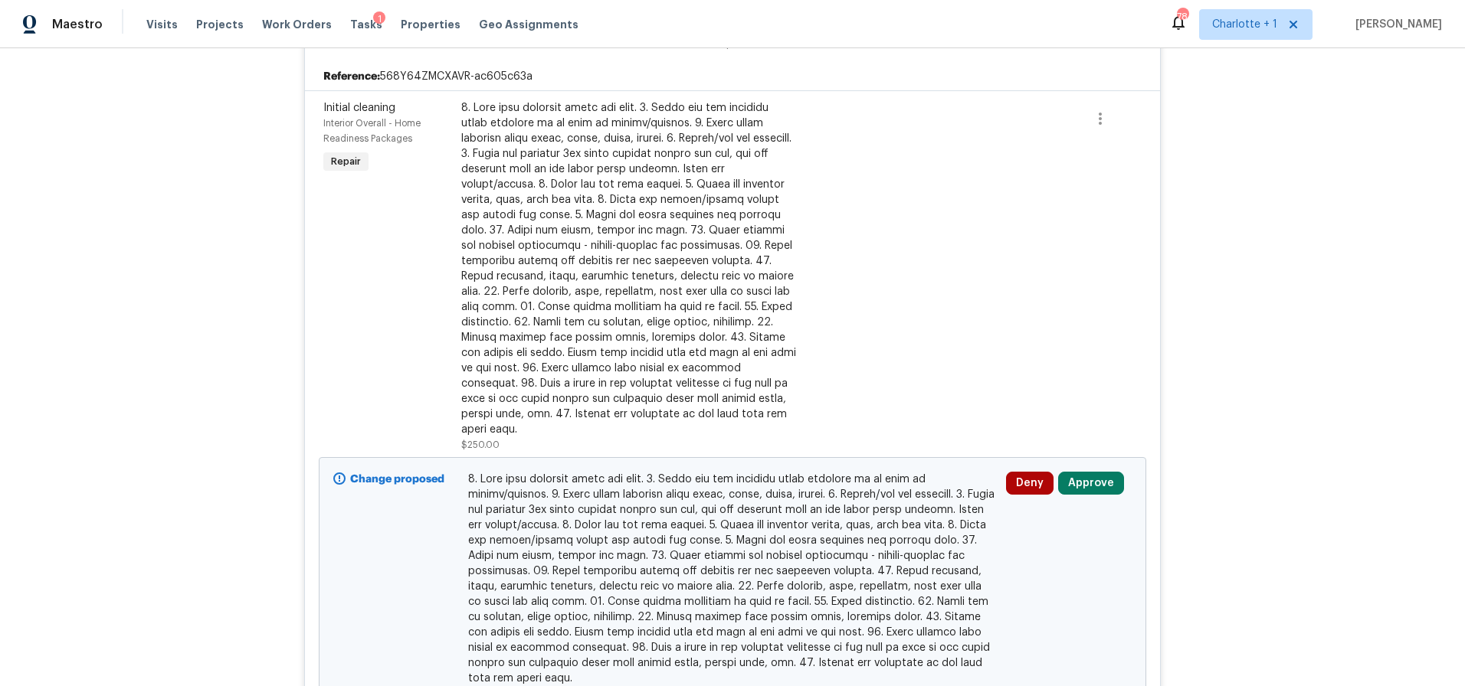
scroll to position [5207, 0]
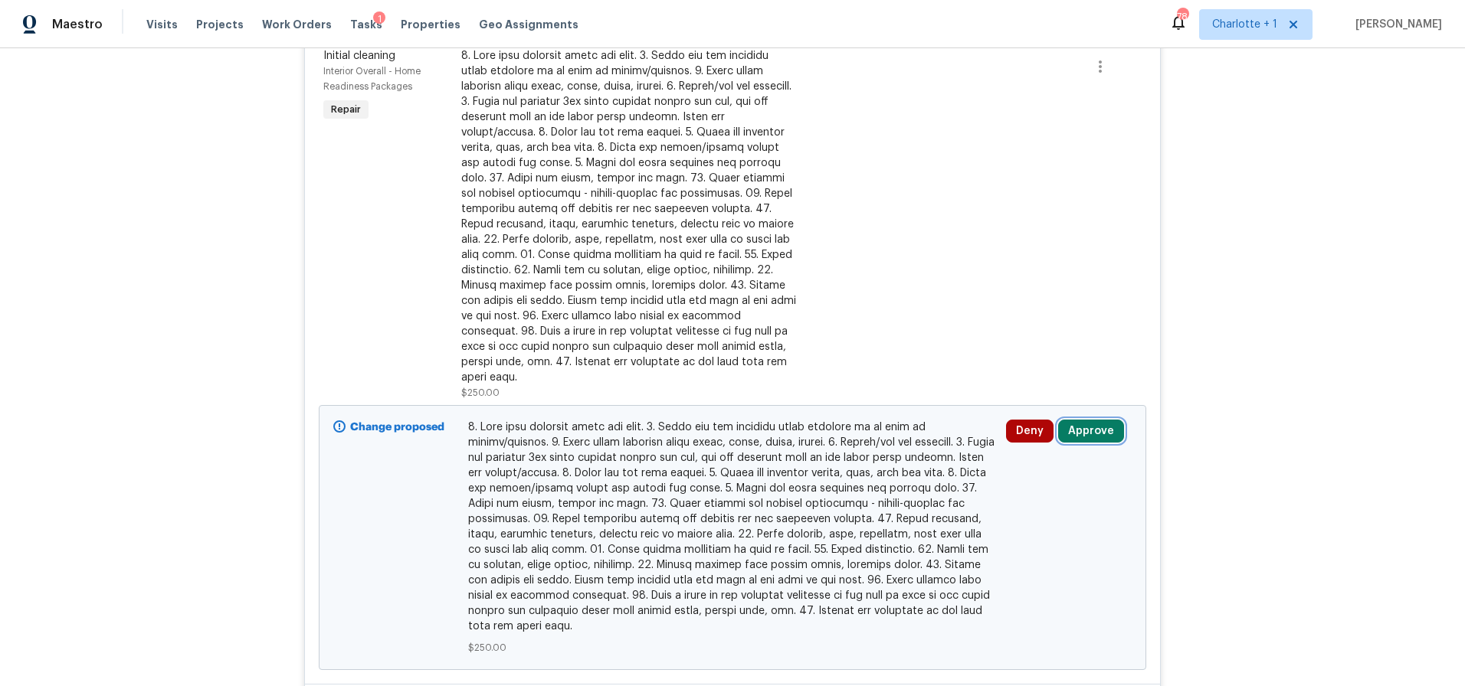
click at [1096, 420] on button "Approve" at bounding box center [1091, 431] width 66 height 23
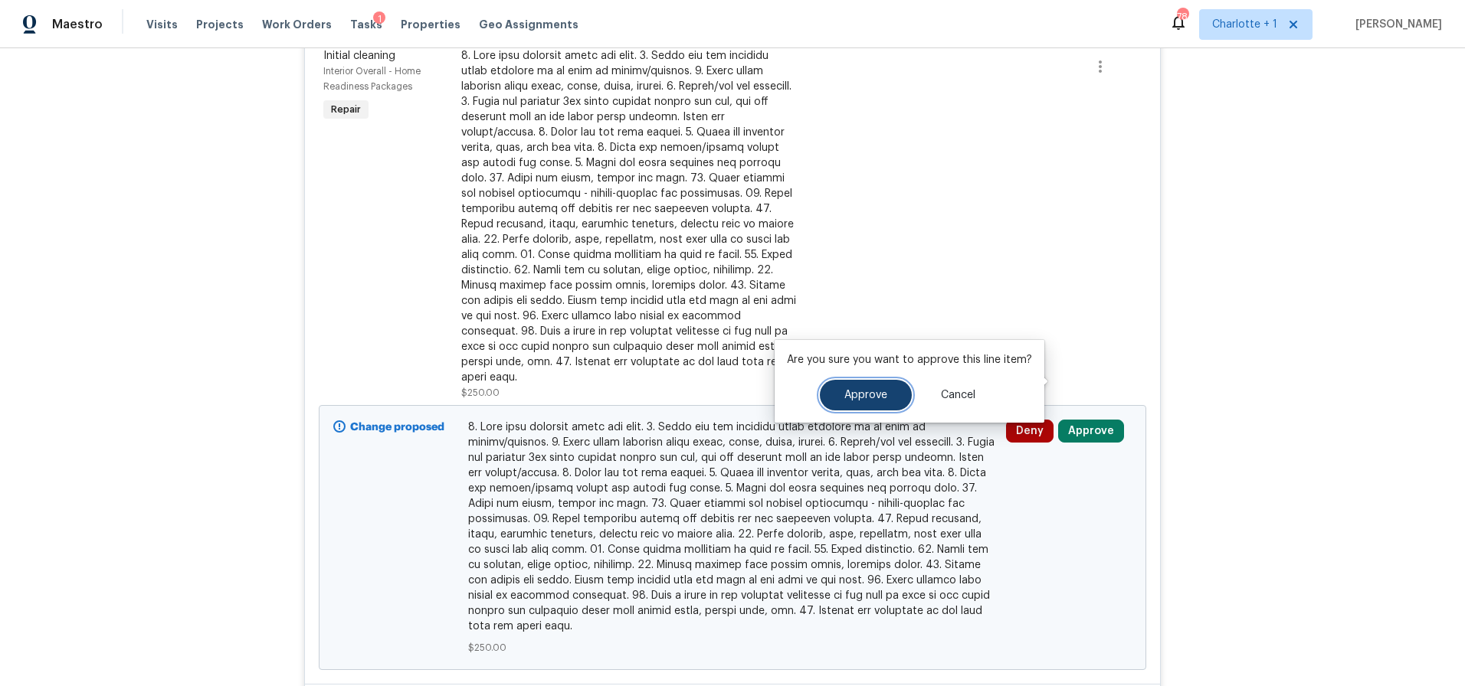
click at [853, 399] on span "Approve" at bounding box center [865, 395] width 43 height 11
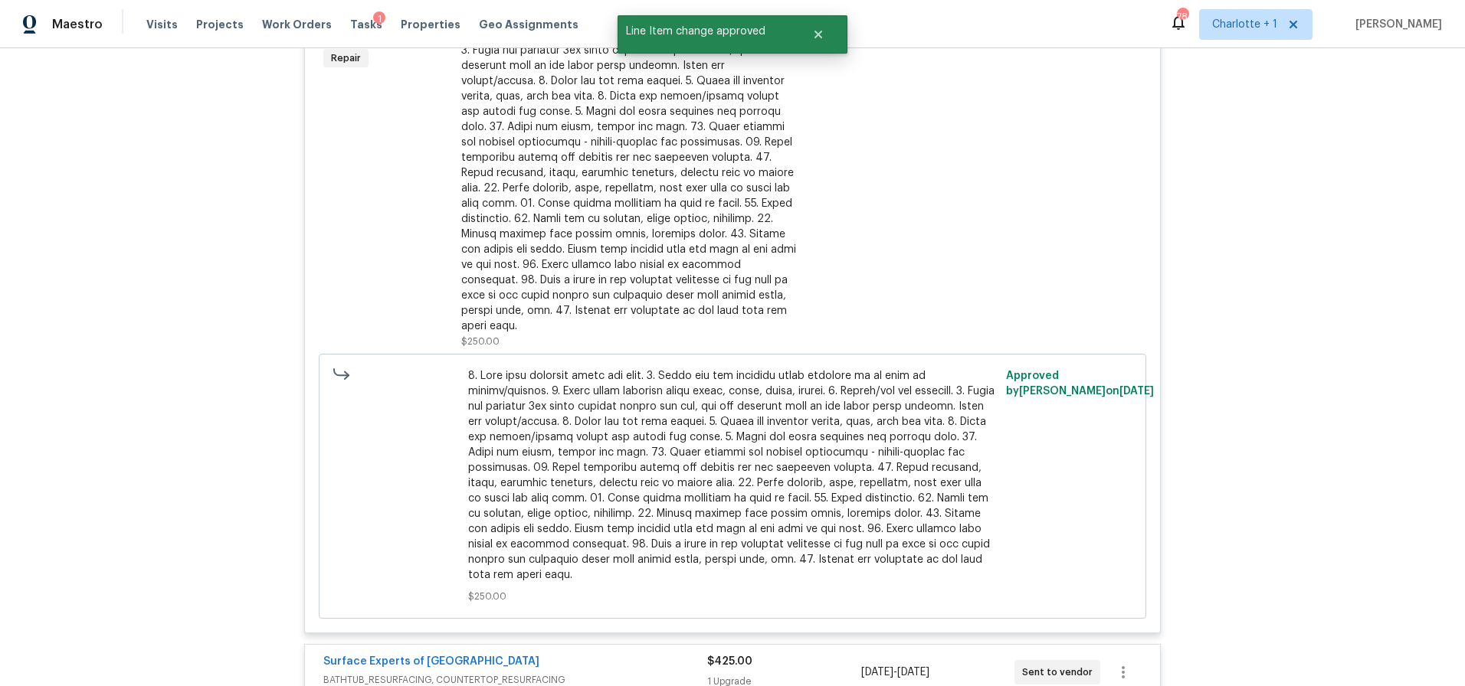
scroll to position [5046, 0]
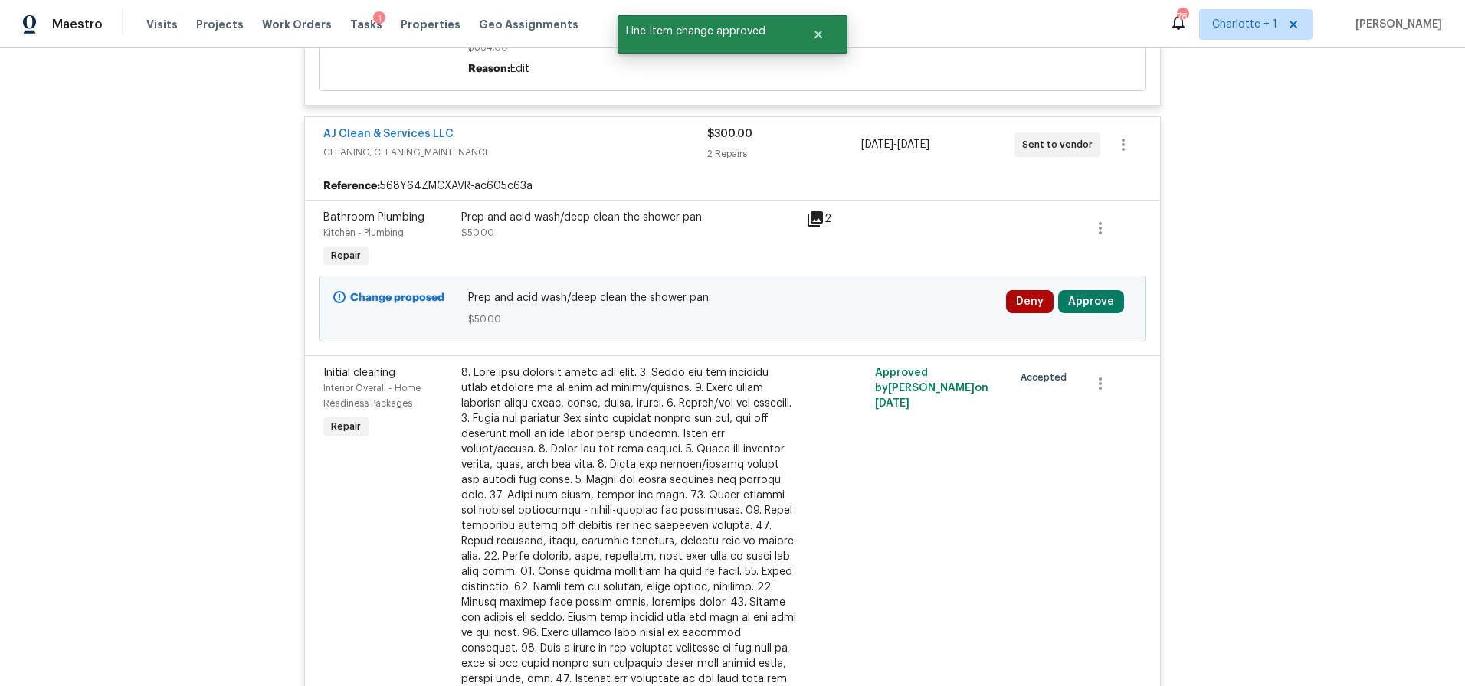
click at [1088, 286] on div "Deny Approve" at bounding box center [1068, 309] width 135 height 46
click at [1087, 290] on button "Approve" at bounding box center [1091, 301] width 66 height 23
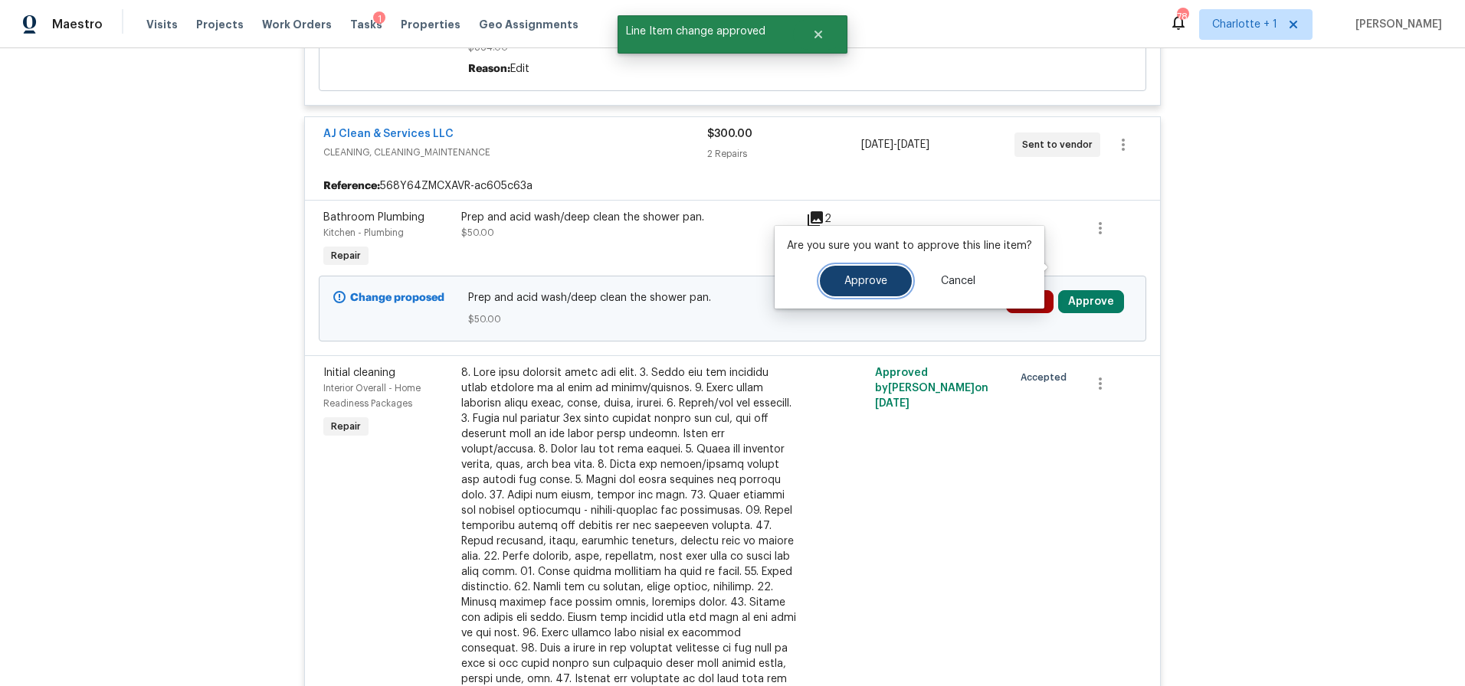
click at [879, 280] on span "Approve" at bounding box center [865, 281] width 43 height 11
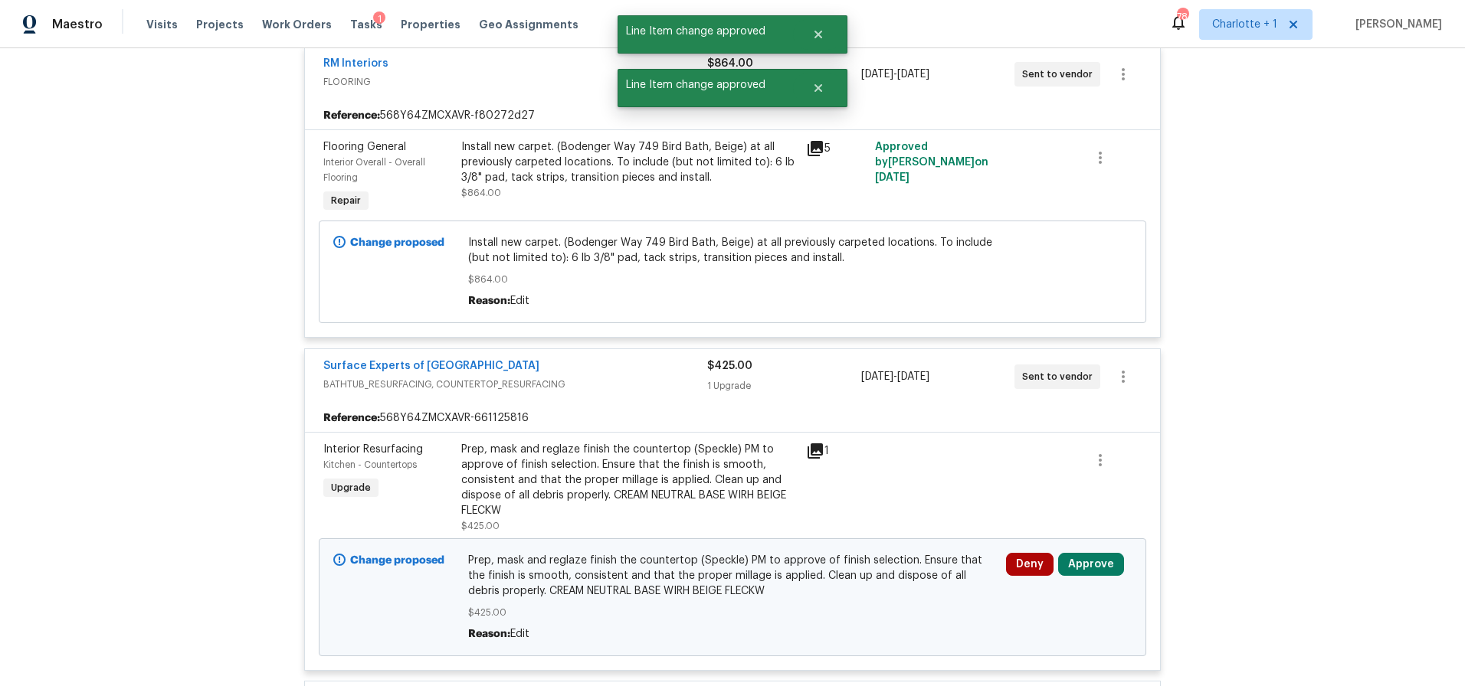
scroll to position [5787, 0]
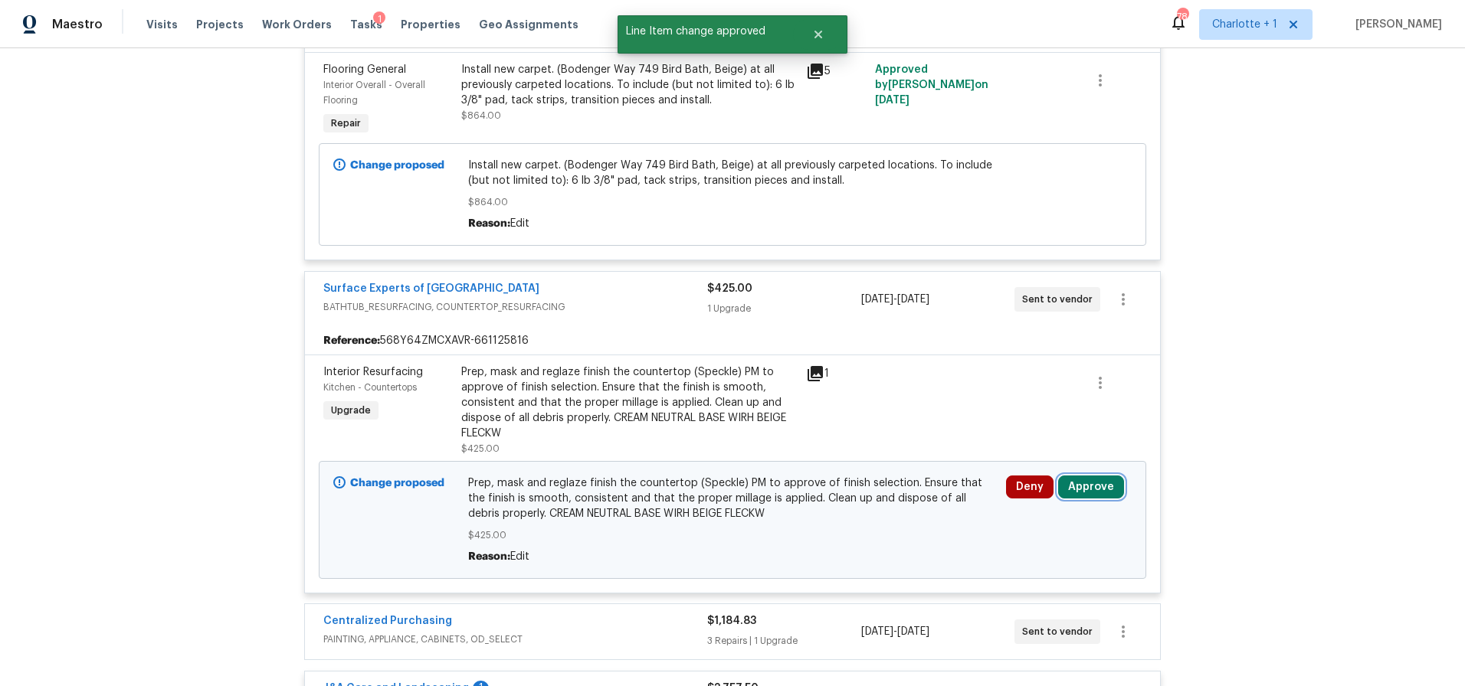
click at [1092, 476] on button "Approve" at bounding box center [1091, 487] width 66 height 23
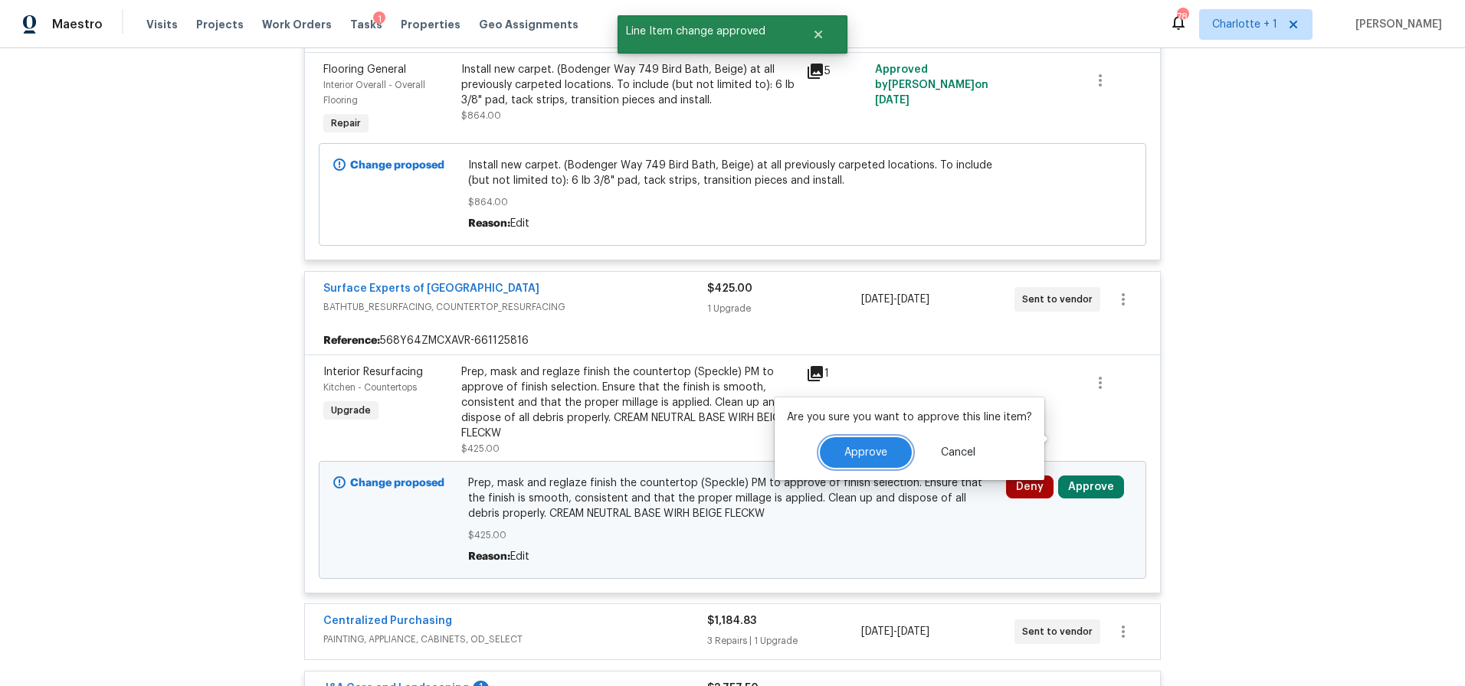
click at [870, 463] on button "Approve" at bounding box center [866, 452] width 92 height 31
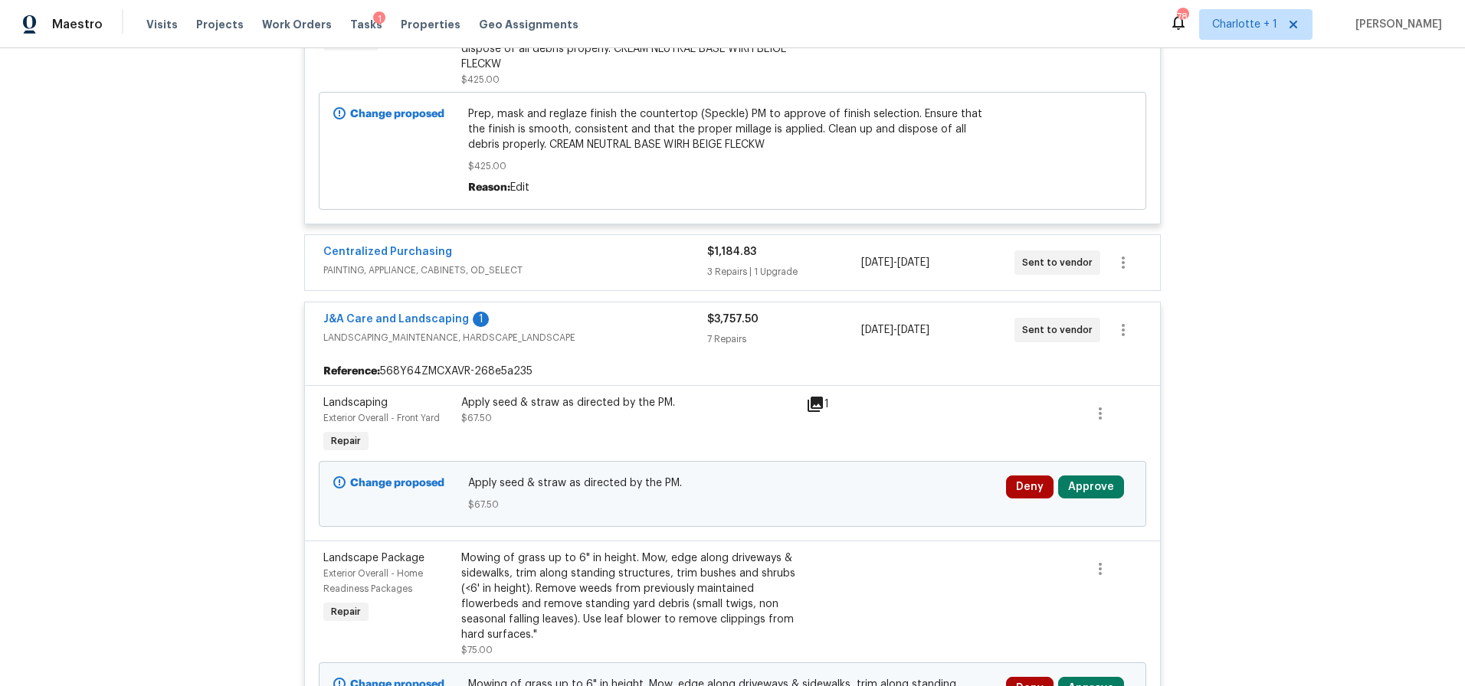
scroll to position [6104, 0]
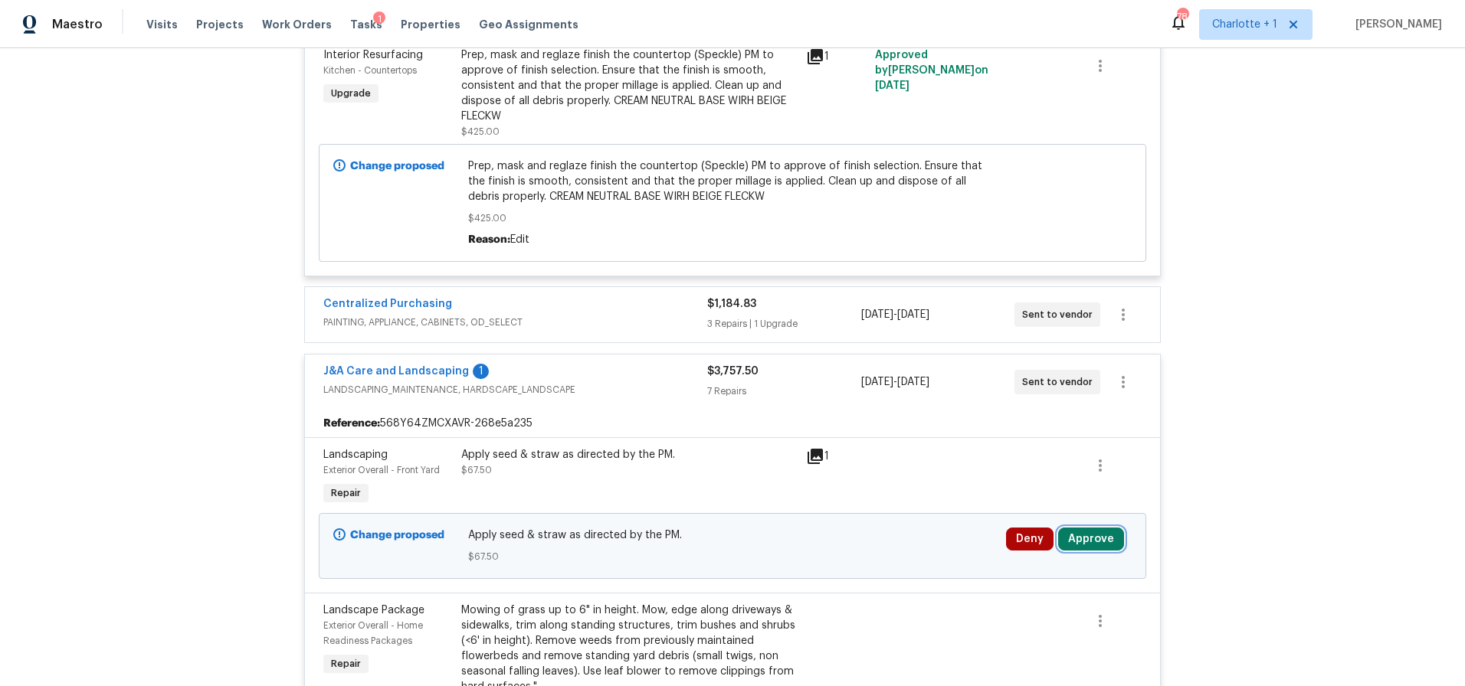
click at [1088, 528] on button "Approve" at bounding box center [1091, 539] width 66 height 23
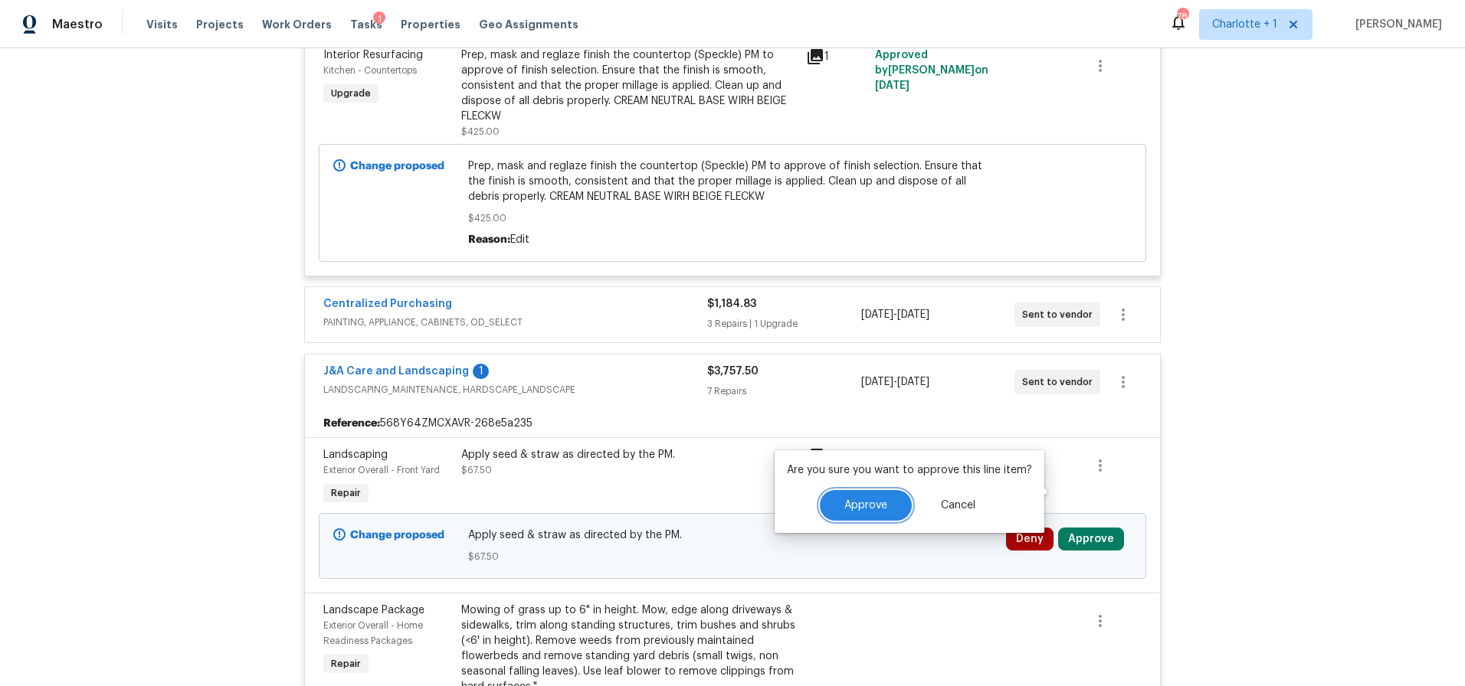
click at [843, 516] on button "Approve" at bounding box center [866, 505] width 92 height 31
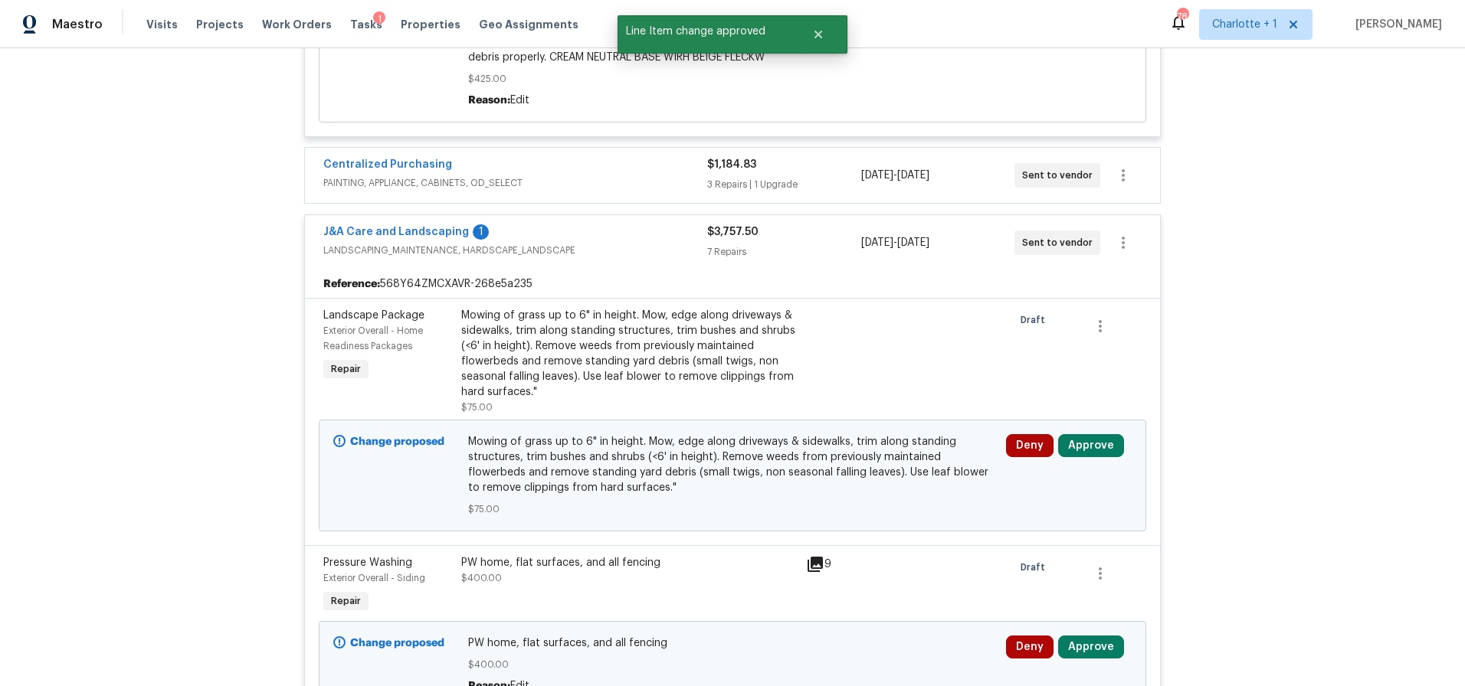
scroll to position [6253, 0]
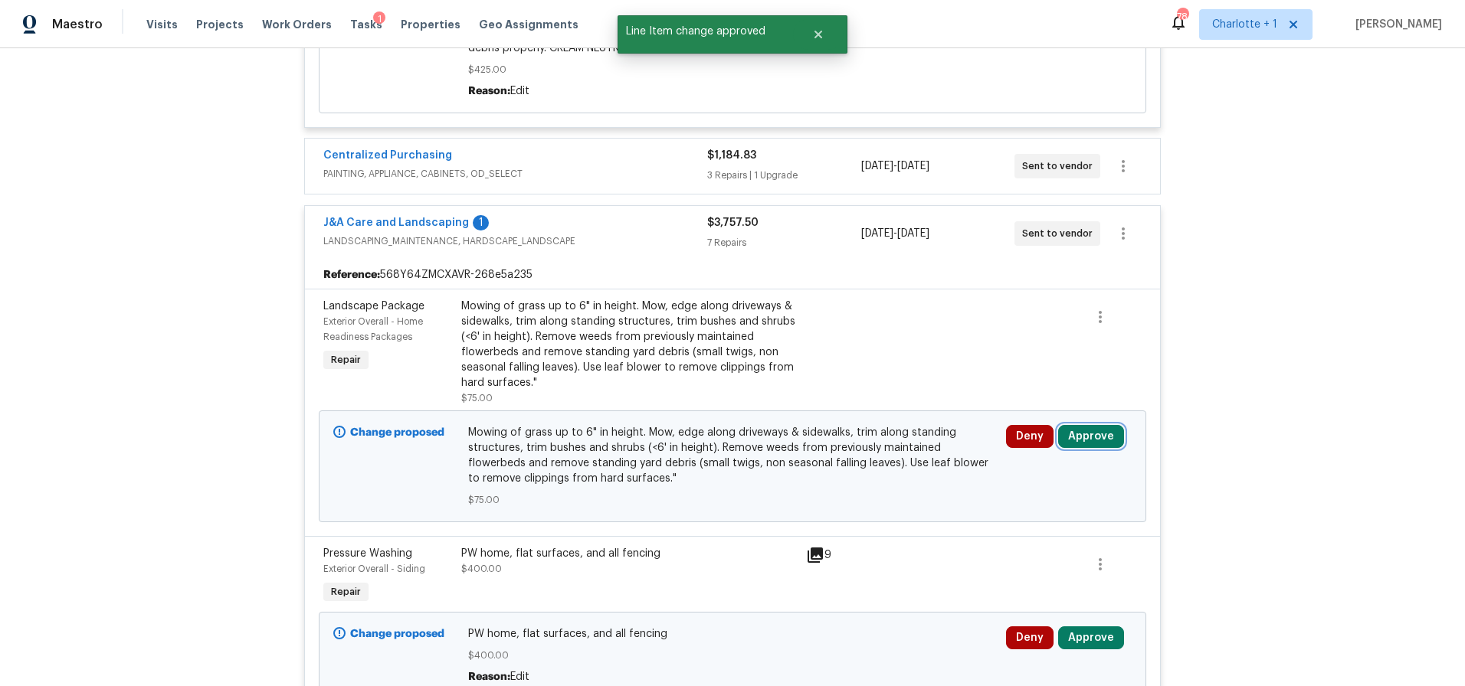
click at [1092, 425] on button "Approve" at bounding box center [1091, 436] width 66 height 23
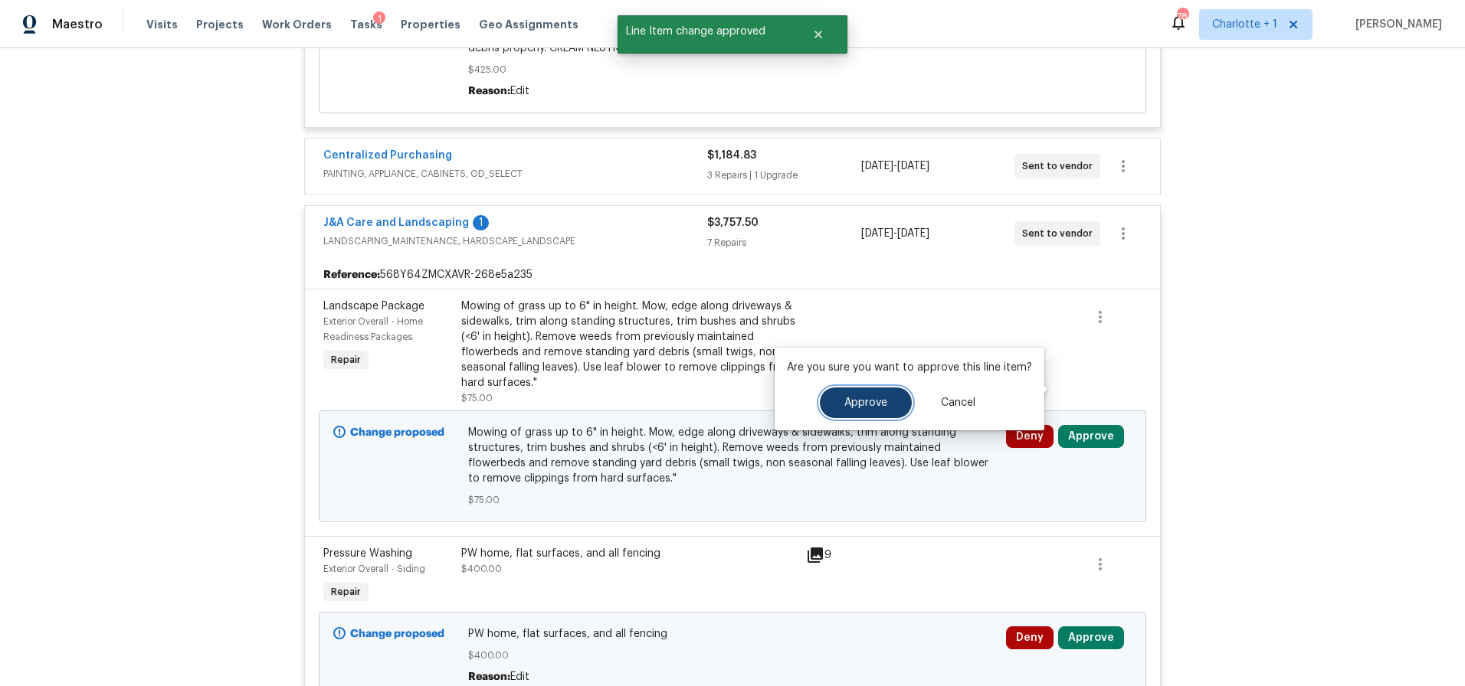
click at [857, 410] on button "Approve" at bounding box center [866, 403] width 92 height 31
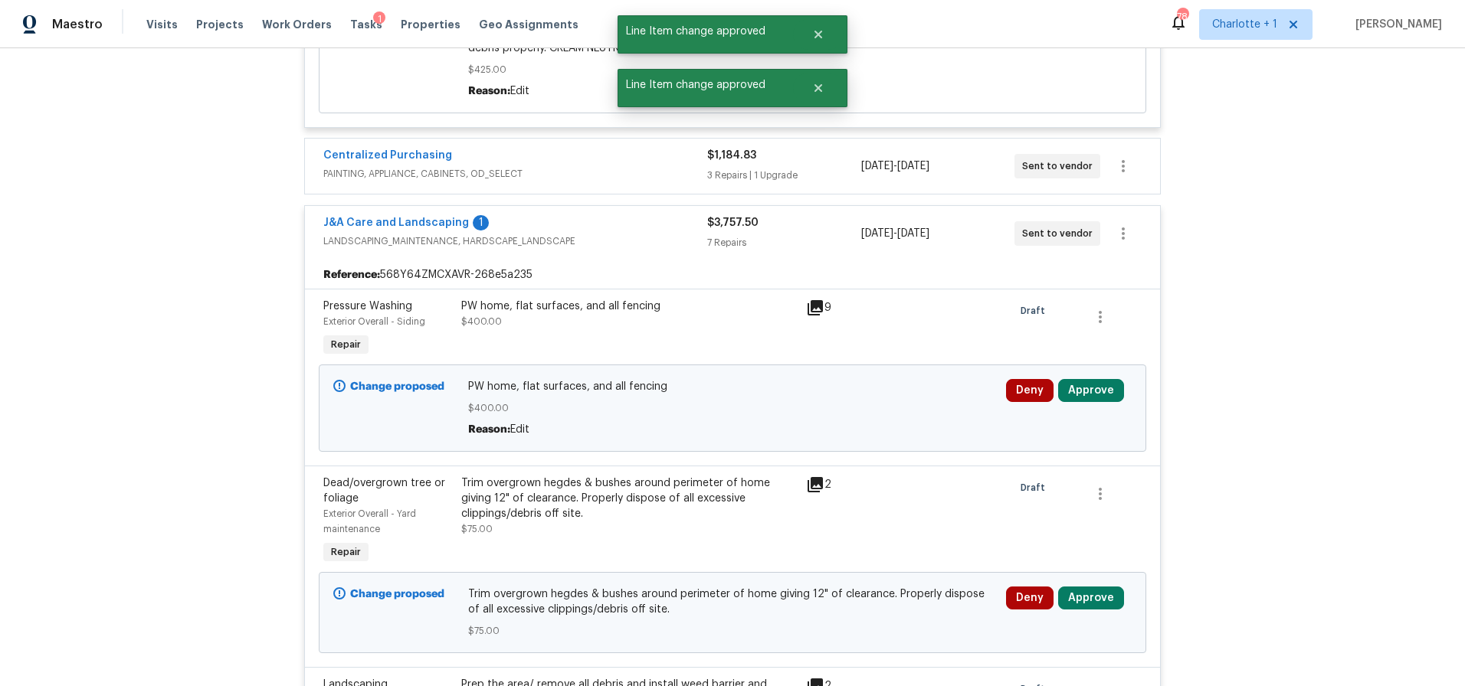
scroll to position [6374, 0]
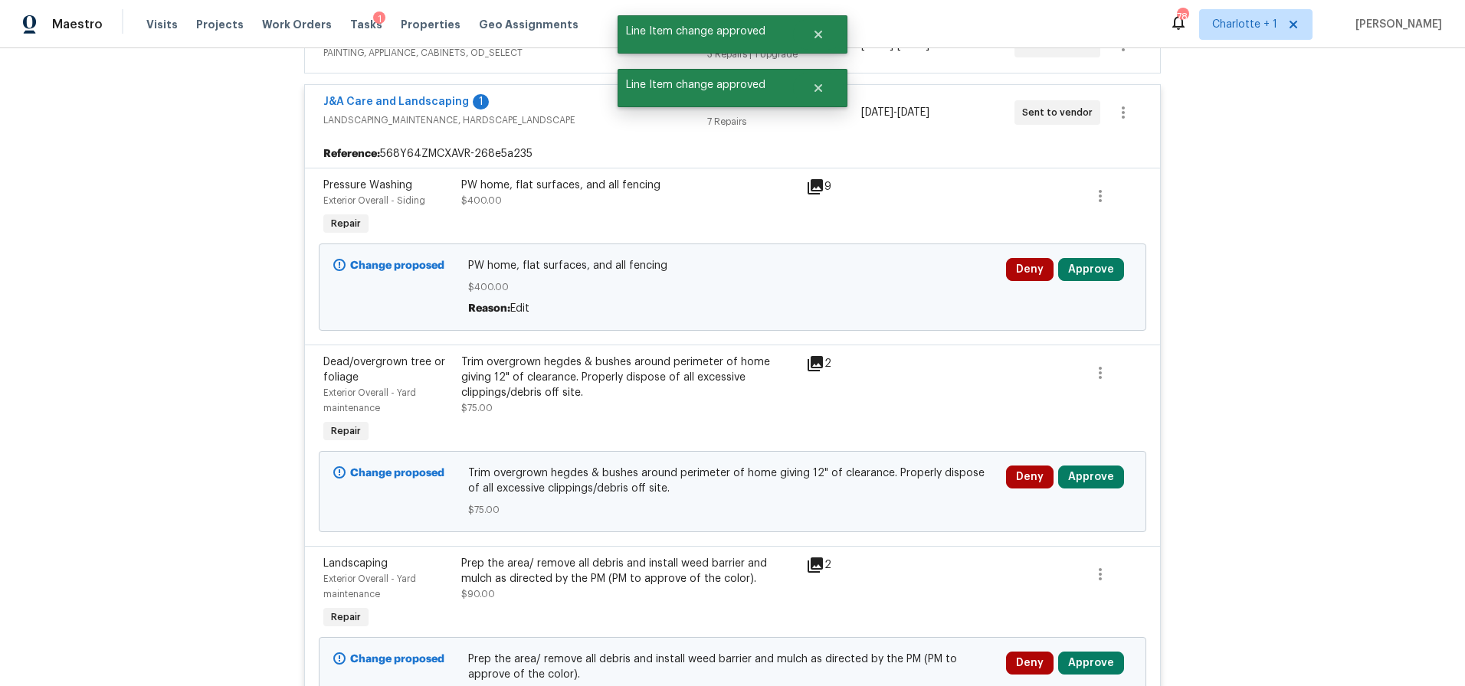
click at [1092, 254] on div "Deny Approve" at bounding box center [1068, 287] width 135 height 67
click at [1090, 258] on button "Approve" at bounding box center [1091, 269] width 66 height 23
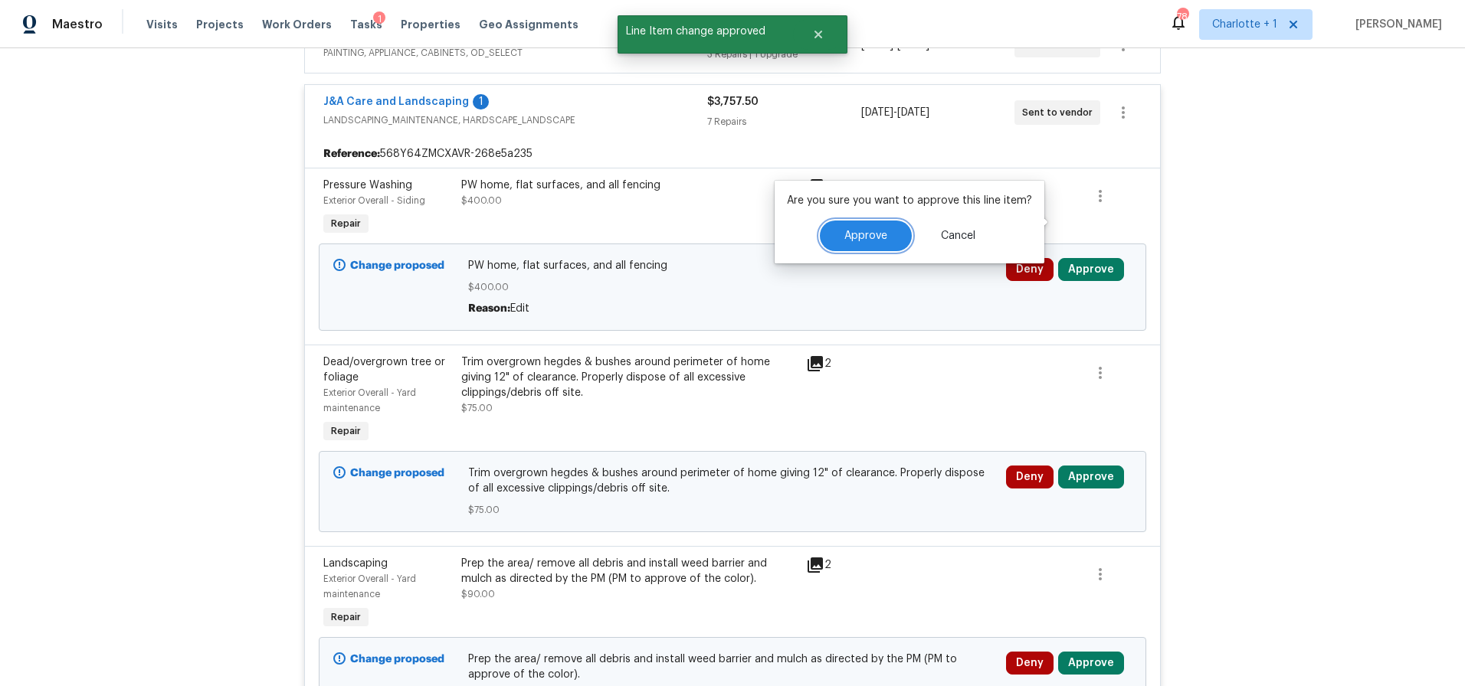
click at [898, 237] on button "Approve" at bounding box center [866, 236] width 92 height 31
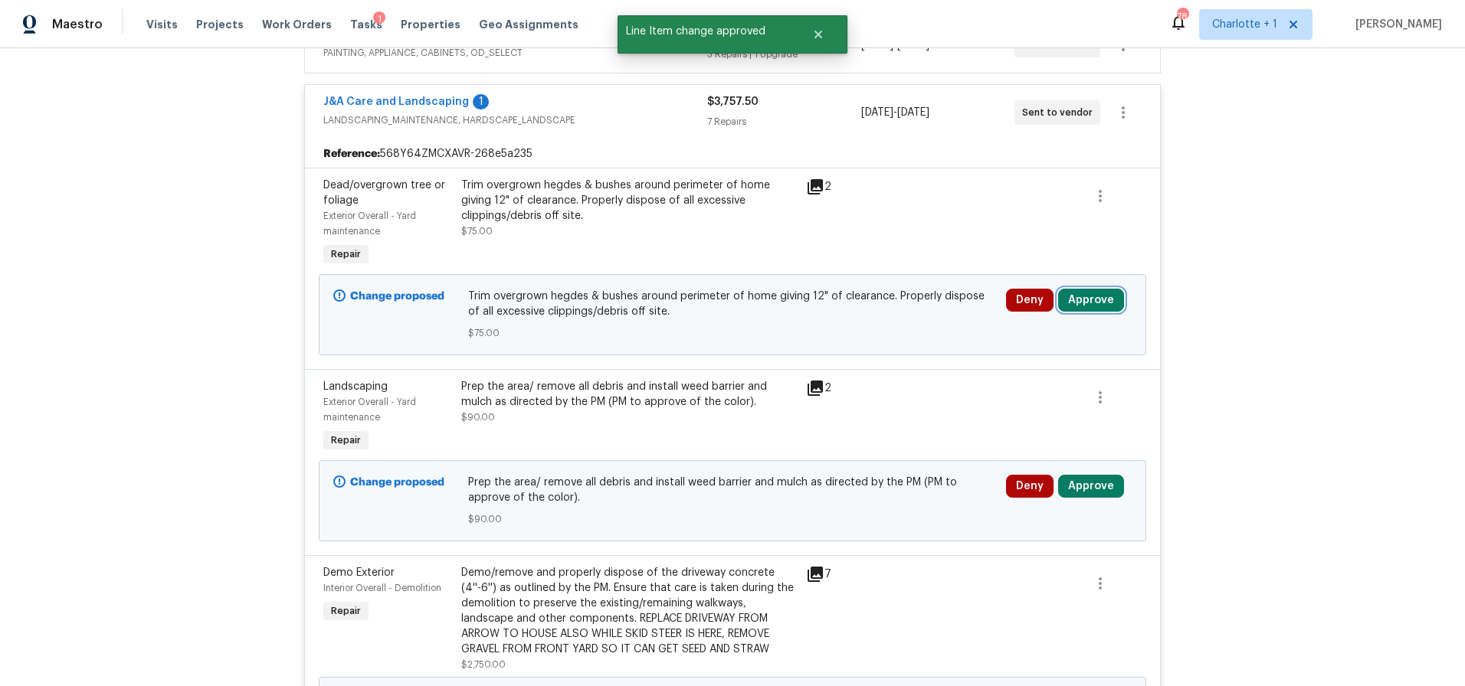
click at [1079, 289] on button "Approve" at bounding box center [1091, 300] width 66 height 23
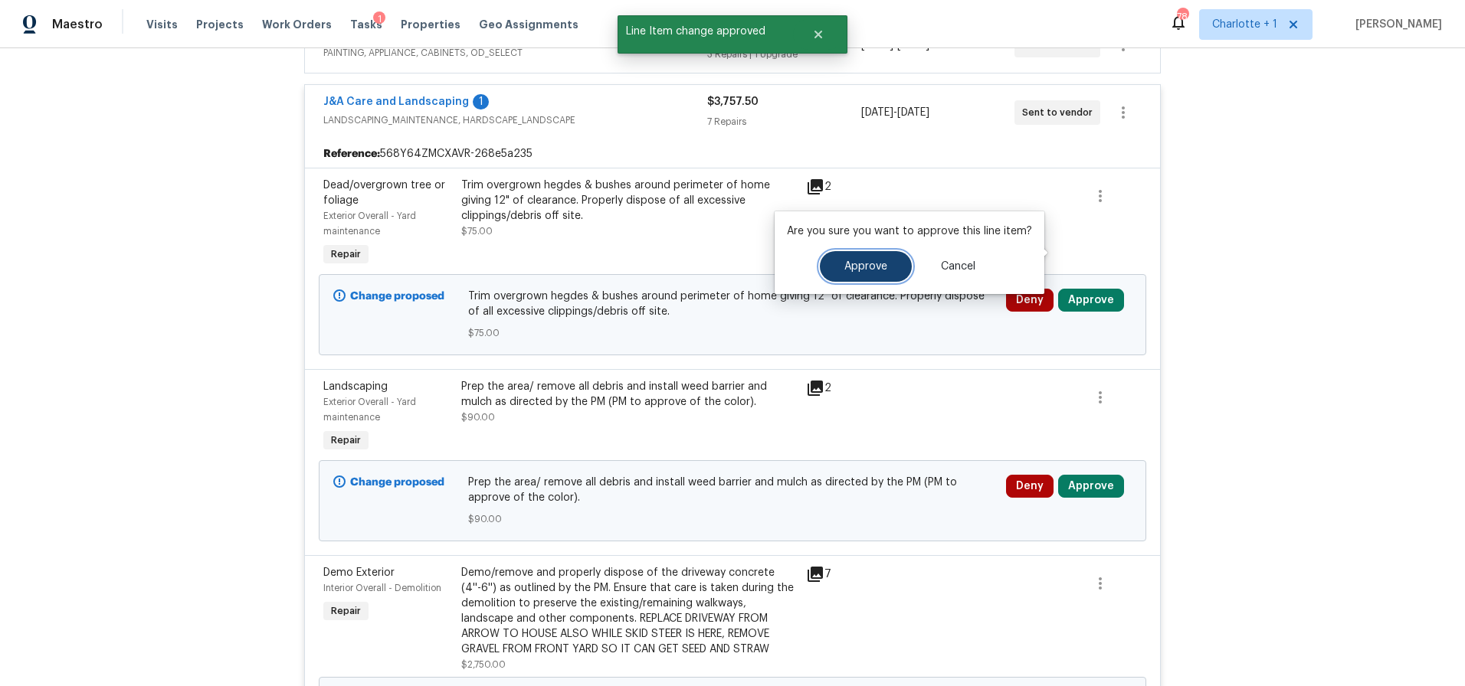
click at [872, 267] on span "Approve" at bounding box center [865, 266] width 43 height 11
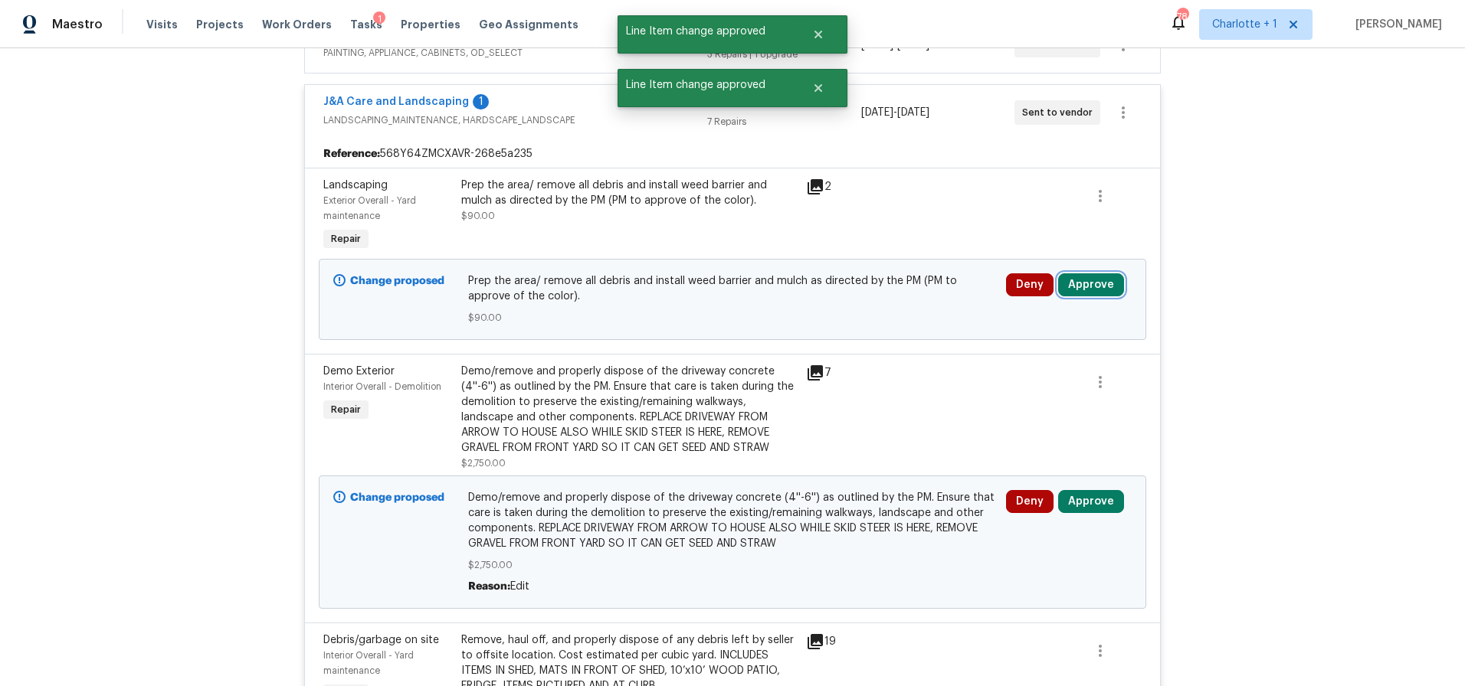
click at [1075, 273] on button "Approve" at bounding box center [1091, 284] width 66 height 23
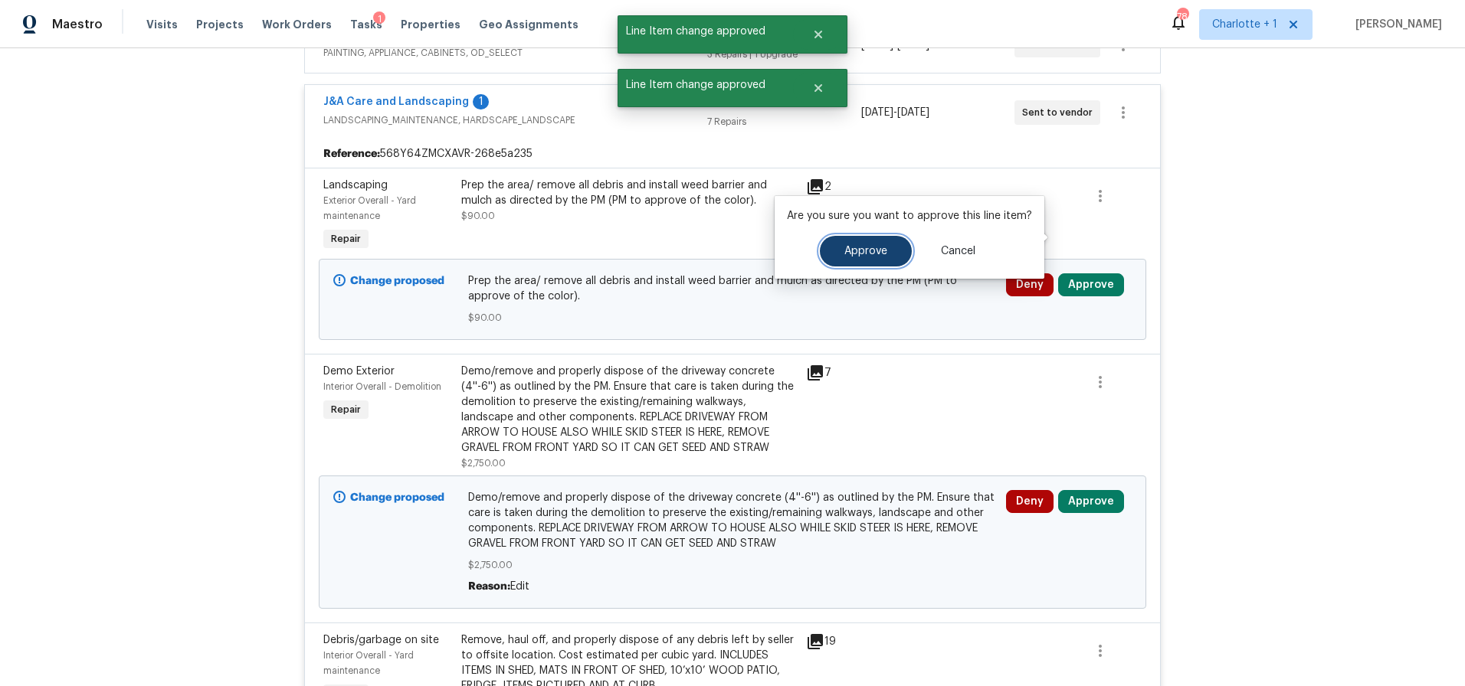
click at [870, 249] on span "Approve" at bounding box center [865, 251] width 43 height 11
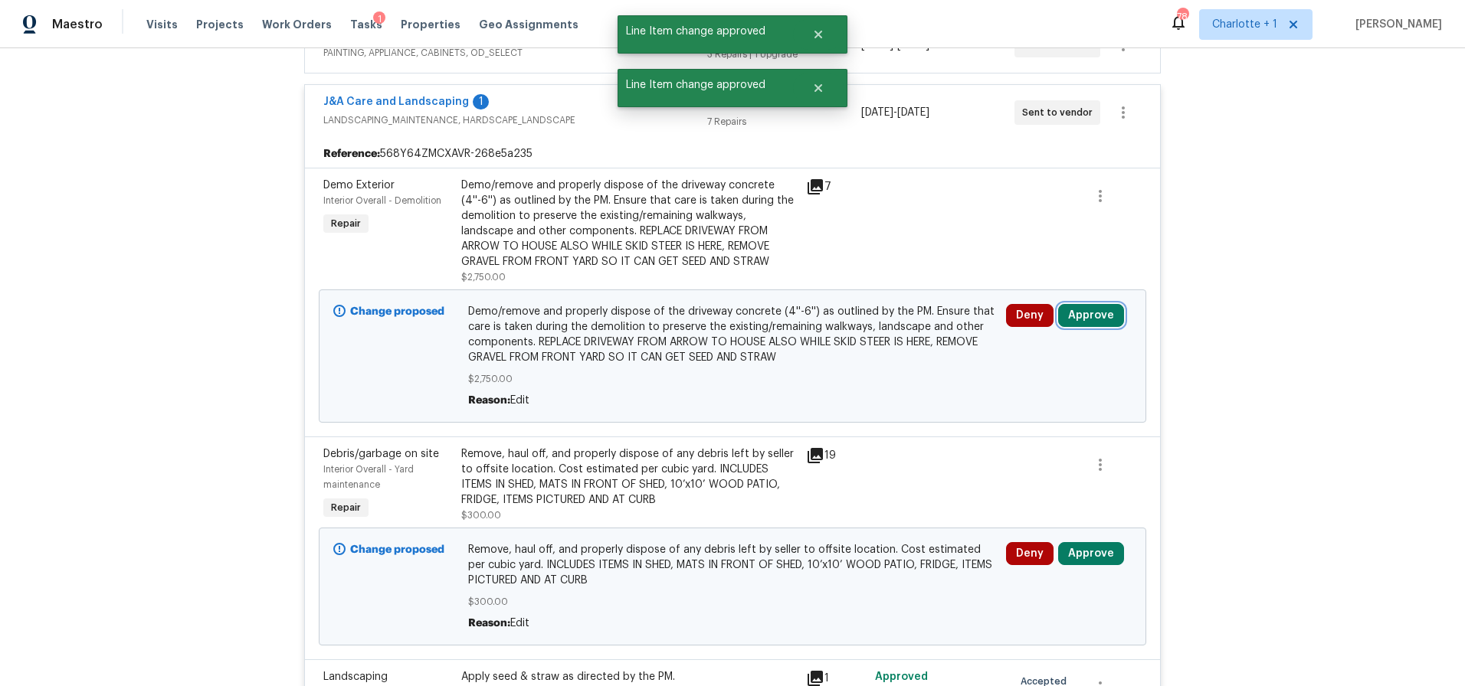
click at [1067, 304] on button "Approve" at bounding box center [1091, 315] width 66 height 23
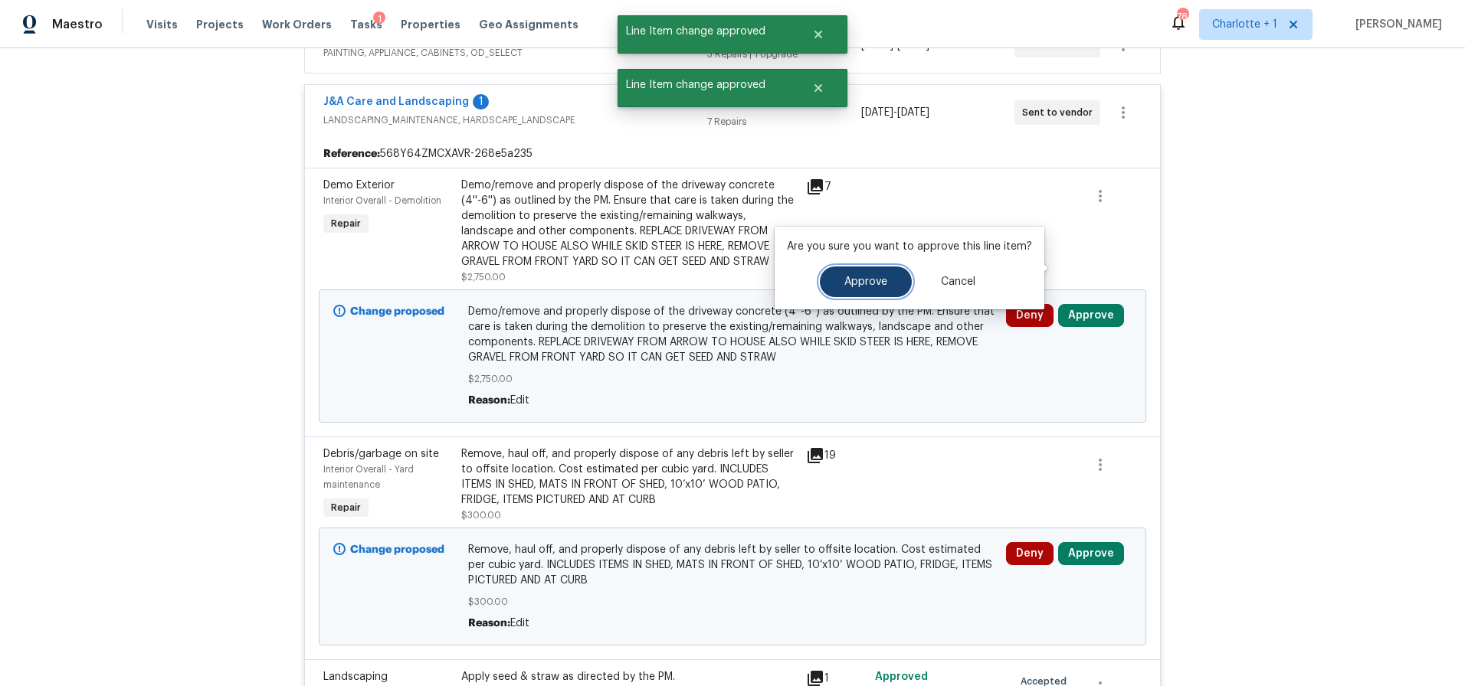
click at [855, 280] on span "Approve" at bounding box center [865, 282] width 43 height 11
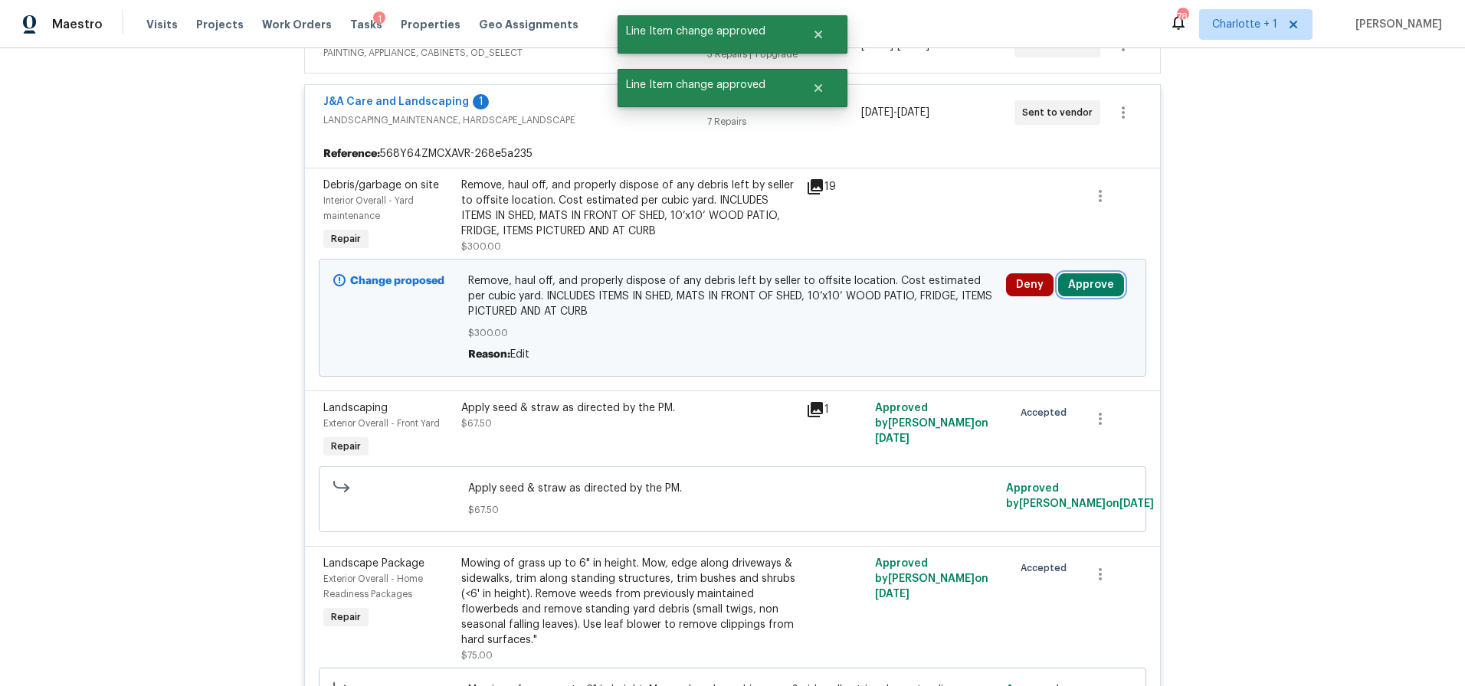
click at [1075, 273] on button "Approve" at bounding box center [1091, 284] width 66 height 23
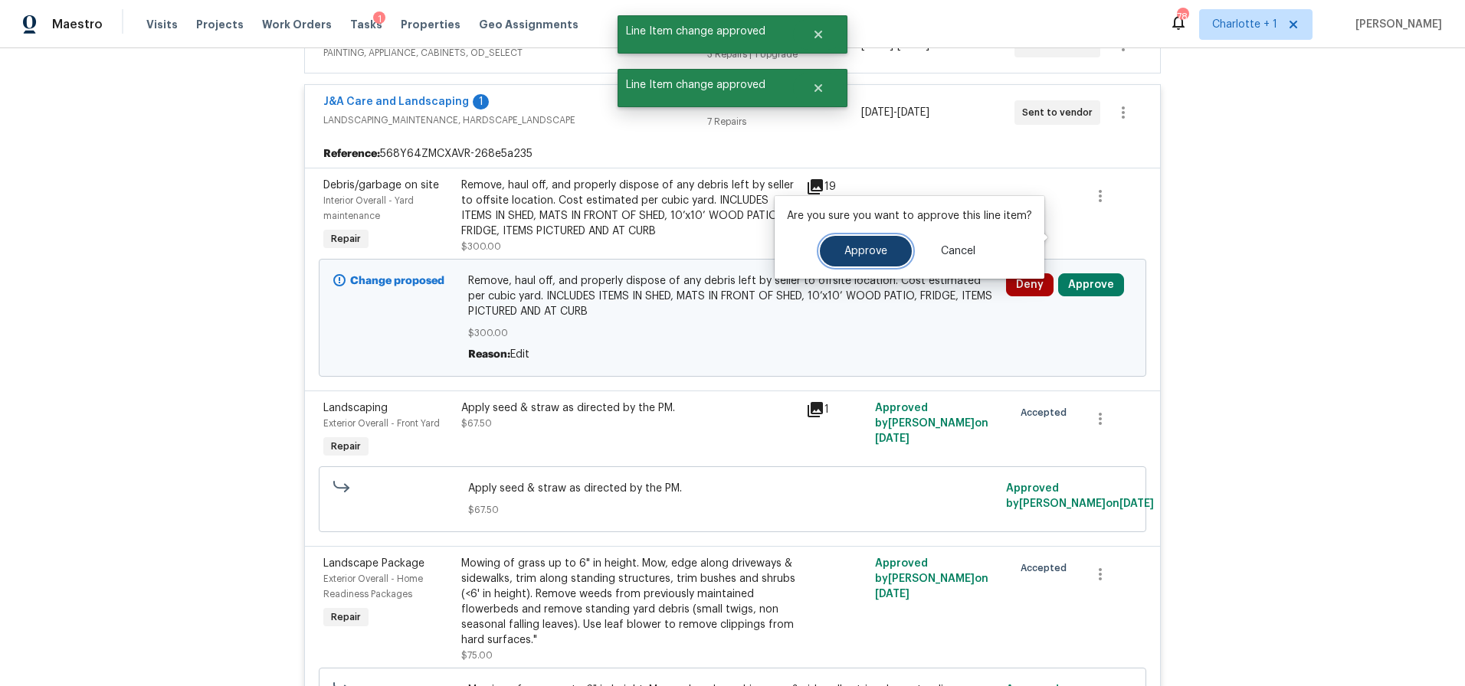
click at [877, 264] on button "Approve" at bounding box center [866, 251] width 92 height 31
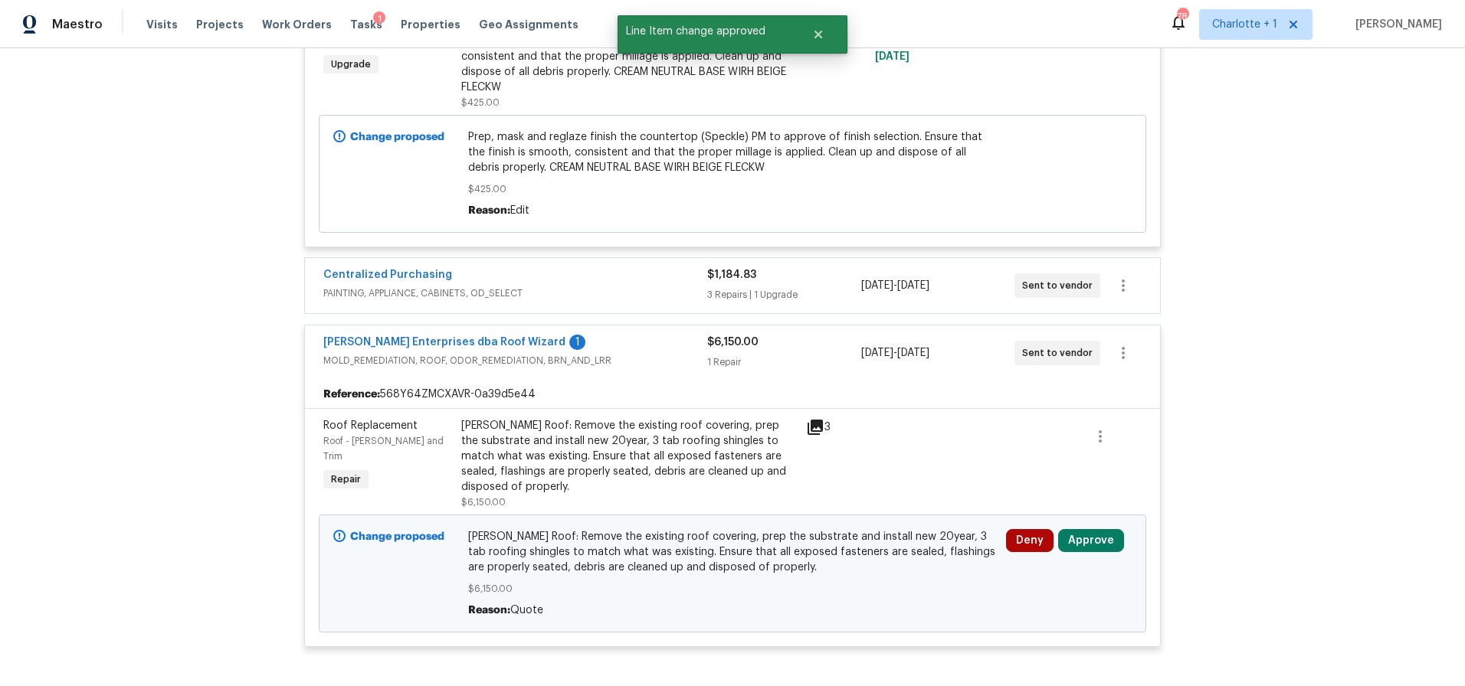
scroll to position [7733, 0]
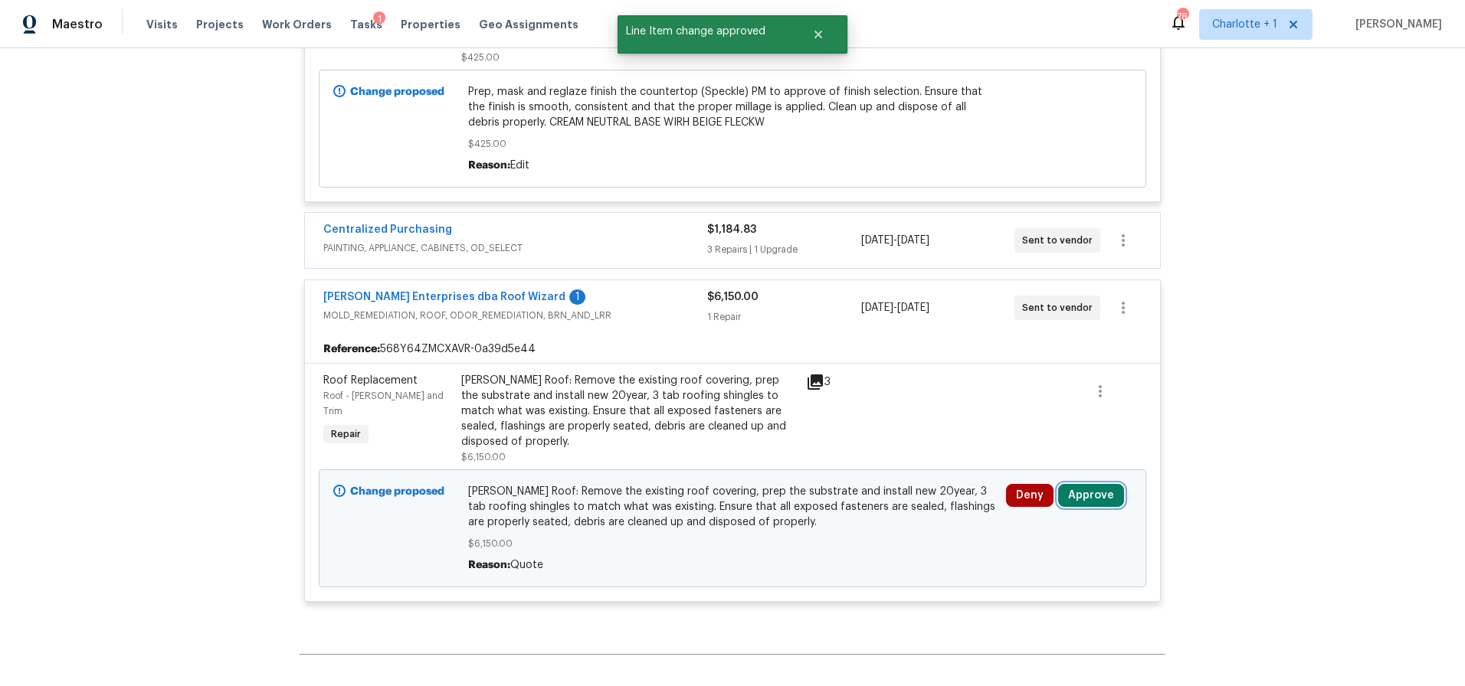
click at [1107, 484] on button "Approve" at bounding box center [1091, 495] width 66 height 23
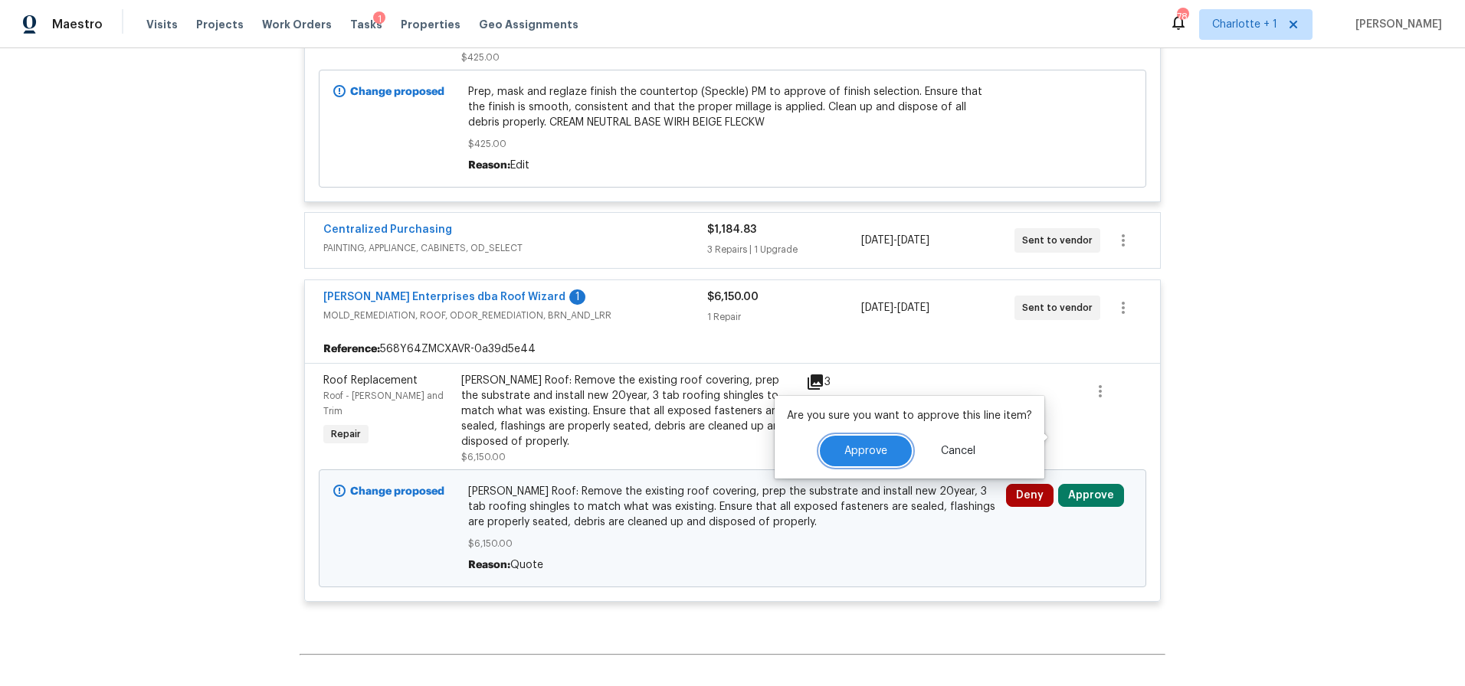
click at [863, 443] on button "Approve" at bounding box center [866, 451] width 92 height 31
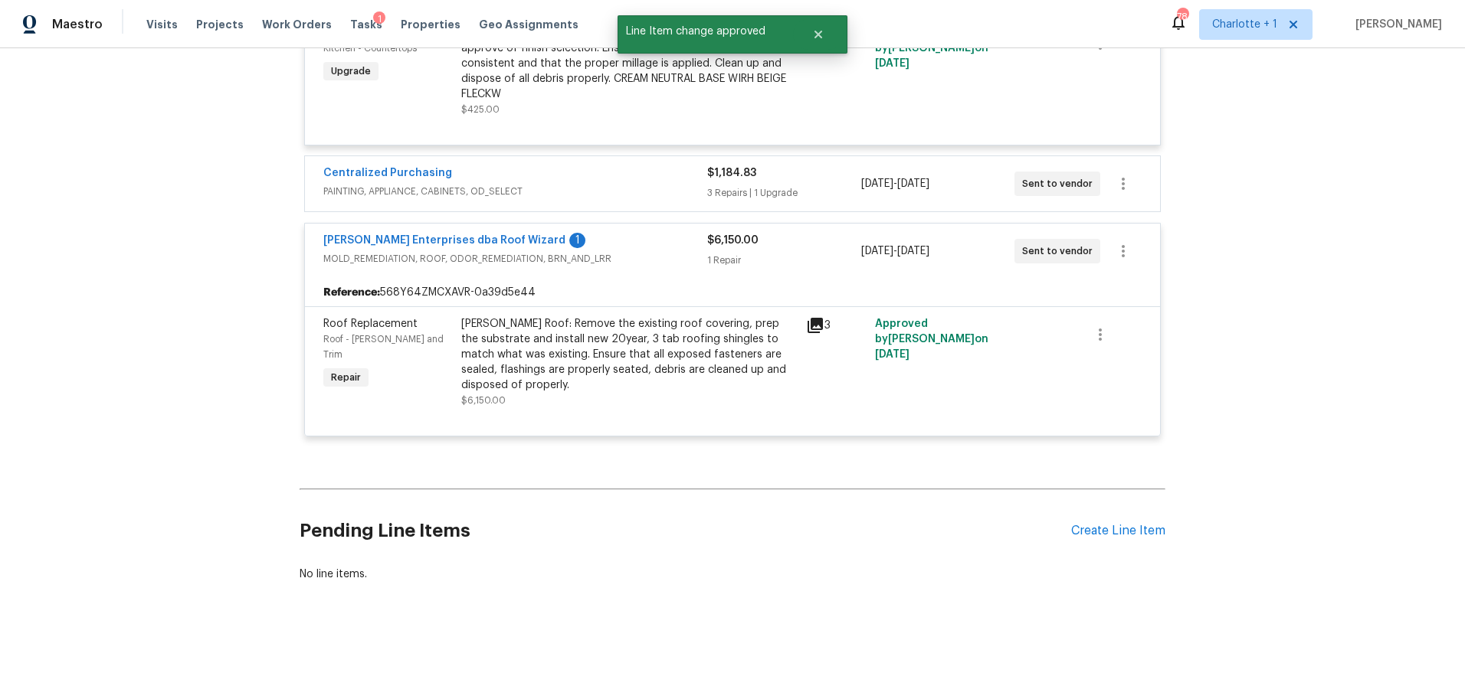
scroll to position [5123, 0]
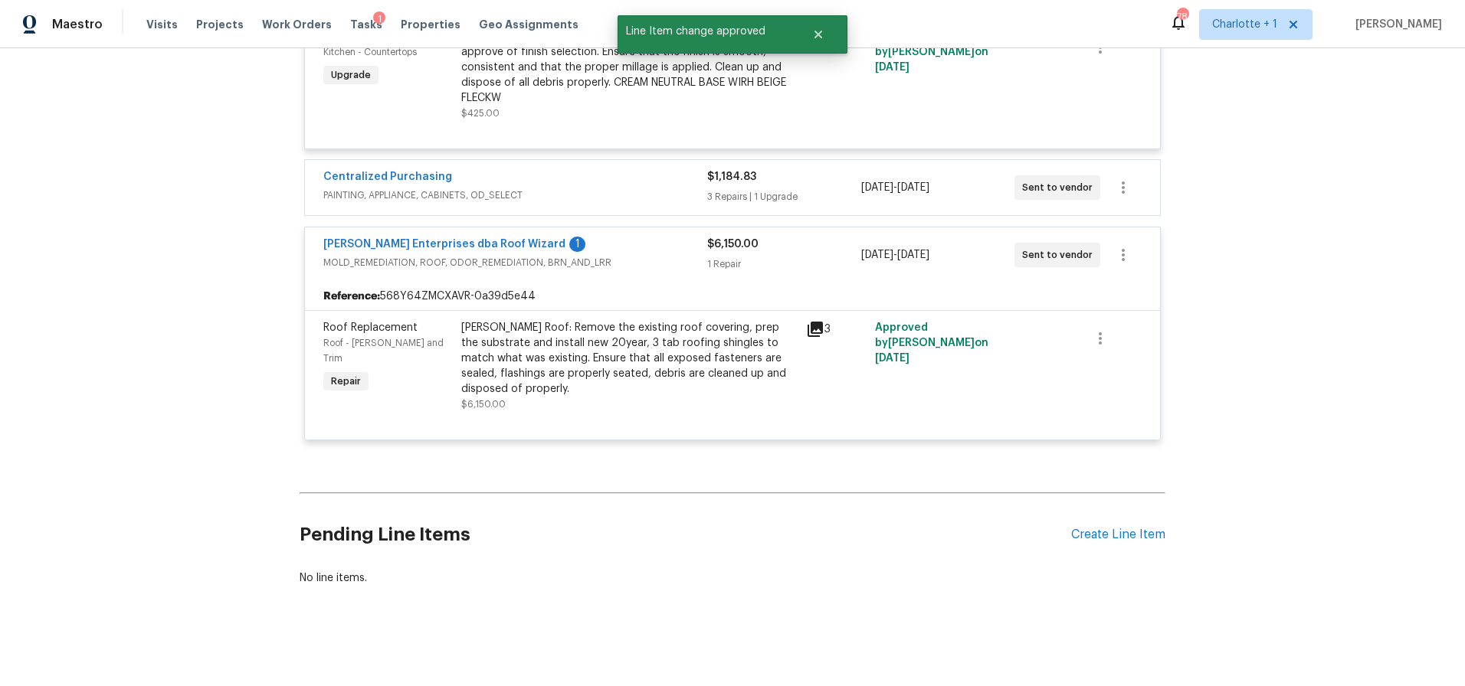
click at [807, 326] on icon at bounding box center [814, 329] width 15 height 15
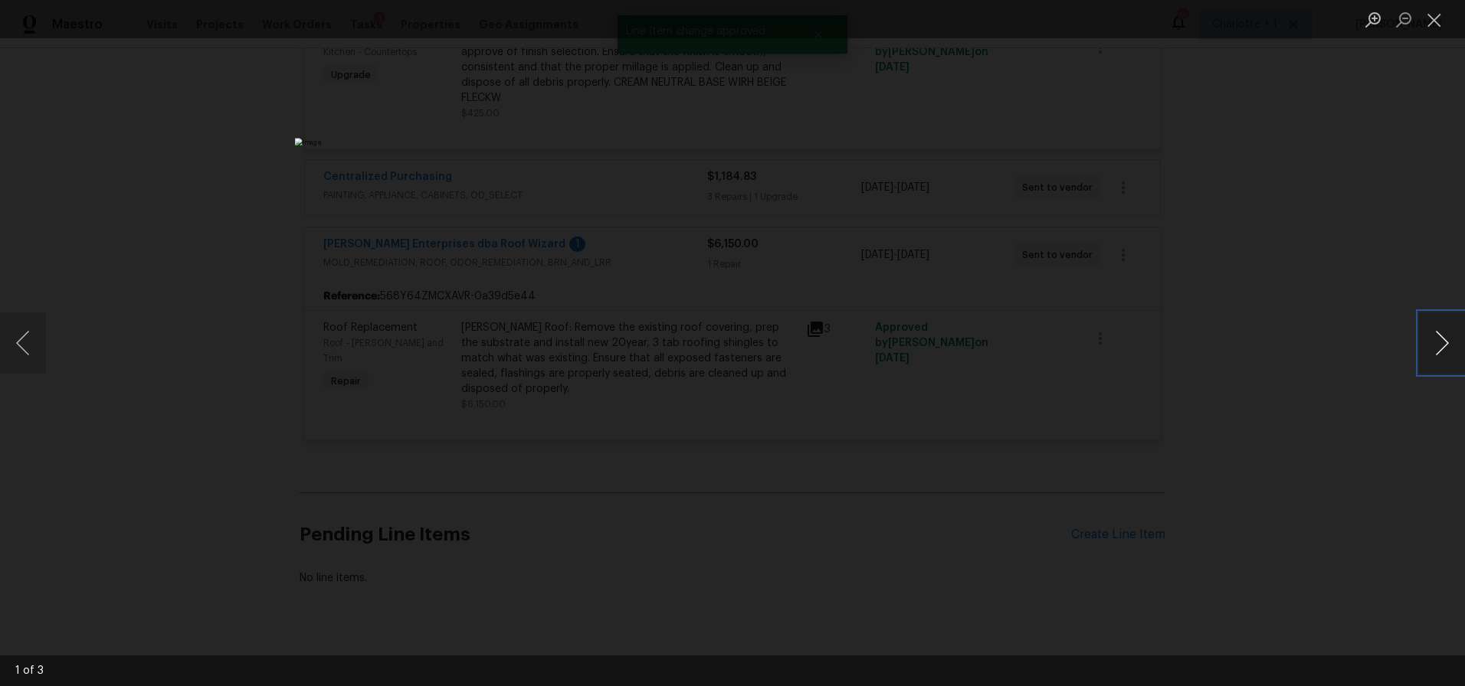
click at [1432, 331] on button "Next image" at bounding box center [1442, 343] width 46 height 61
drag, startPoint x: 1341, startPoint y: 230, endPoint x: 1262, endPoint y: 218, distance: 79.8
click at [1341, 230] on div "Lightbox" at bounding box center [732, 343] width 1465 height 686
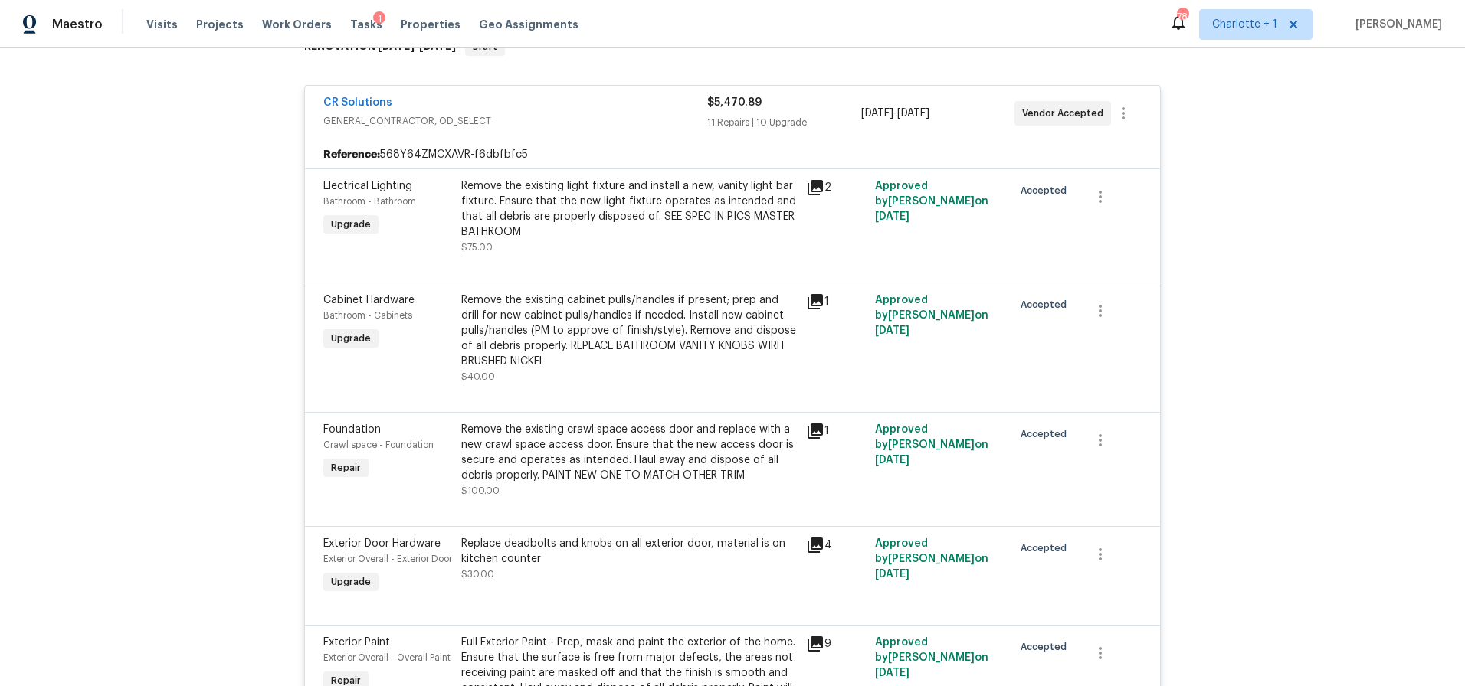
scroll to position [0, 0]
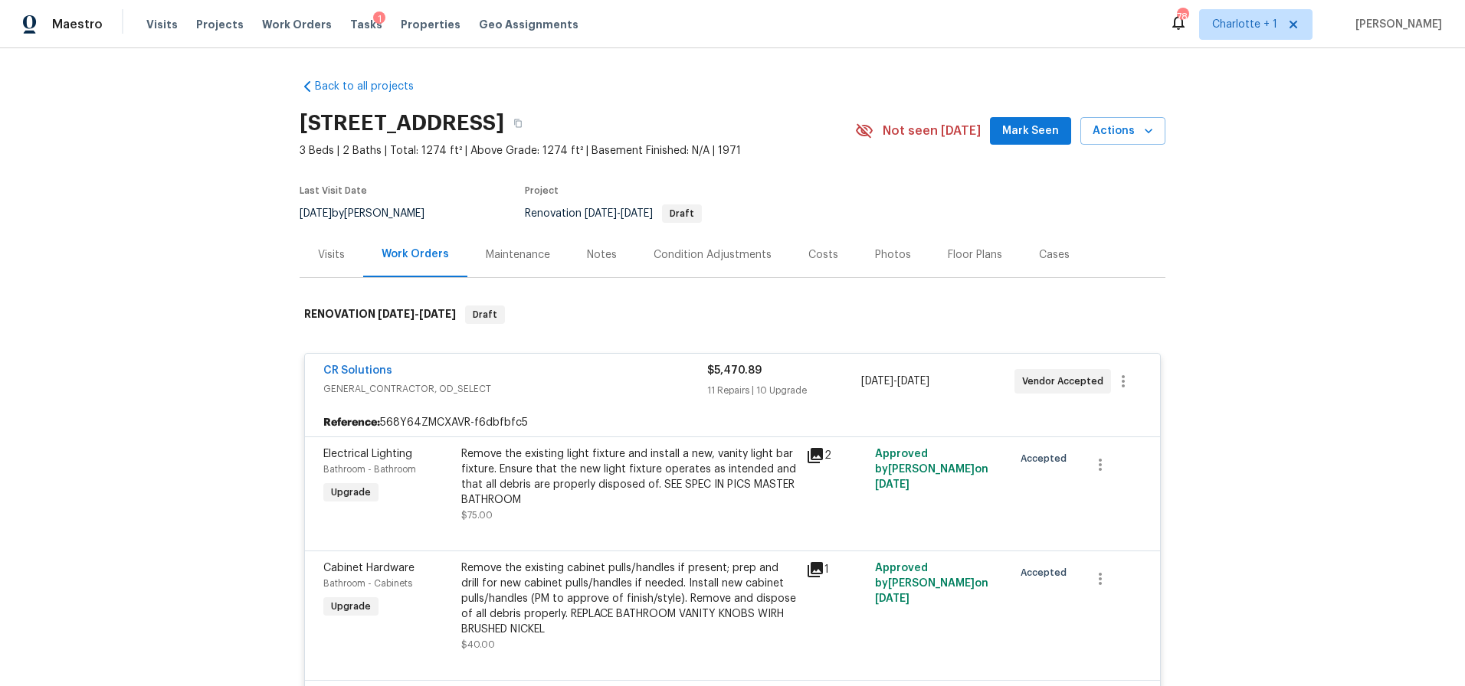
click at [808, 259] on div "Costs" at bounding box center [823, 254] width 30 height 15
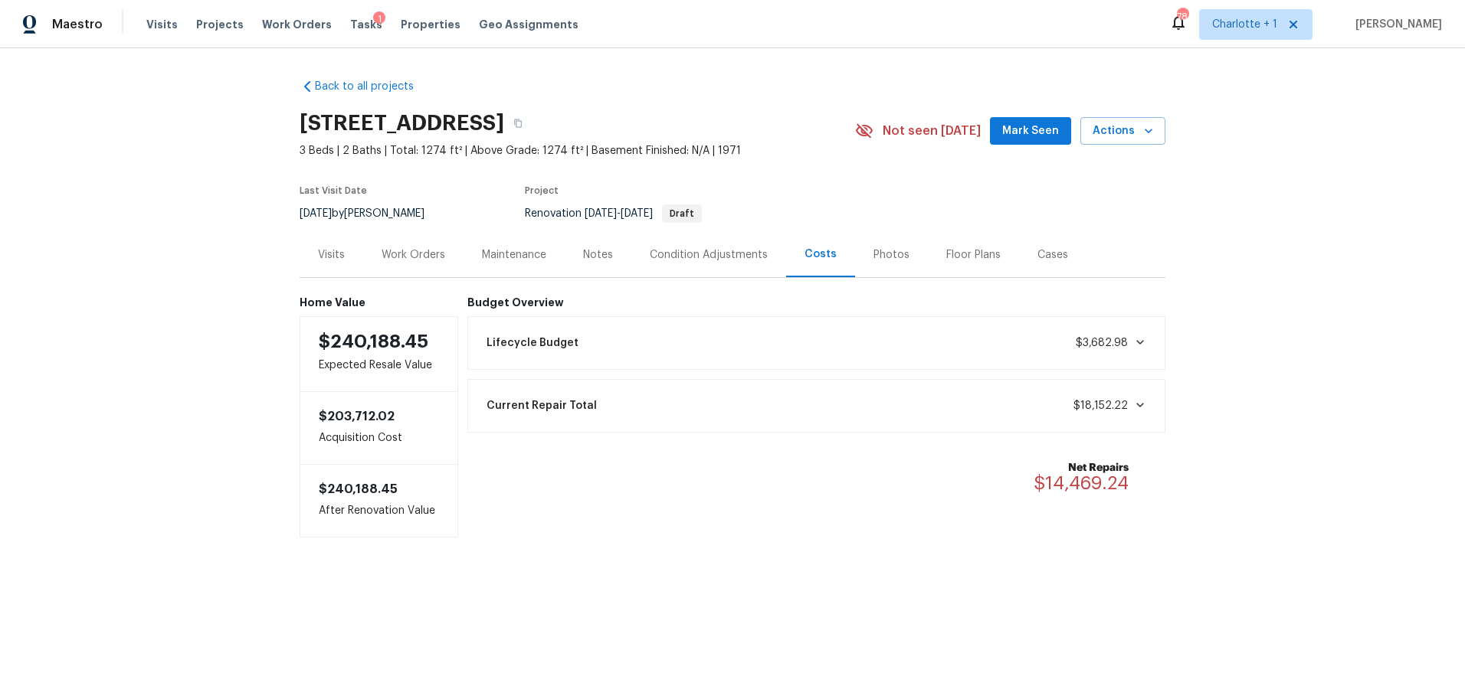
click at [1321, 244] on div "Back to all projects 3012 S Mebane St, Burlington, NC 27215 3 Beds | 2 Baths | …" at bounding box center [732, 338] width 1465 height 581
click at [384, 254] on div "Work Orders" at bounding box center [413, 254] width 64 height 15
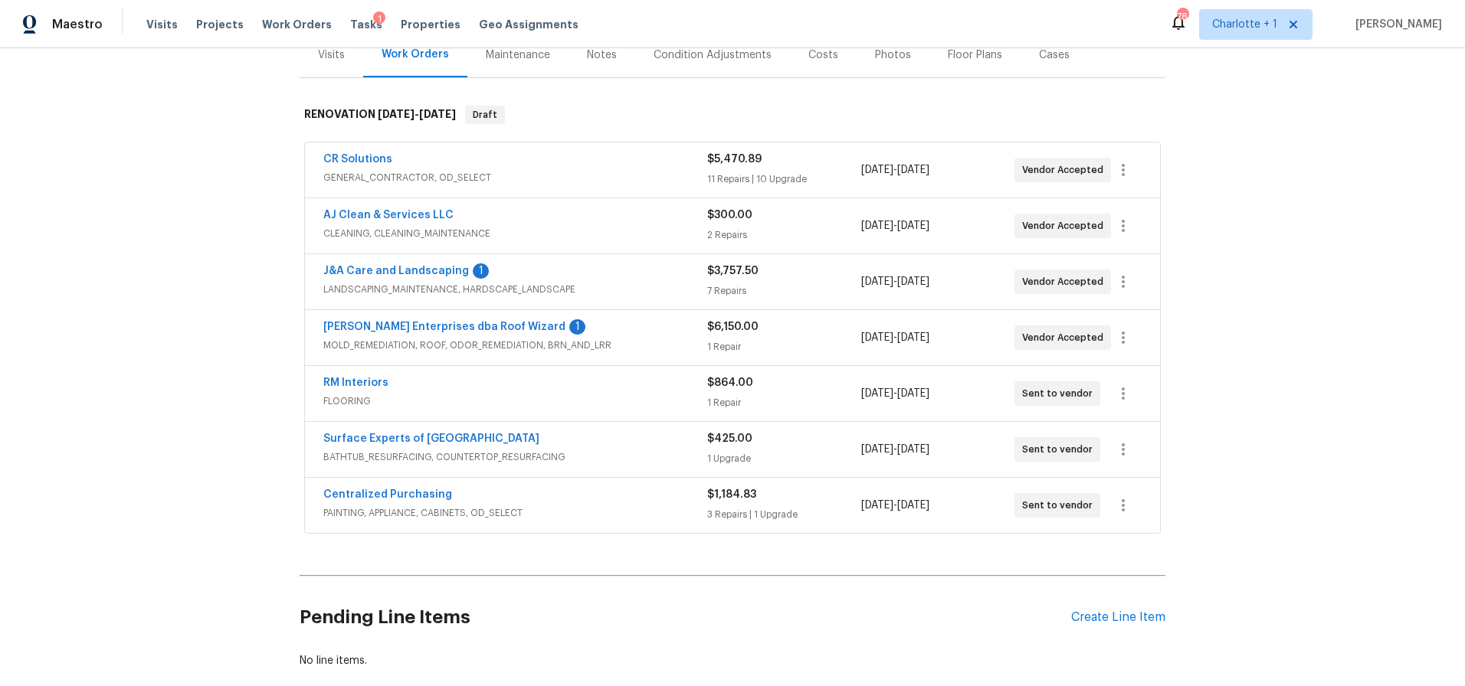
scroll to position [198, 0]
click at [345, 156] on link "CR Solutions" at bounding box center [357, 161] width 69 height 11
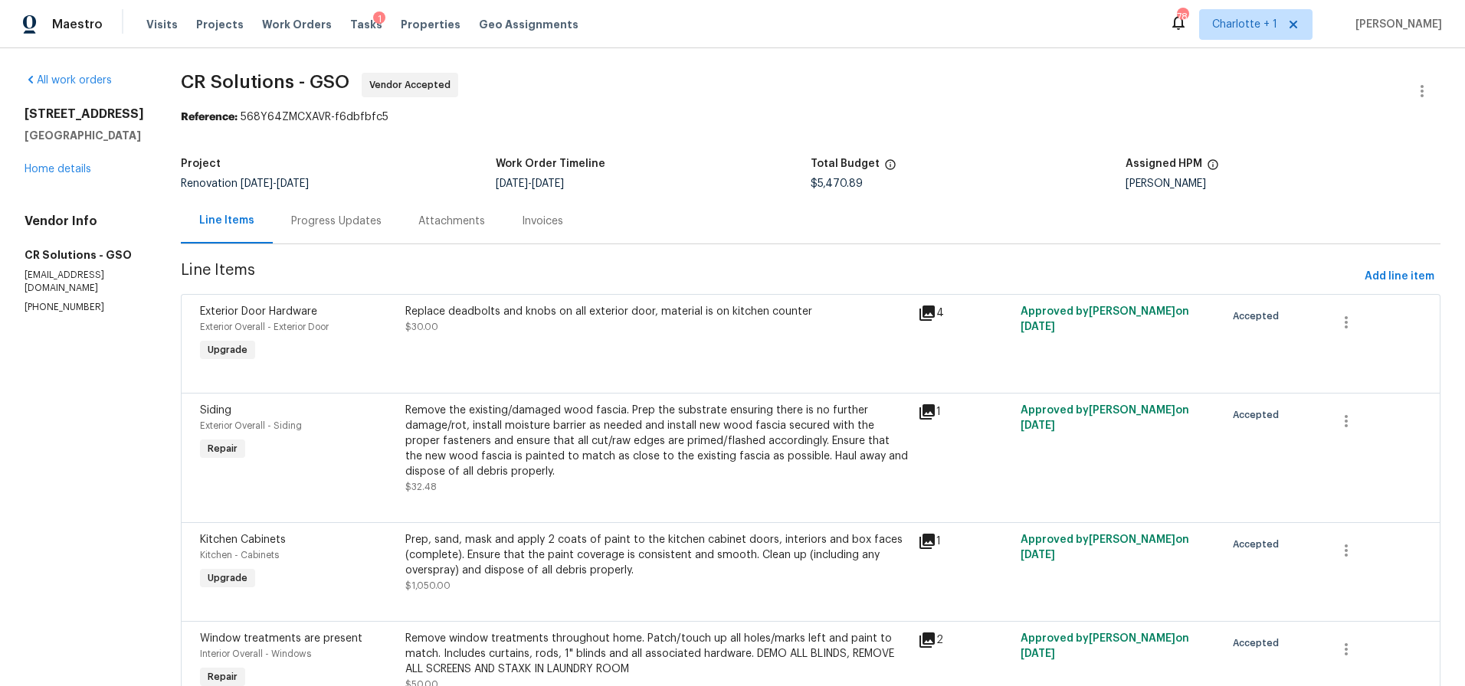
click at [293, 224] on div "Progress Updates" at bounding box center [336, 221] width 90 height 15
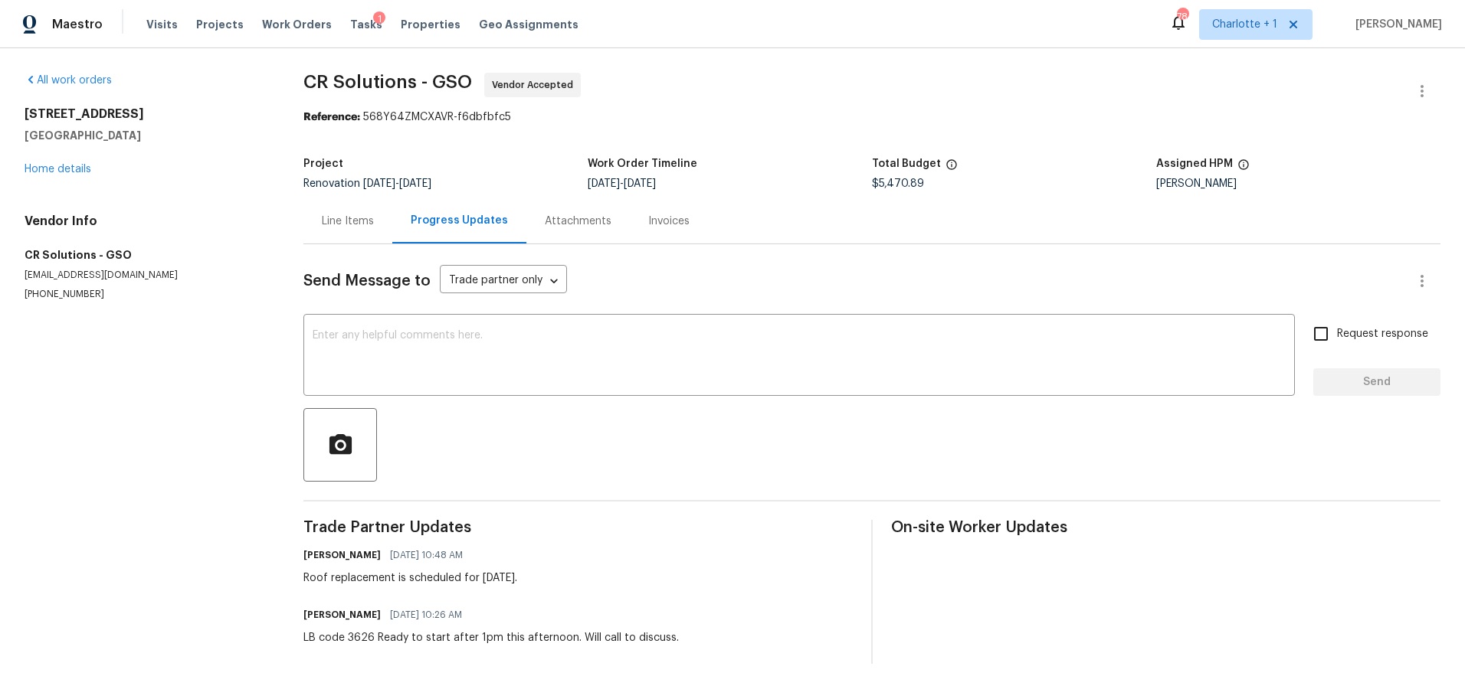
scroll to position [14, 0]
click at [54, 147] on div "3012 S Mebane St Burlington, NC 27215 Home details" at bounding box center [146, 139] width 242 height 70
click at [54, 162] on link "Home details" at bounding box center [58, 167] width 67 height 11
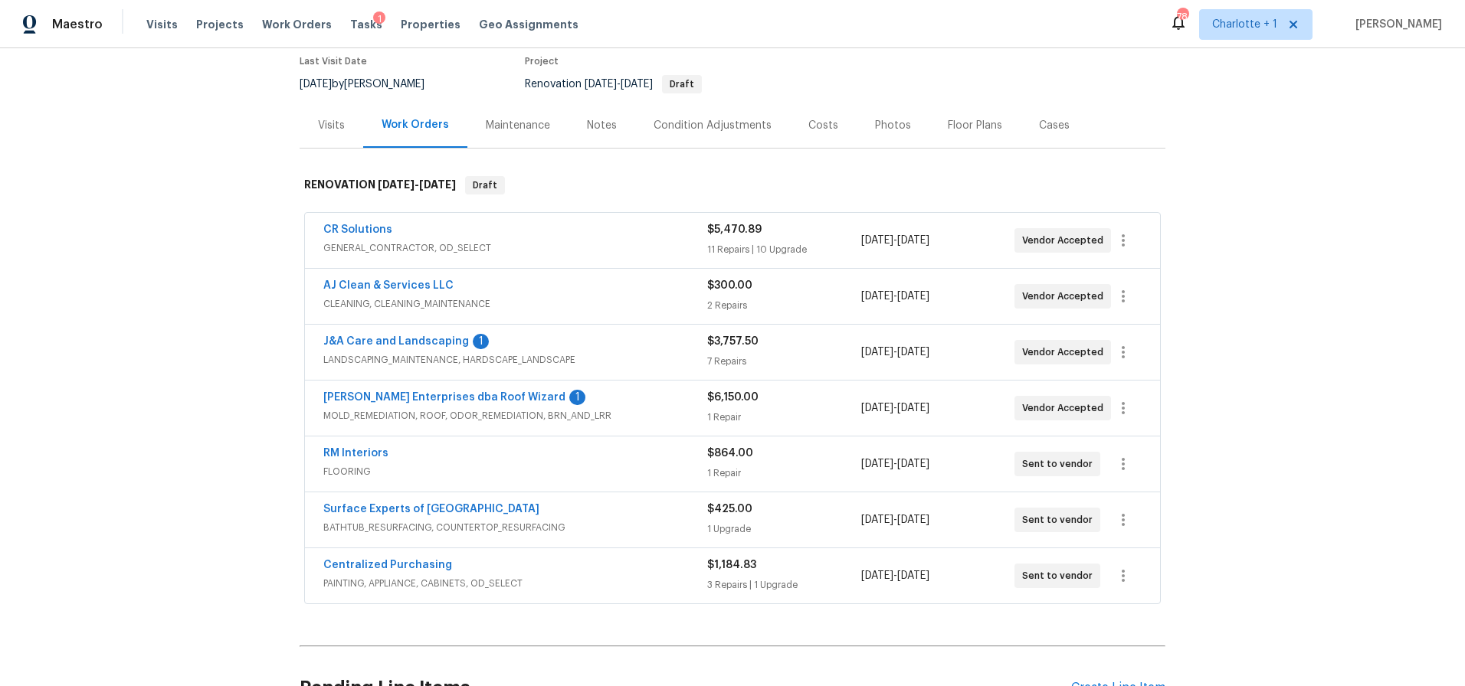
scroll to position [144, 0]
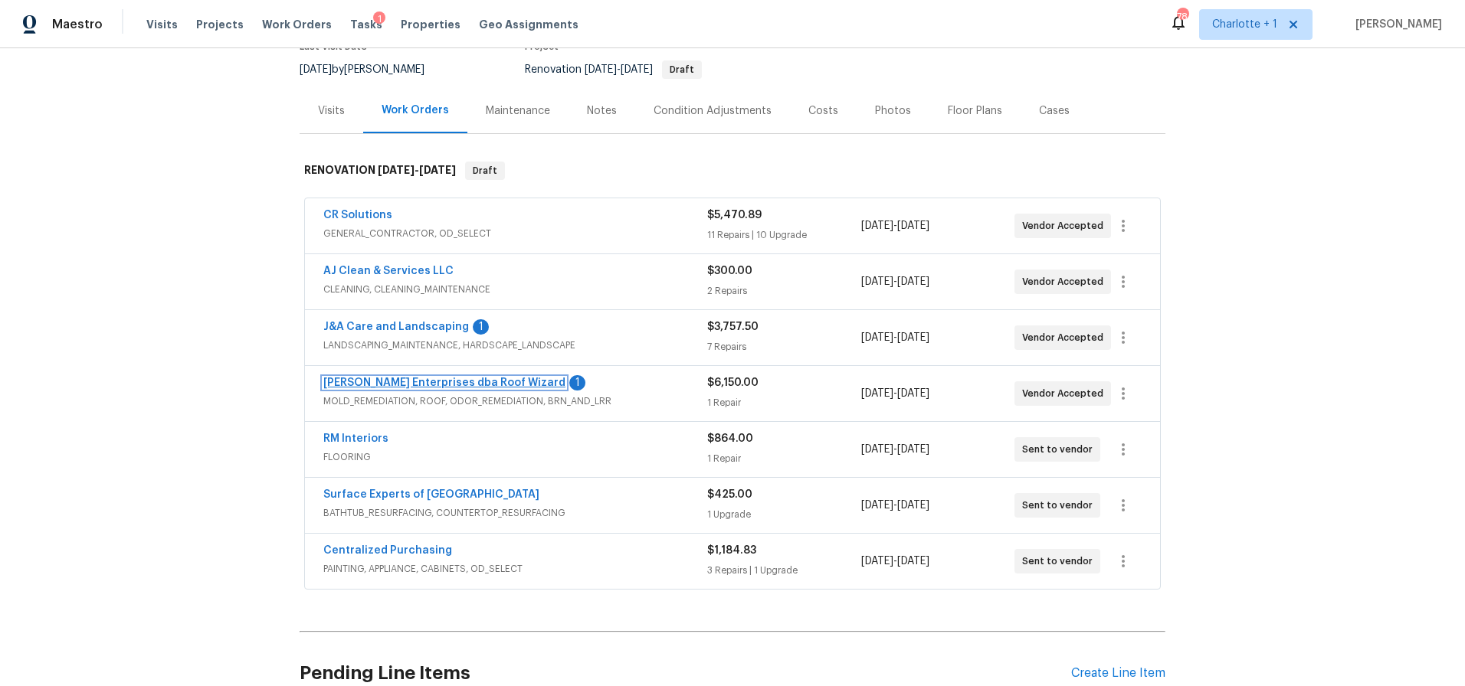
click at [388, 388] on link "Nordman Enterprises dba Roof Wizard" at bounding box center [444, 383] width 242 height 11
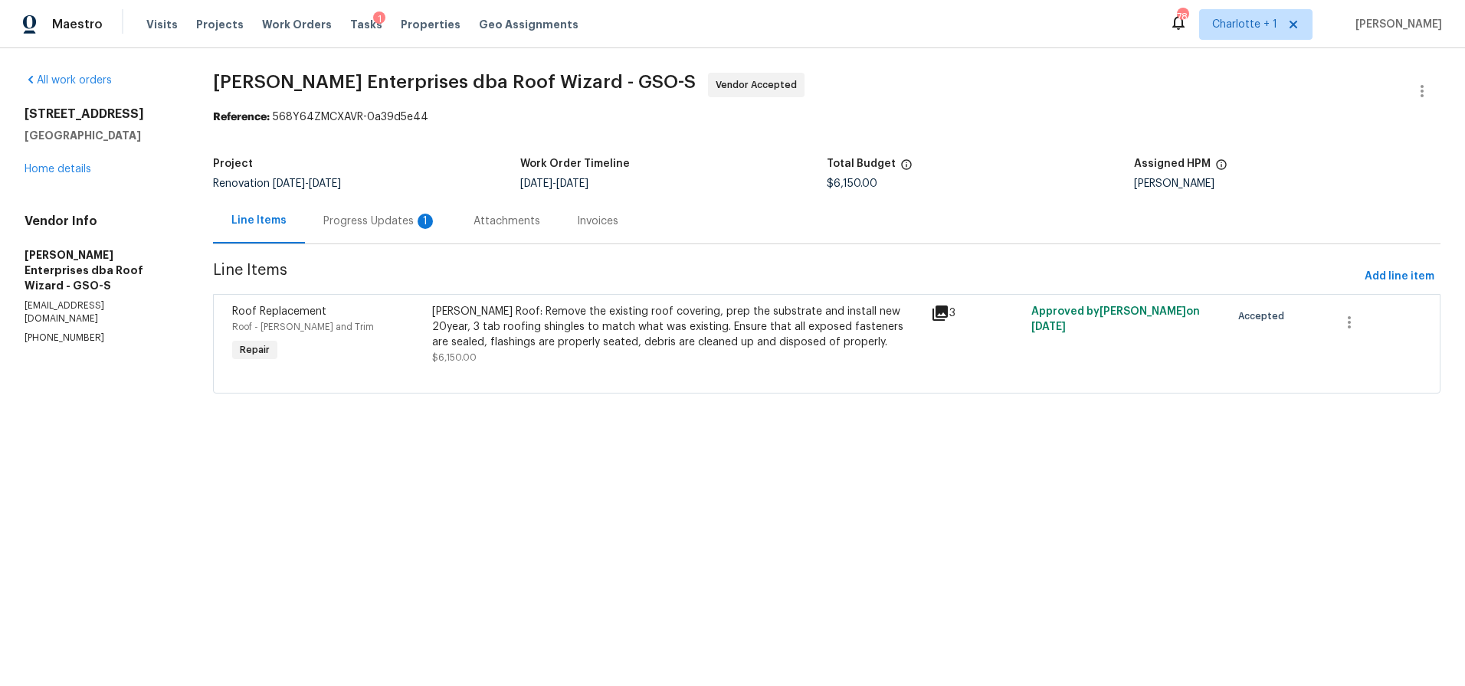
click at [380, 226] on div "Progress Updates 1" at bounding box center [379, 221] width 113 height 15
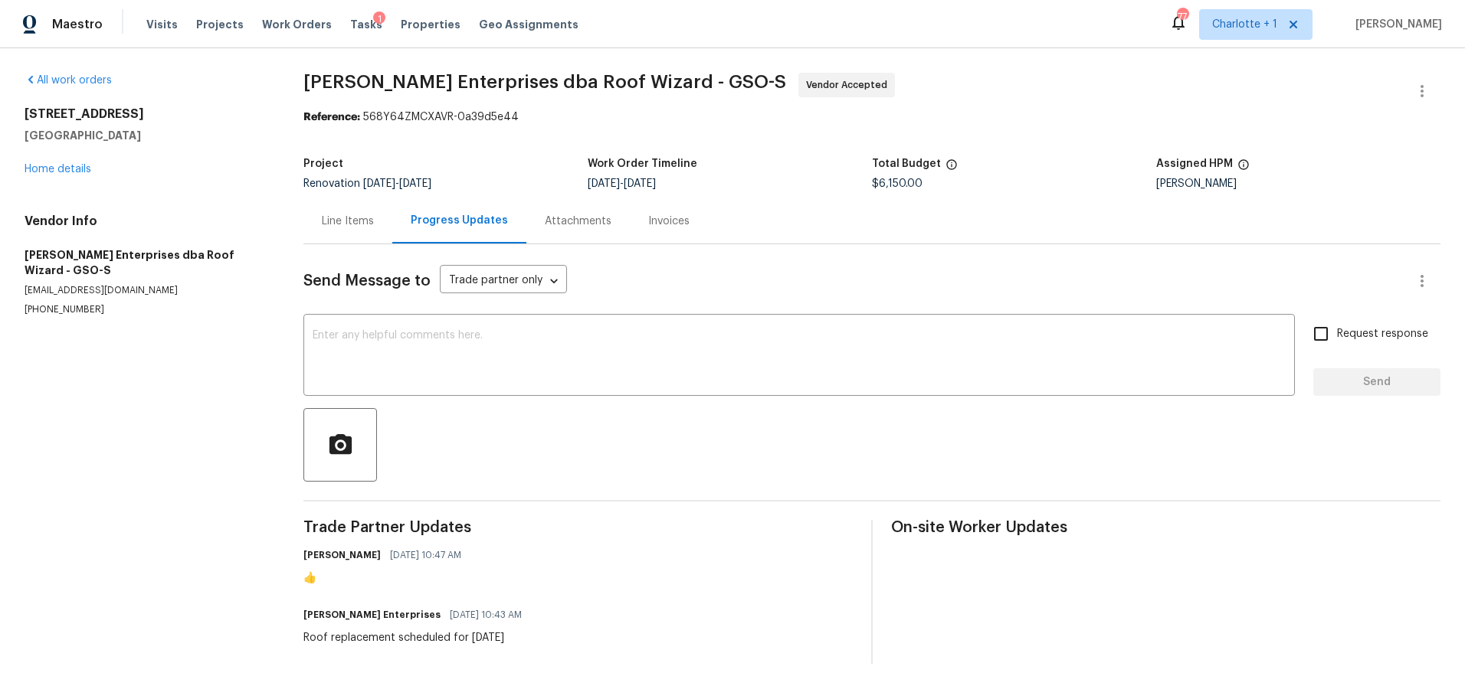
scroll to position [14, 0]
drag, startPoint x: 195, startPoint y: 480, endPoint x: 172, endPoint y: 297, distance: 184.5
click at [193, 479] on section "All work orders 3012 S Mebane St Burlington, NC 27215 Home details Vendor Info …" at bounding box center [146, 365] width 242 height 591
click at [47, 162] on link "Home details" at bounding box center [58, 167] width 67 height 11
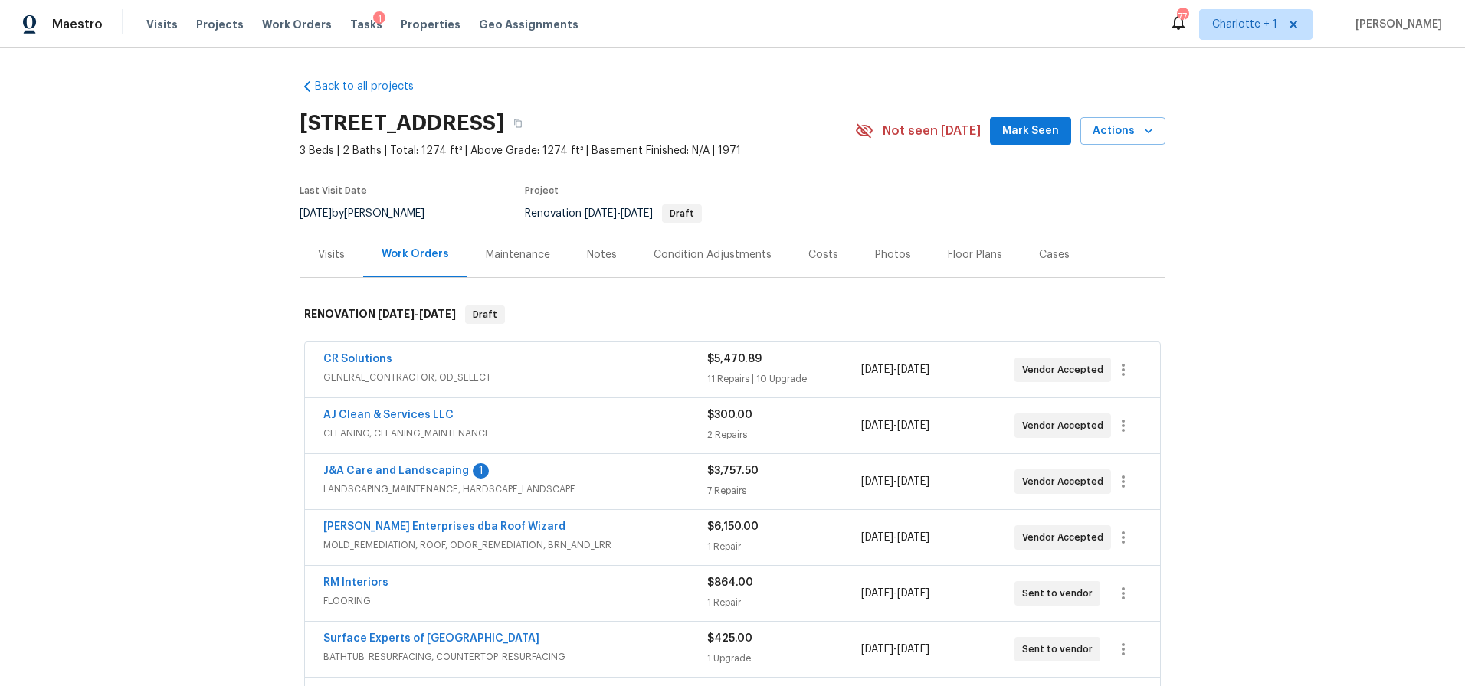
click at [242, 355] on div "Back to all projects 3012 S Mebane St, Burlington, NC 27215 3 Beds | 2 Baths | …" at bounding box center [732, 367] width 1465 height 638
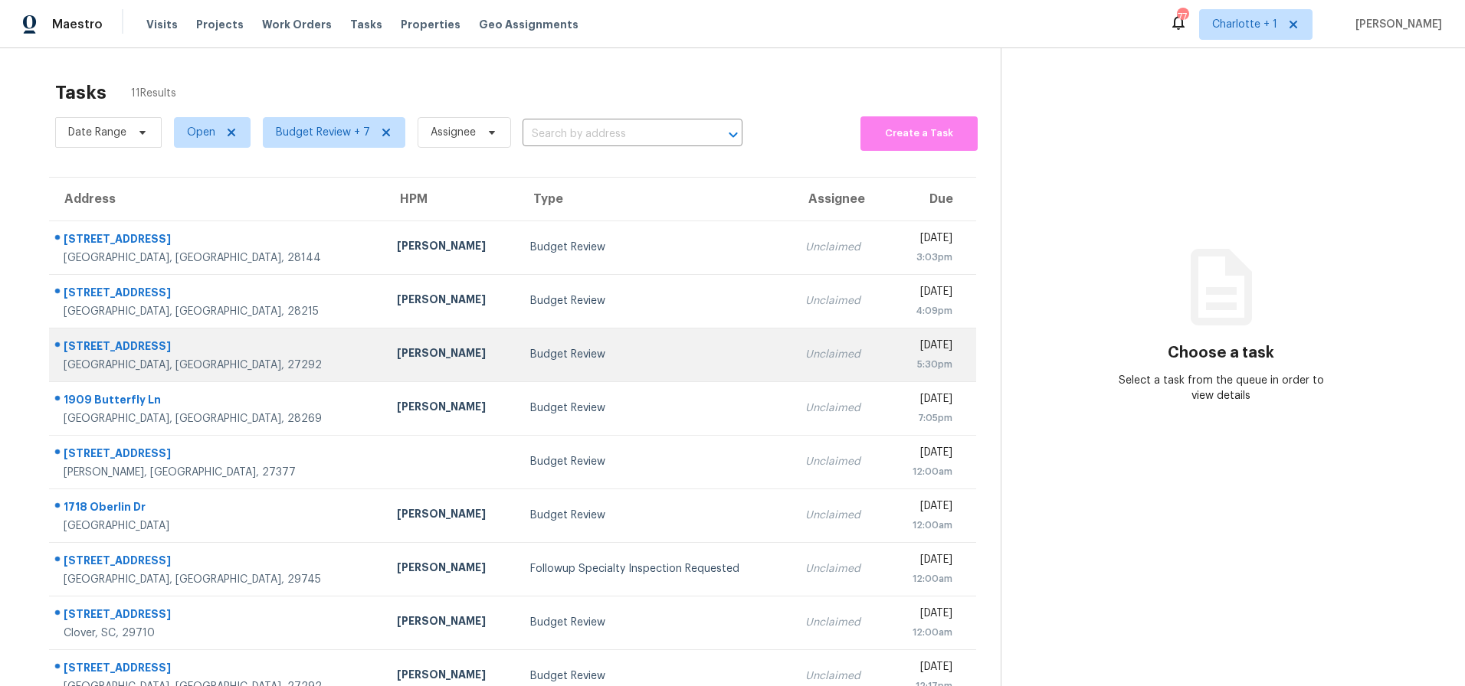
scroll to position [123, 0]
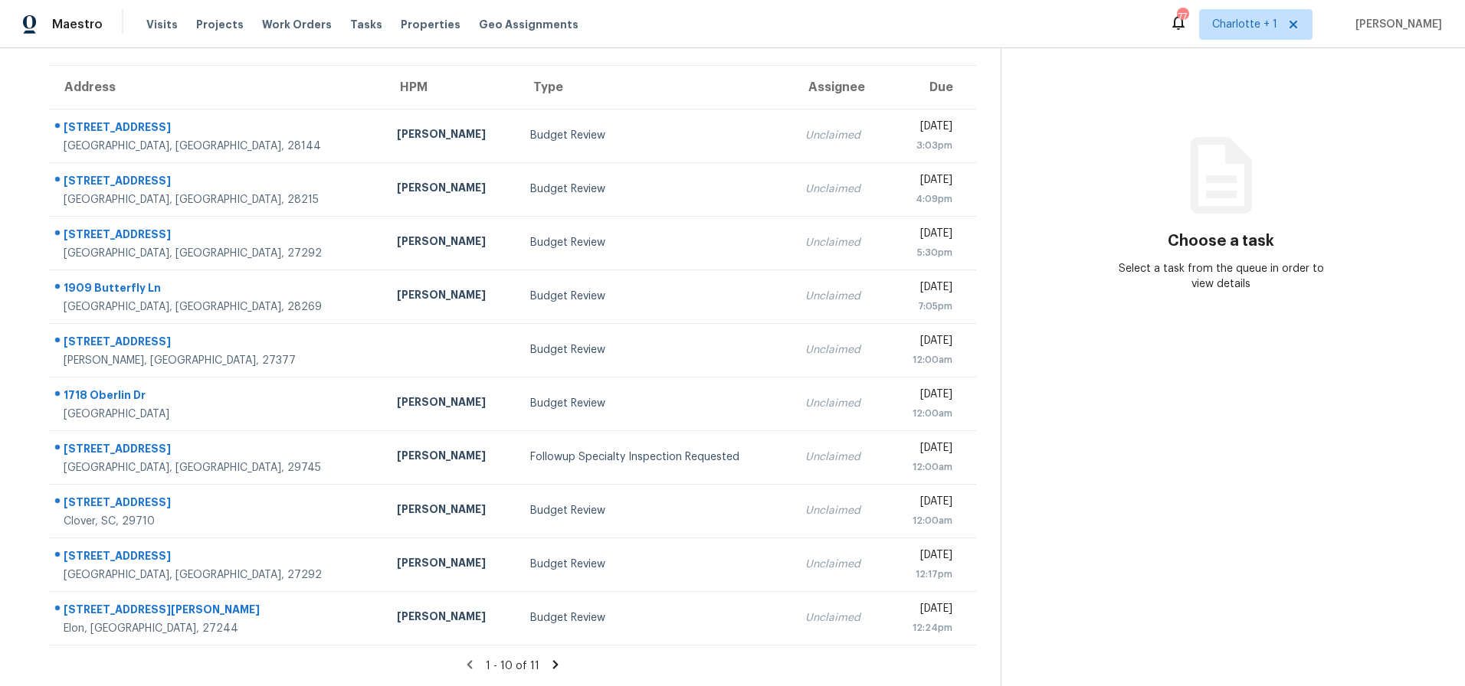
click at [553, 660] on icon at bounding box center [555, 664] width 5 height 8
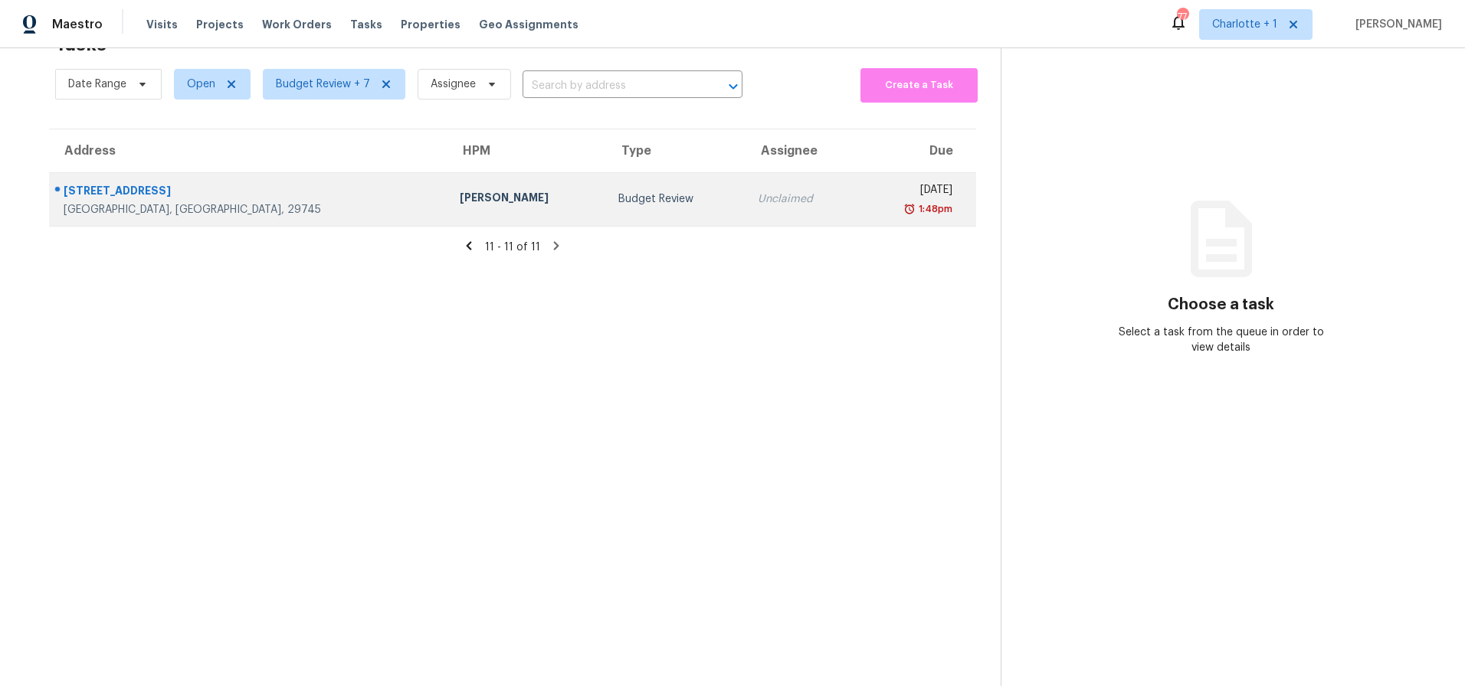
click at [447, 181] on td "[PERSON_NAME]" at bounding box center [526, 199] width 159 height 54
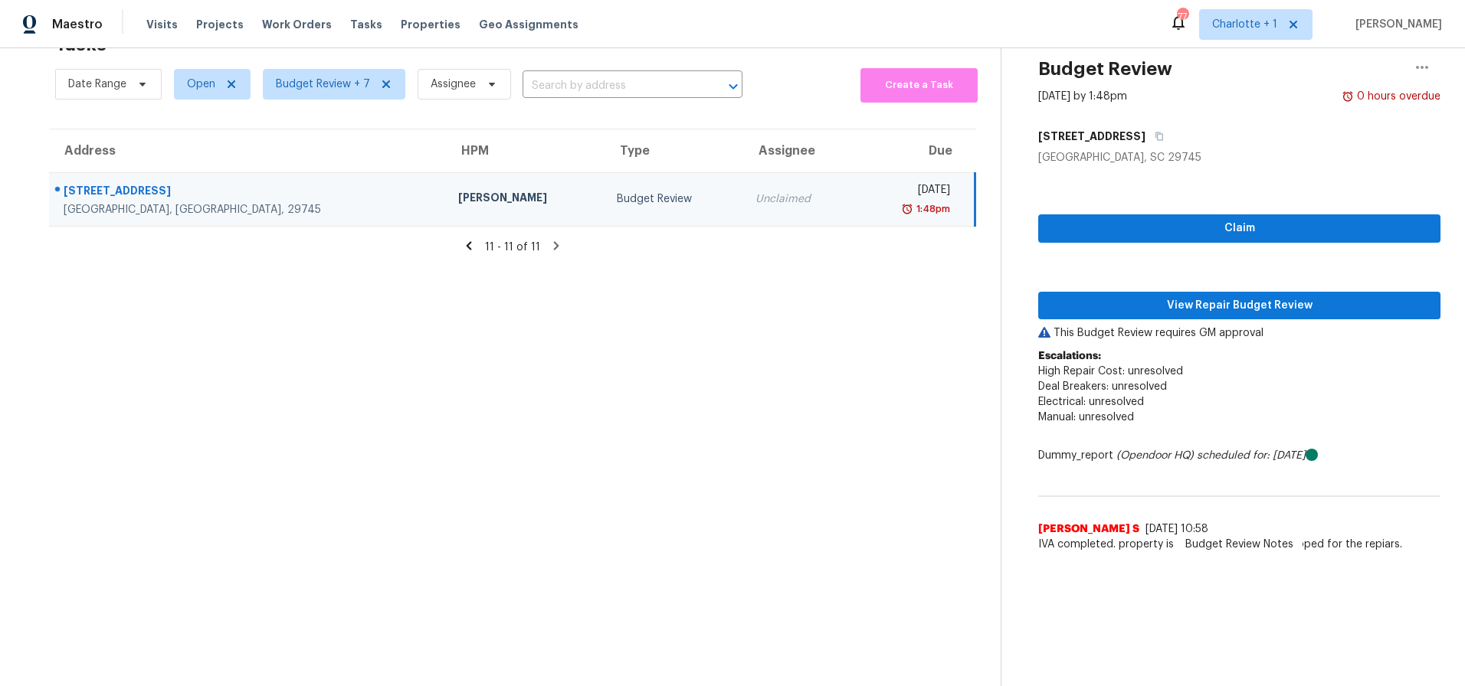
click at [617, 192] on div "Budget Review" at bounding box center [674, 199] width 115 height 15
click at [1168, 303] on button "View Repair Budget Review" at bounding box center [1239, 306] width 402 height 28
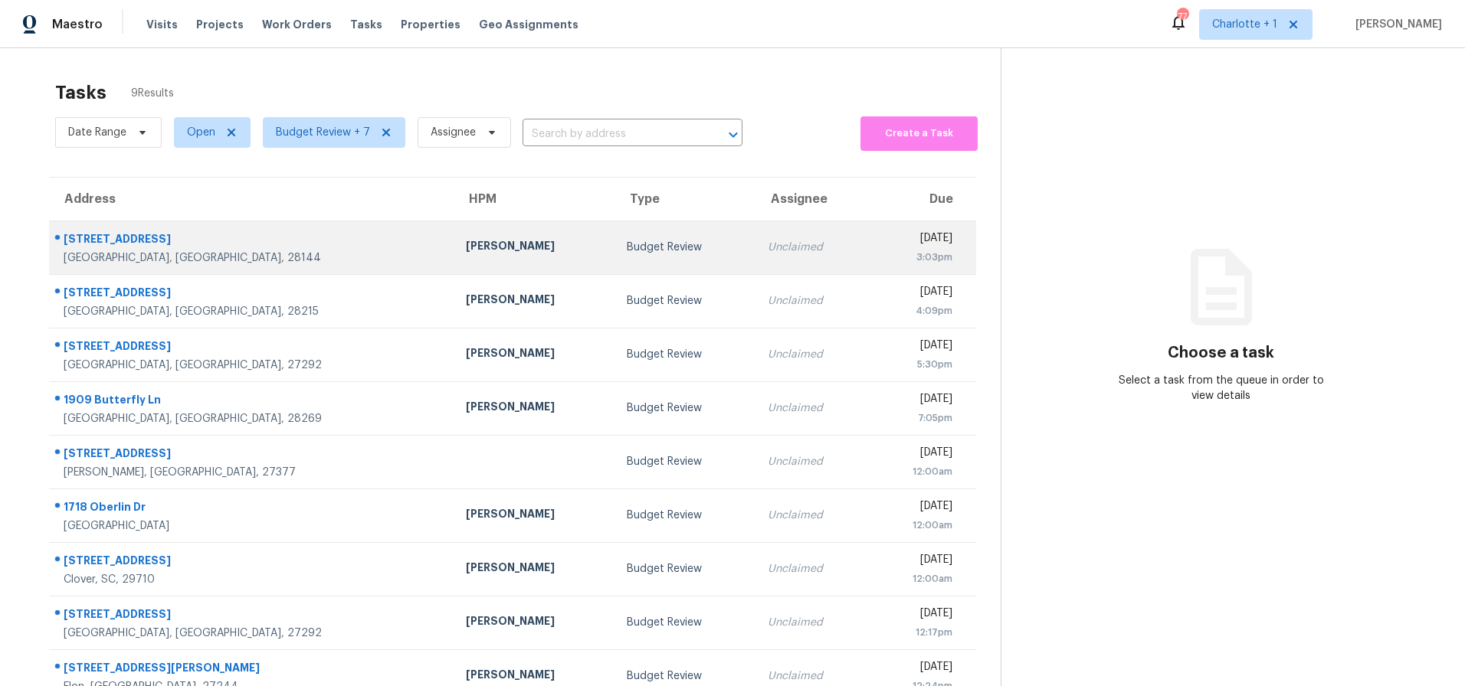
click at [614, 242] on td "Budget Review" at bounding box center [684, 248] width 141 height 54
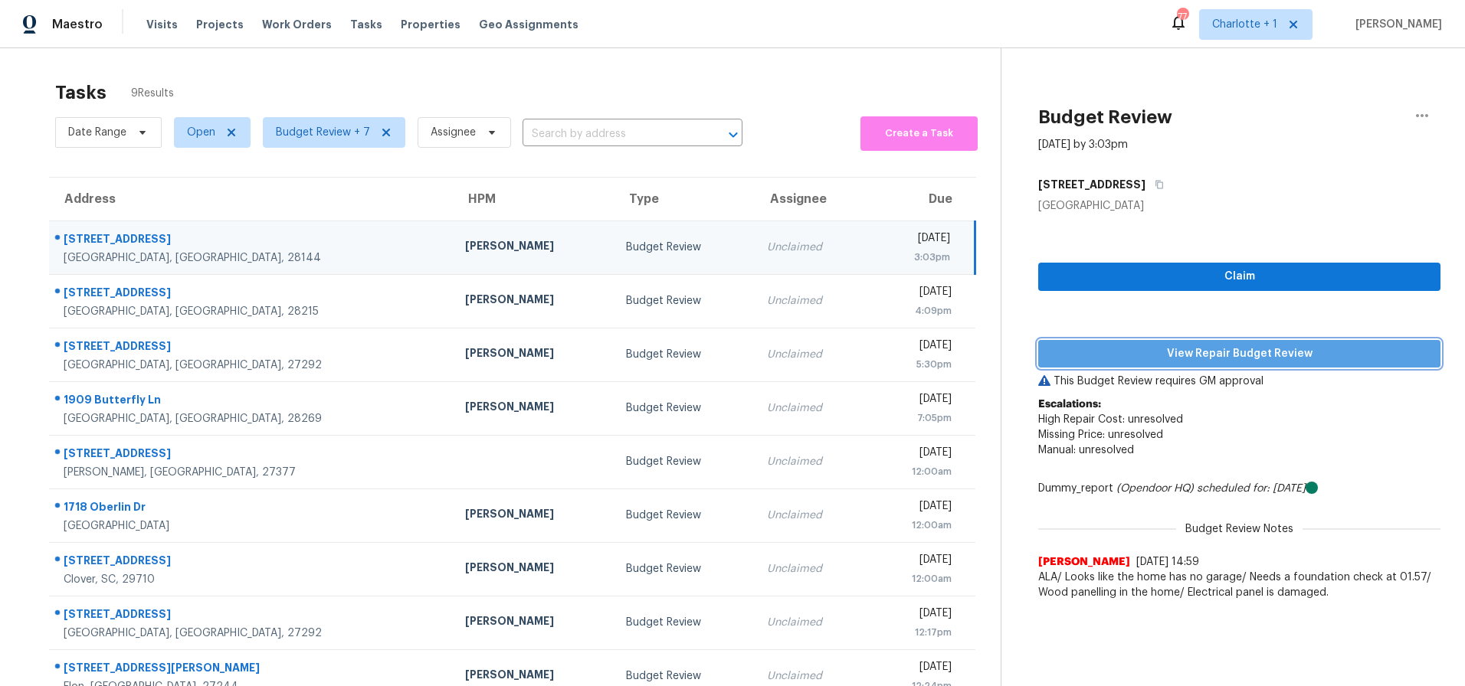
click at [1272, 355] on span "View Repair Budget Review" at bounding box center [1239, 354] width 378 height 19
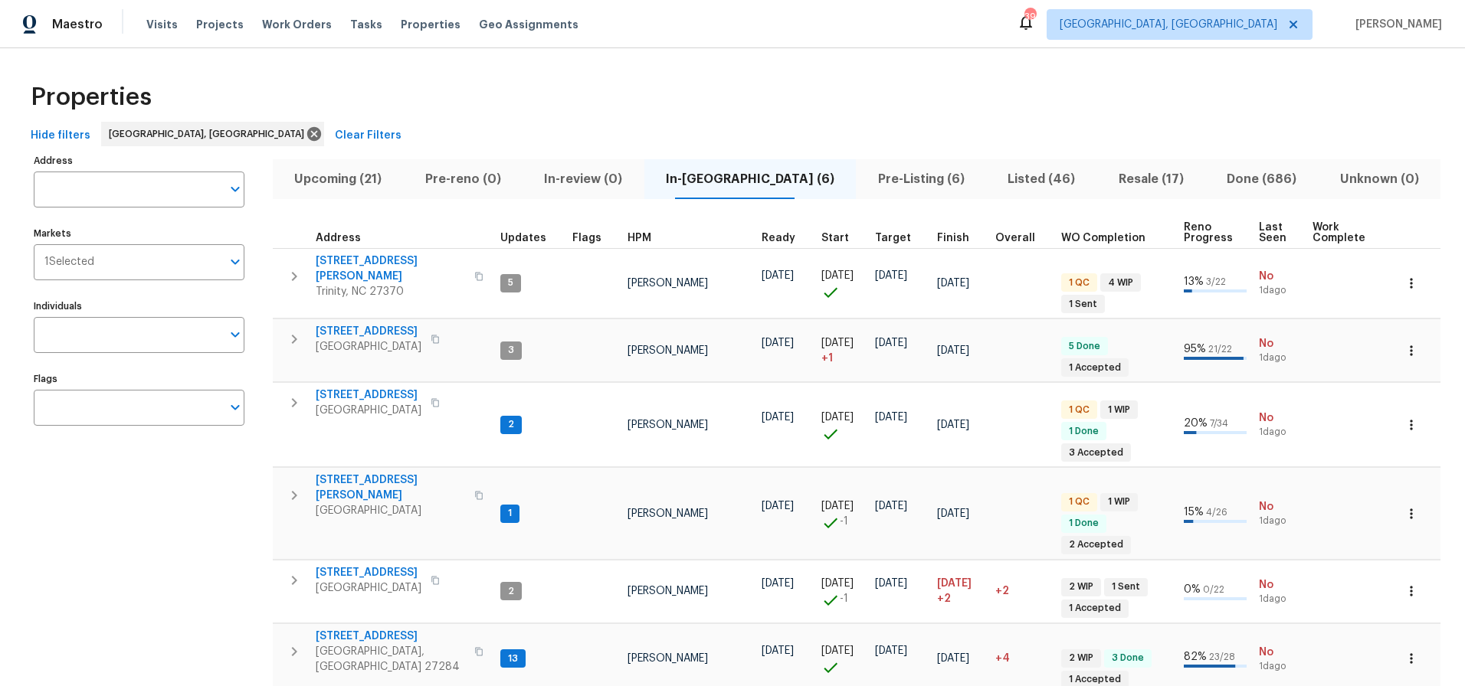
click at [1000, 175] on span "Listed (46)" at bounding box center [1041, 179] width 93 height 21
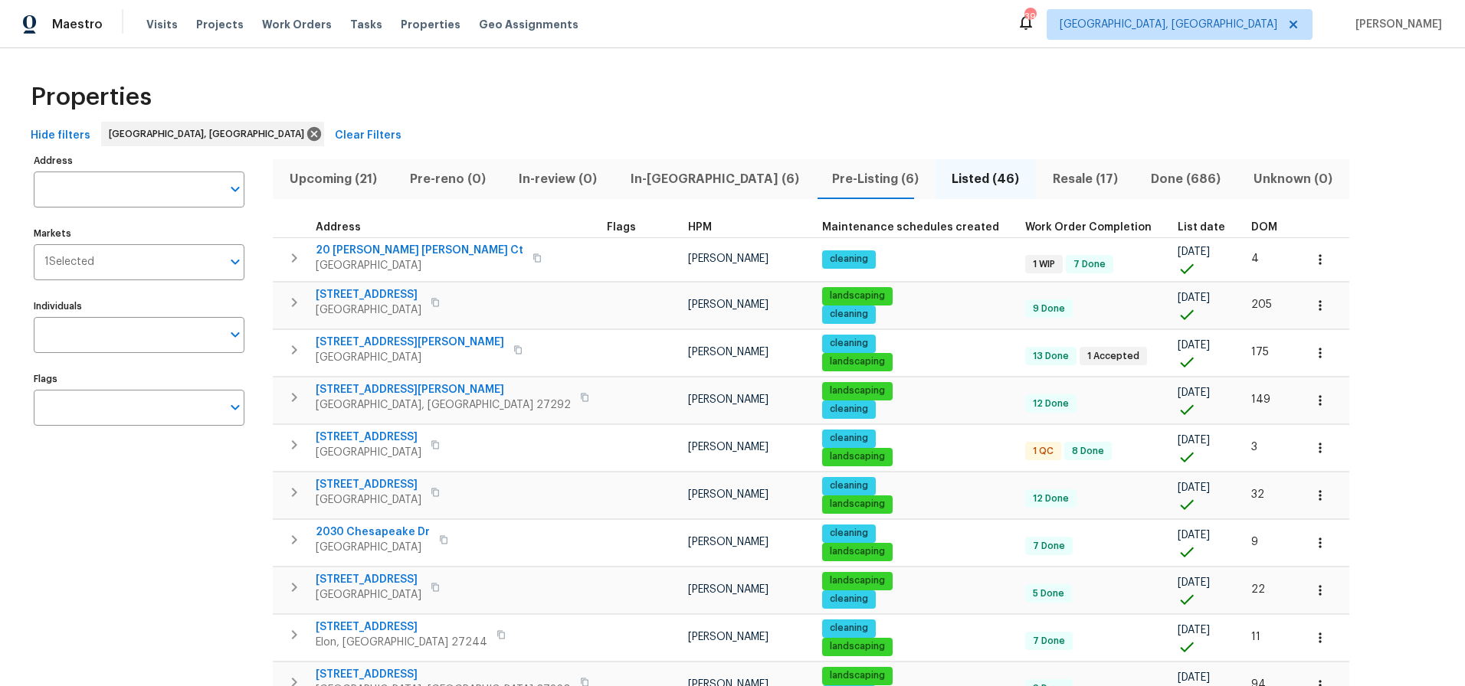
click at [1251, 228] on span "DOM" at bounding box center [1264, 227] width 26 height 11
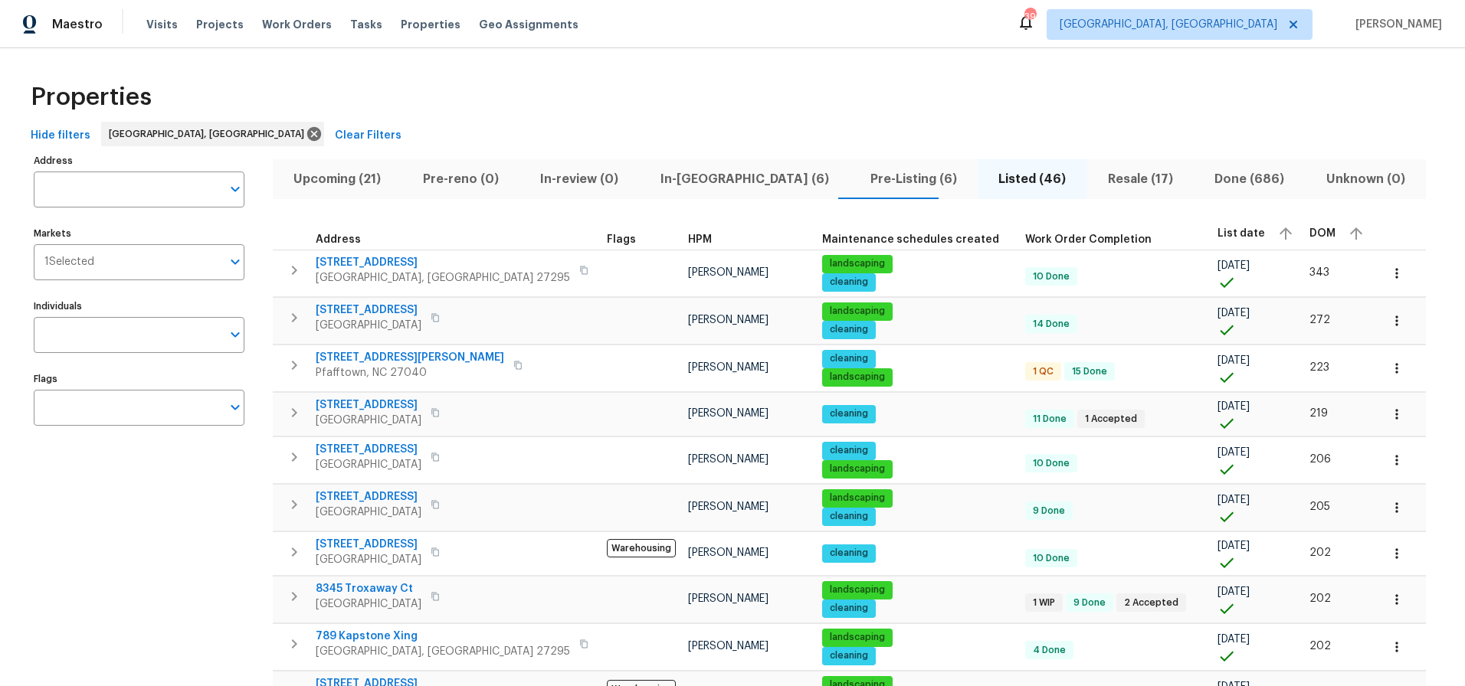
click at [1309, 228] on span "DOM" at bounding box center [1322, 233] width 26 height 11
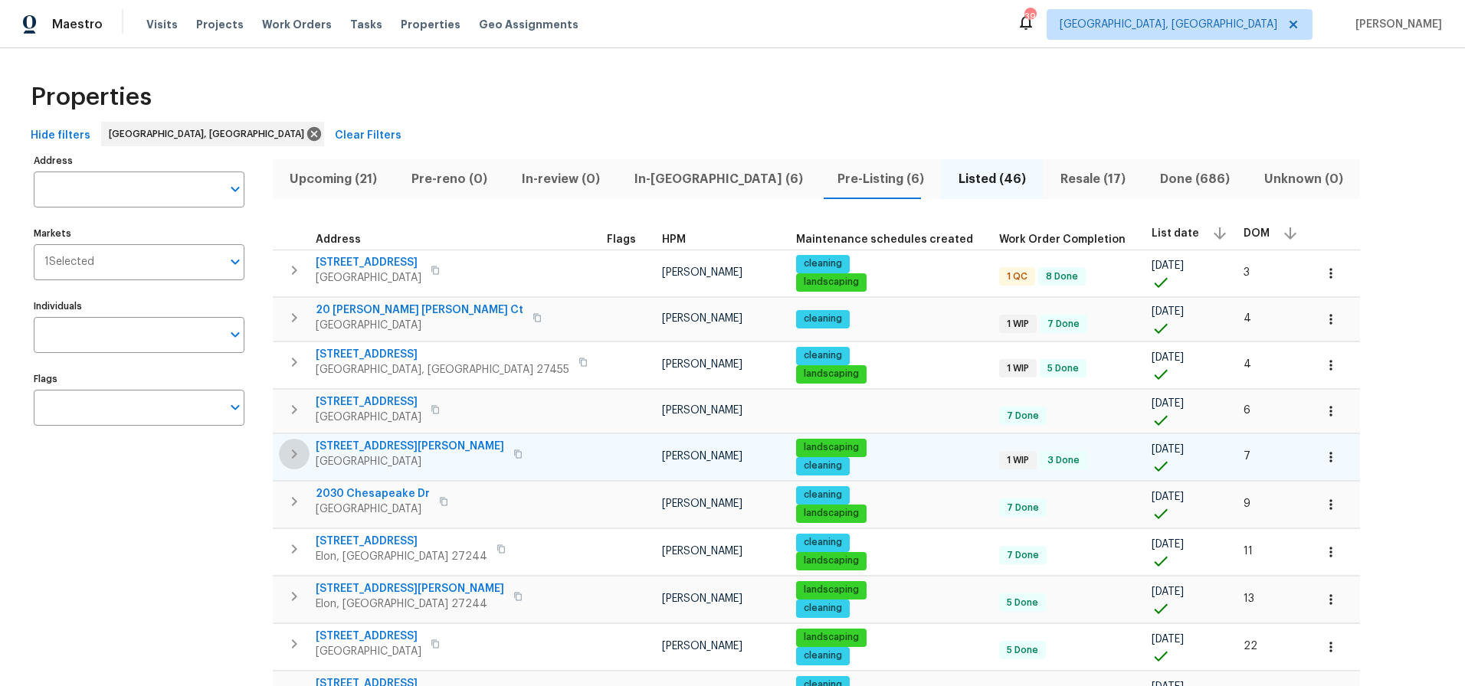
click at [293, 457] on icon "button" at bounding box center [294, 454] width 5 height 9
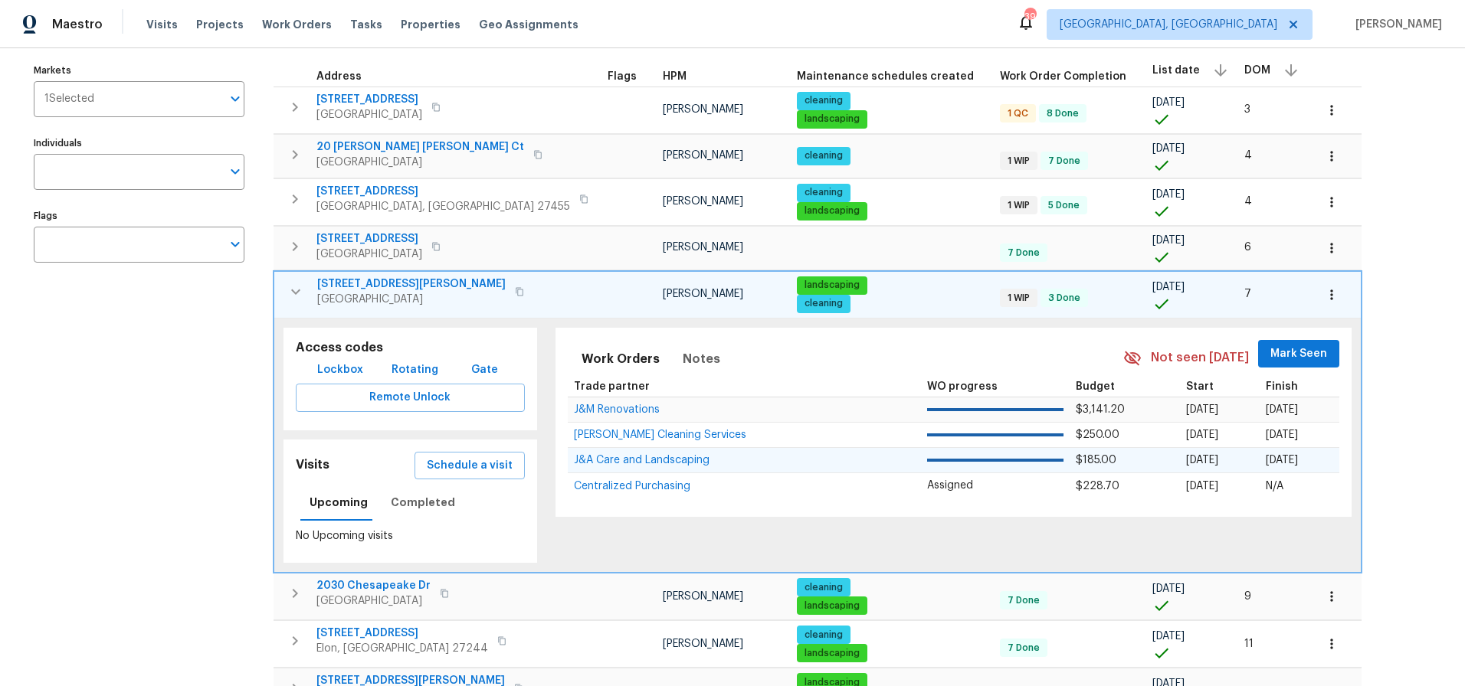
scroll to position [170, 0]
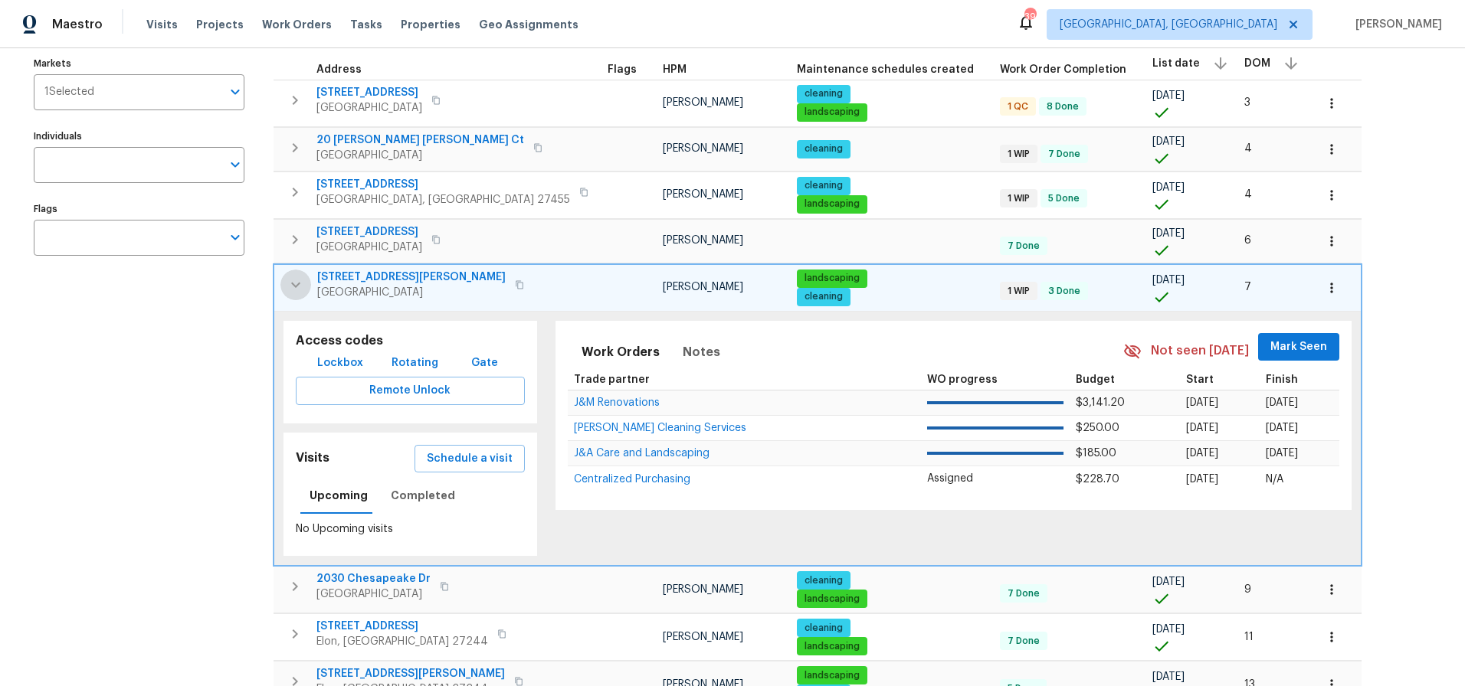
click at [303, 283] on icon "button" at bounding box center [295, 285] width 18 height 18
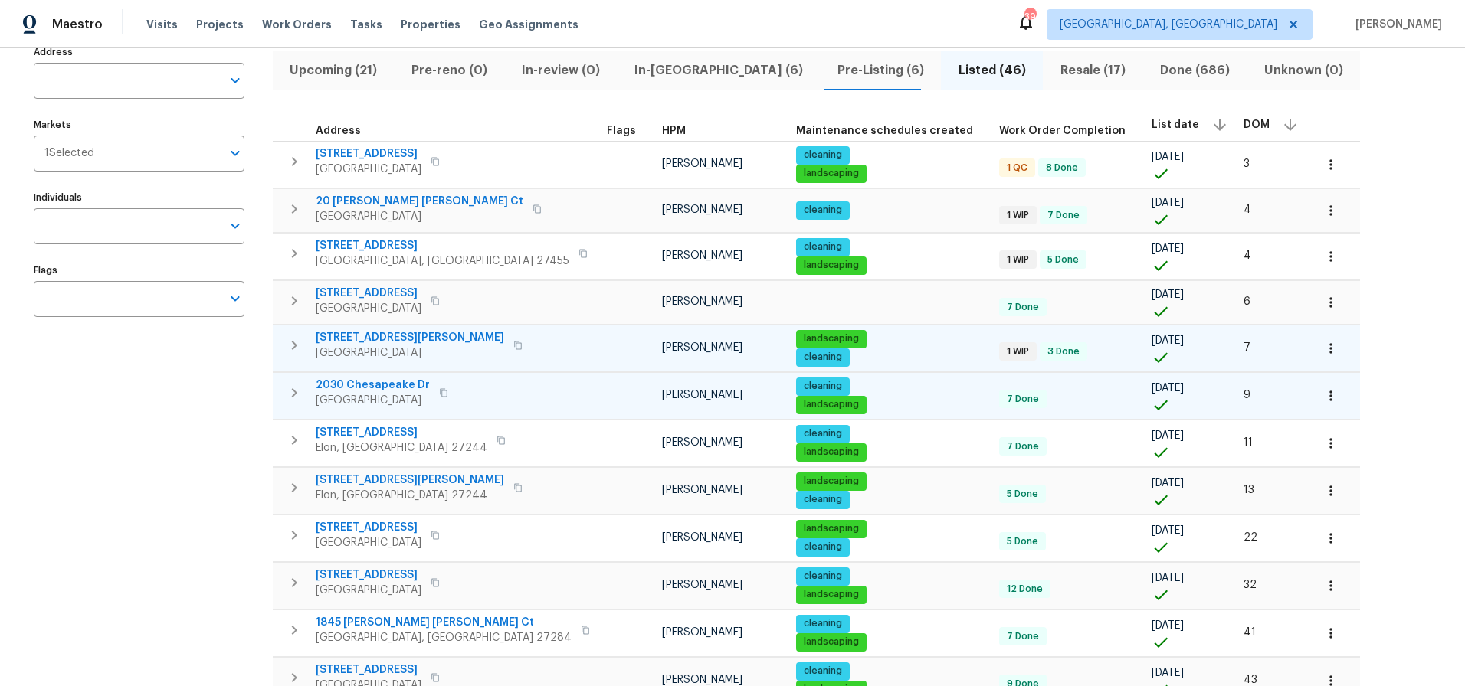
scroll to position [107, 0]
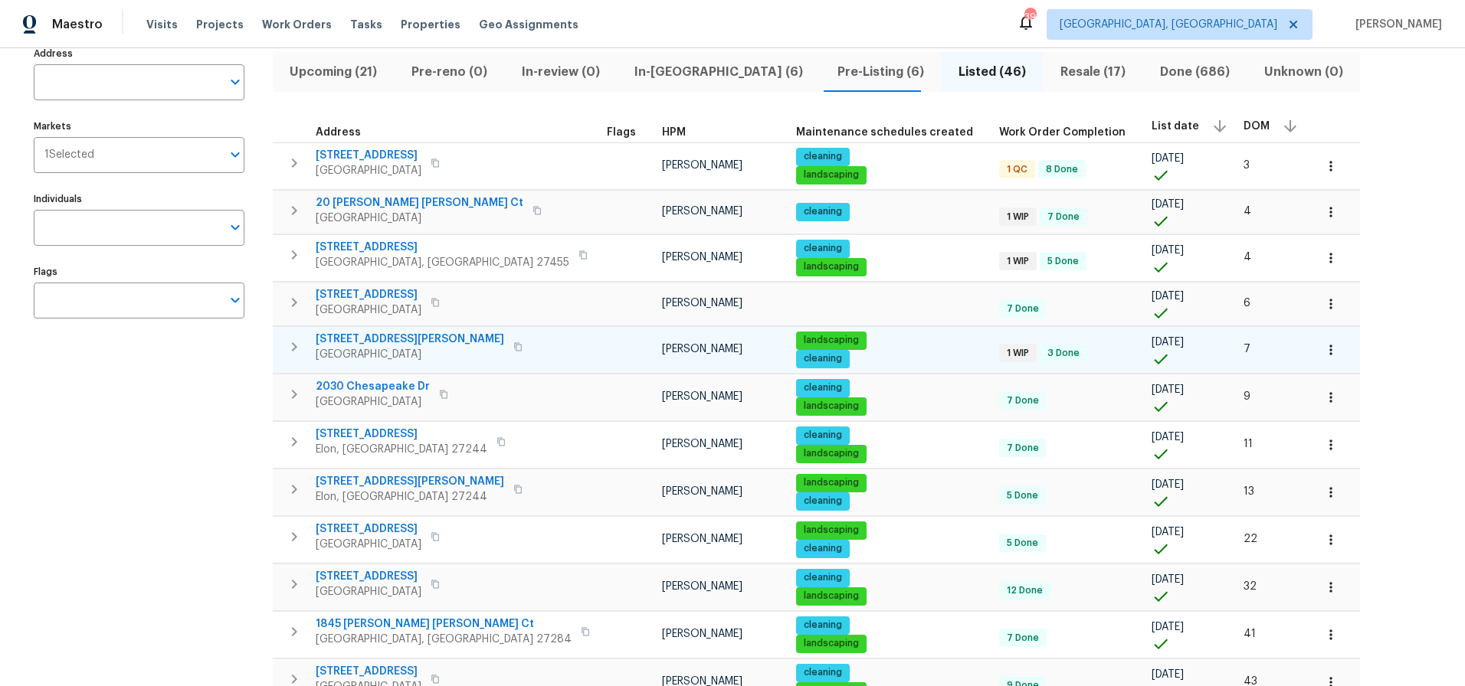
click at [1285, 174] on div "Address Address Markets 1 Selected Markets Individuals Individuals Flags Flags …" at bounding box center [733, 699] width 1416 height 1312
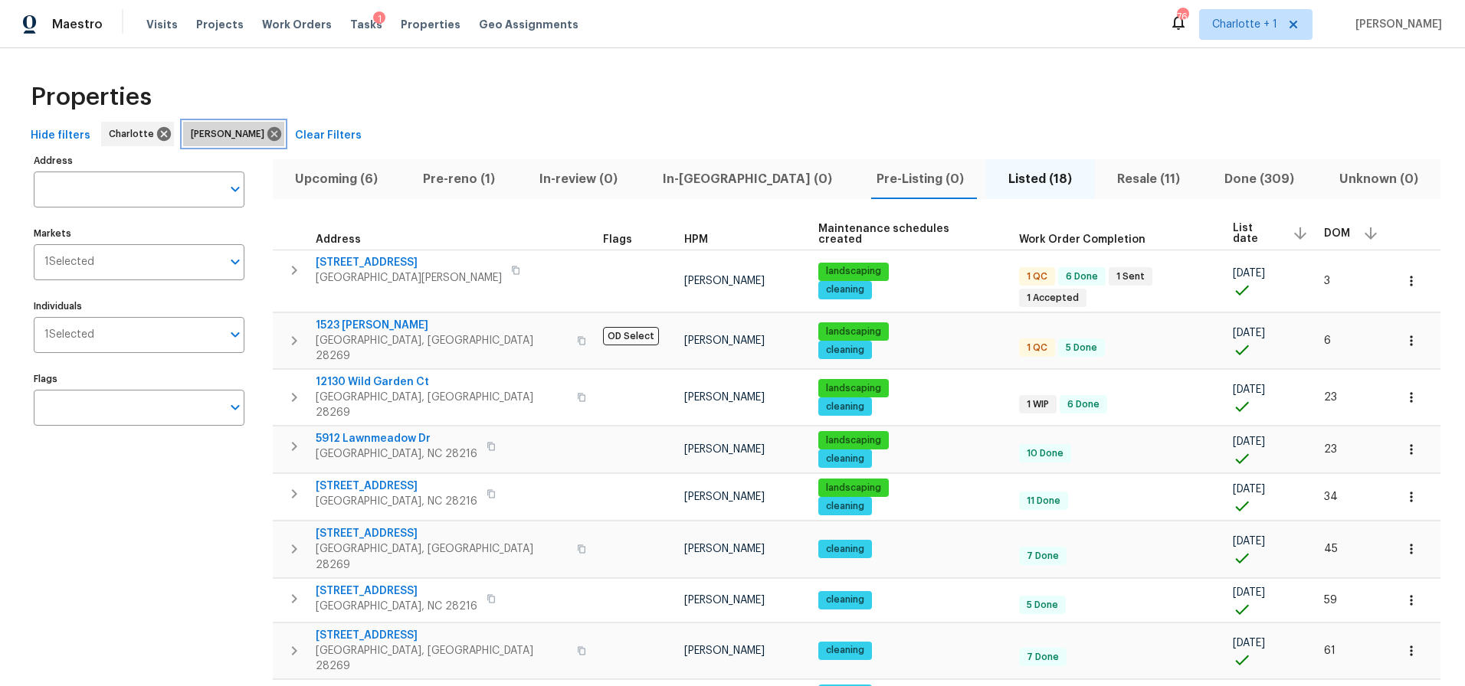
click at [267, 129] on icon at bounding box center [274, 134] width 14 height 14
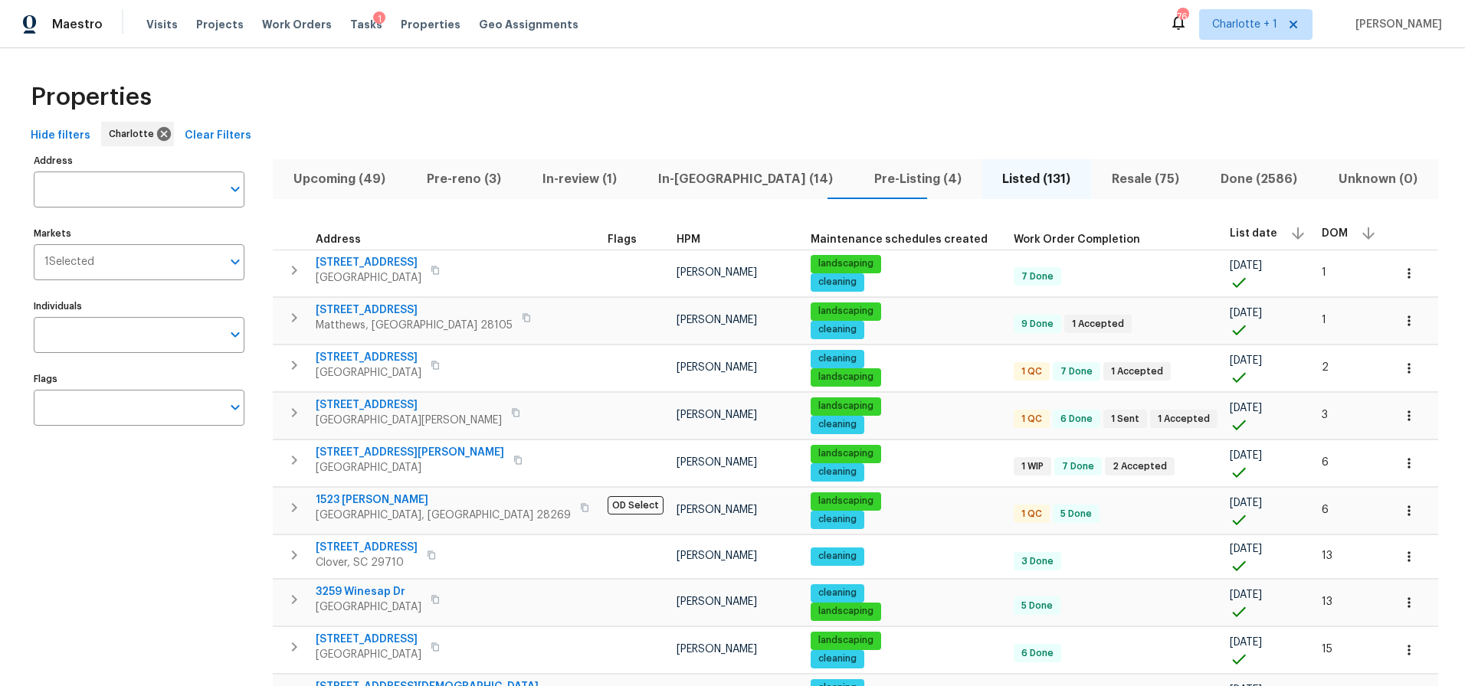
click at [646, 97] on div "Properties" at bounding box center [733, 97] width 1416 height 49
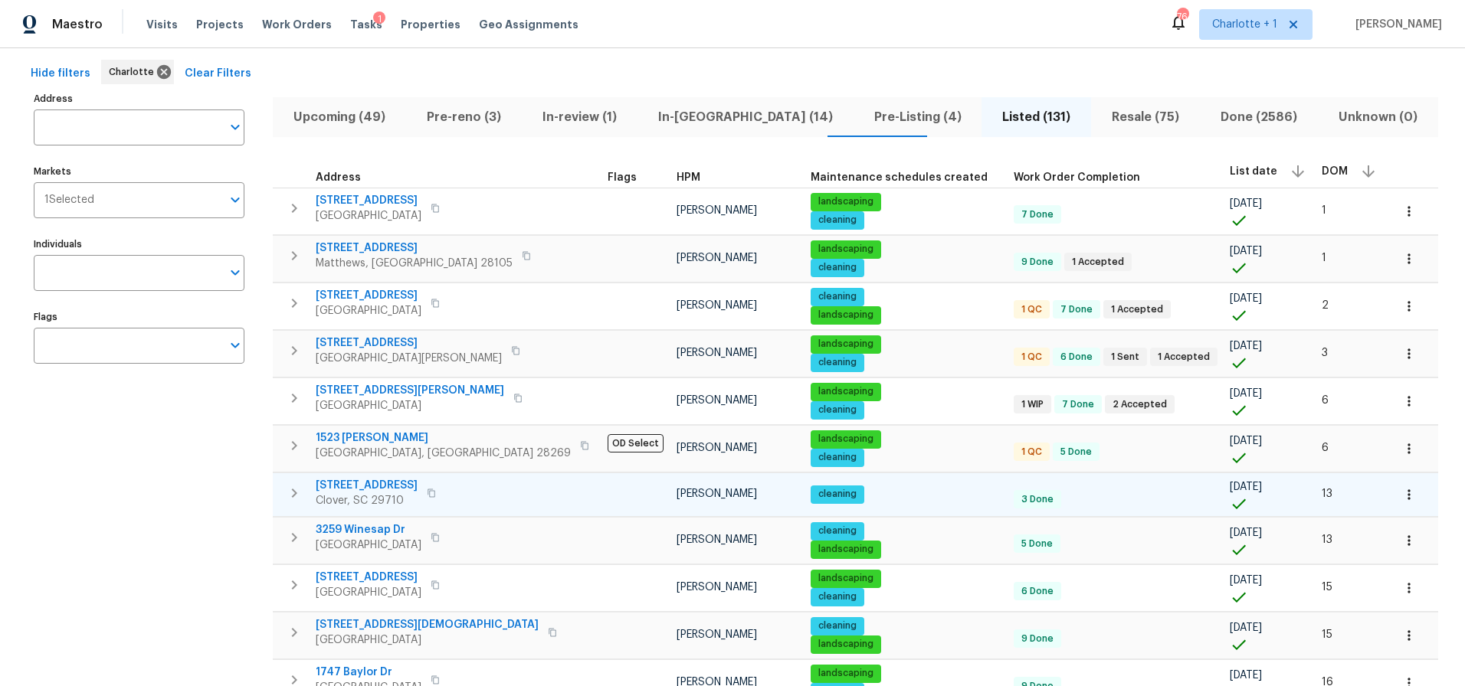
scroll to position [66, 0]
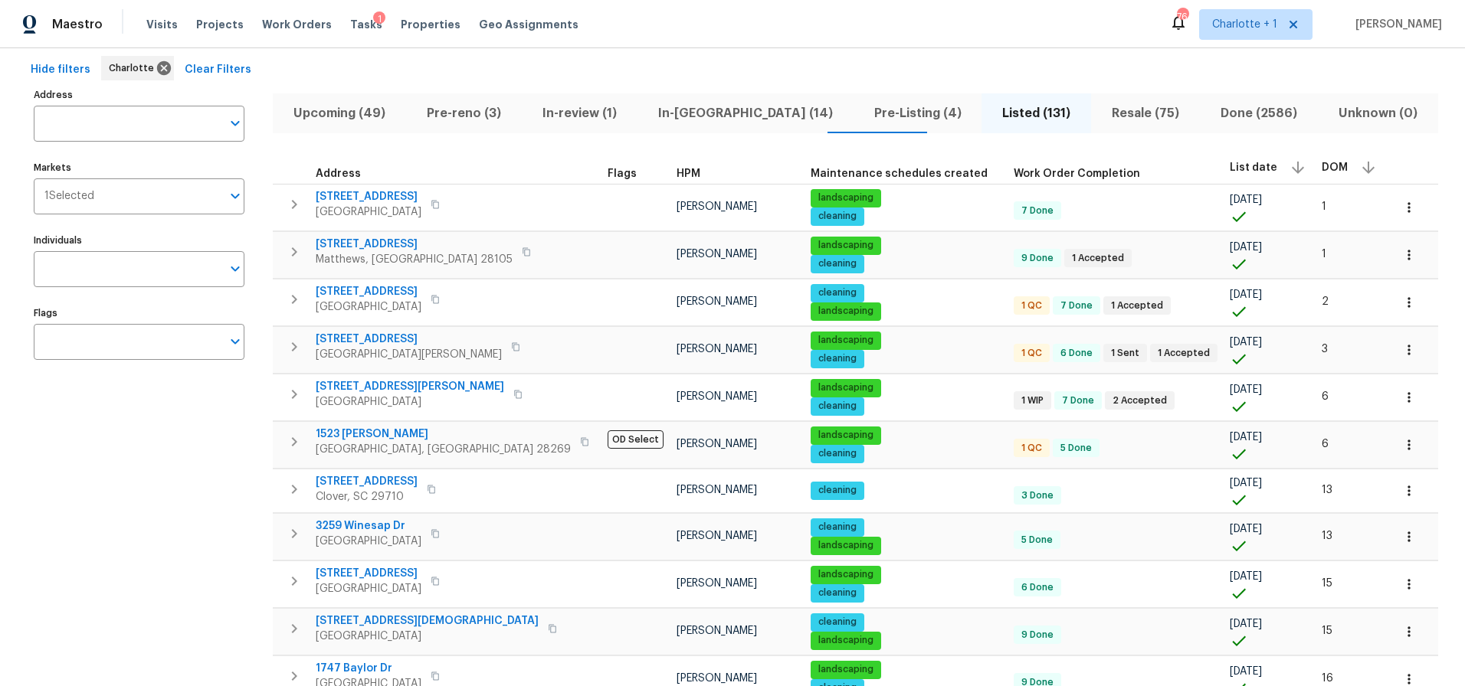
click at [560, 62] on div "Hide filters Charlotte Clear Filters" at bounding box center [733, 70] width 1416 height 28
click at [1401, 254] on icon "button" at bounding box center [1408, 254] width 15 height 15
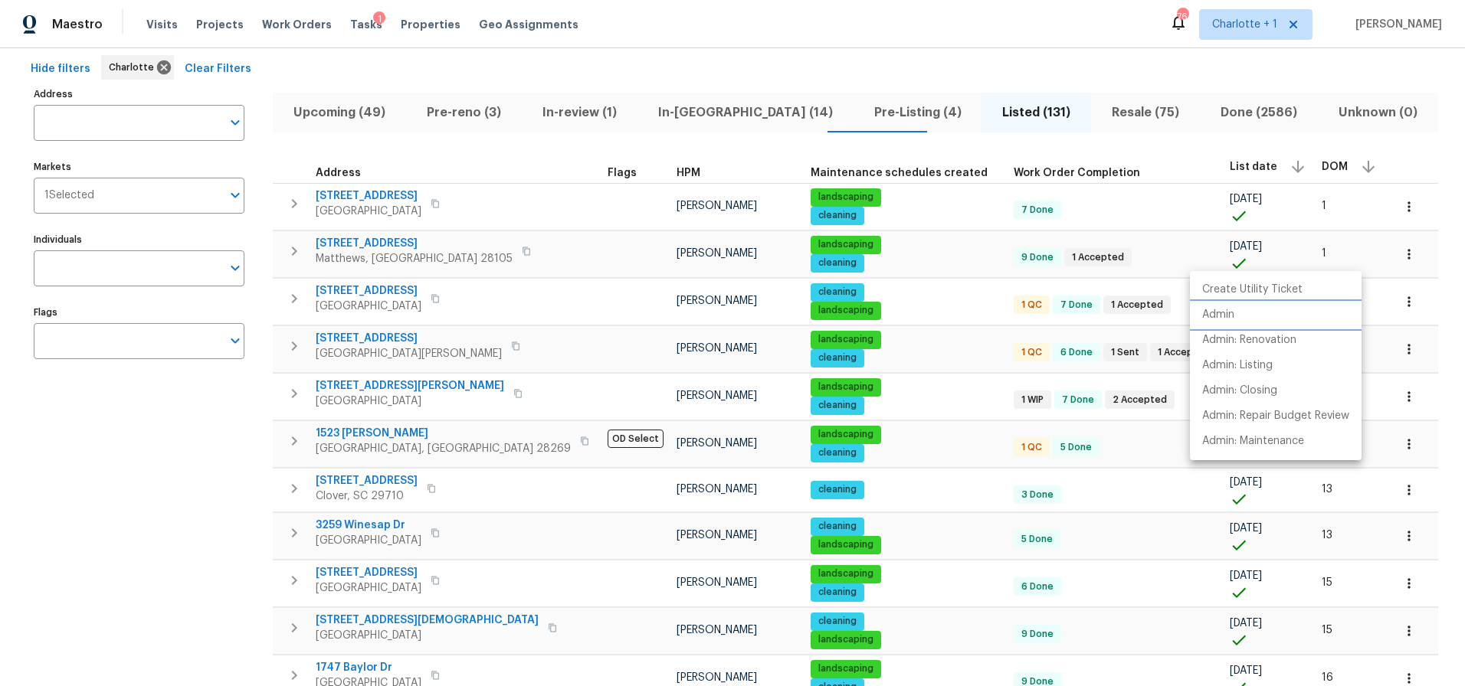
click at [1229, 318] on p "Admin" at bounding box center [1218, 315] width 32 height 16
drag, startPoint x: 163, startPoint y: 440, endPoint x: 230, endPoint y: 509, distance: 96.4
click at [162, 440] on div at bounding box center [732, 343] width 1465 height 686
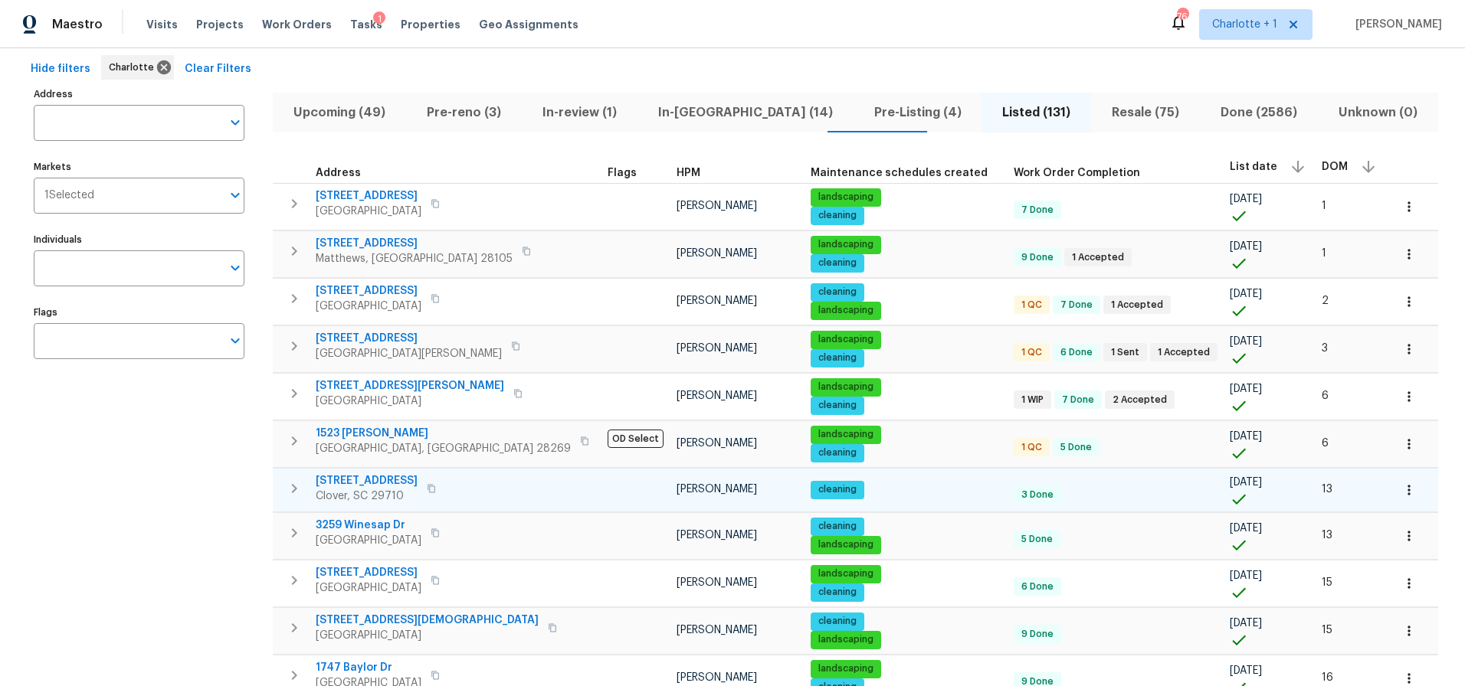
click at [370, 474] on span "[STREET_ADDRESS]" at bounding box center [367, 480] width 102 height 15
click at [1401, 486] on icon "button" at bounding box center [1408, 490] width 15 height 15
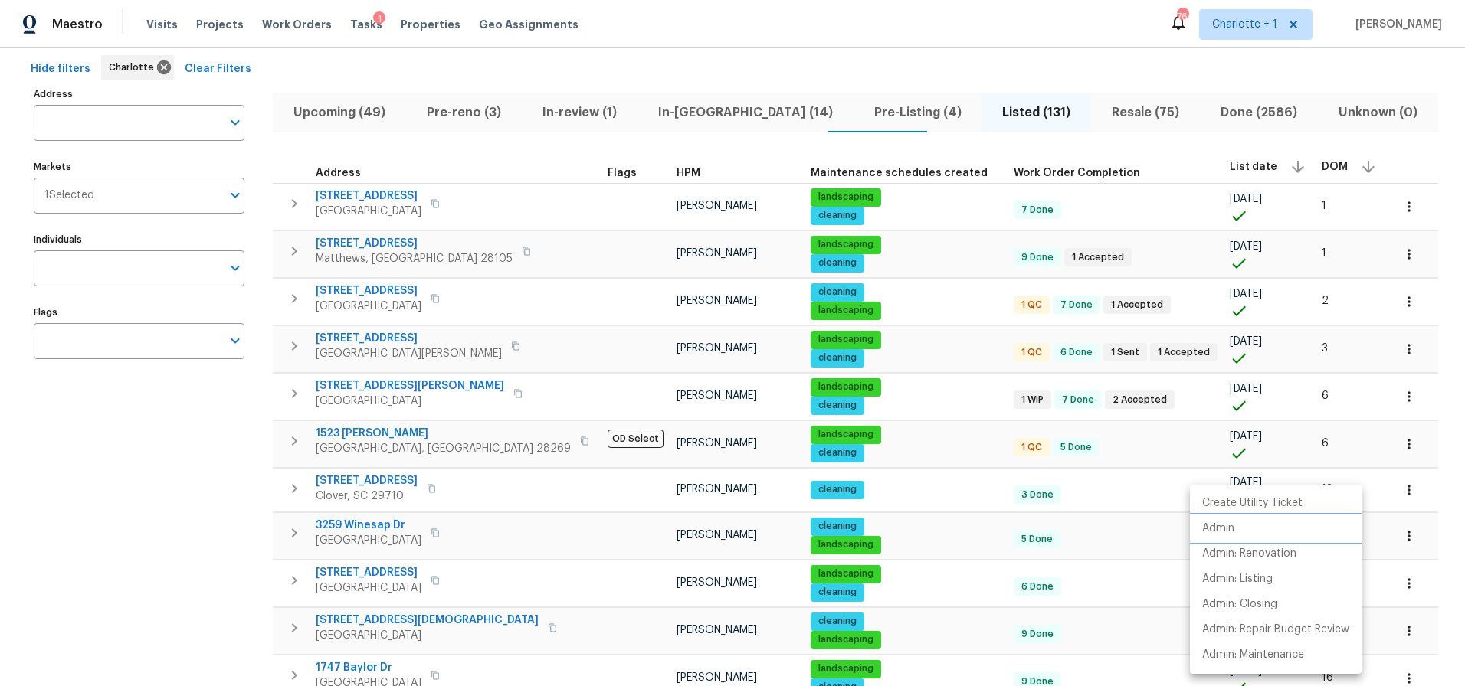
click at [1235, 527] on li "Admin" at bounding box center [1276, 528] width 172 height 25
click at [1371, 408] on div at bounding box center [732, 343] width 1465 height 686
click at [1401, 444] on icon "button" at bounding box center [1408, 444] width 15 height 15
click at [1230, 503] on p "Admin" at bounding box center [1218, 505] width 32 height 16
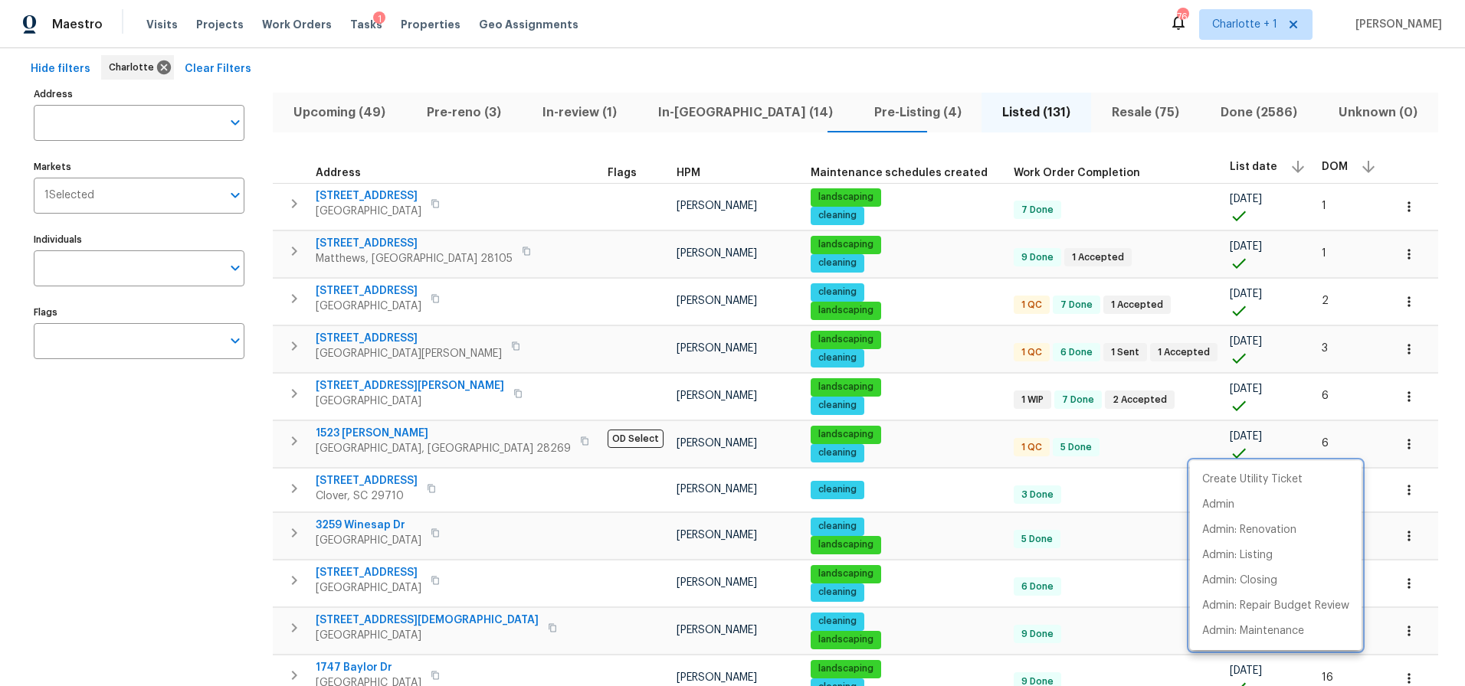
click at [201, 455] on div at bounding box center [732, 343] width 1465 height 686
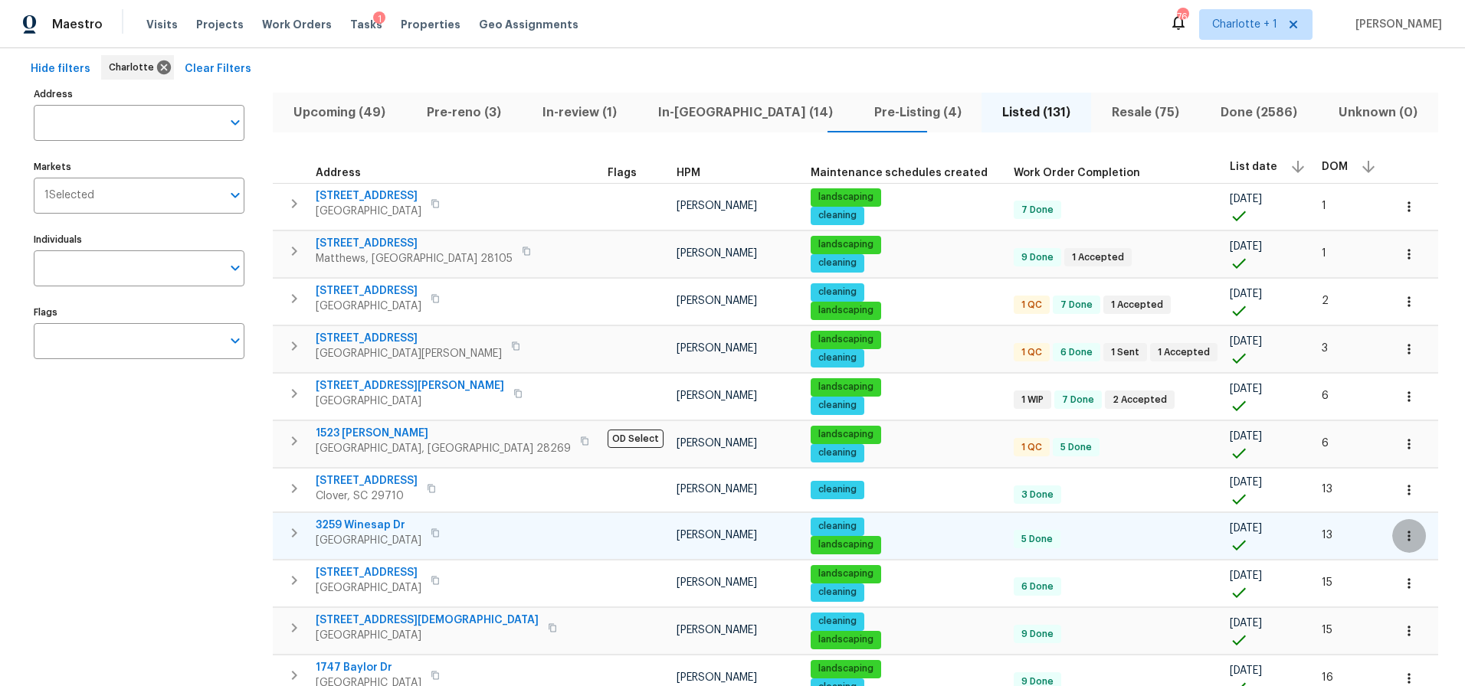
click at [1401, 533] on icon "button" at bounding box center [1408, 536] width 15 height 15
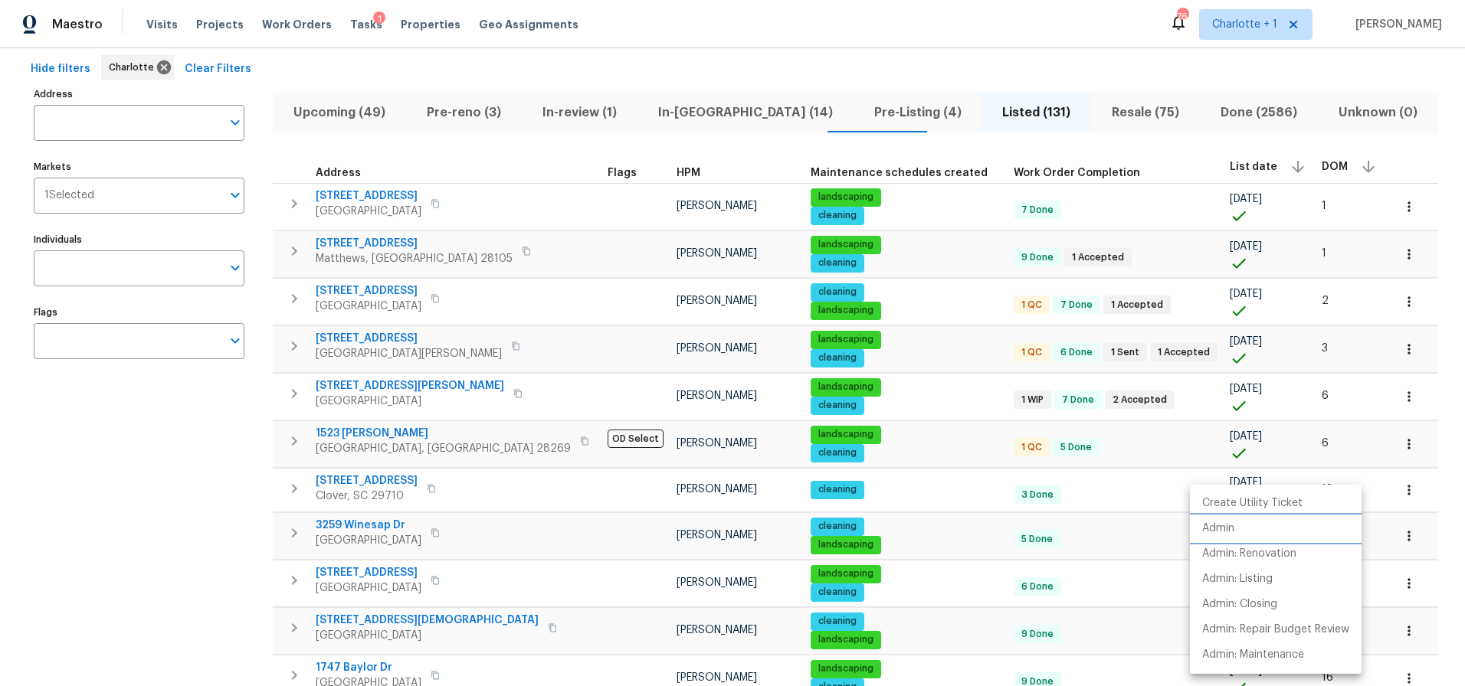
click at [1223, 528] on p "Admin" at bounding box center [1218, 529] width 32 height 16
